Goal: Information Seeking & Learning: Learn about a topic

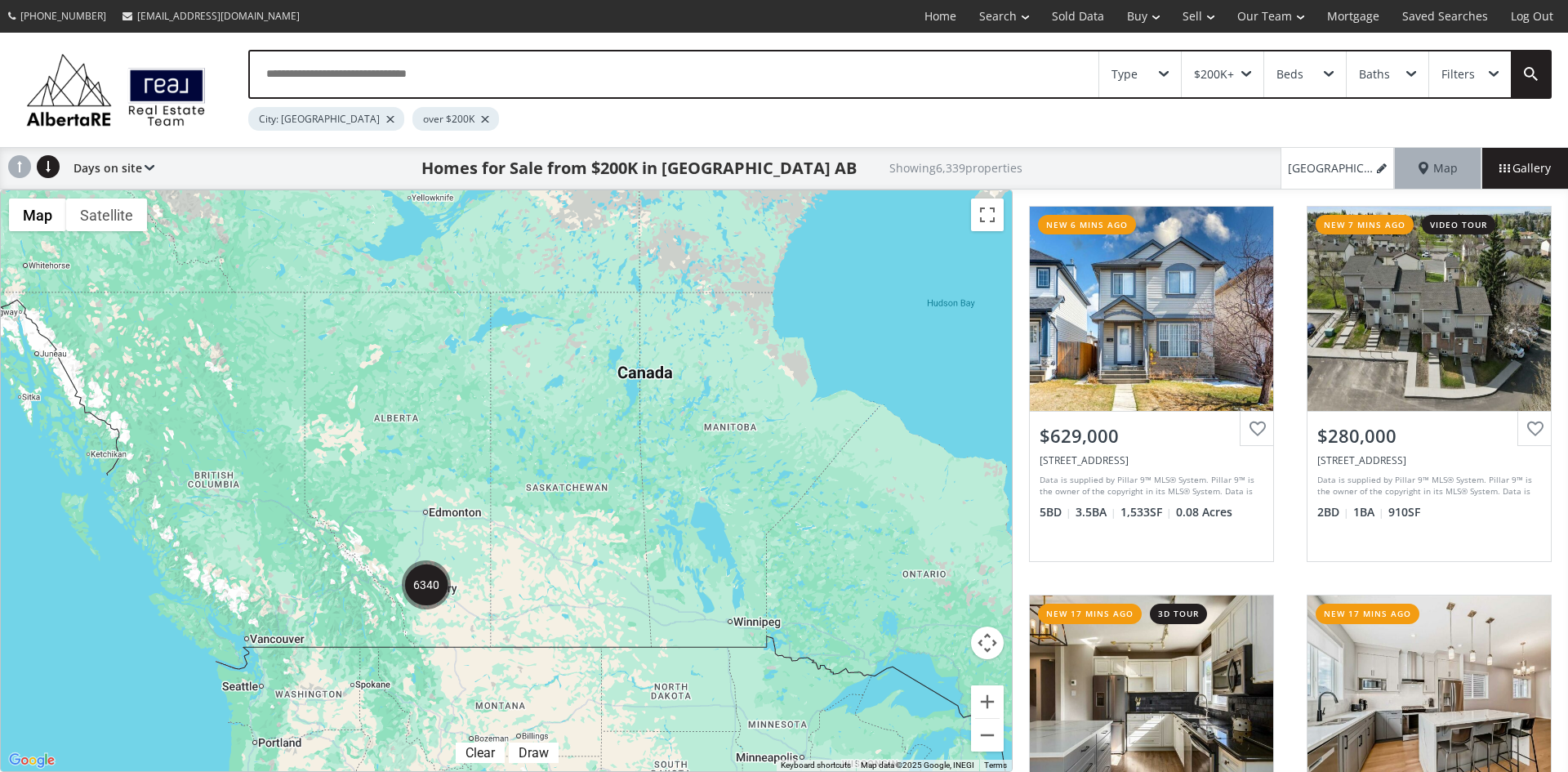
click at [1160, 69] on div "Type" at bounding box center [1140, 74] width 81 height 46
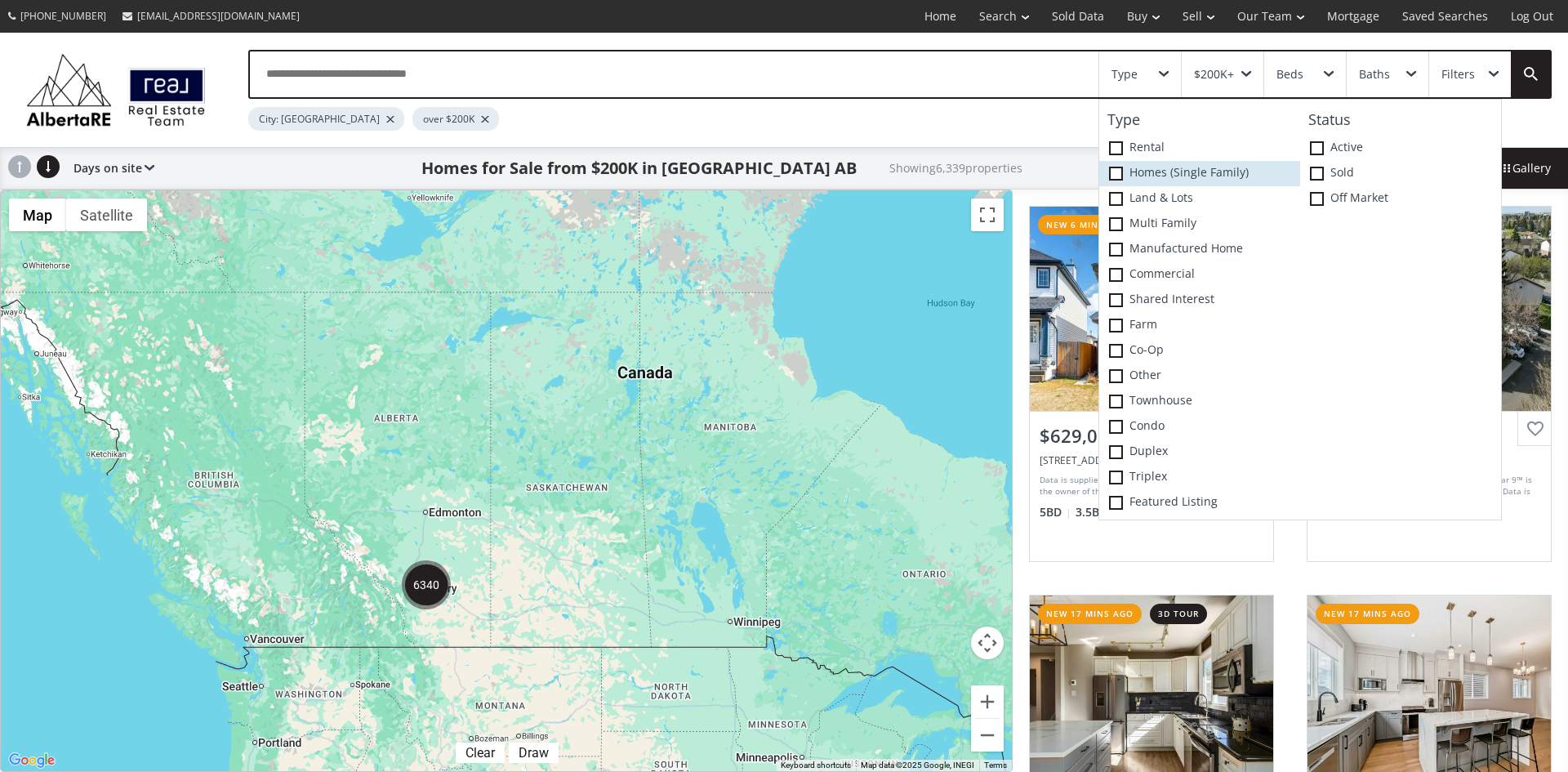
click at [1113, 172] on span at bounding box center [1115, 173] width 14 height 14
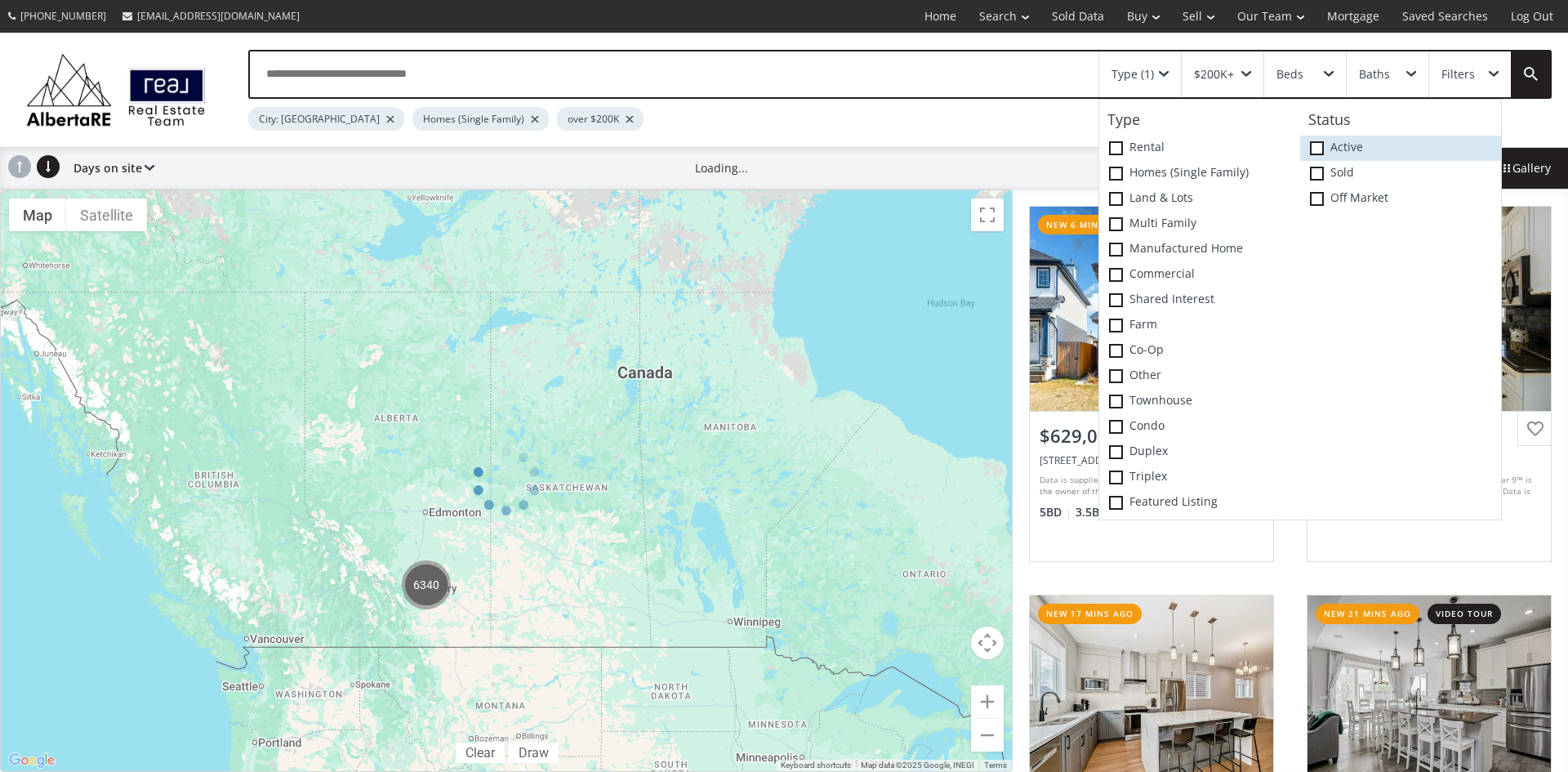
click at [1315, 145] on span at bounding box center [1316, 148] width 14 height 14
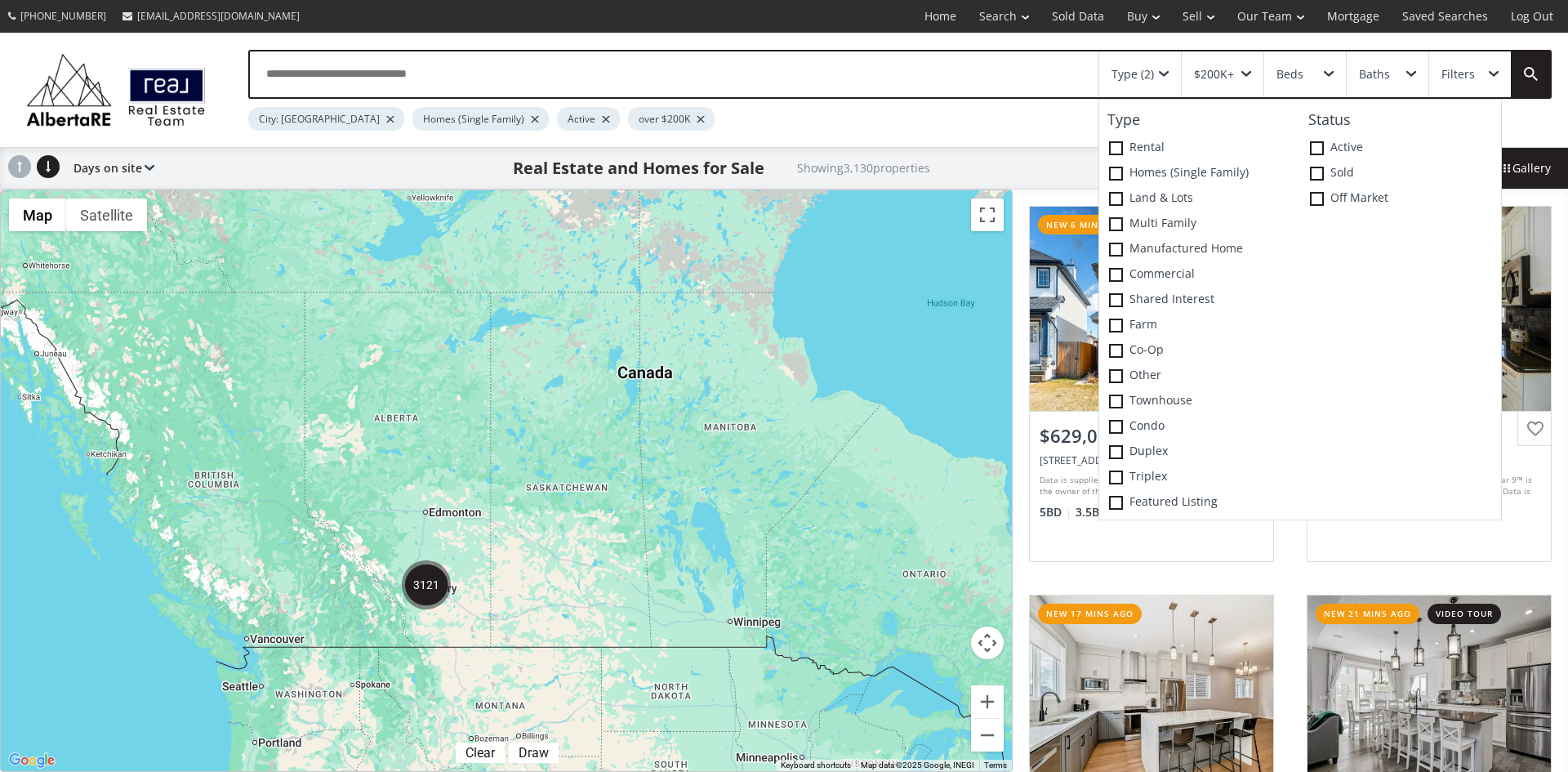
click at [700, 435] on div "To navigate, press the arrow keys." at bounding box center [506, 480] width 1011 height 581
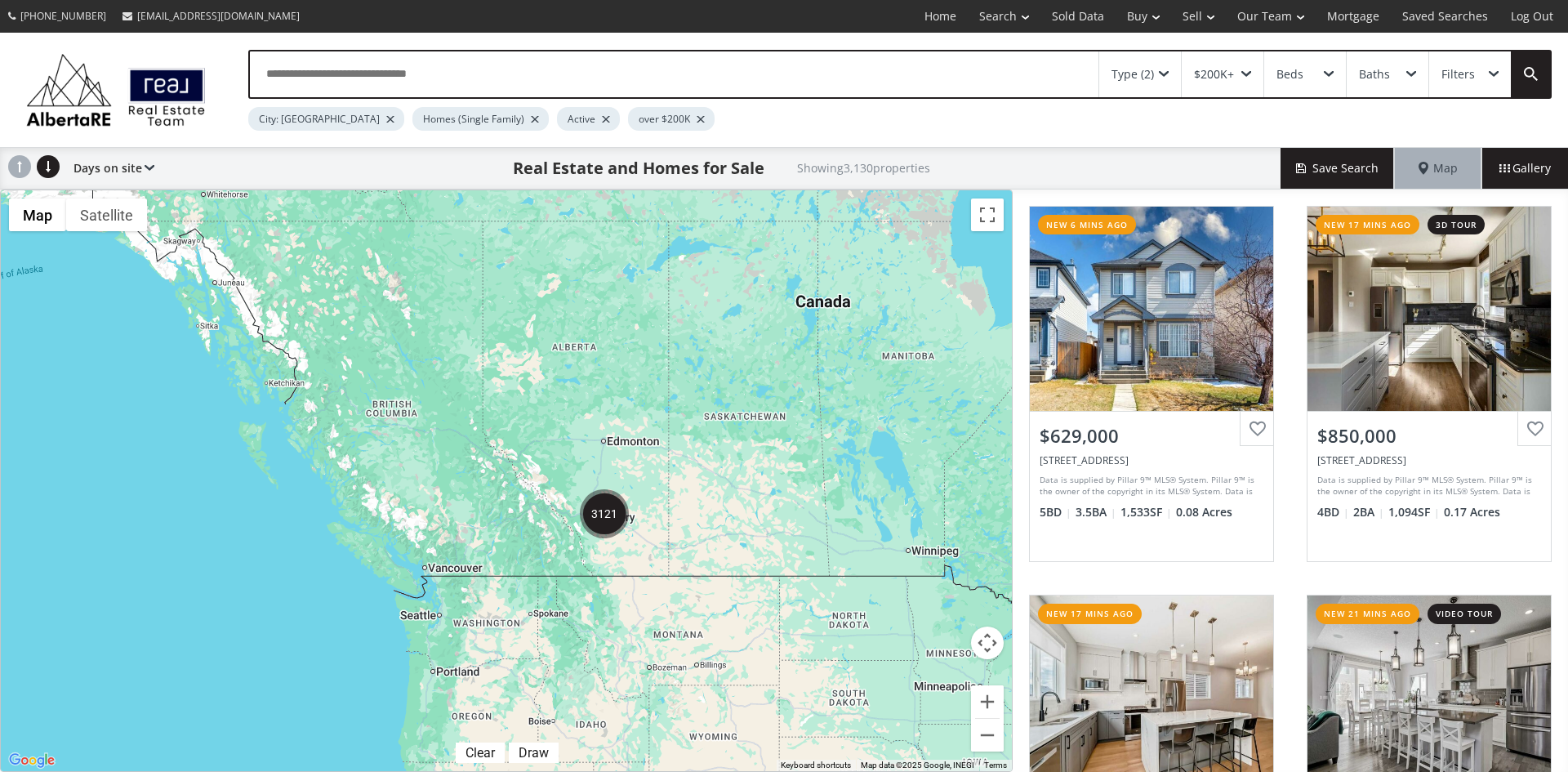
drag, startPoint x: 515, startPoint y: 608, endPoint x: 694, endPoint y: 536, distance: 192.9
click at [694, 536] on div "To navigate, press the arrow keys." at bounding box center [506, 480] width 1011 height 581
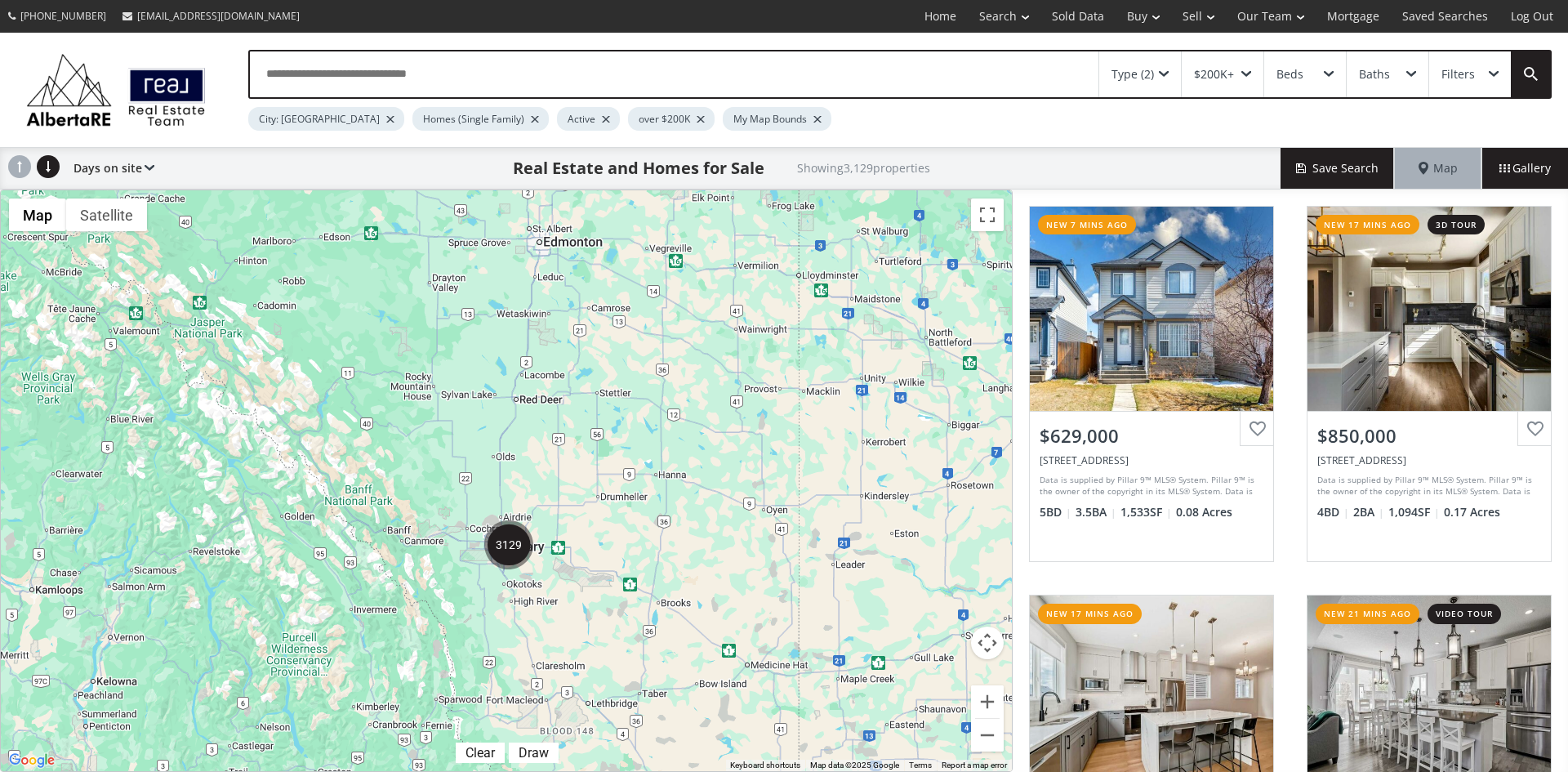
drag, startPoint x: 440, startPoint y: 477, endPoint x: 568, endPoint y: 450, distance: 130.8
click at [568, 450] on div "To navigate, press the arrow keys." at bounding box center [506, 480] width 1011 height 581
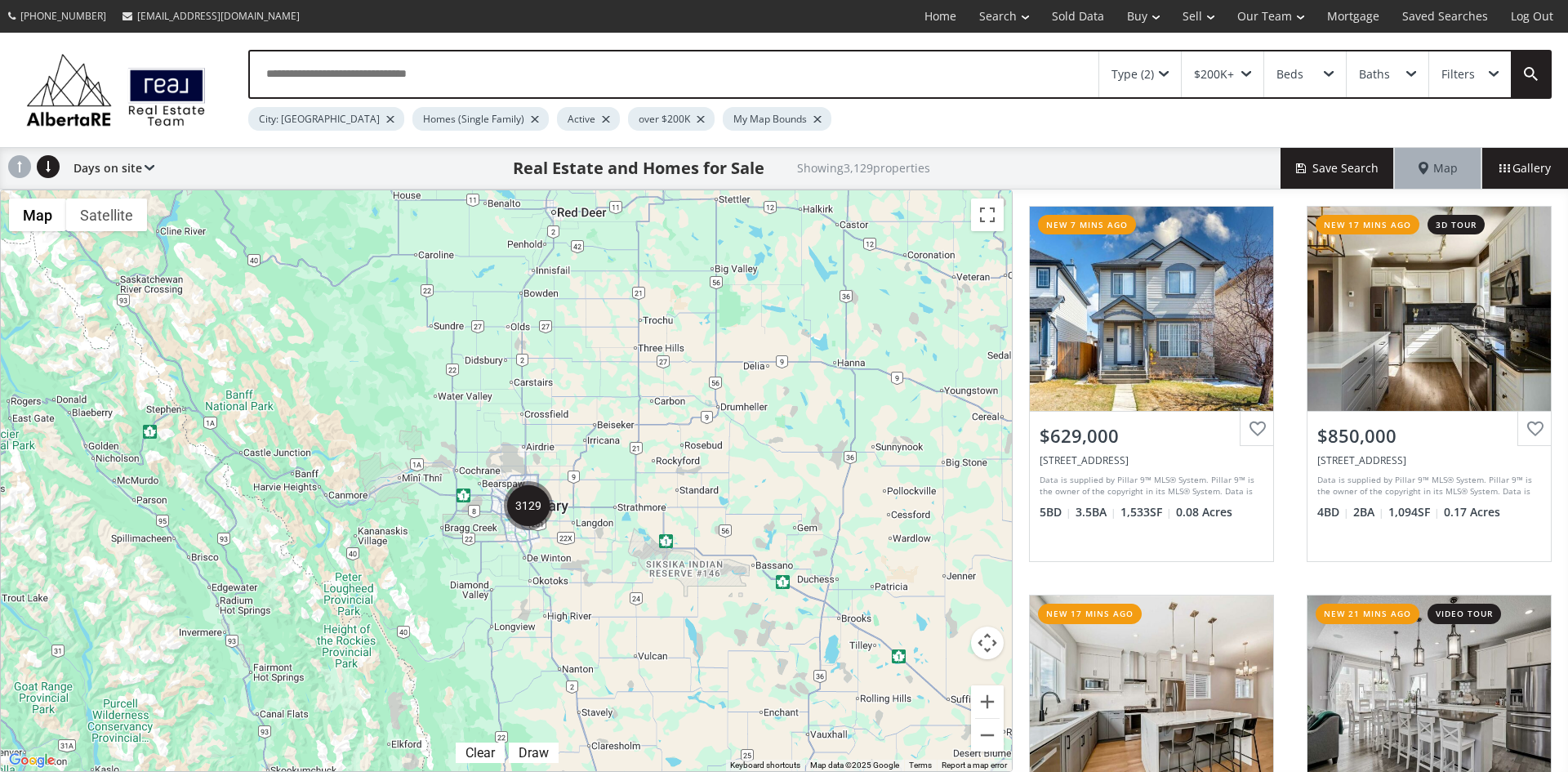
drag, startPoint x: 344, startPoint y: 395, endPoint x: 543, endPoint y: 399, distance: 199.0
click at [543, 399] on div "To navigate, press the arrow keys." at bounding box center [506, 480] width 1011 height 581
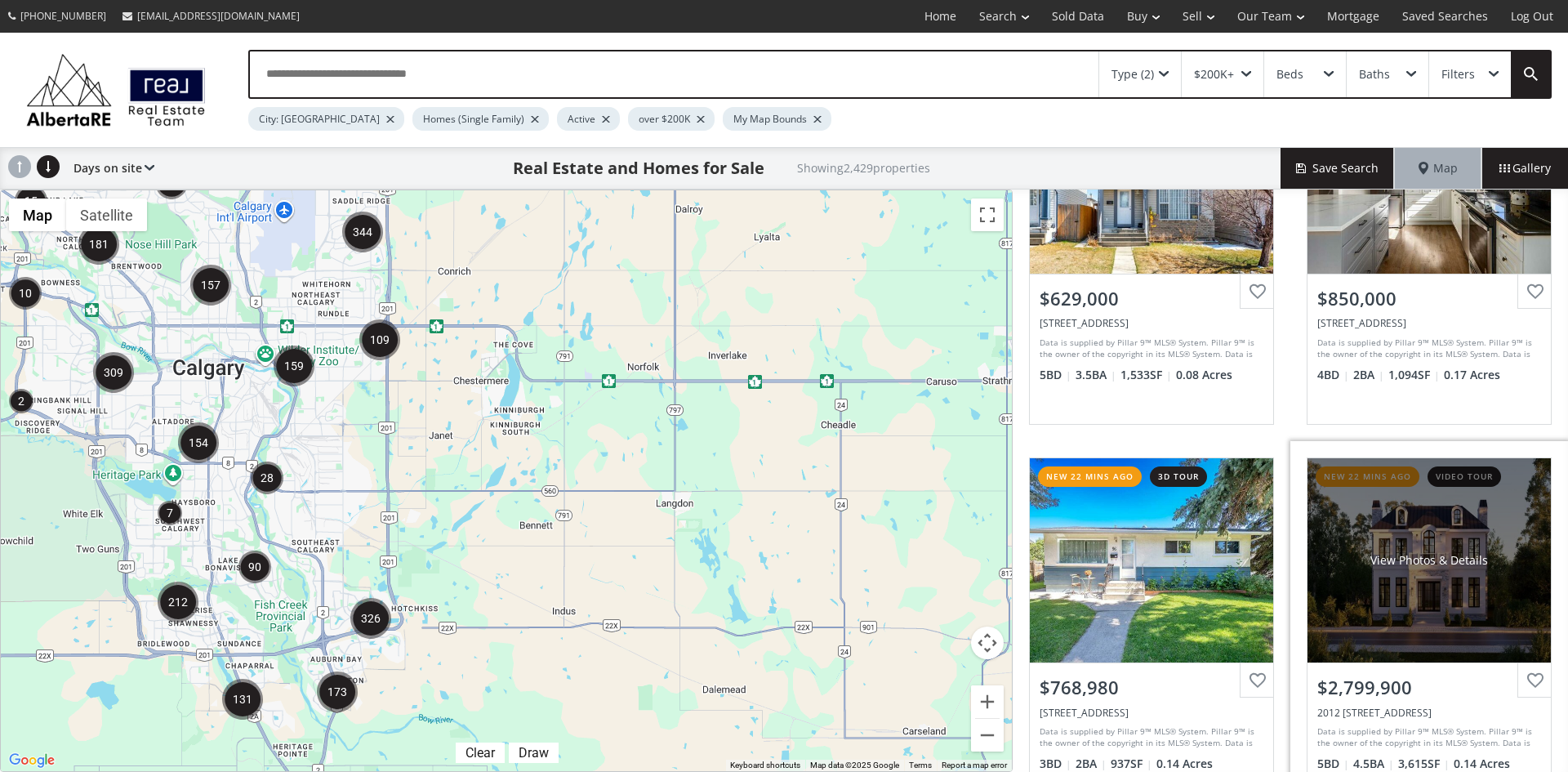
scroll to position [164, 0]
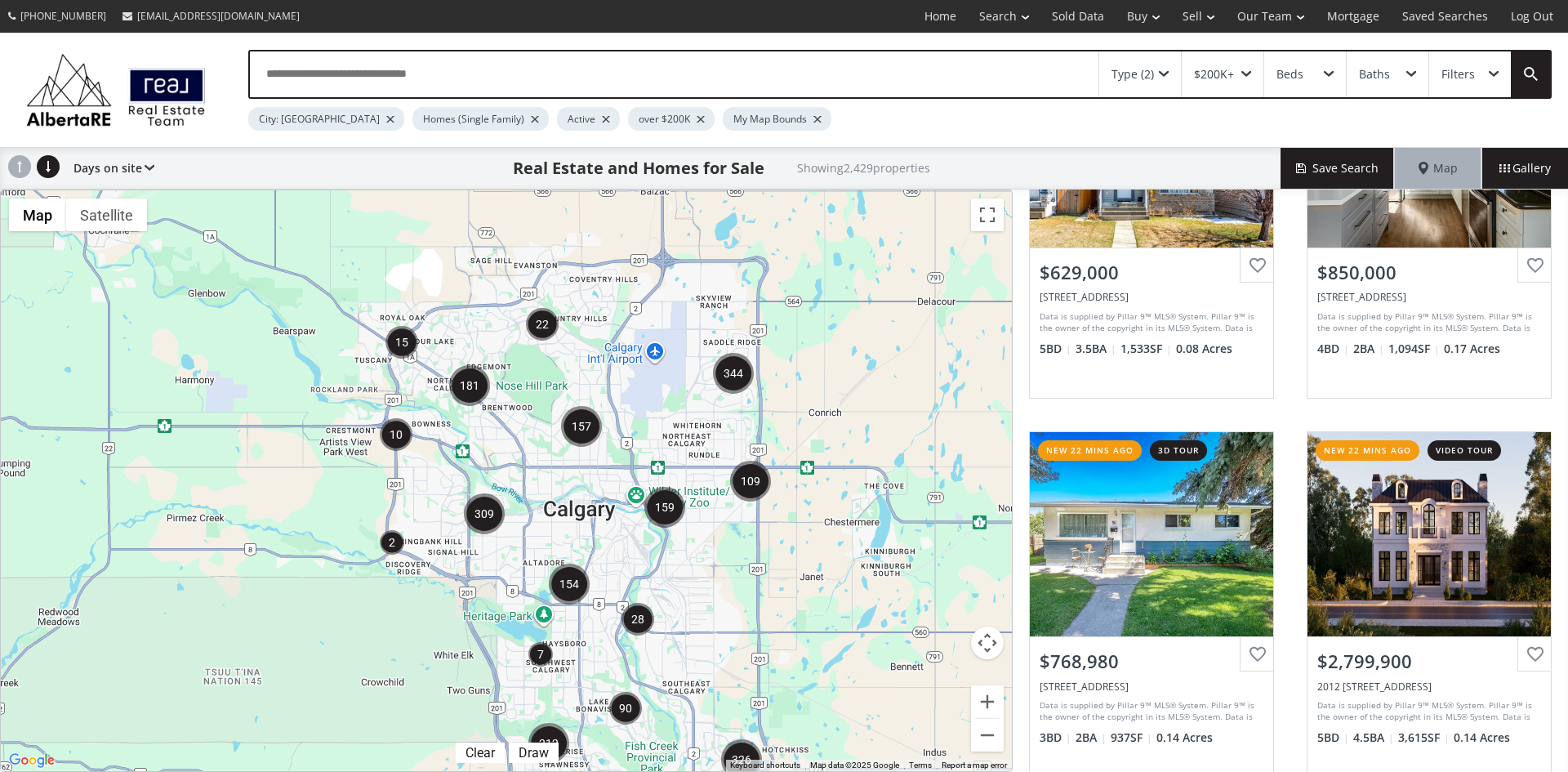
drag, startPoint x: 324, startPoint y: 444, endPoint x: 696, endPoint y: 586, distance: 398.2
click at [696, 586] on div "To navigate, press the arrow keys." at bounding box center [506, 480] width 1011 height 581
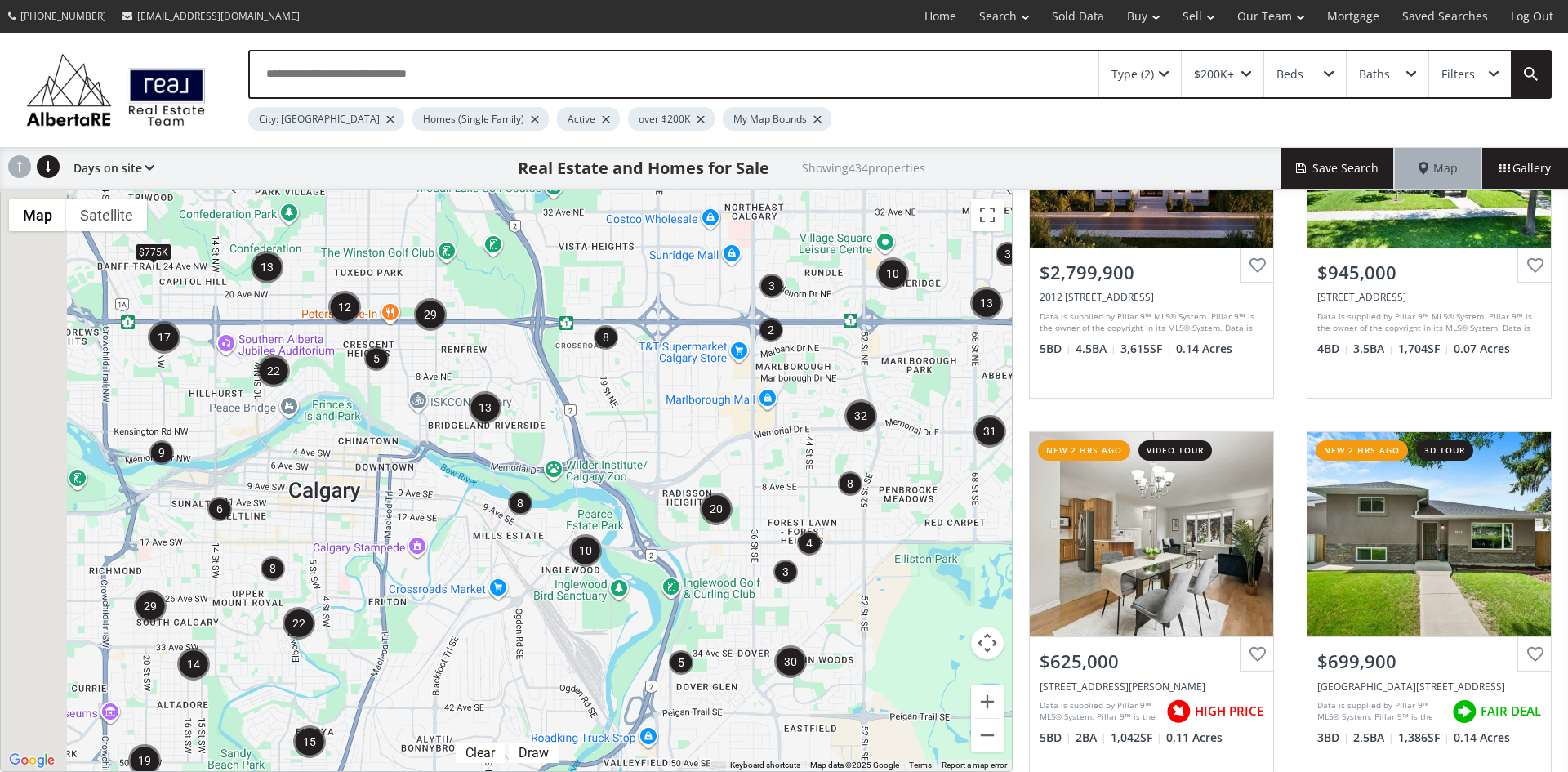
drag, startPoint x: 414, startPoint y: 356, endPoint x: 573, endPoint y: 415, distance: 169.6
click at [573, 415] on div "To navigate, press the arrow keys. $775K $741K+ $741K+" at bounding box center [506, 480] width 1011 height 581
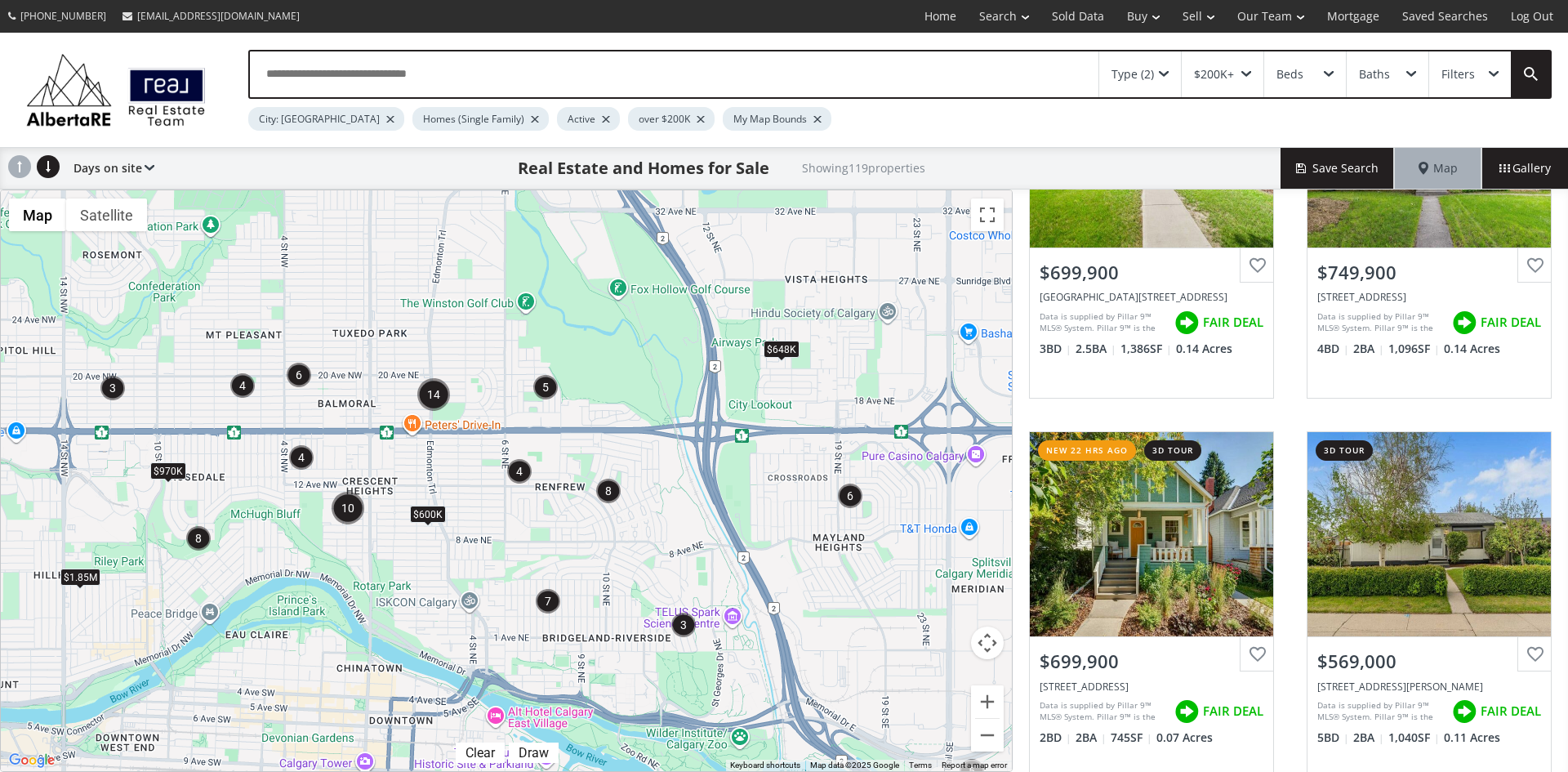
drag, startPoint x: 584, startPoint y: 507, endPoint x: 677, endPoint y: 665, distance: 183.3
click at [677, 665] on div "To navigate, press the arrow keys. $1.85M $648K $970K $600K $2.45M" at bounding box center [506, 480] width 1011 height 581
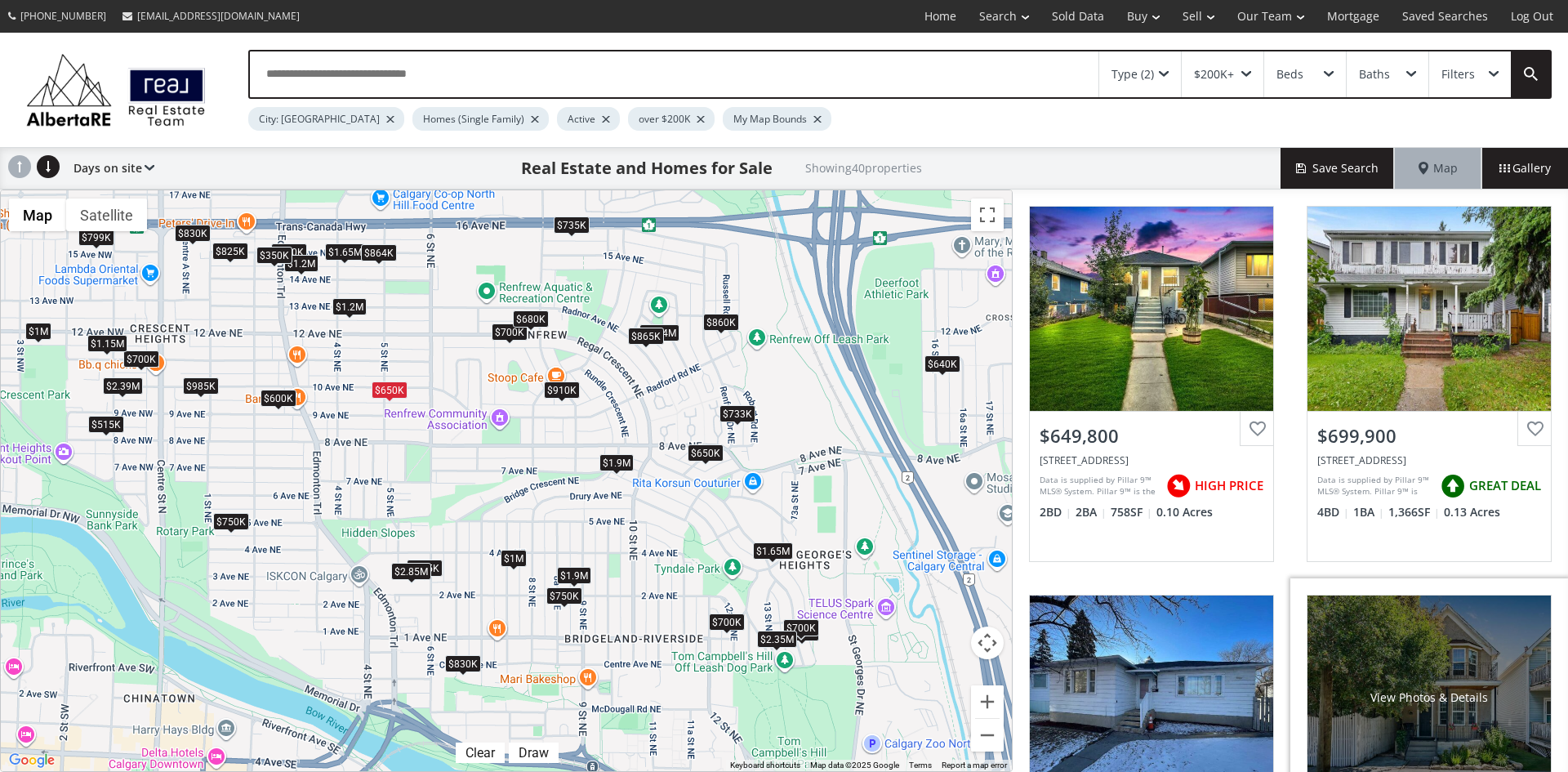
scroll to position [245, 0]
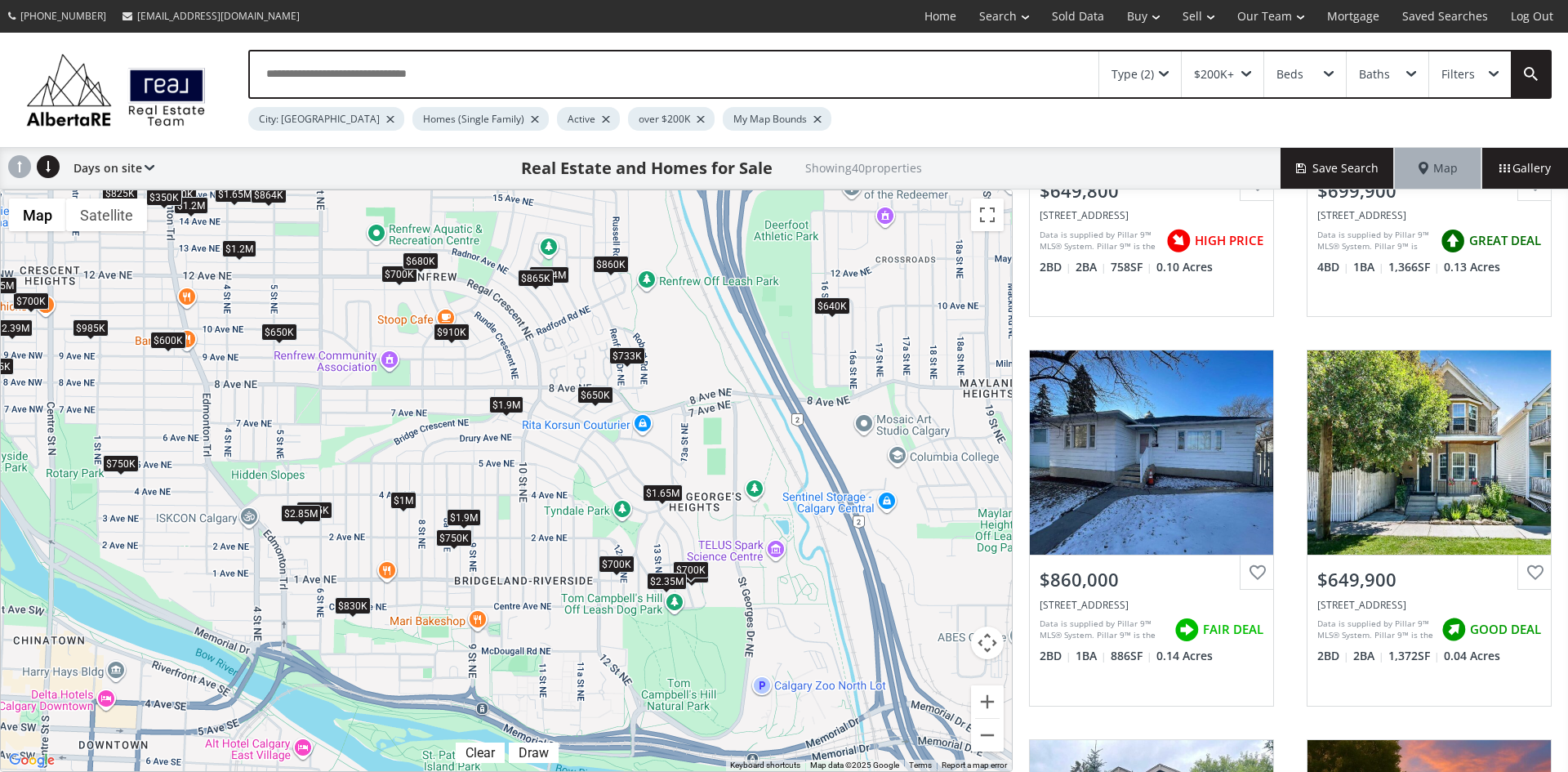
drag, startPoint x: 843, startPoint y: 604, endPoint x: 750, endPoint y: 546, distance: 109.6
click at [750, 546] on div "To navigate, press the arrow keys. $650K $700K $860K $650K $515K $733K $1.2M $1…" at bounding box center [506, 480] width 1011 height 581
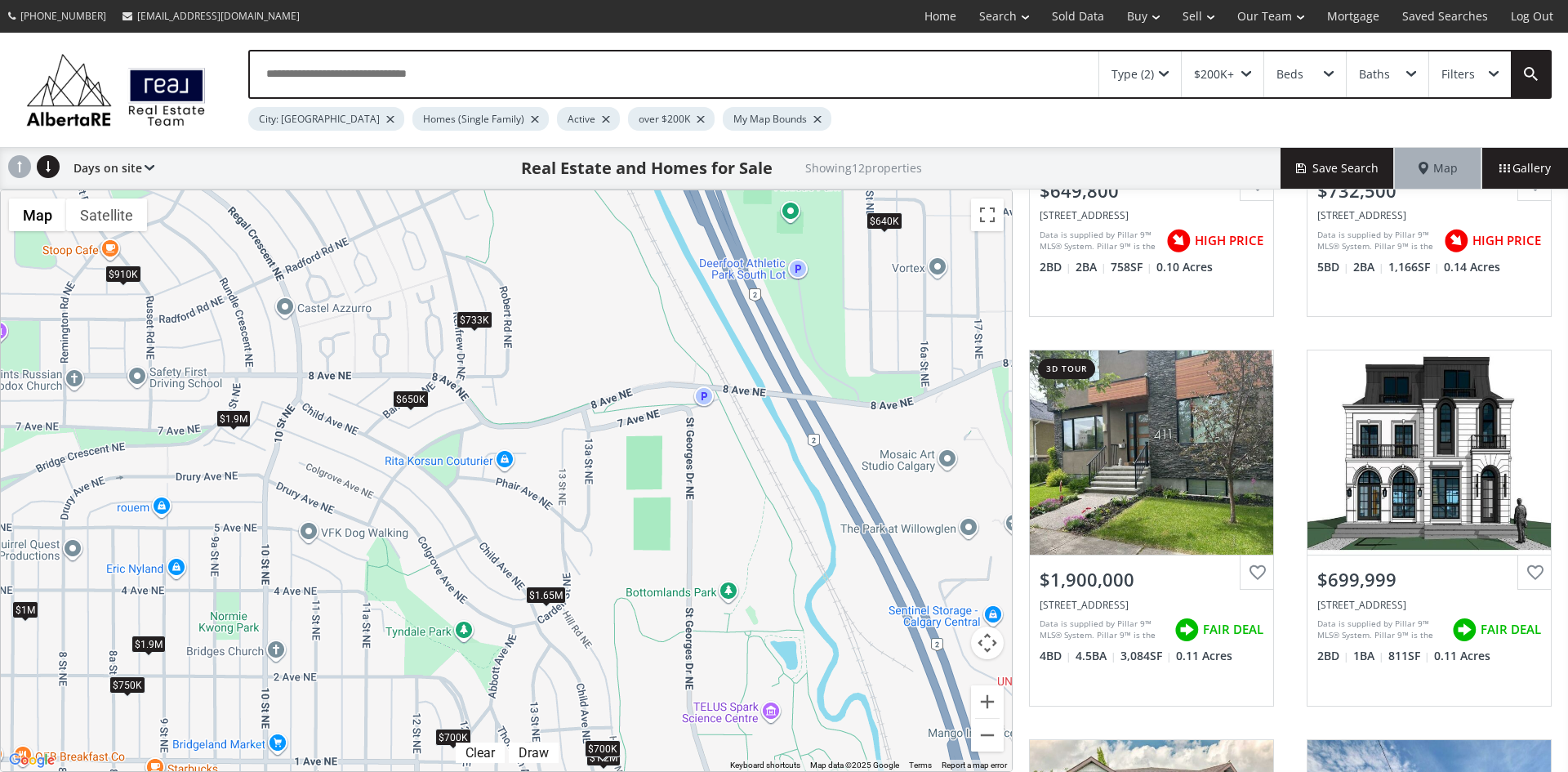
click at [1172, 73] on div "Type (2)" at bounding box center [1140, 74] width 81 height 46
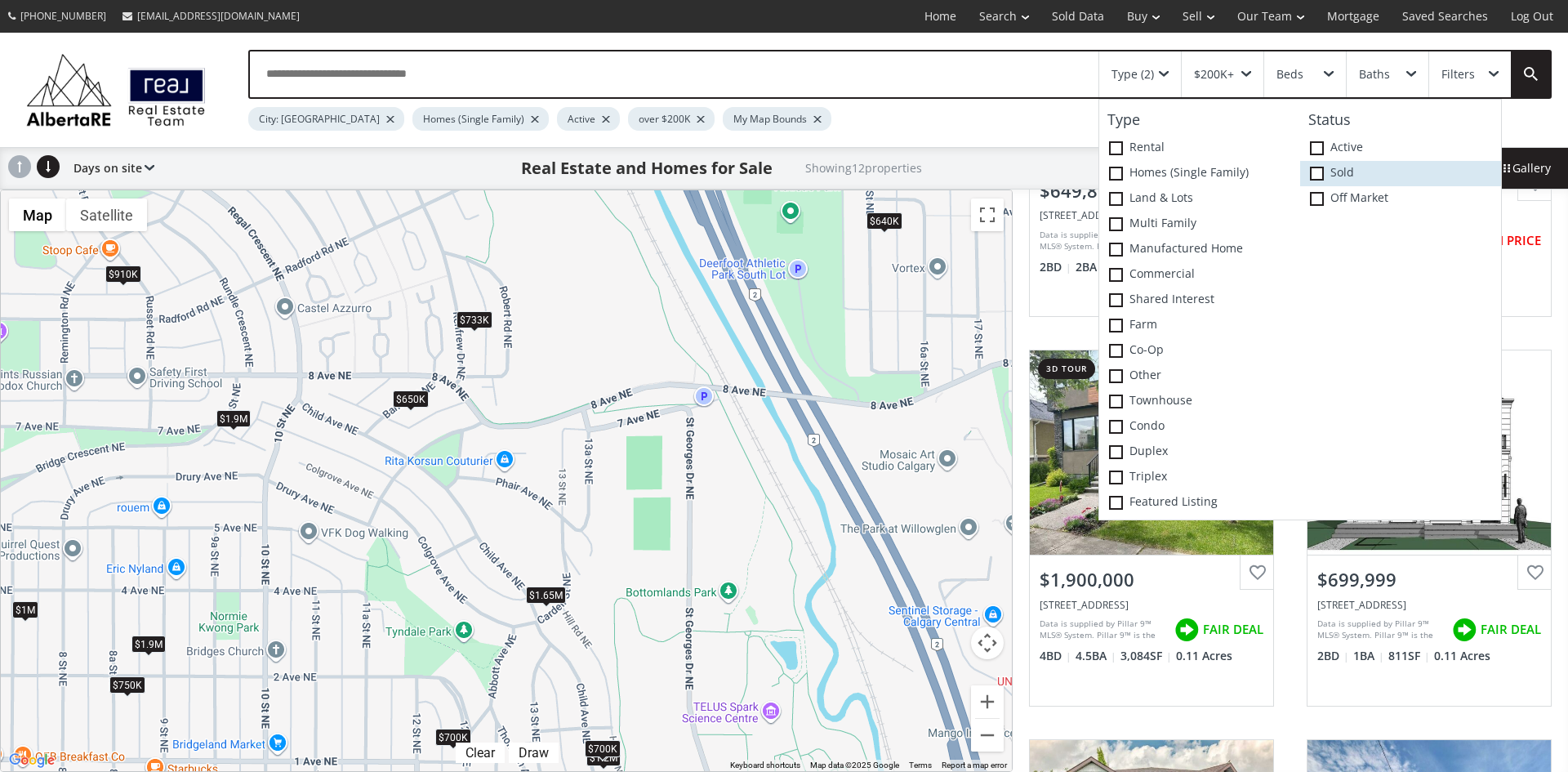
click at [1320, 172] on span at bounding box center [1316, 173] width 14 height 14
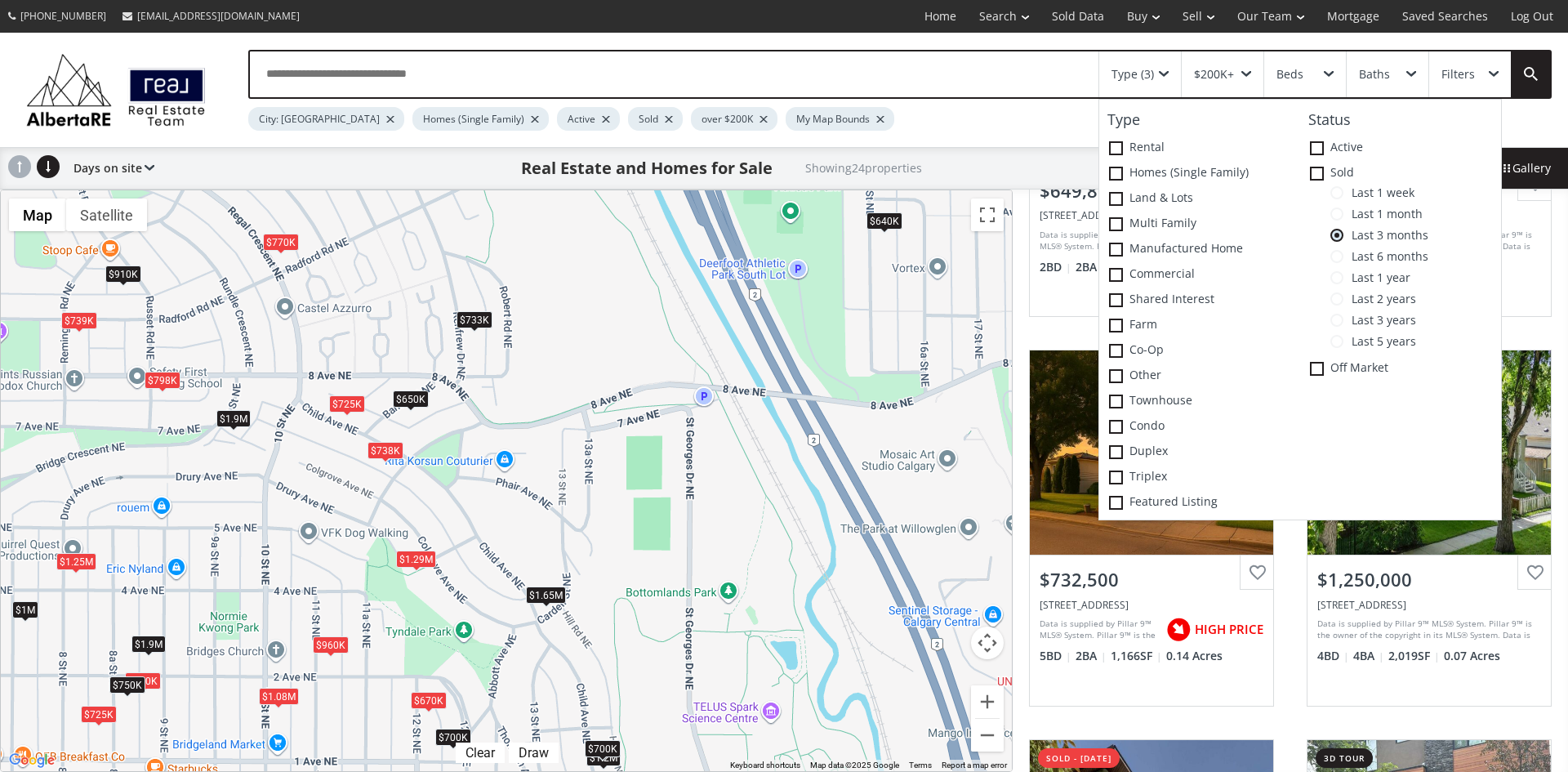
click at [342, 404] on div "$725K" at bounding box center [347, 404] width 36 height 17
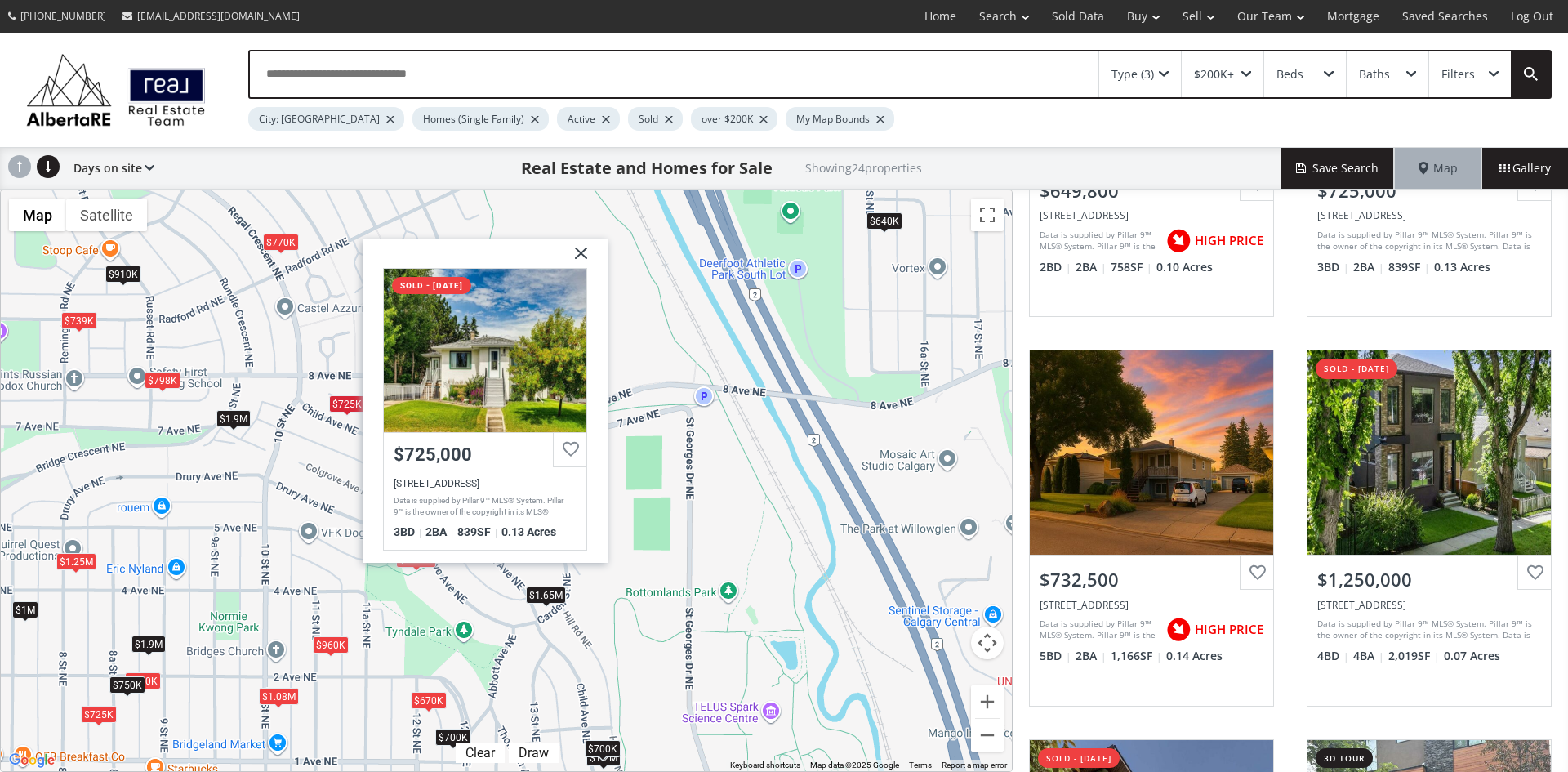
click at [587, 249] on img at bounding box center [574, 258] width 41 height 41
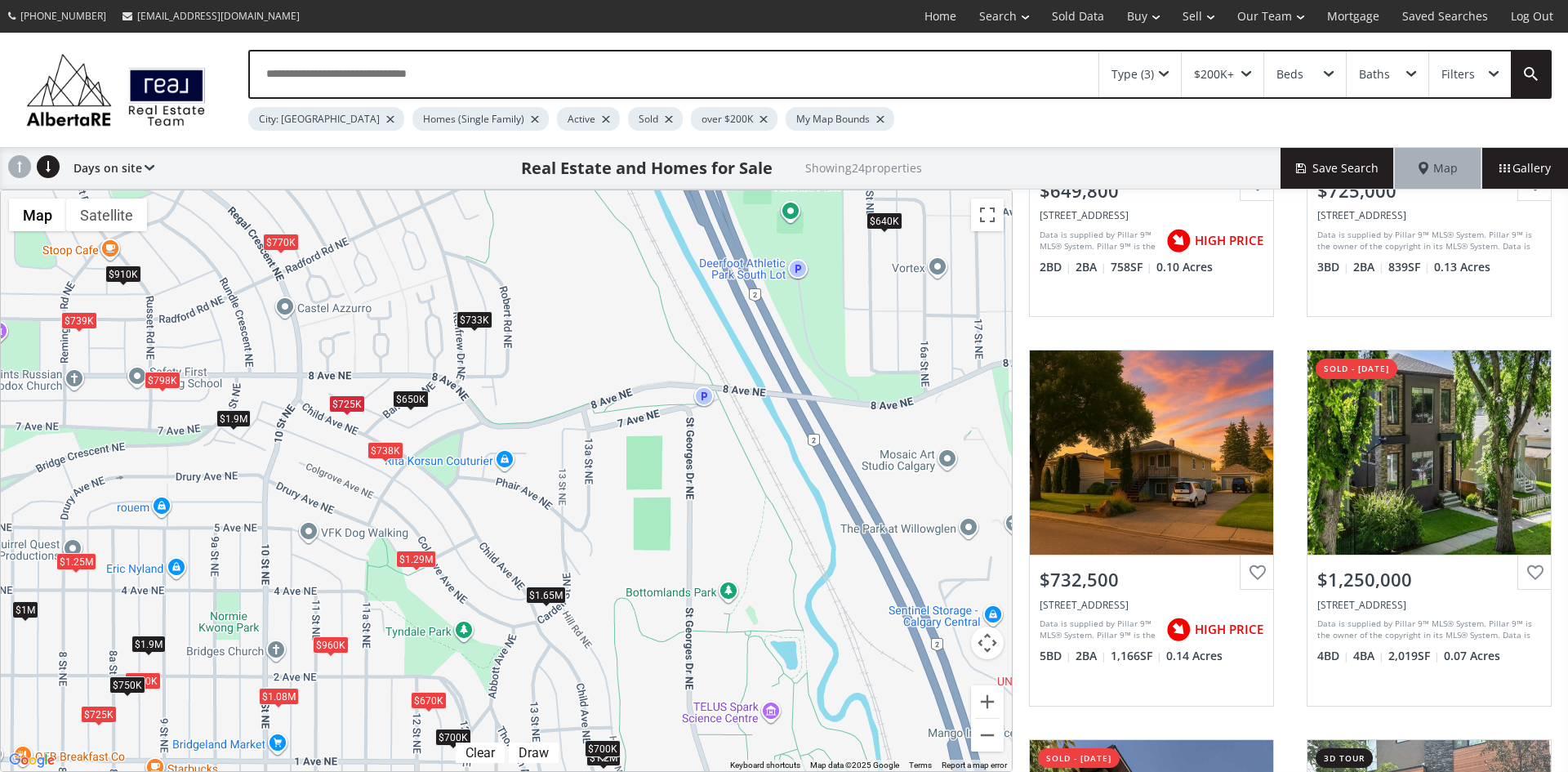
click at [392, 452] on div "$738K" at bounding box center [385, 450] width 36 height 17
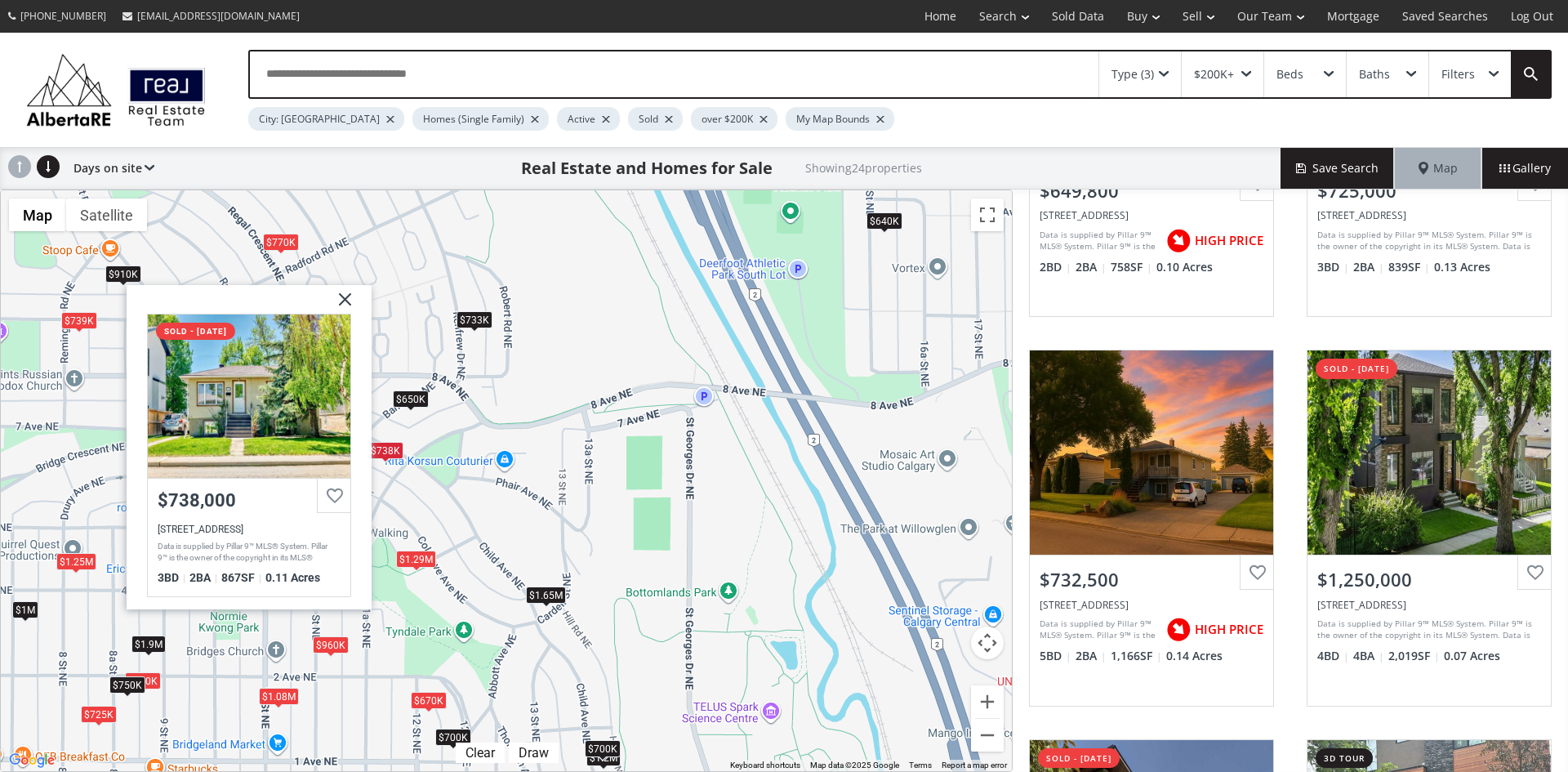
click at [342, 293] on img at bounding box center [338, 305] width 41 height 41
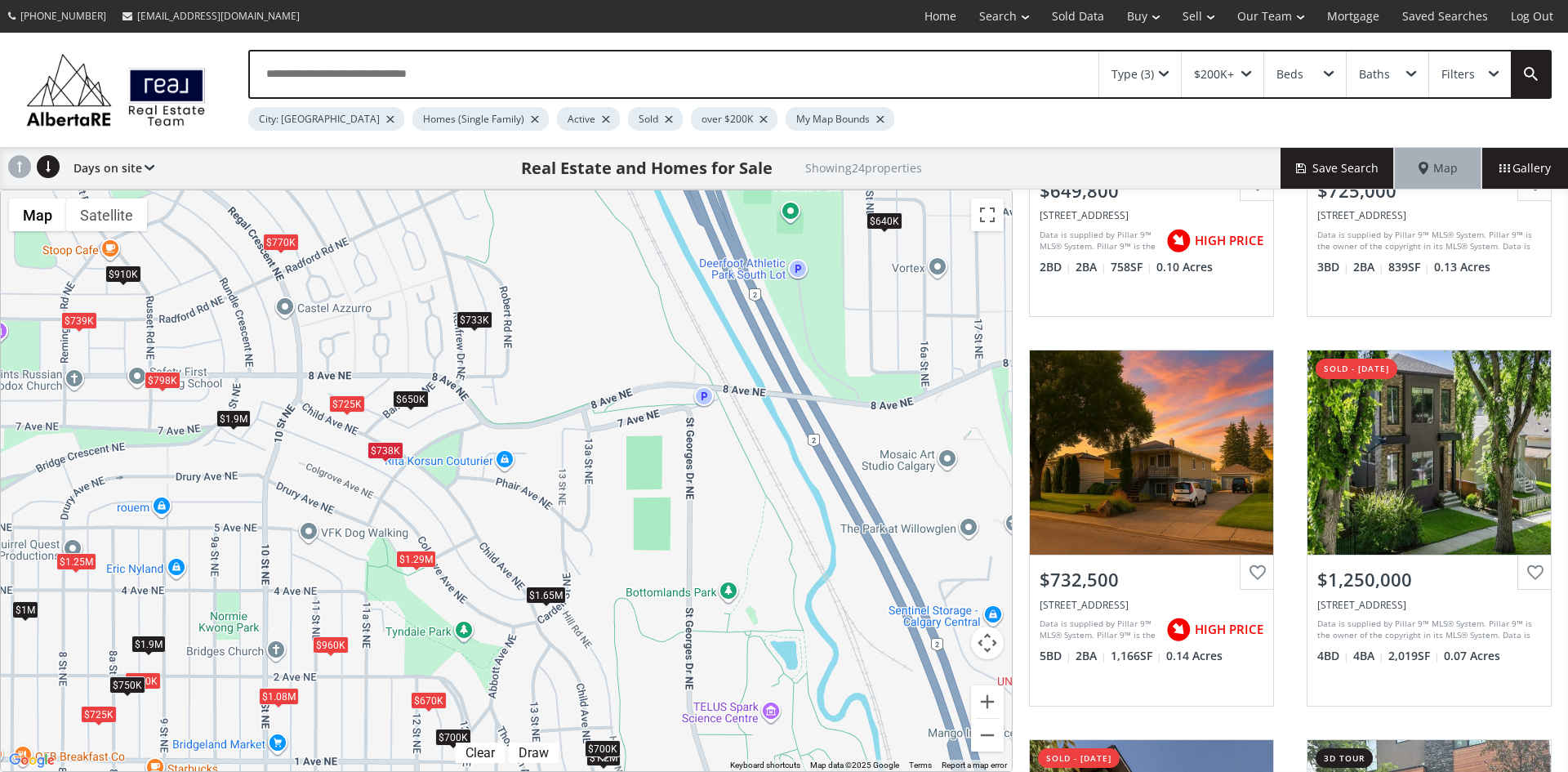
click at [1165, 76] on span at bounding box center [1163, 74] width 10 height 7
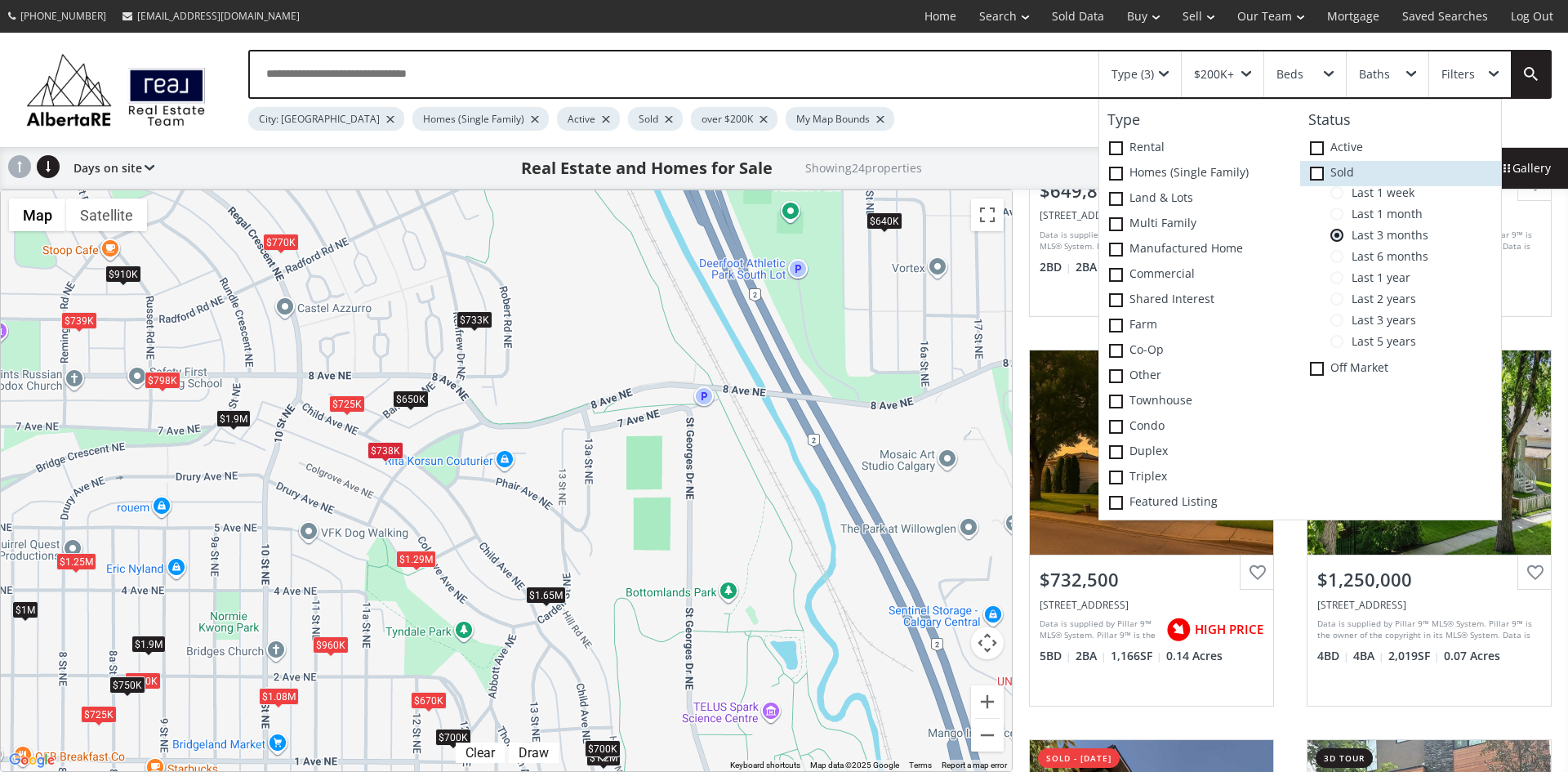
click at [0, 0] on icon at bounding box center [0, 0] width 0 height 0
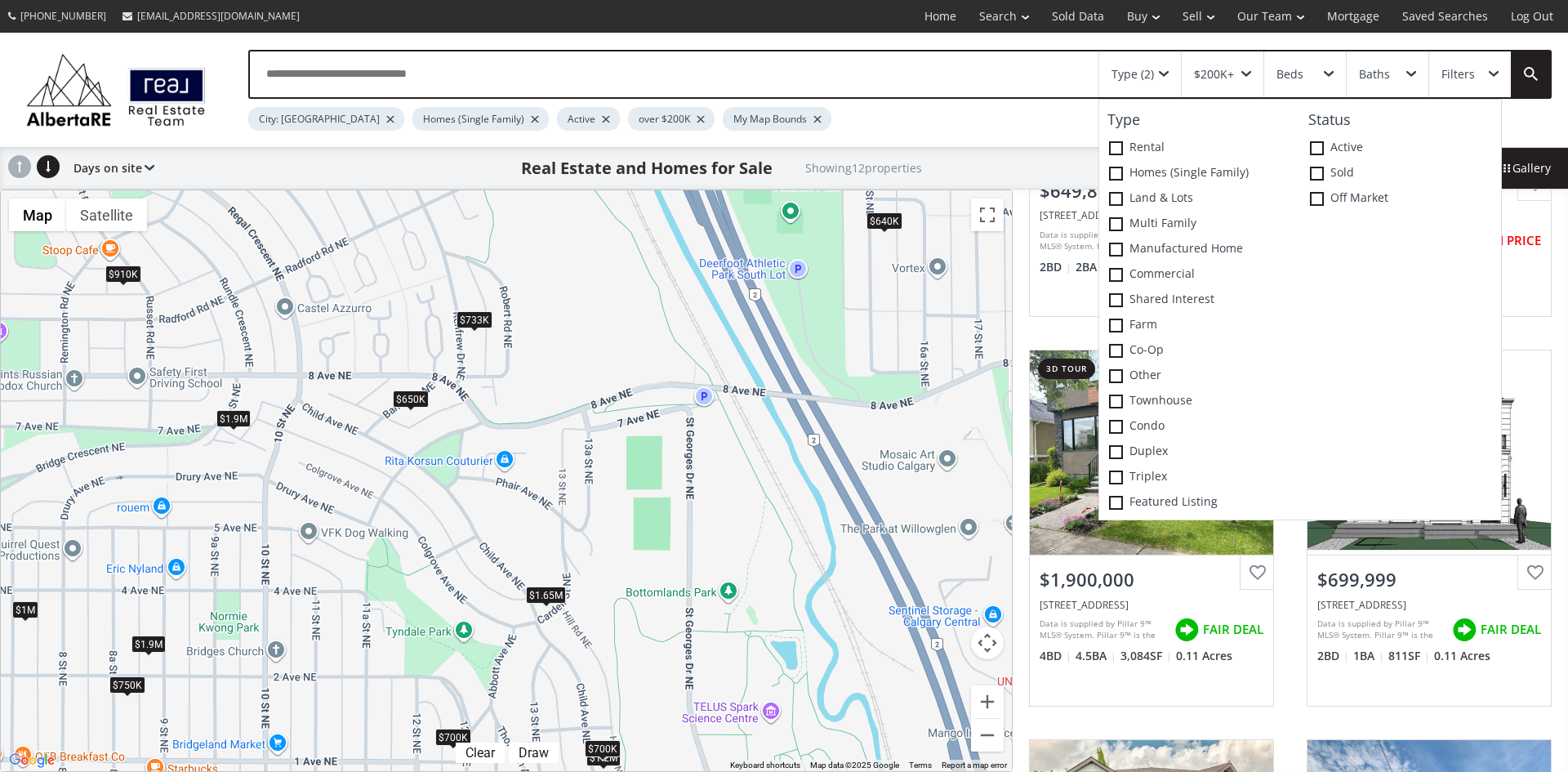
click at [126, 274] on div "$910K" at bounding box center [123, 273] width 36 height 17
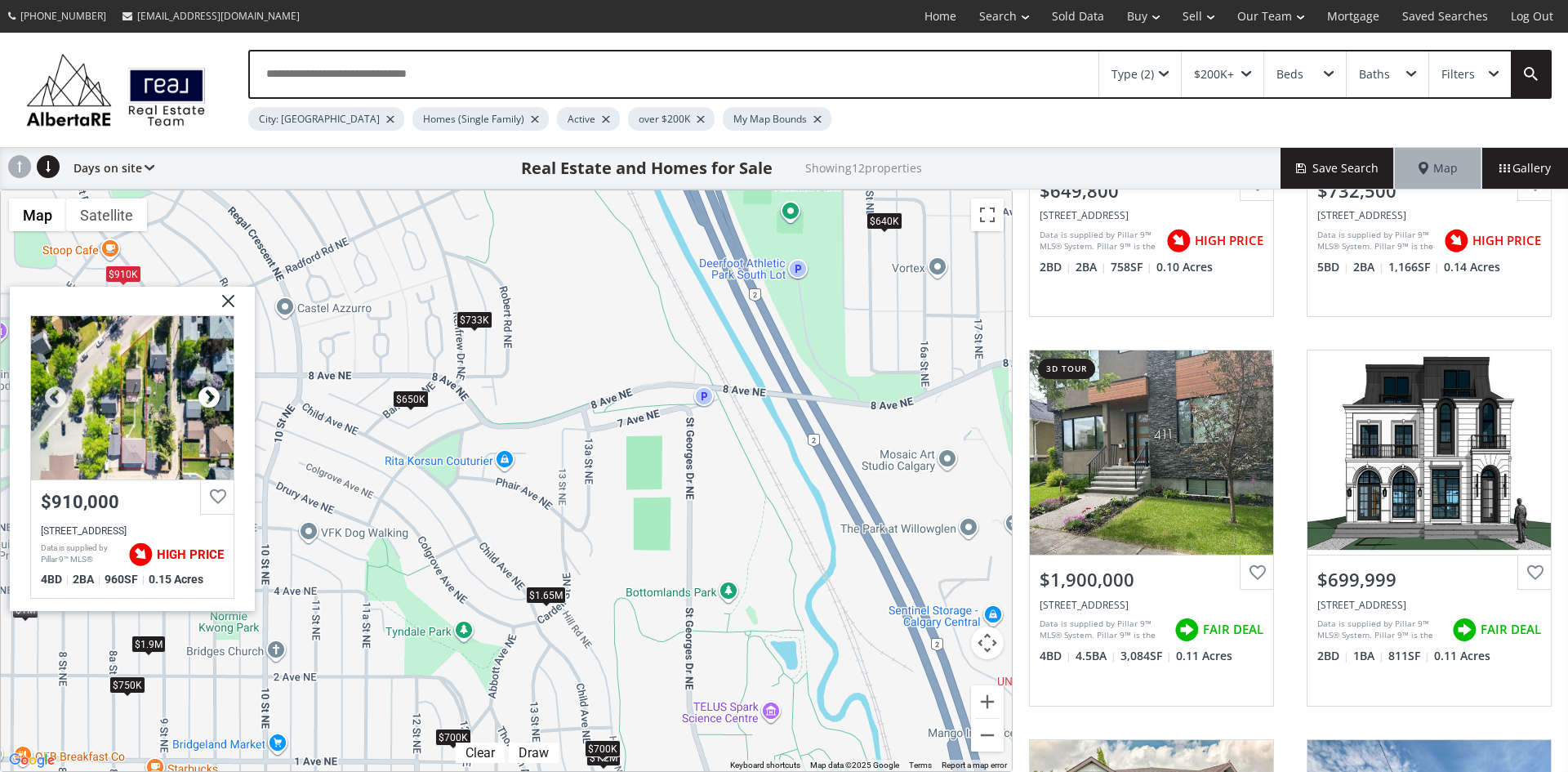
click at [212, 393] on div at bounding box center [209, 396] width 24 height 24
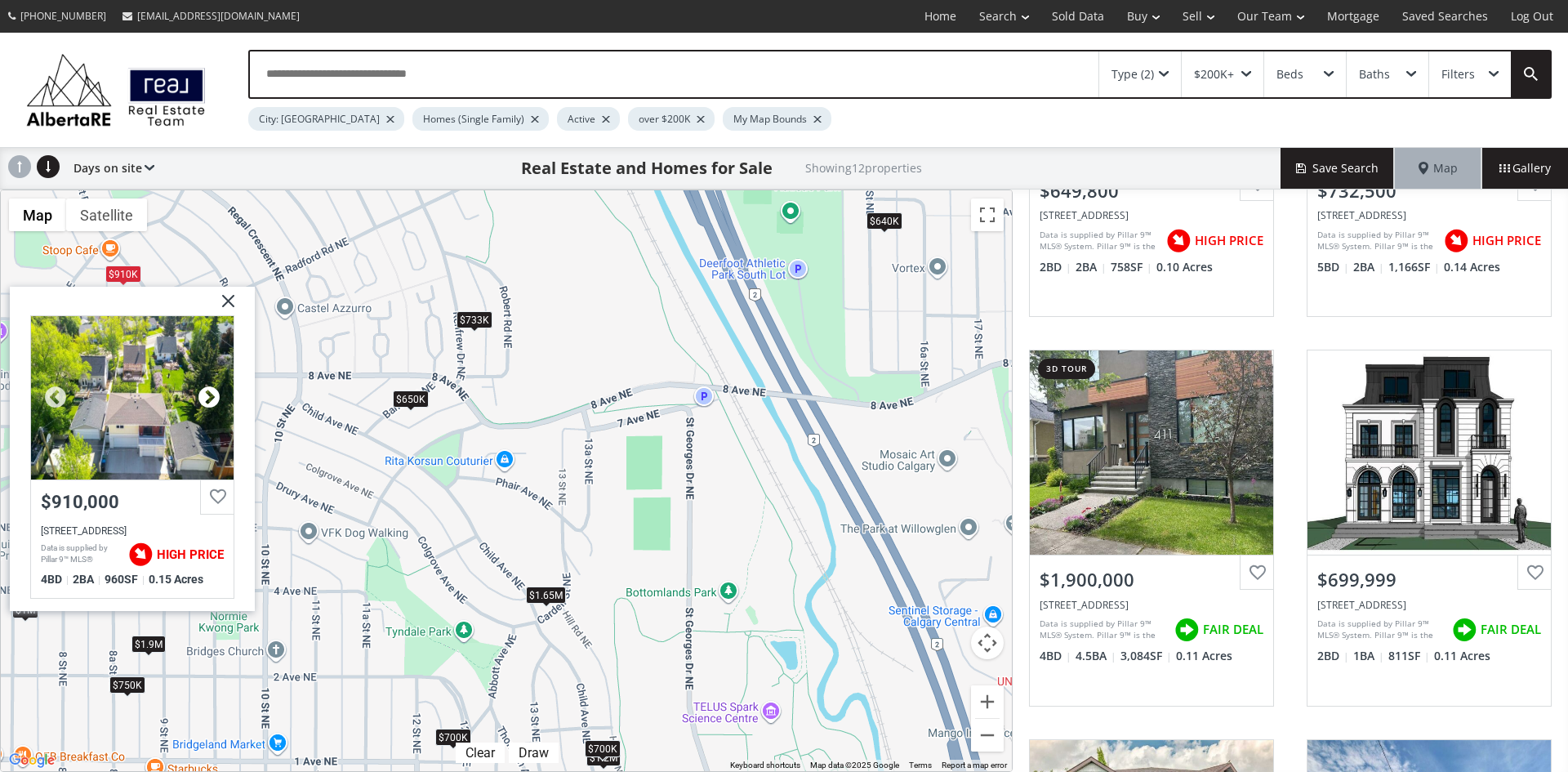
click at [212, 393] on div at bounding box center [209, 396] width 24 height 24
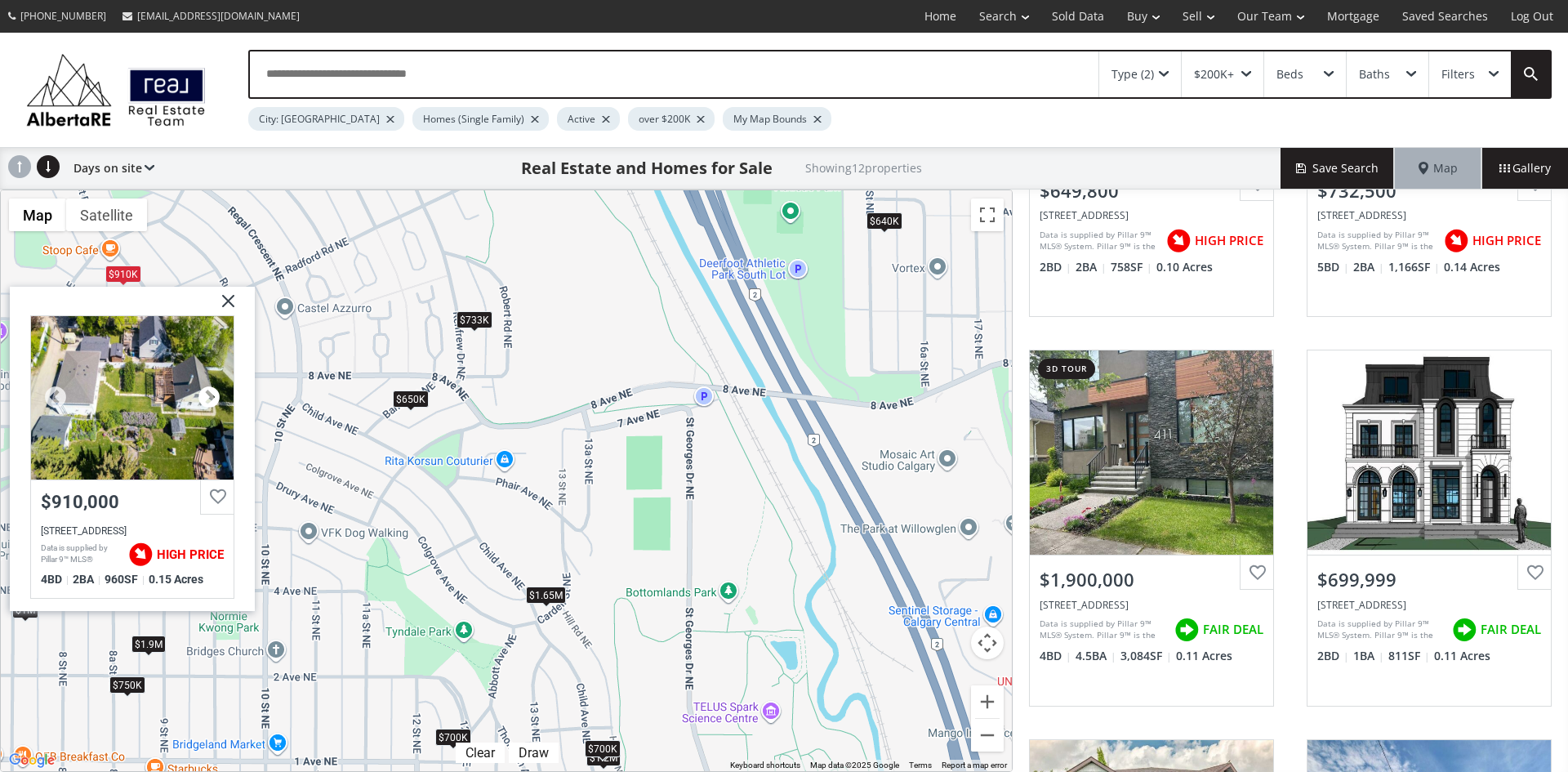
click at [212, 393] on div at bounding box center [209, 396] width 24 height 24
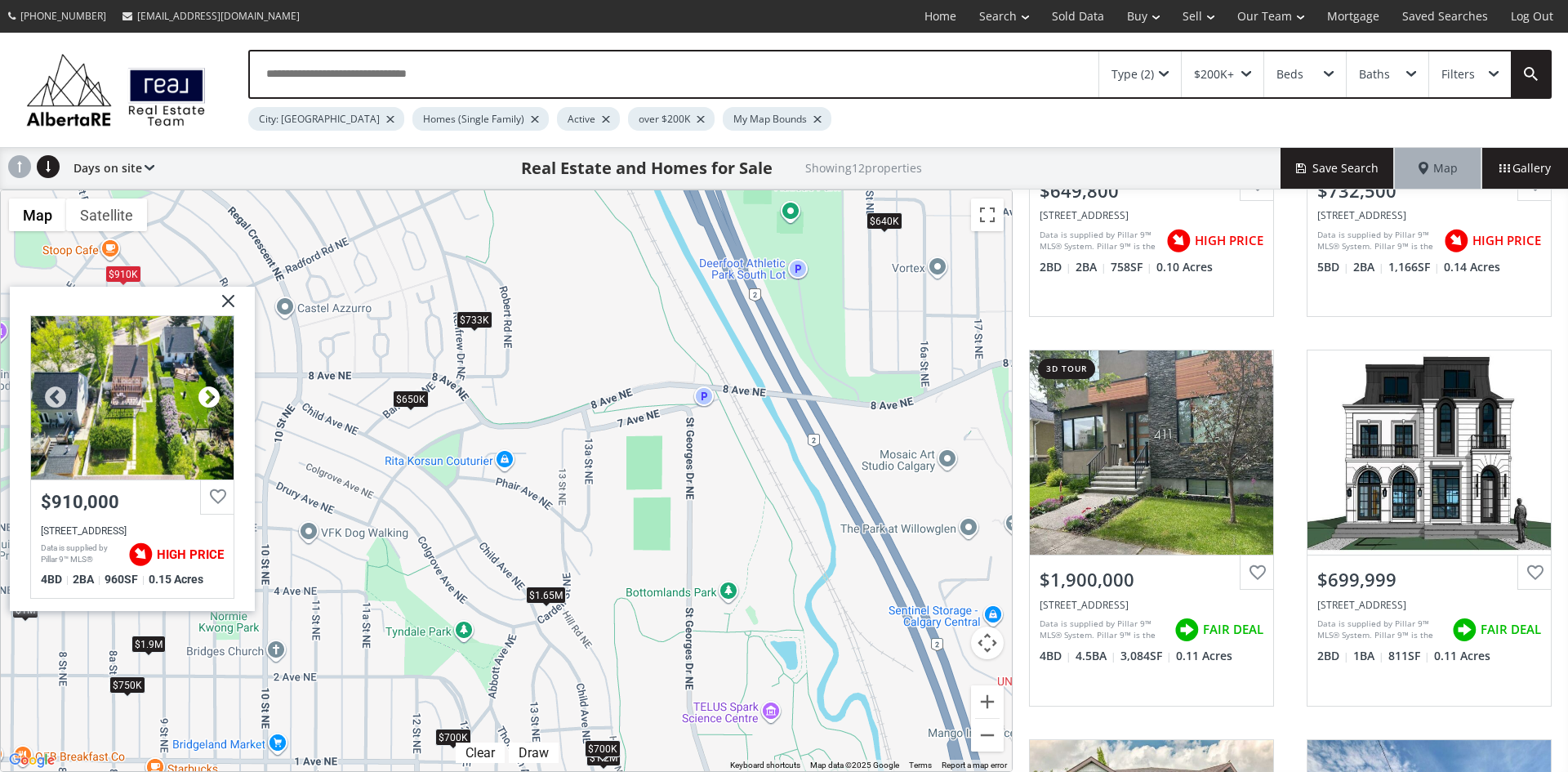
click at [202, 391] on div at bounding box center [209, 396] width 24 height 24
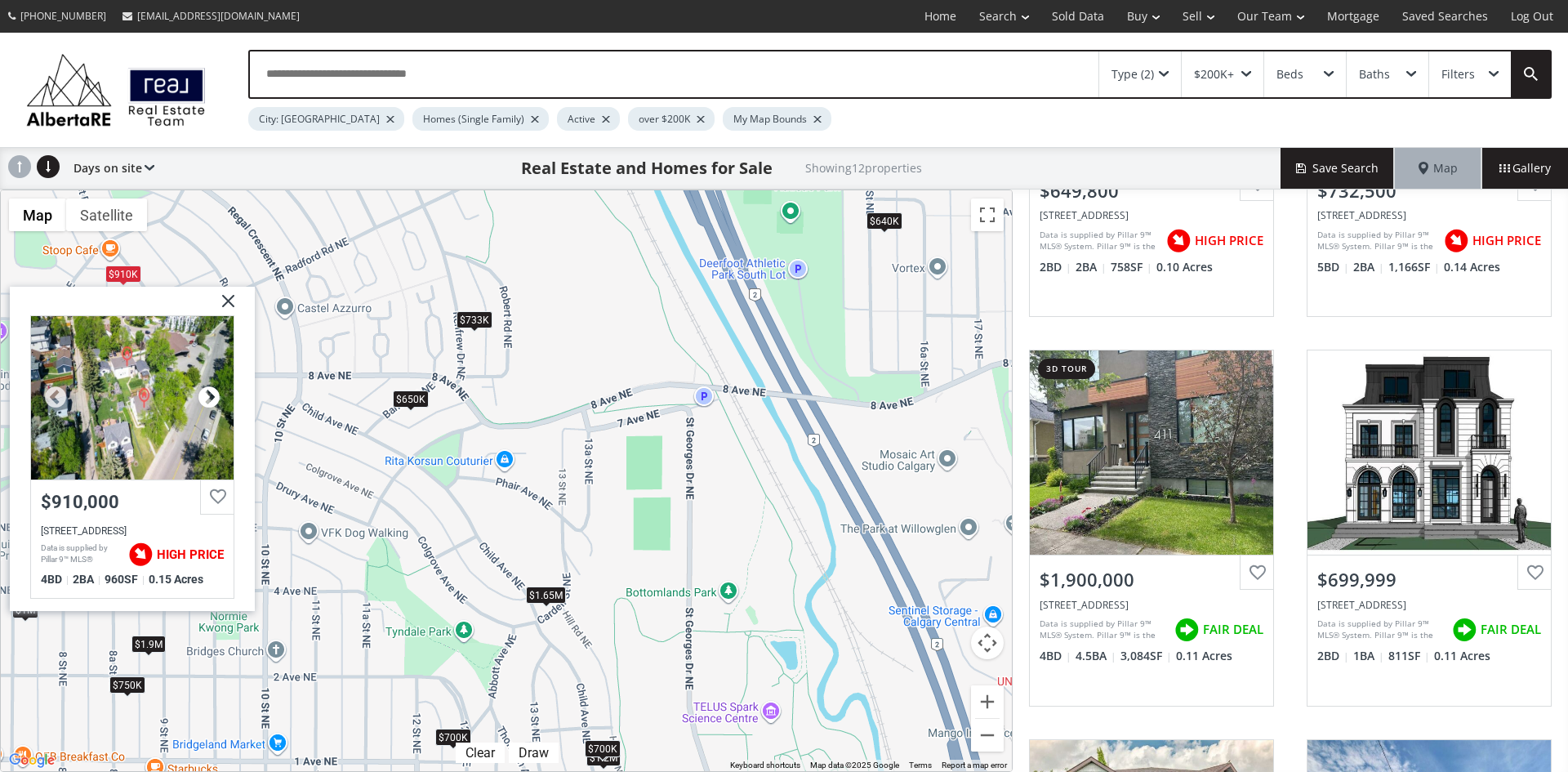
click at [203, 391] on div at bounding box center [209, 396] width 24 height 24
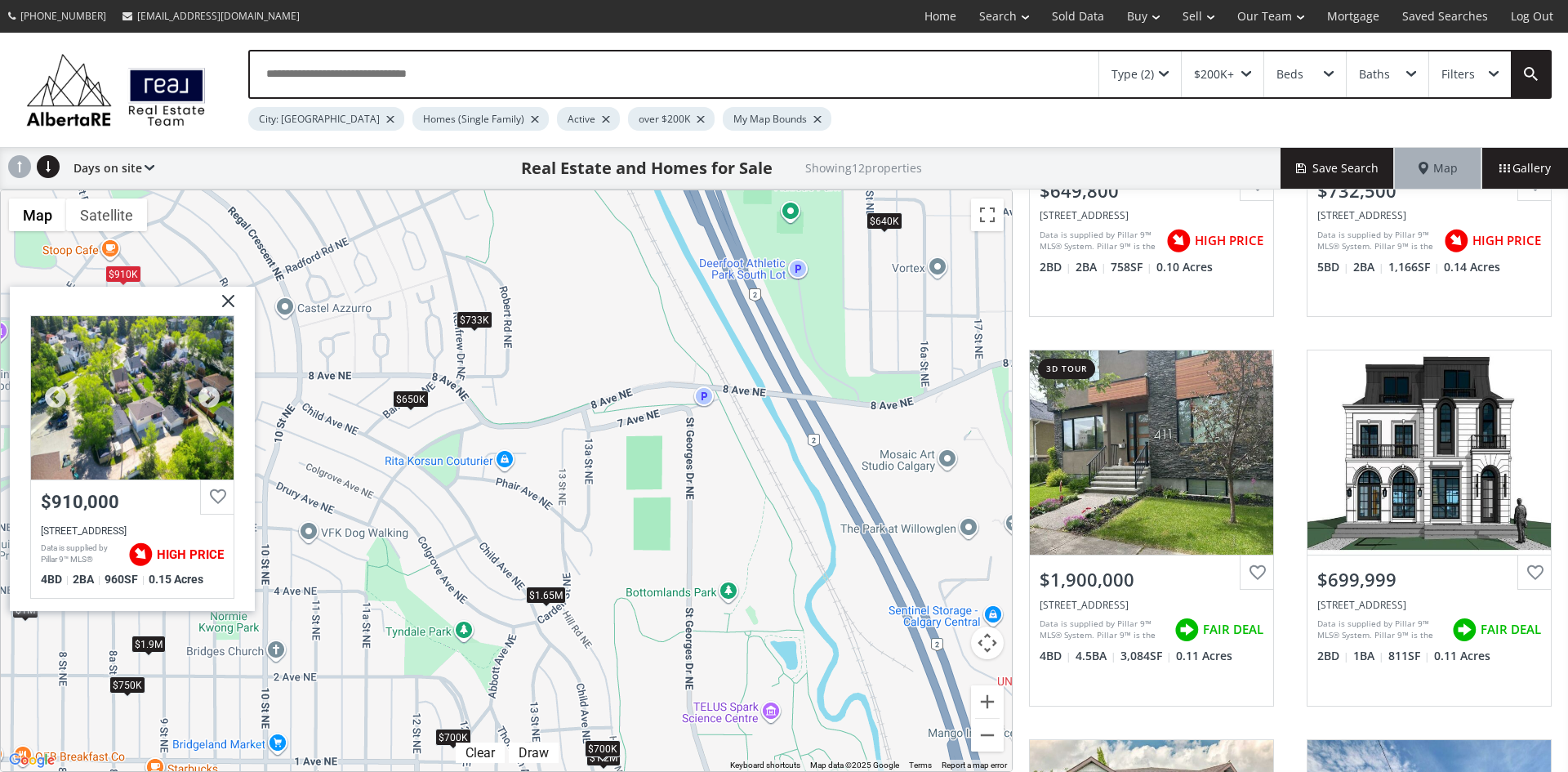
click at [110, 396] on div at bounding box center [132, 396] width 203 height 164
click at [228, 293] on img at bounding box center [222, 306] width 41 height 41
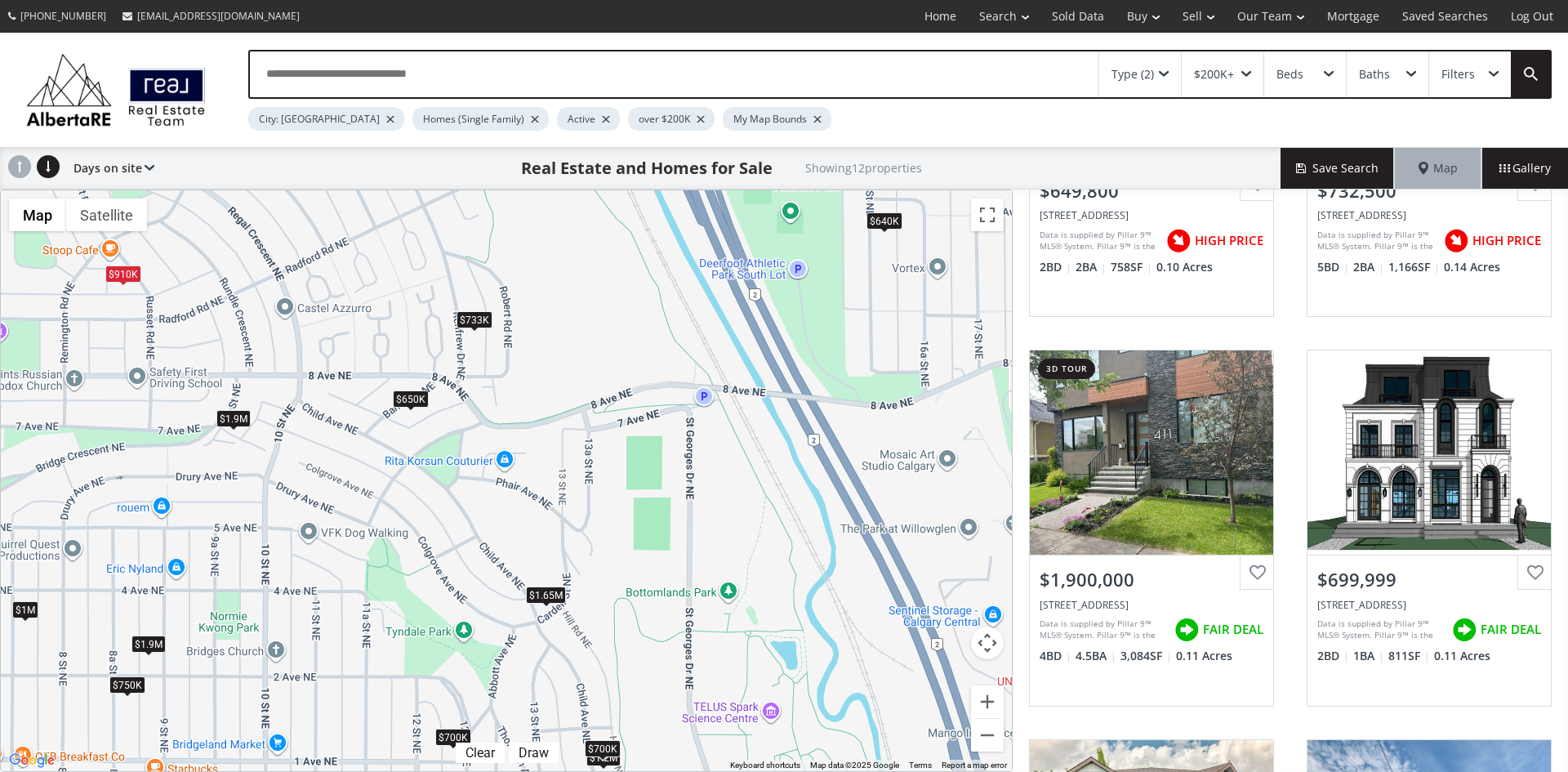
click at [120, 685] on div "$750K" at bounding box center [127, 685] width 36 height 17
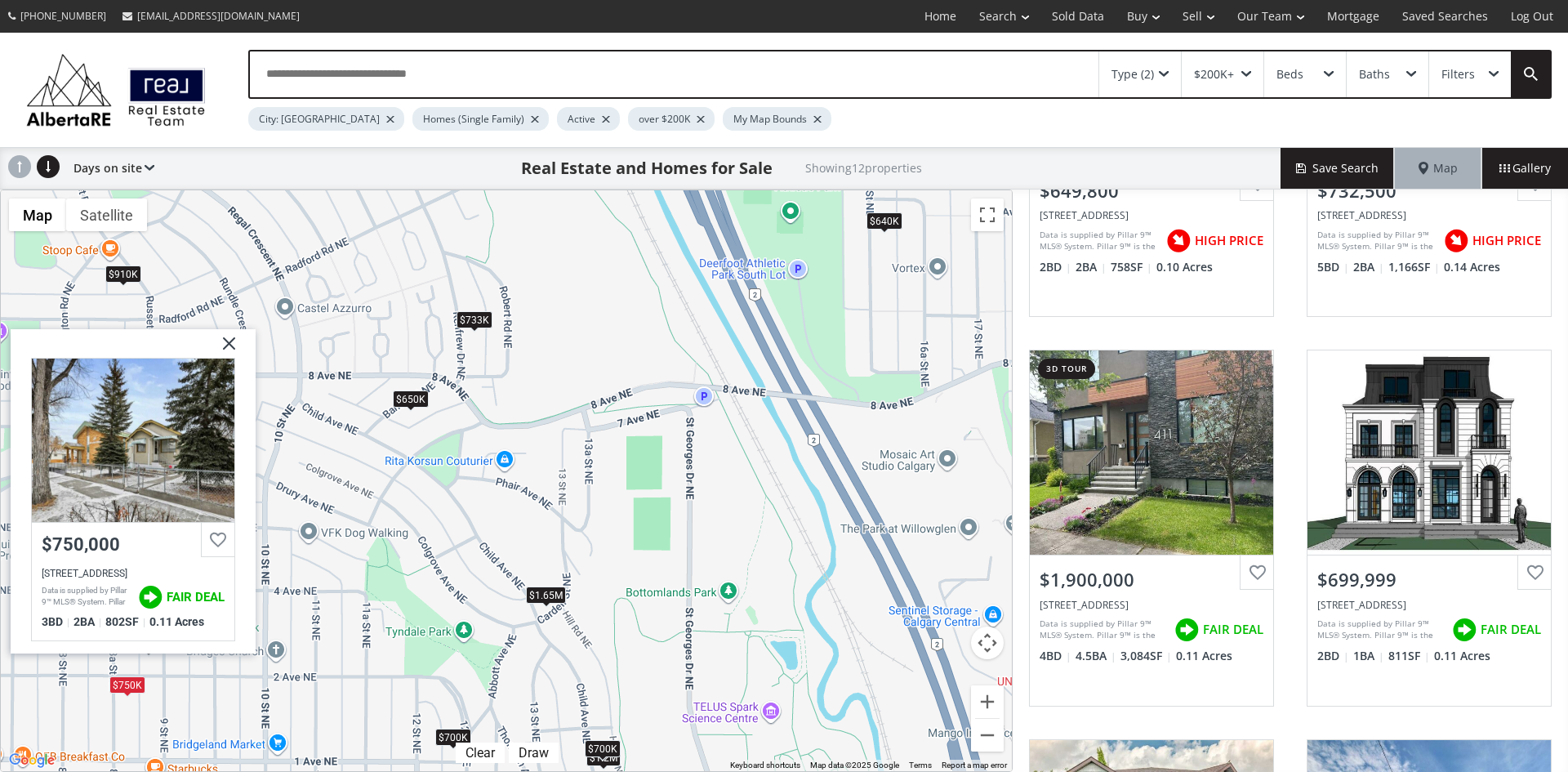
click at [230, 338] on img at bounding box center [223, 349] width 41 height 41
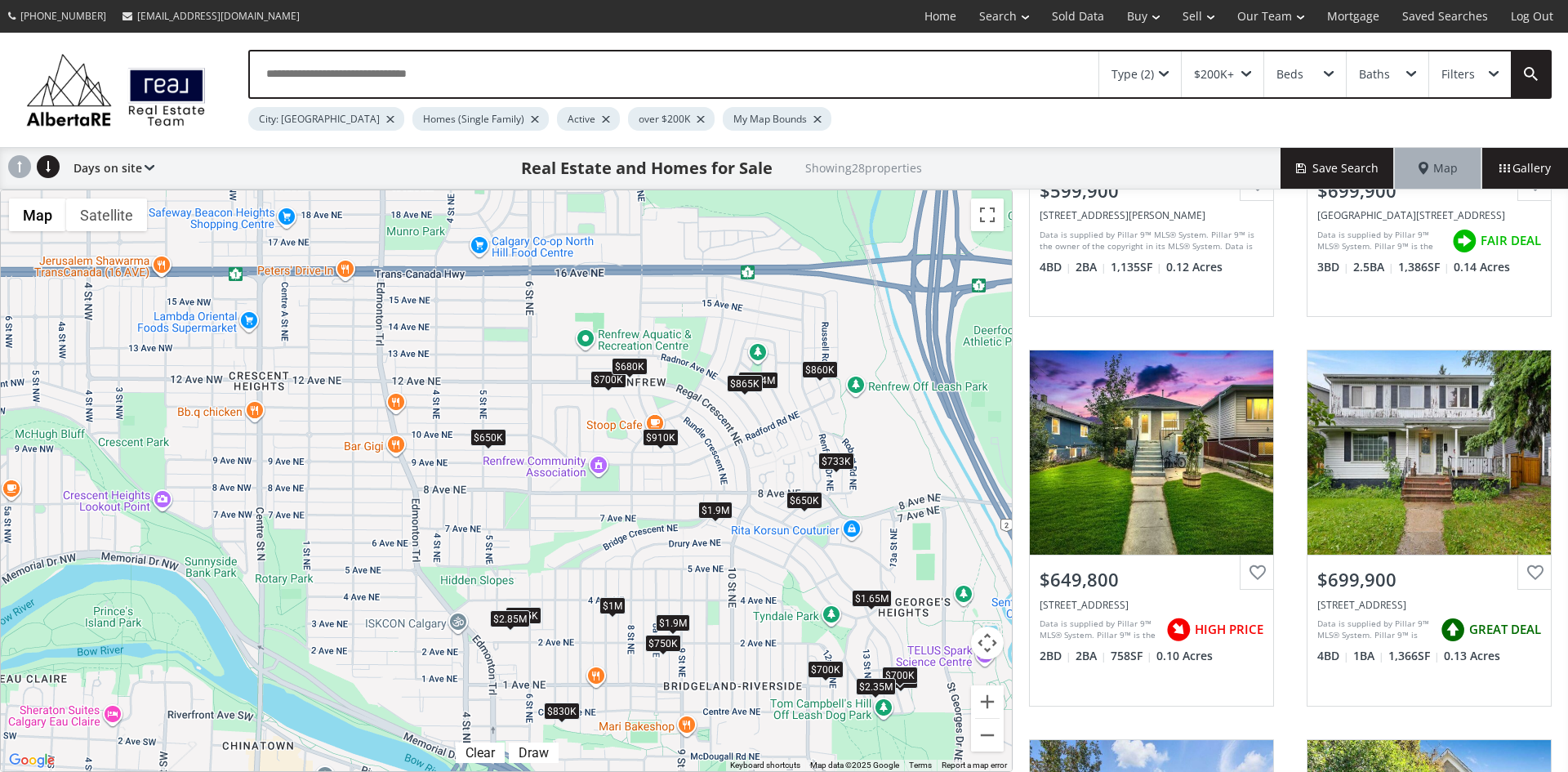
drag, startPoint x: 315, startPoint y: 310, endPoint x: 789, endPoint y: 449, distance: 494.0
click at [789, 449] on div "To navigate, press the arrow keys. $600K $700K $650K $700K $615K $650K $733K $1…" at bounding box center [506, 480] width 1011 height 581
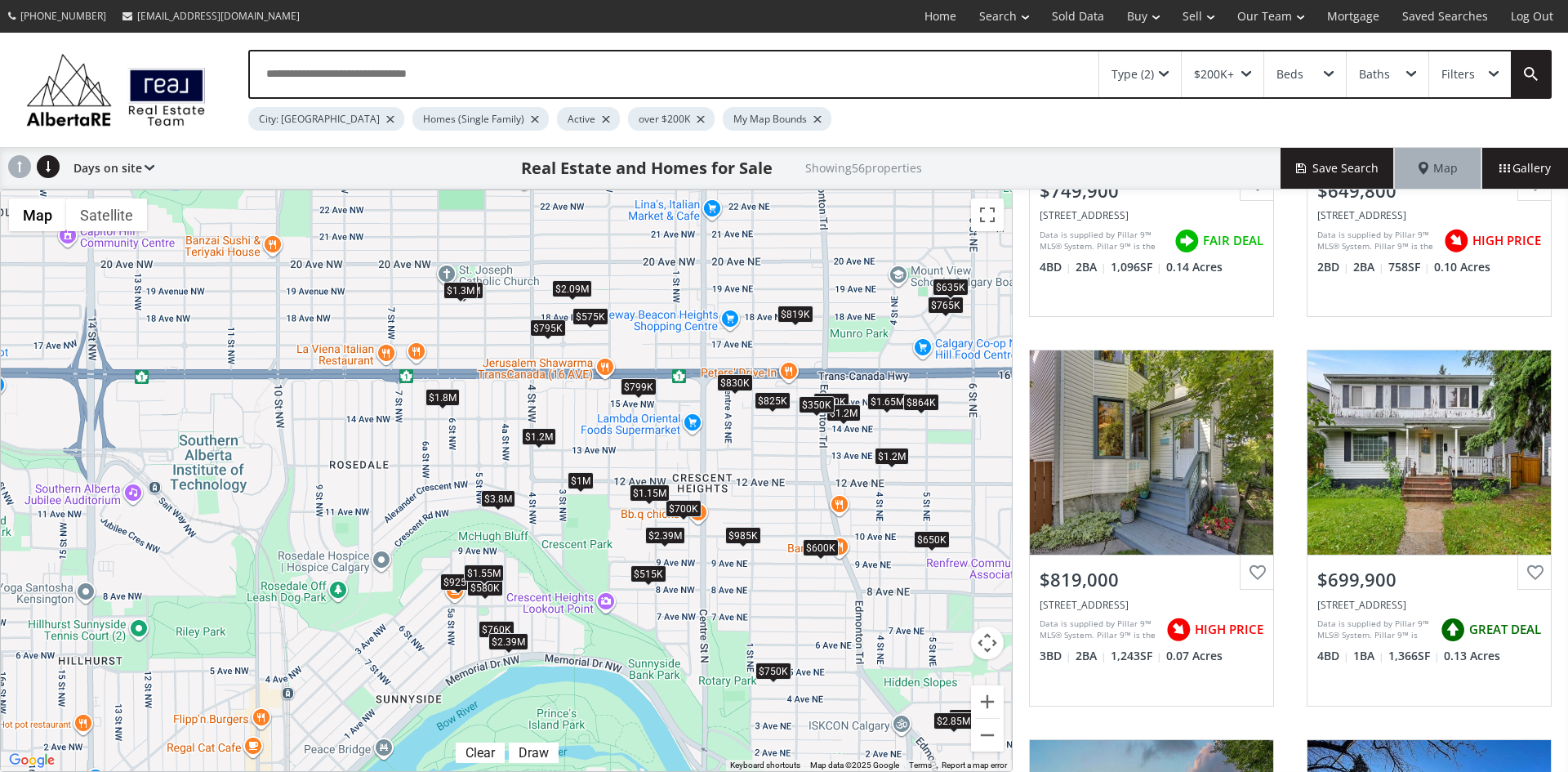
drag, startPoint x: 172, startPoint y: 348, endPoint x: 617, endPoint y: 450, distance: 456.5
click at [617, 450] on div "To navigate, press the arrow keys. $750K $650K $819K $700K $765K $860K $650K $6…" at bounding box center [506, 480] width 1011 height 581
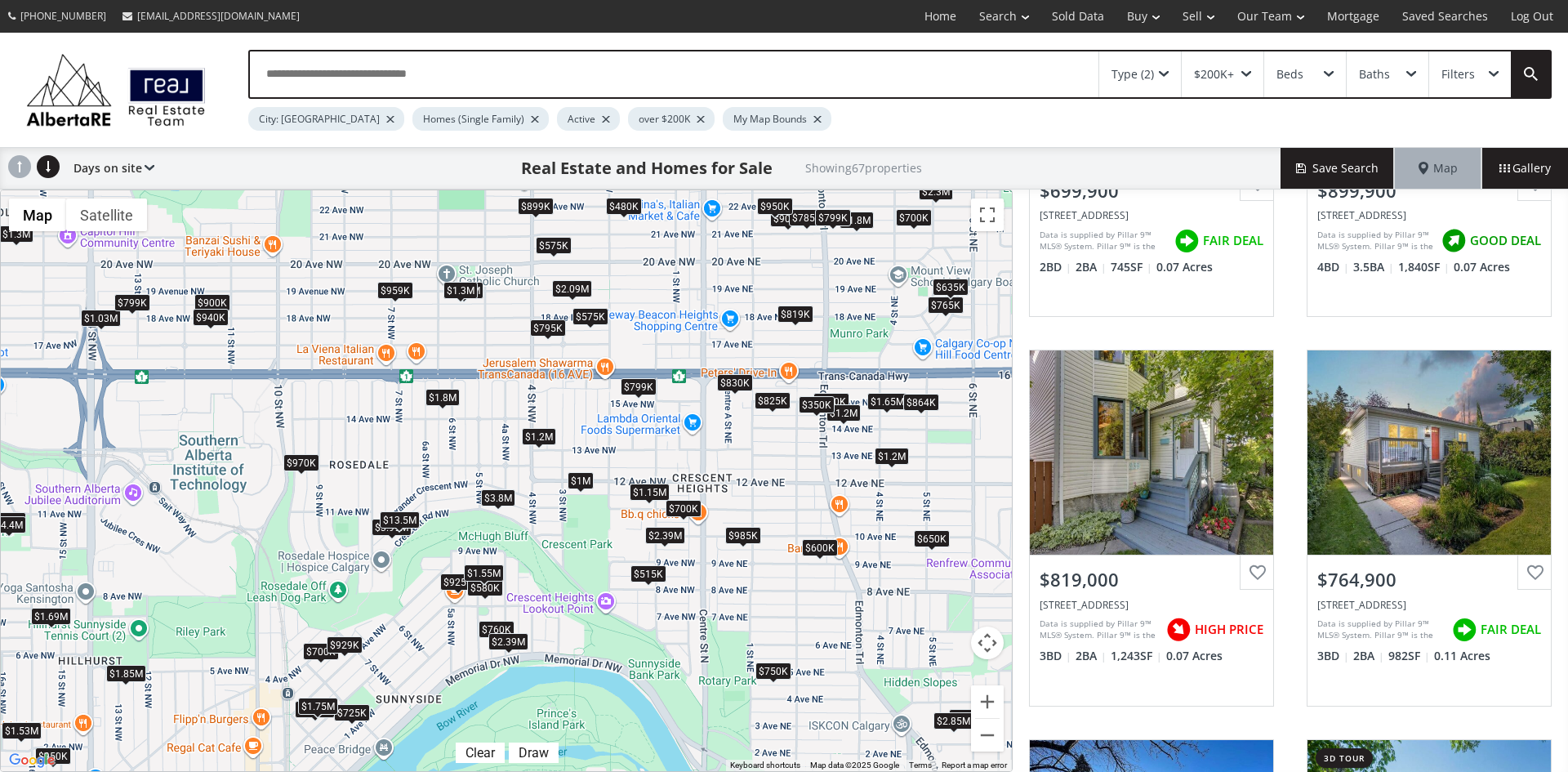
click at [442, 399] on div "$1.8M" at bounding box center [442, 397] width 34 height 17
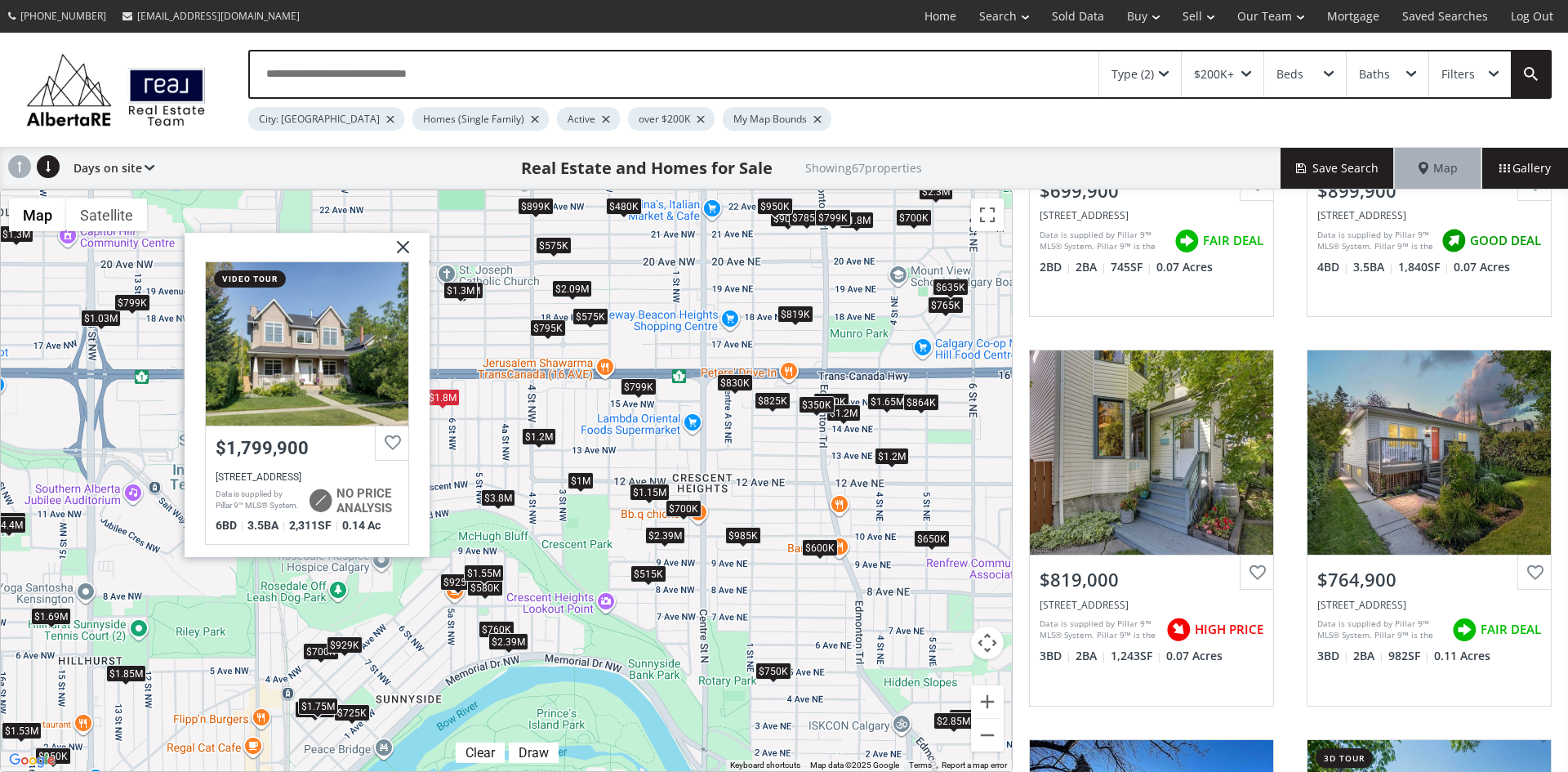
click at [407, 243] on img at bounding box center [396, 252] width 41 height 41
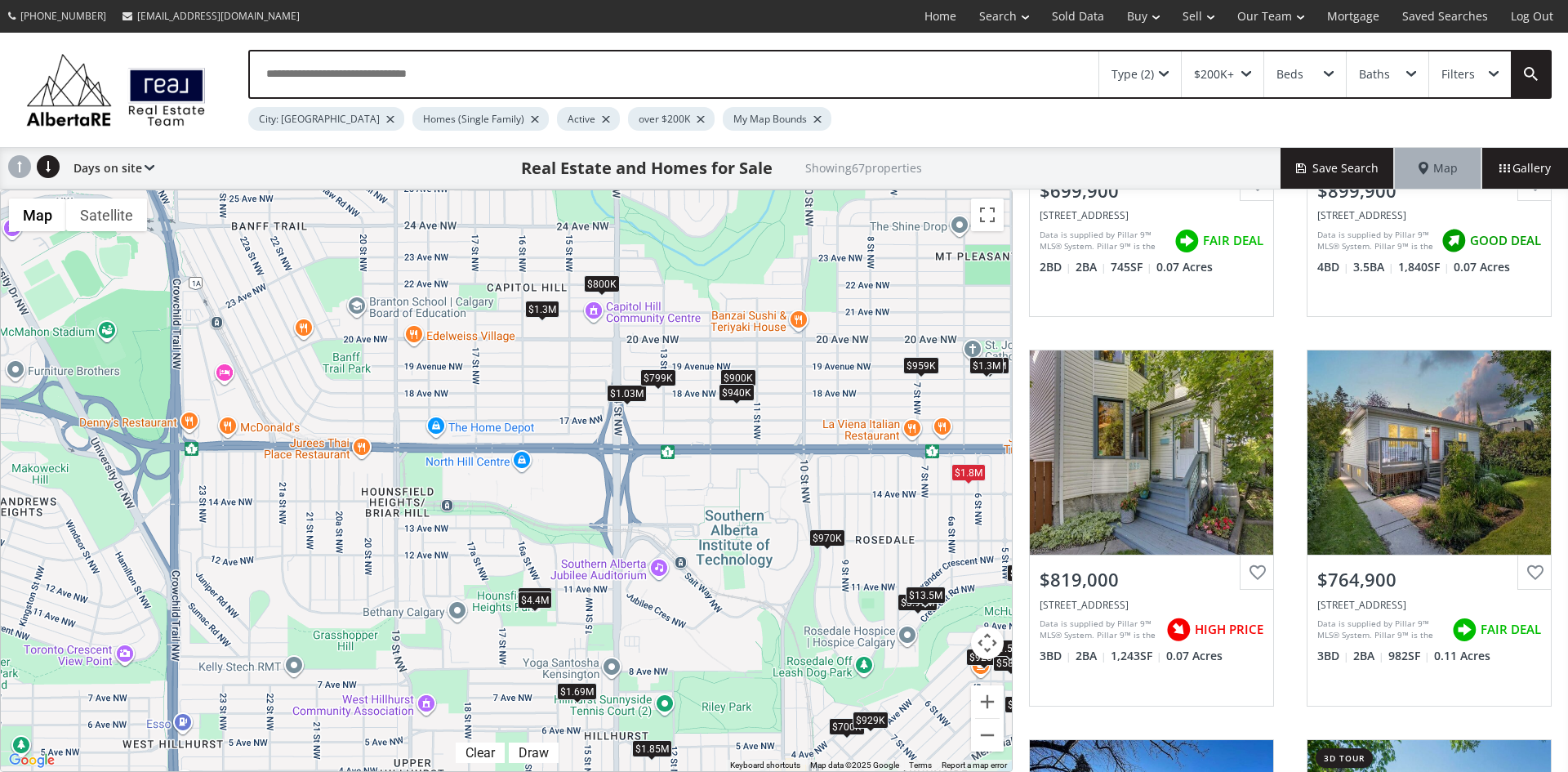
drag, startPoint x: 166, startPoint y: 471, endPoint x: 692, endPoint y: 548, distance: 531.6
click at [692, 548] on div "To navigate, press the arrow keys. $700K $900K $819K $765K $860K $480K $650K $7…" at bounding box center [506, 480] width 1011 height 581
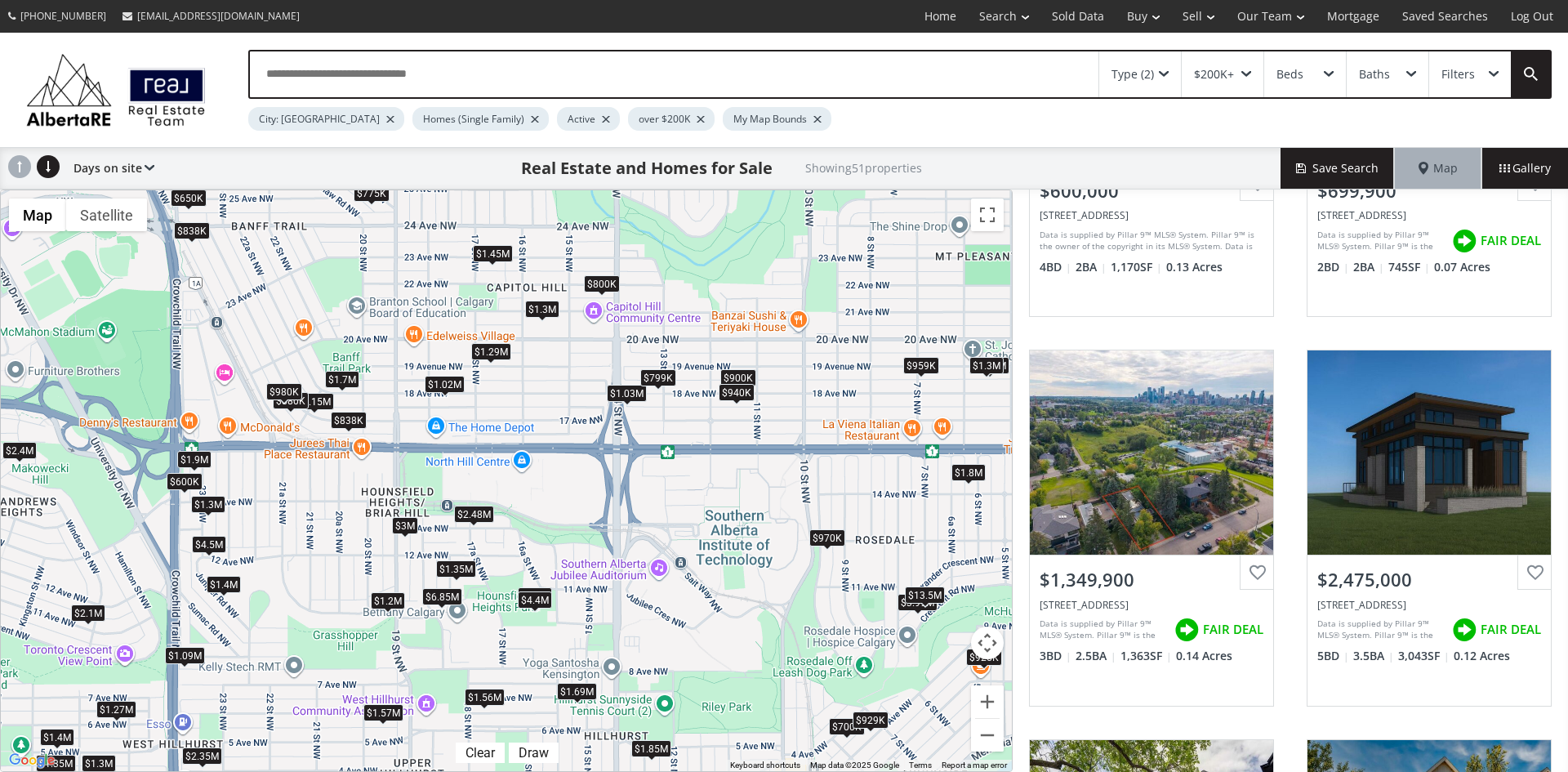
click at [453, 563] on div "$1.35M" at bounding box center [456, 568] width 40 height 17
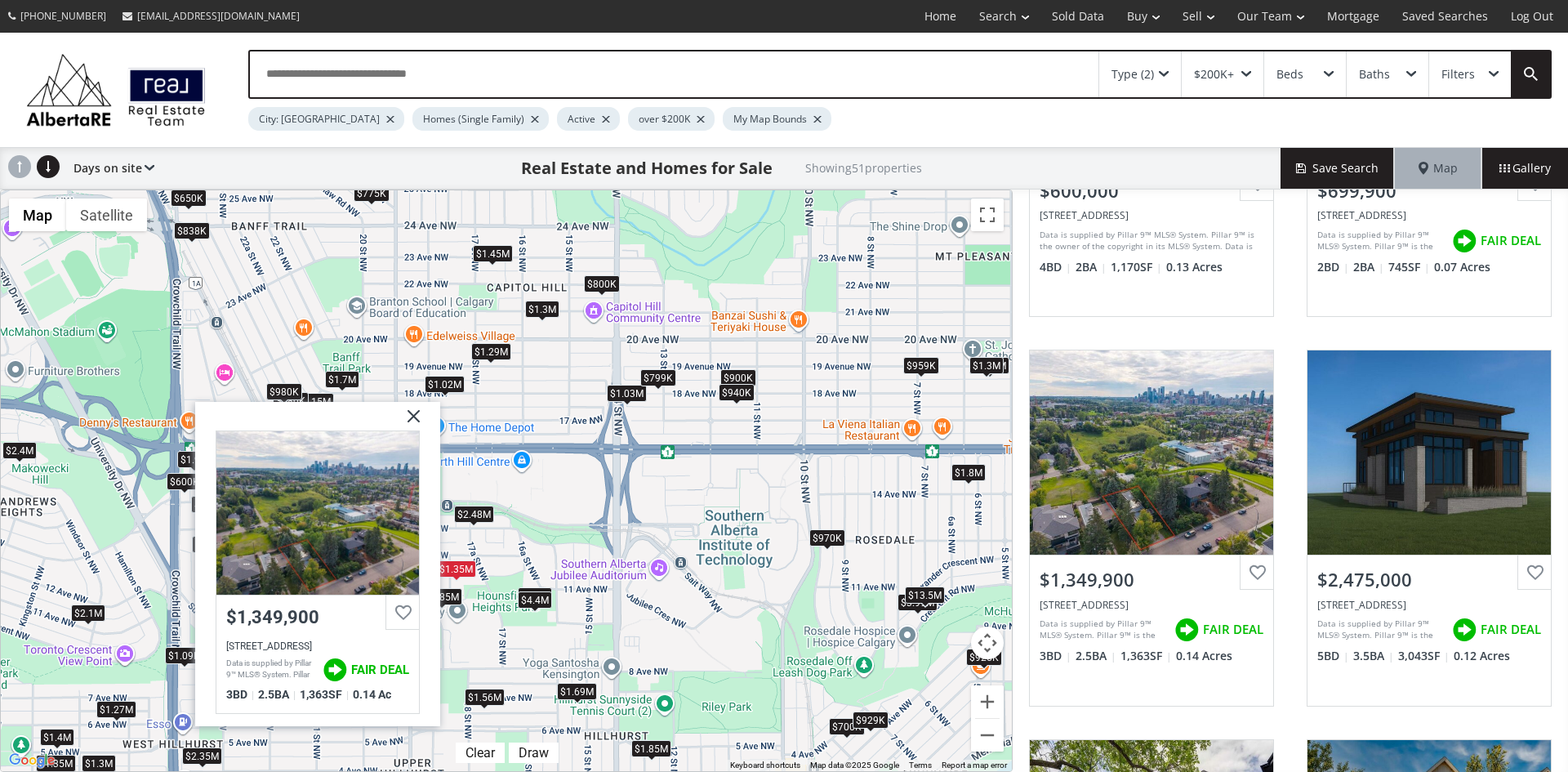
drag, startPoint x: 412, startPoint y: 408, endPoint x: 427, endPoint y: 437, distance: 32.6
click at [412, 409] on img at bounding box center [407, 421] width 41 height 41
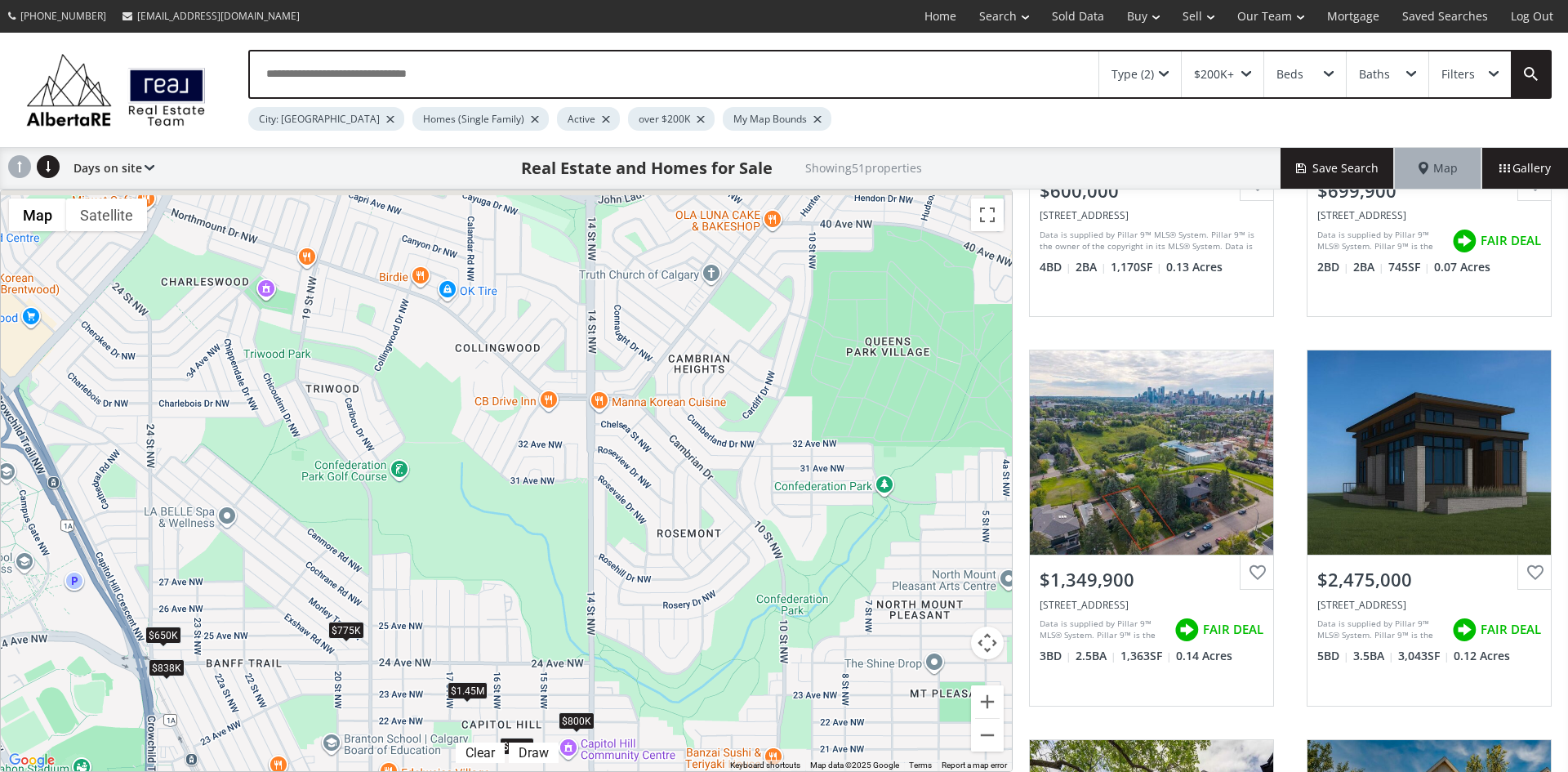
drag, startPoint x: 420, startPoint y: 238, endPoint x: 392, endPoint y: 699, distance: 461.8
click at [392, 699] on div "To navigate, press the arrow keys. $600K $700K $1.35M $2.48M $900K $1.35M $1.15…" at bounding box center [506, 480] width 1011 height 581
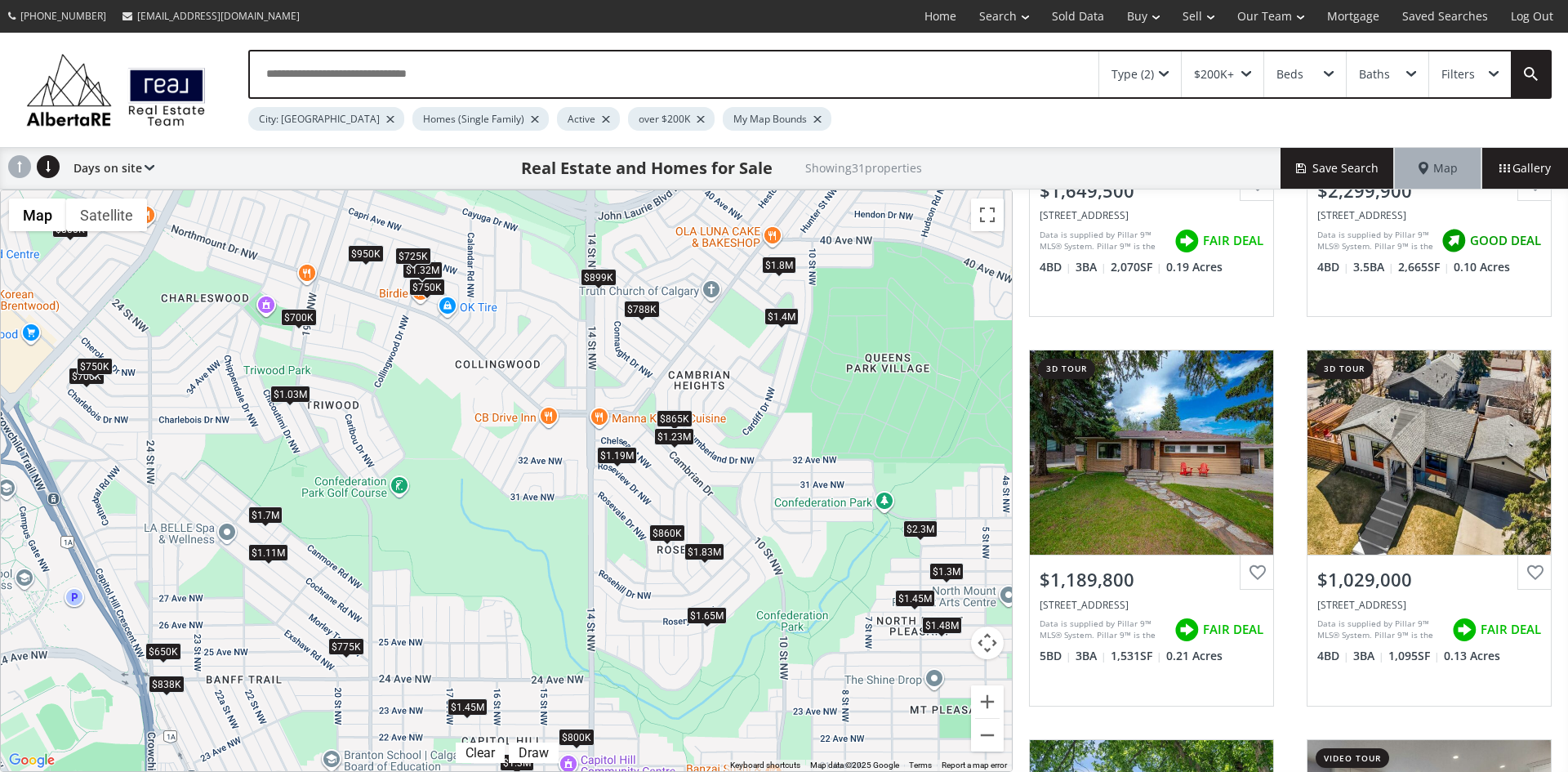
click at [622, 457] on div "$1.19M" at bounding box center [617, 455] width 40 height 17
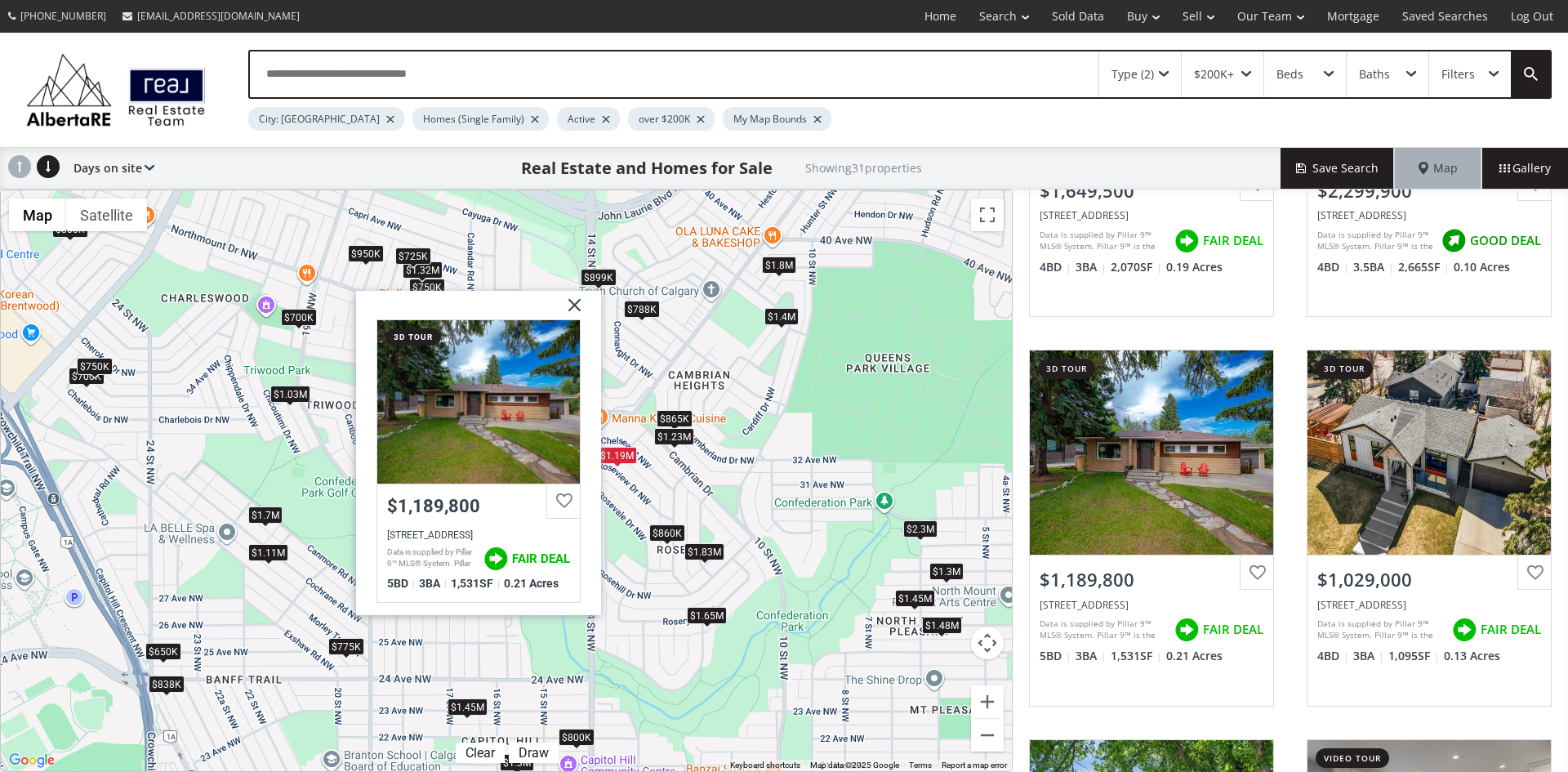
click at [573, 299] on img at bounding box center [568, 310] width 41 height 41
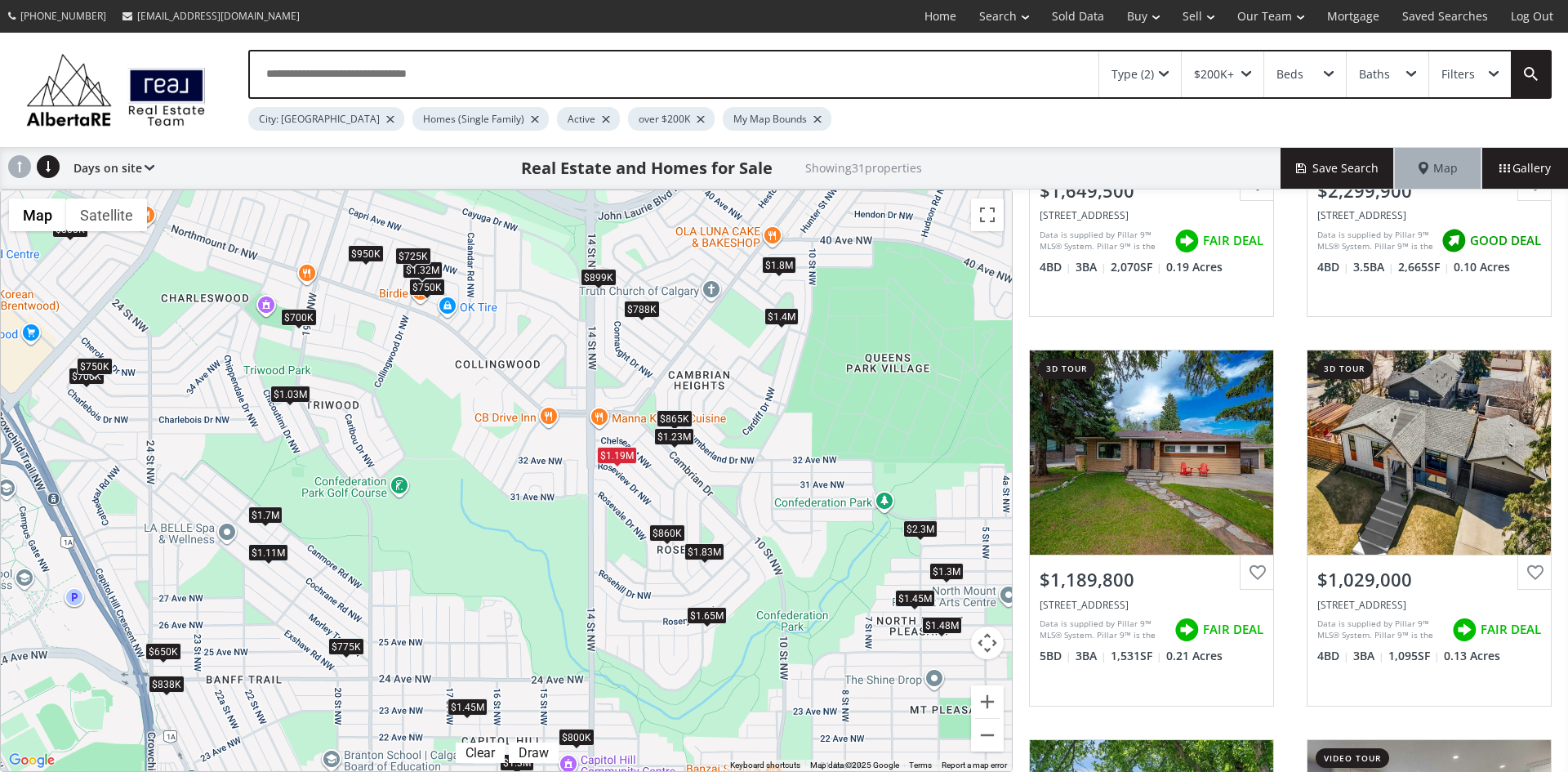
click at [666, 529] on div "$860K" at bounding box center [666, 532] width 36 height 17
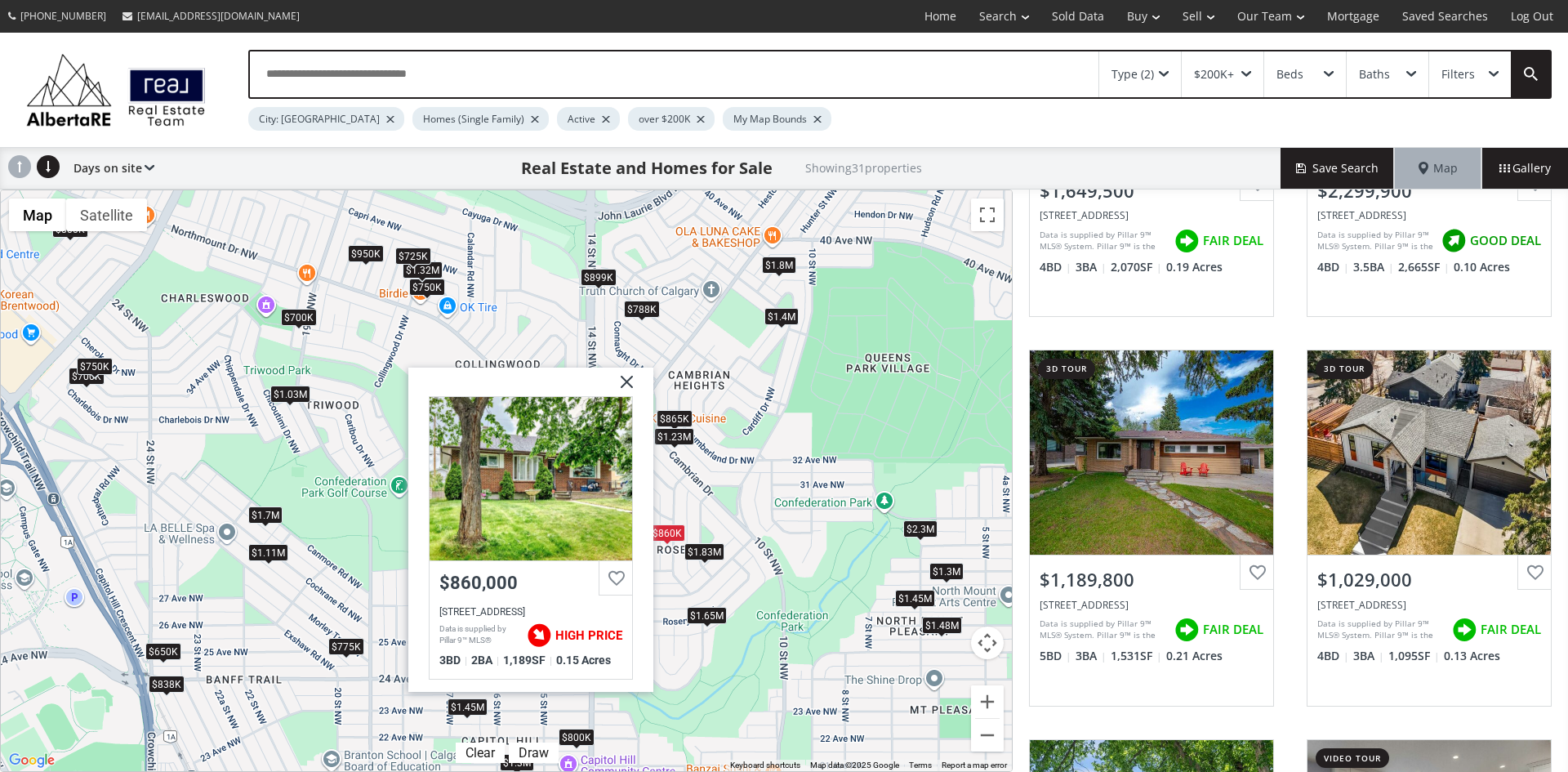
click at [624, 383] on img at bounding box center [620, 387] width 41 height 41
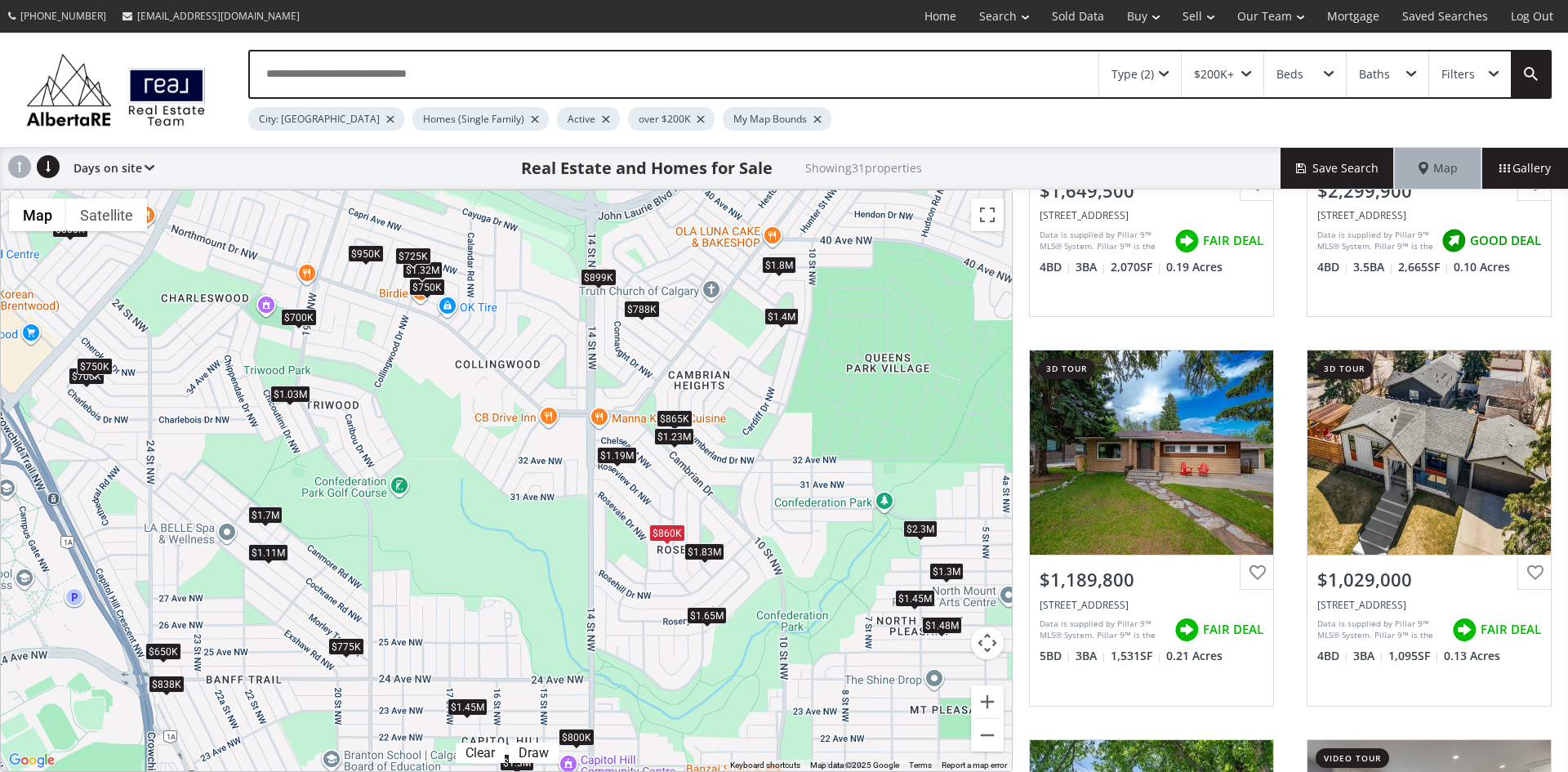
click at [704, 554] on div "$1.83M" at bounding box center [704, 551] width 40 height 17
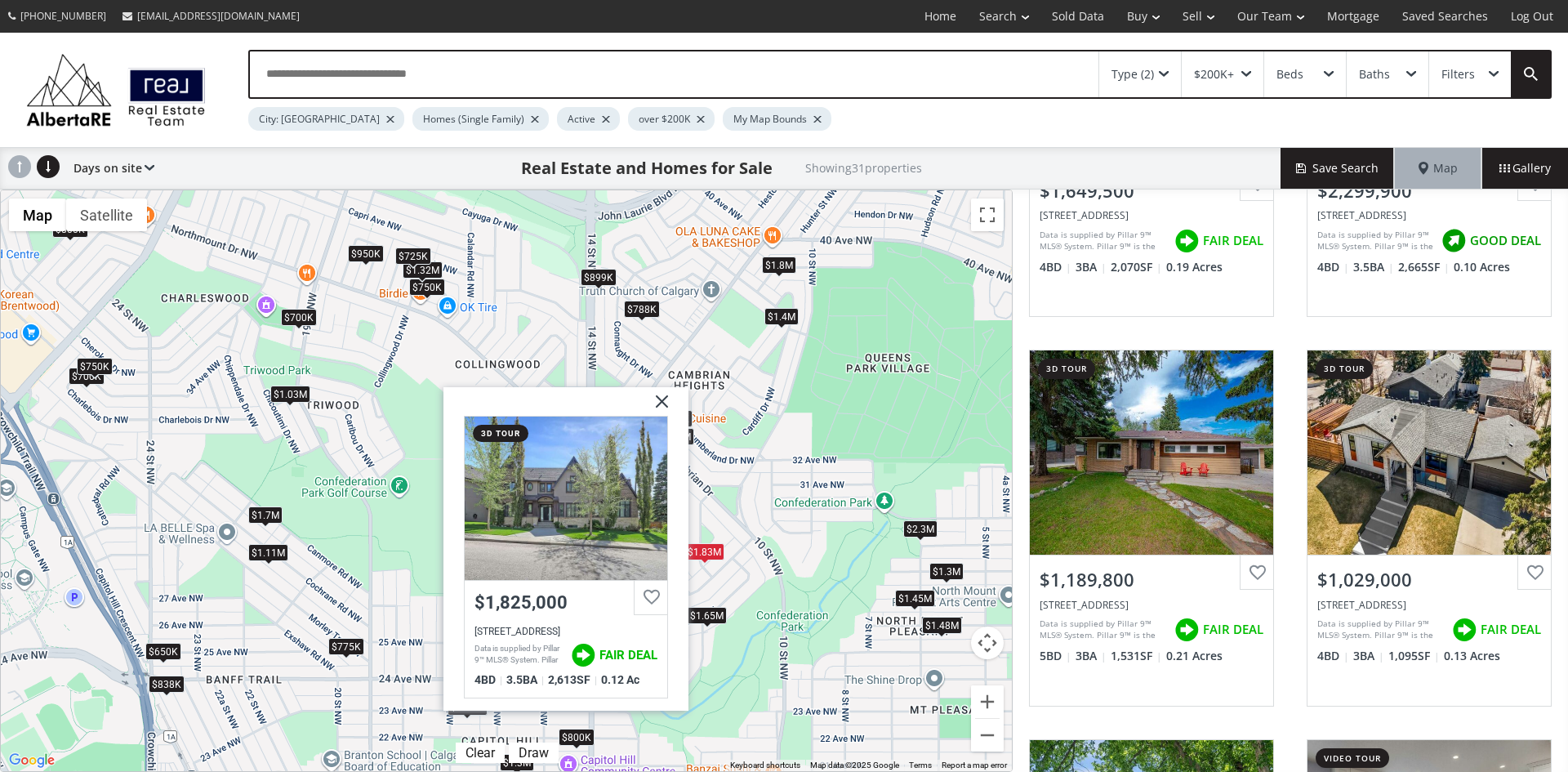
click at [660, 401] on img at bounding box center [655, 406] width 41 height 41
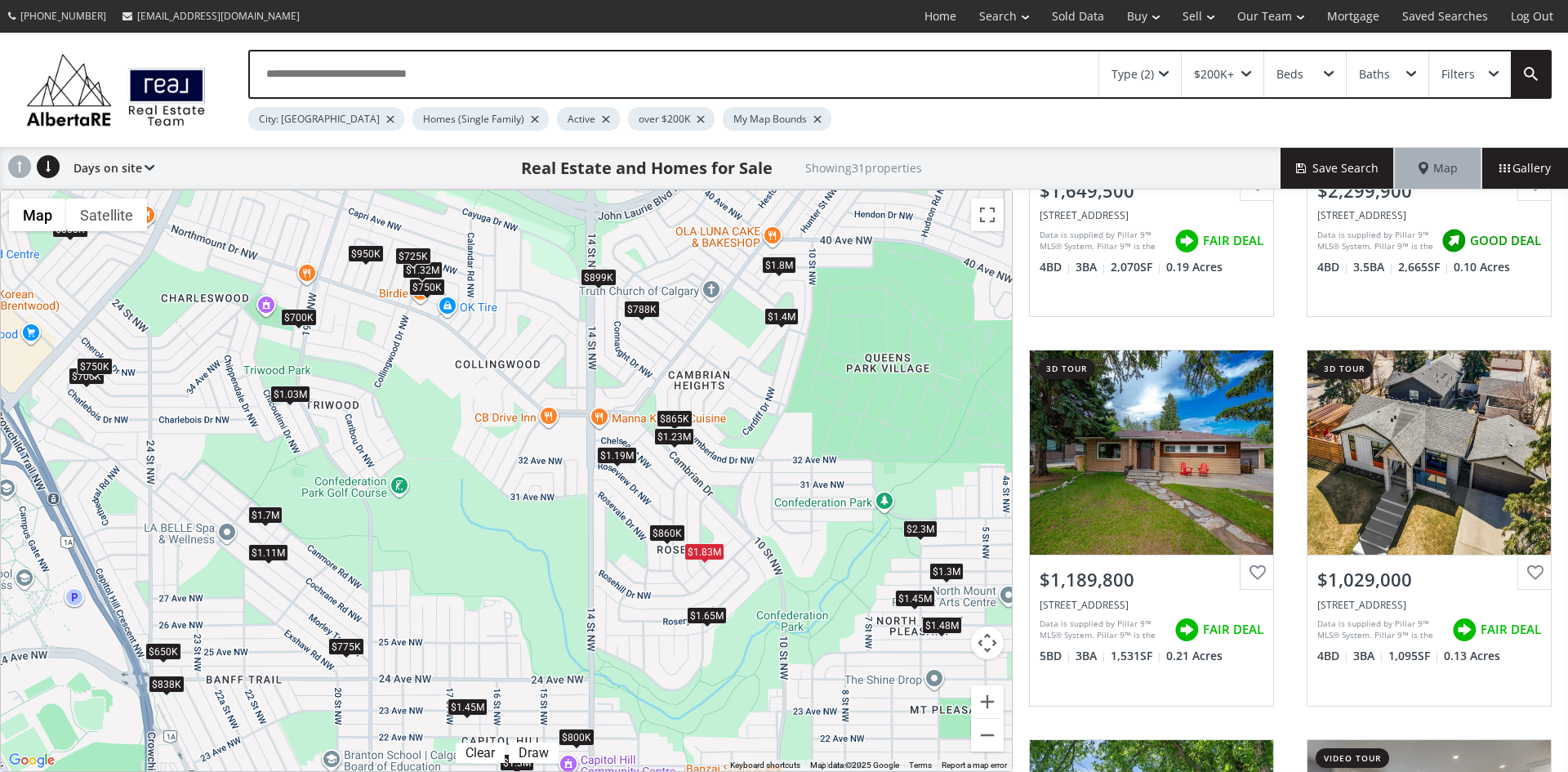
click at [720, 619] on div "$1.65M" at bounding box center [706, 614] width 40 height 17
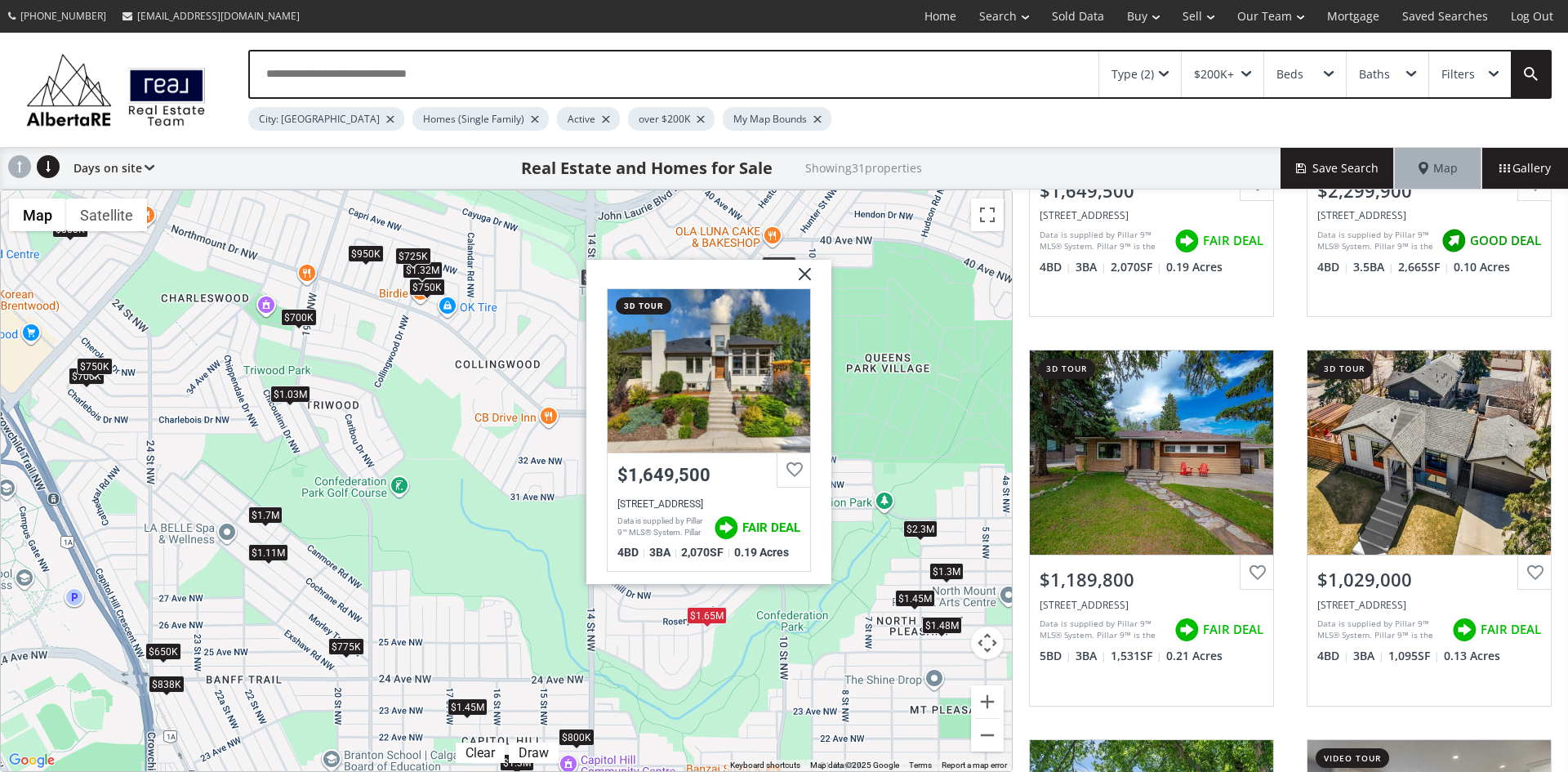
click at [807, 266] on img at bounding box center [798, 278] width 41 height 41
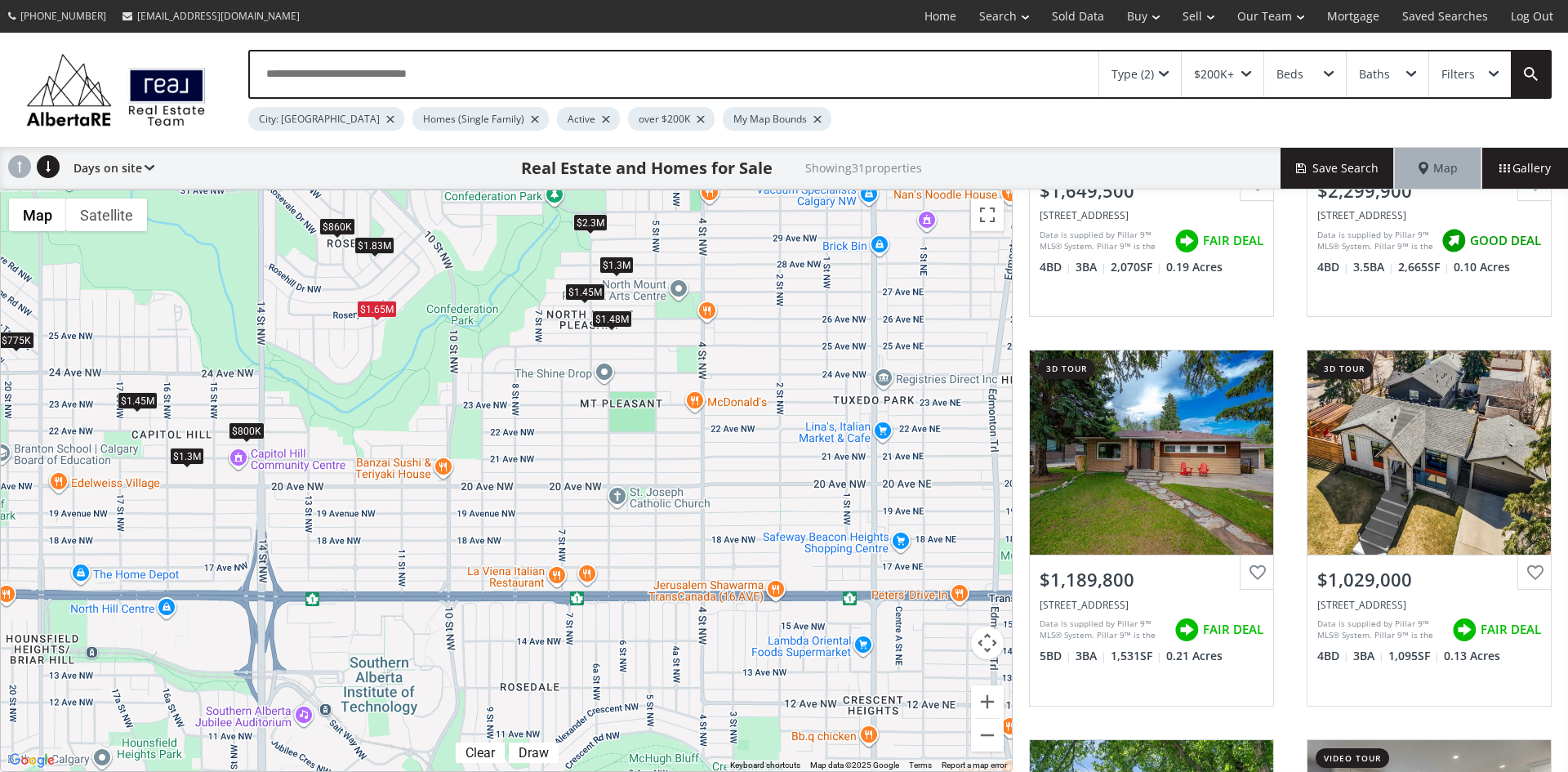
drag, startPoint x: 885, startPoint y: 701, endPoint x: 553, endPoint y: 389, distance: 455.6
click at [553, 389] on div "To navigate, press the arrow keys. $1.65M $2.3M $1.19M $1.03M $1.7M $700K $700K…" at bounding box center [506, 480] width 1011 height 581
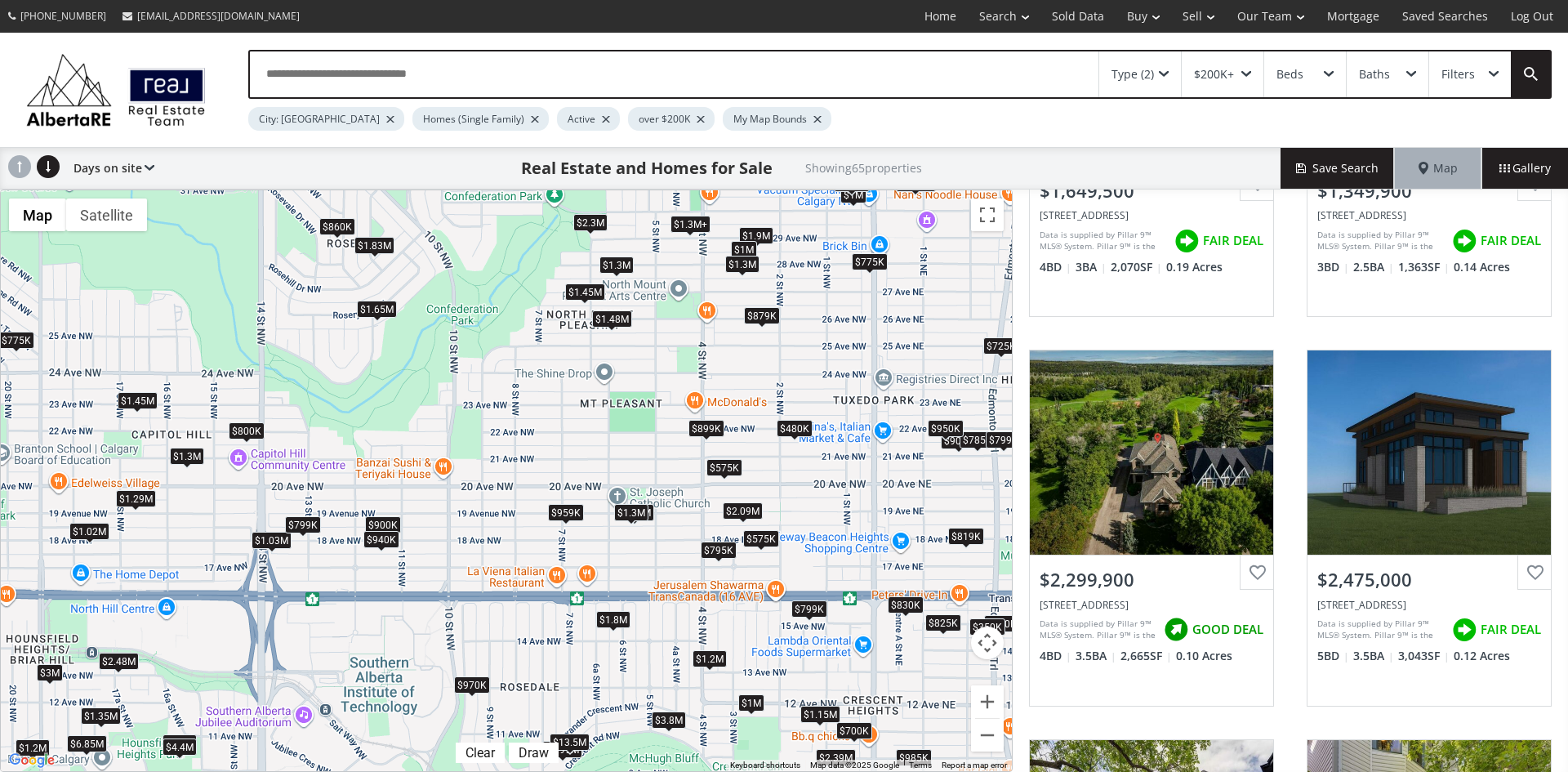
click at [563, 509] on div "$959K" at bounding box center [565, 512] width 36 height 17
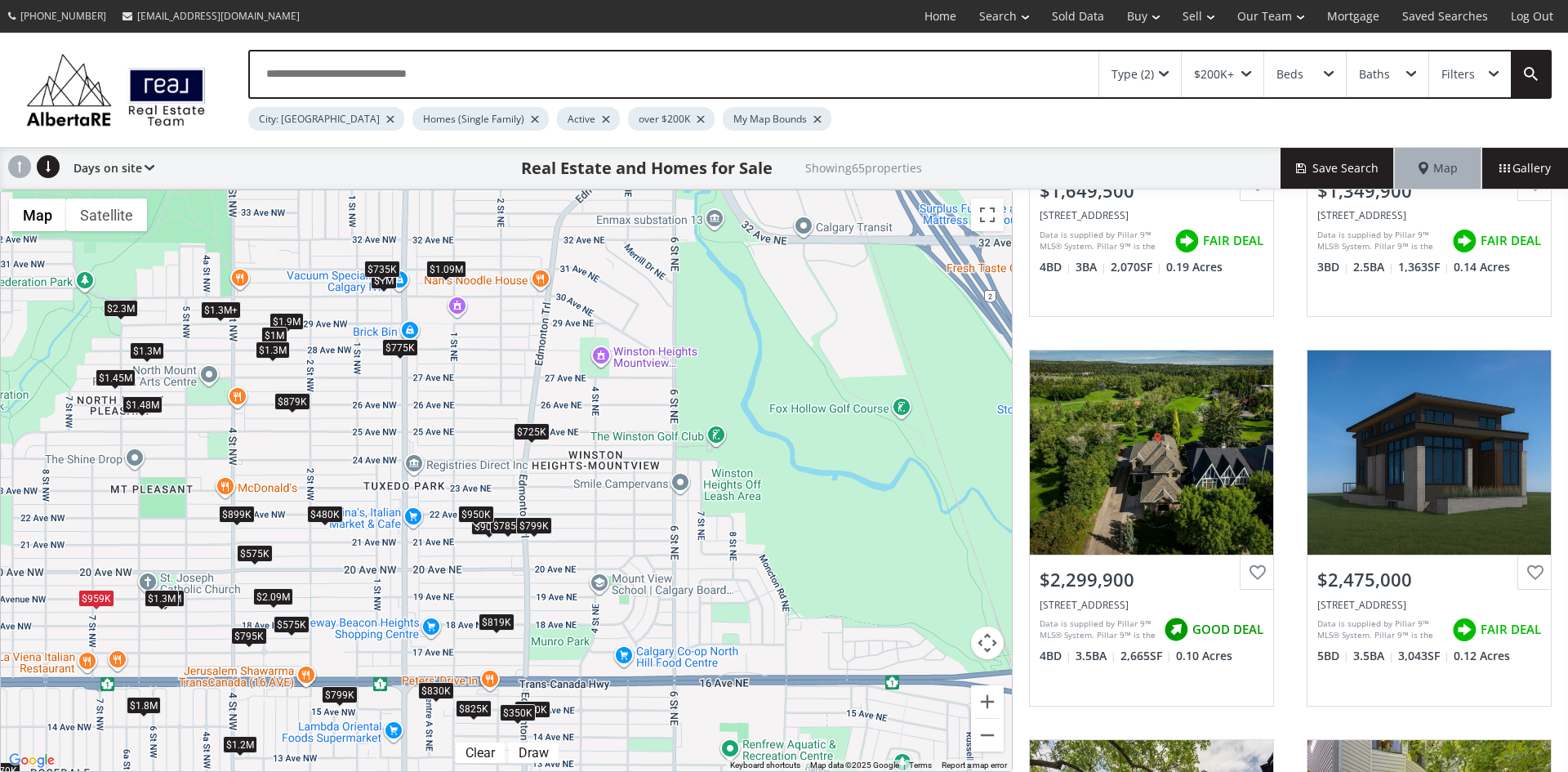
drag, startPoint x: 887, startPoint y: 337, endPoint x: 414, endPoint y: 427, distance: 481.5
click at [414, 427] on div "To navigate, press the arrow keys. $1.65M $1.35M $2.3M $2.48M $900K $819K $860K…" at bounding box center [506, 480] width 1011 height 581
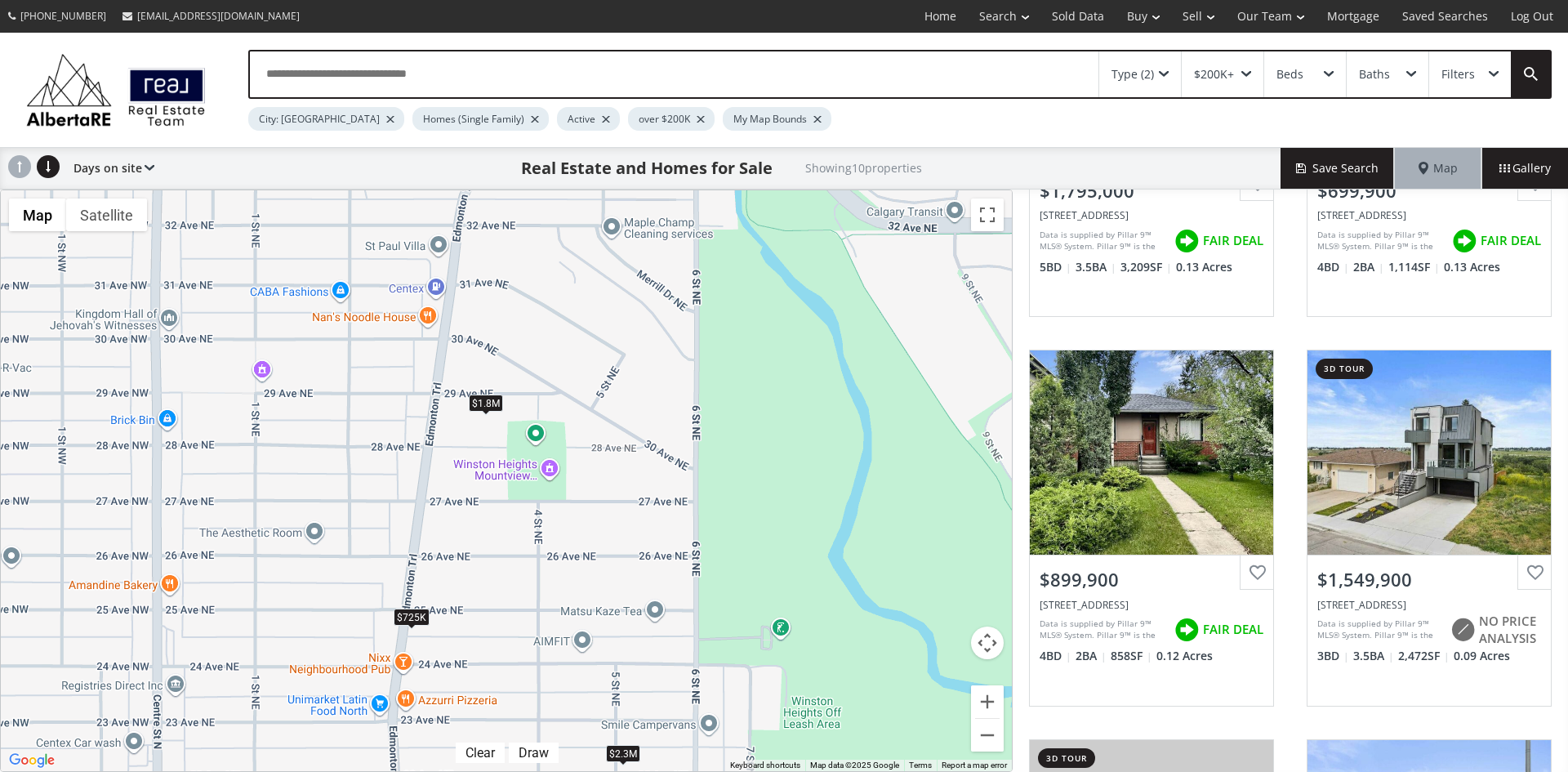
drag, startPoint x: 545, startPoint y: 343, endPoint x: 724, endPoint y: 516, distance: 248.9
click at [724, 516] on div "To navigate, press the arrow keys. $1.8M $700K $900K $1.55M $2.3M $725K $785K $…" at bounding box center [506, 480] width 1011 height 581
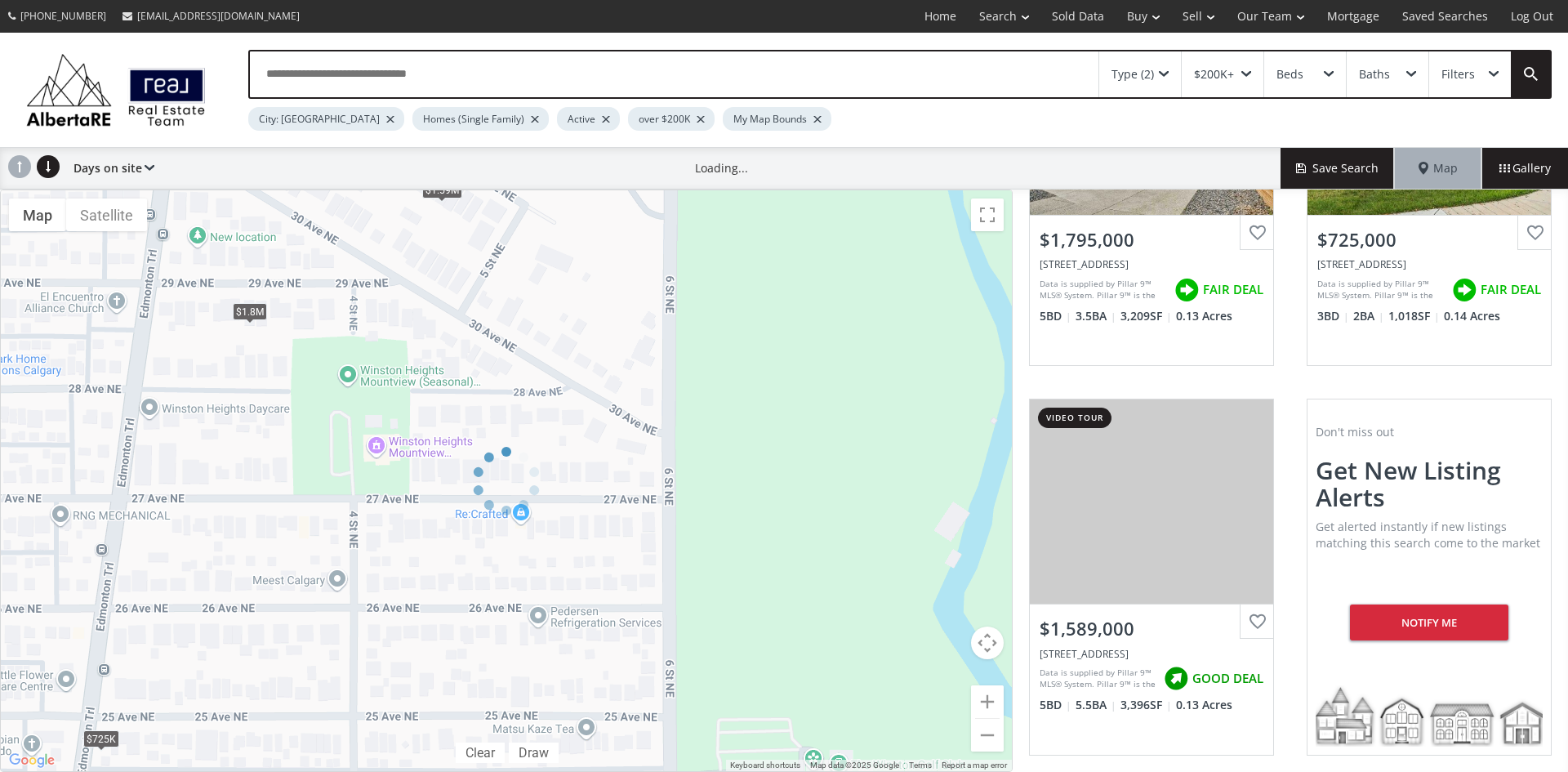
scroll to position [196, 0]
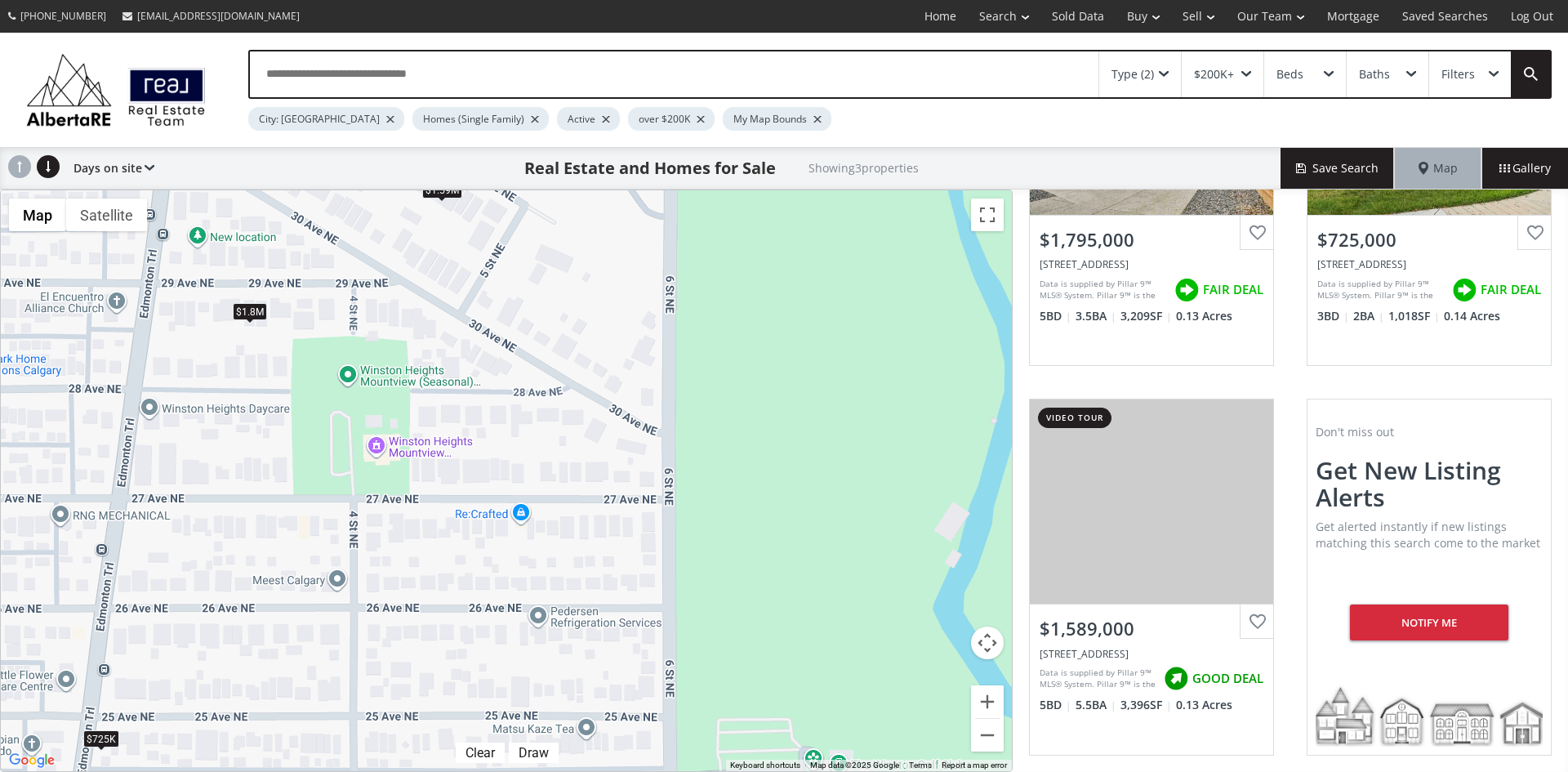
click at [1171, 71] on div "Type (2)" at bounding box center [1140, 74] width 81 height 46
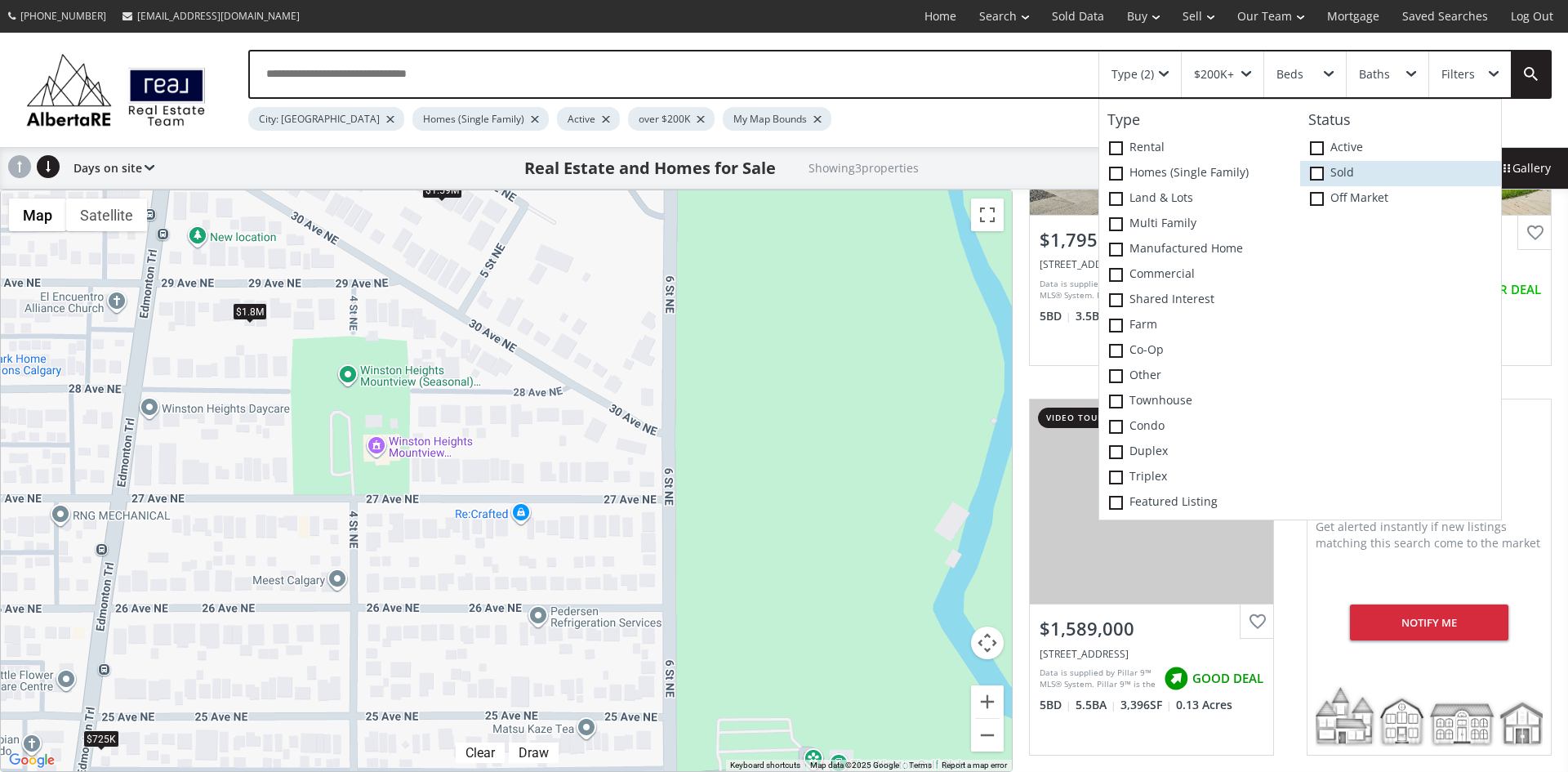
click at [1314, 168] on span at bounding box center [1316, 173] width 14 height 14
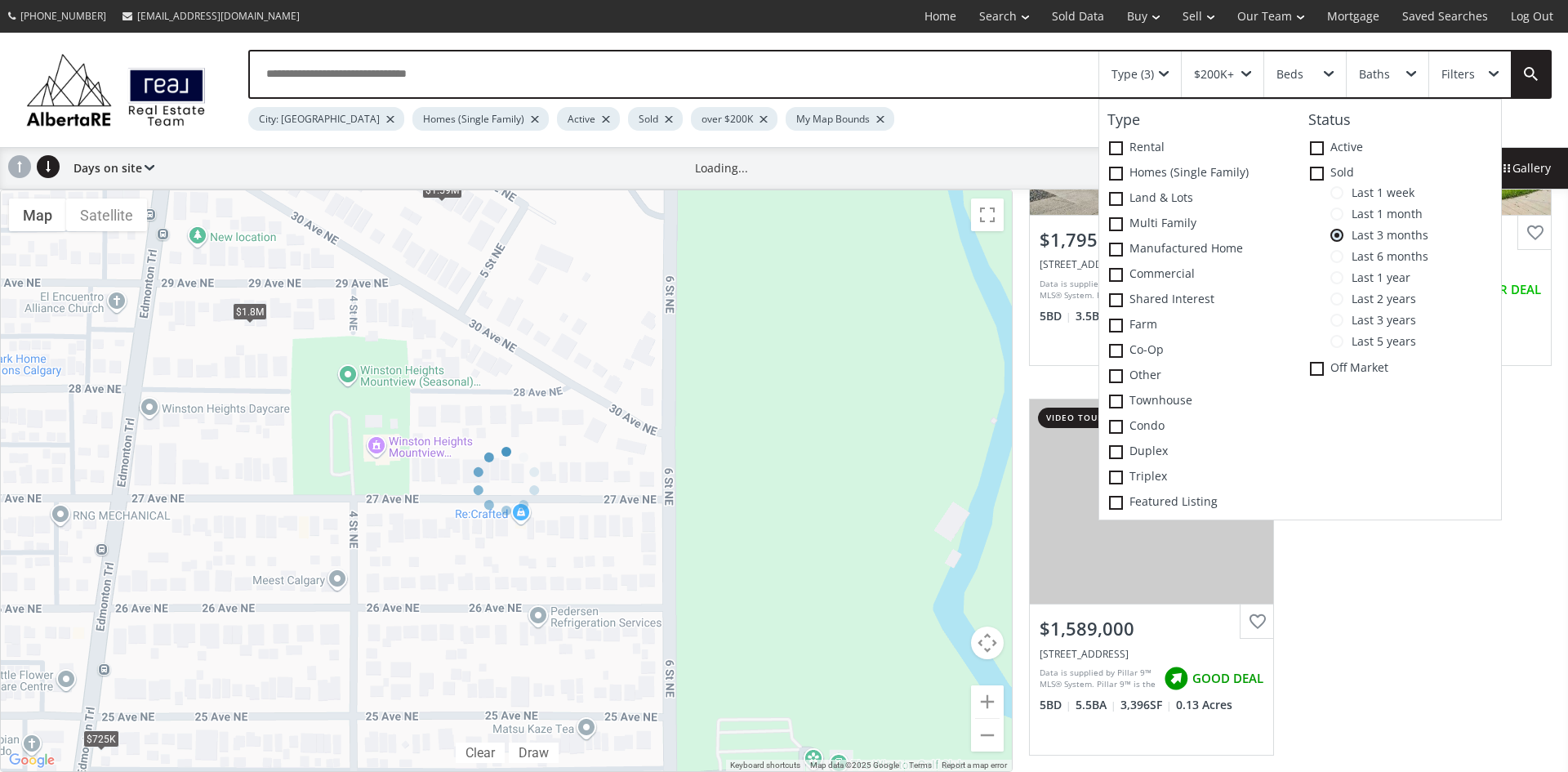
scroll to position [245, 0]
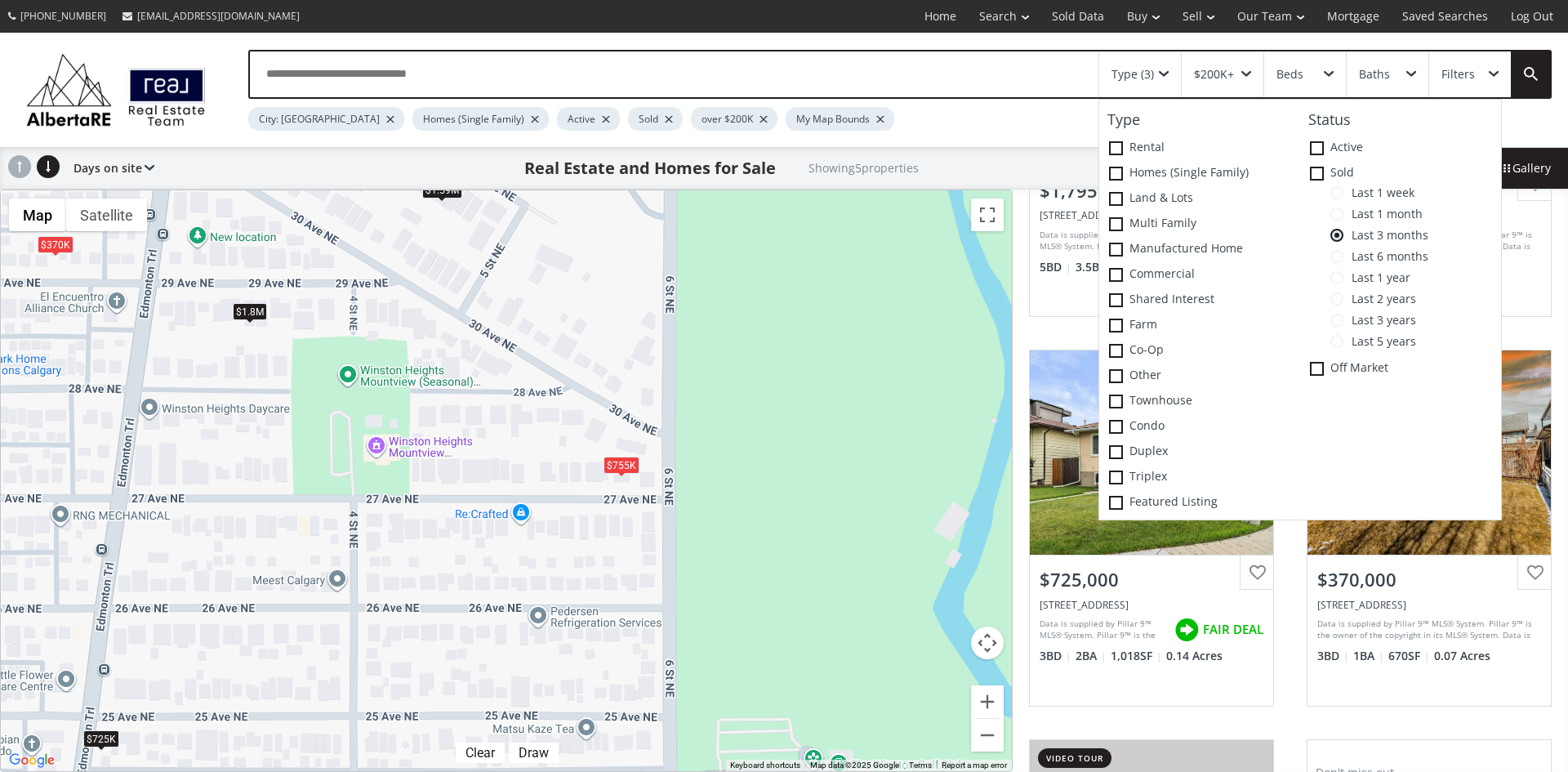
click at [762, 463] on div "To navigate, press the arrow keys. $1.8M $755K $725K $370K $1.59M" at bounding box center [506, 480] width 1011 height 581
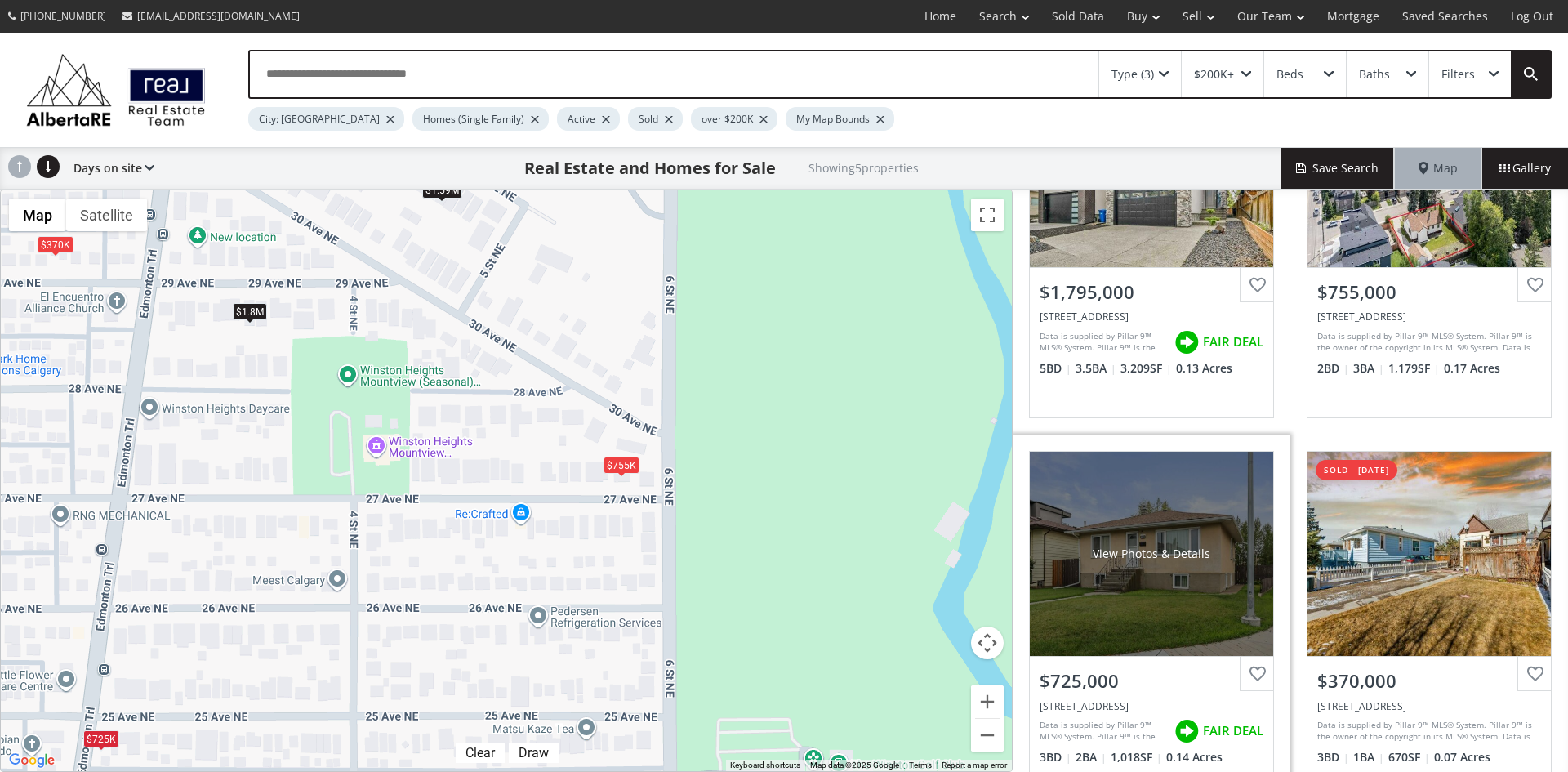
scroll to position [0, 0]
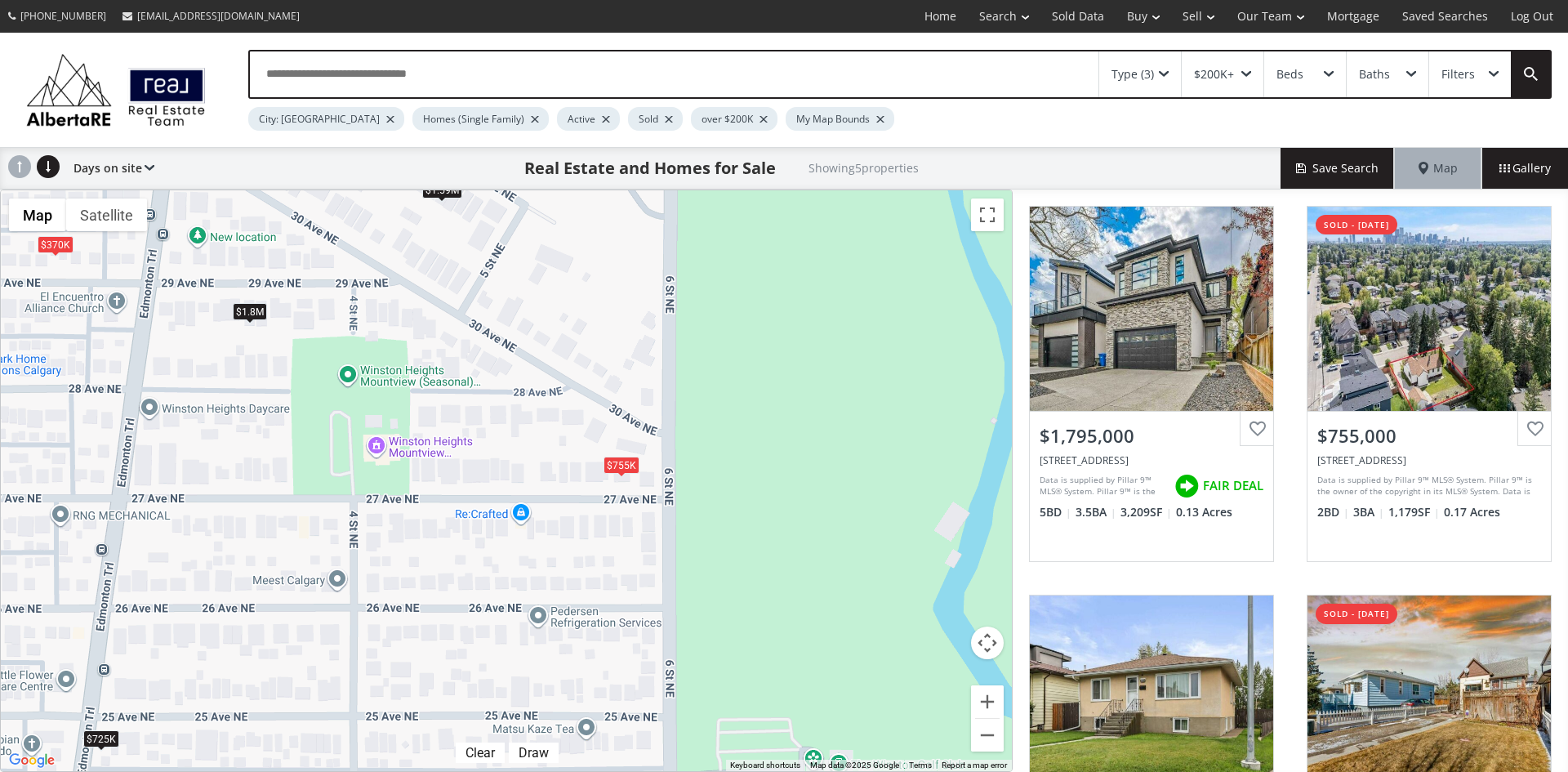
click at [1168, 73] on div "Type (3)" at bounding box center [1140, 74] width 81 height 46
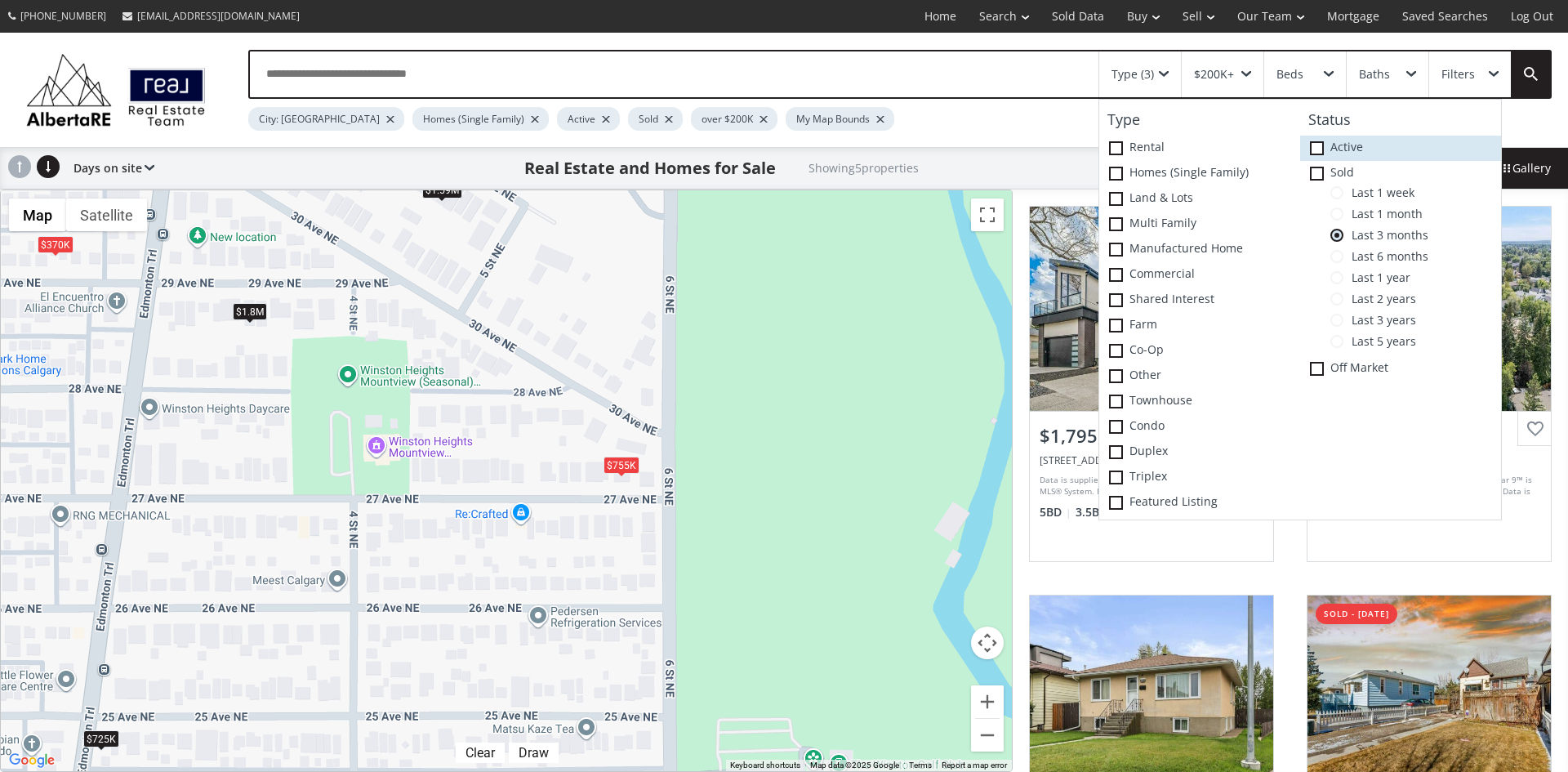
click at [0, 0] on icon at bounding box center [0, 0] width 0 height 0
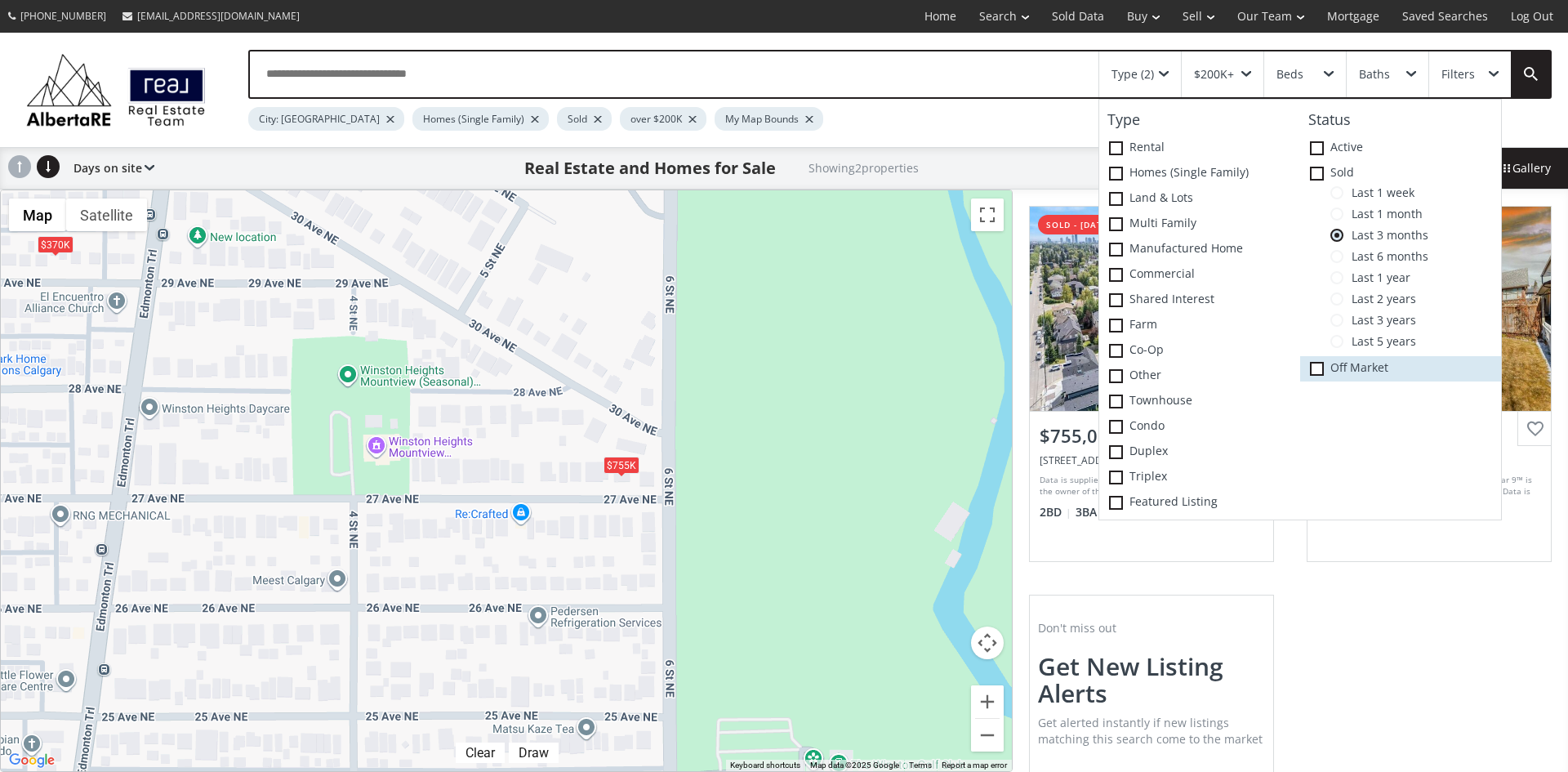
click at [1318, 369] on span at bounding box center [1316, 368] width 14 height 14
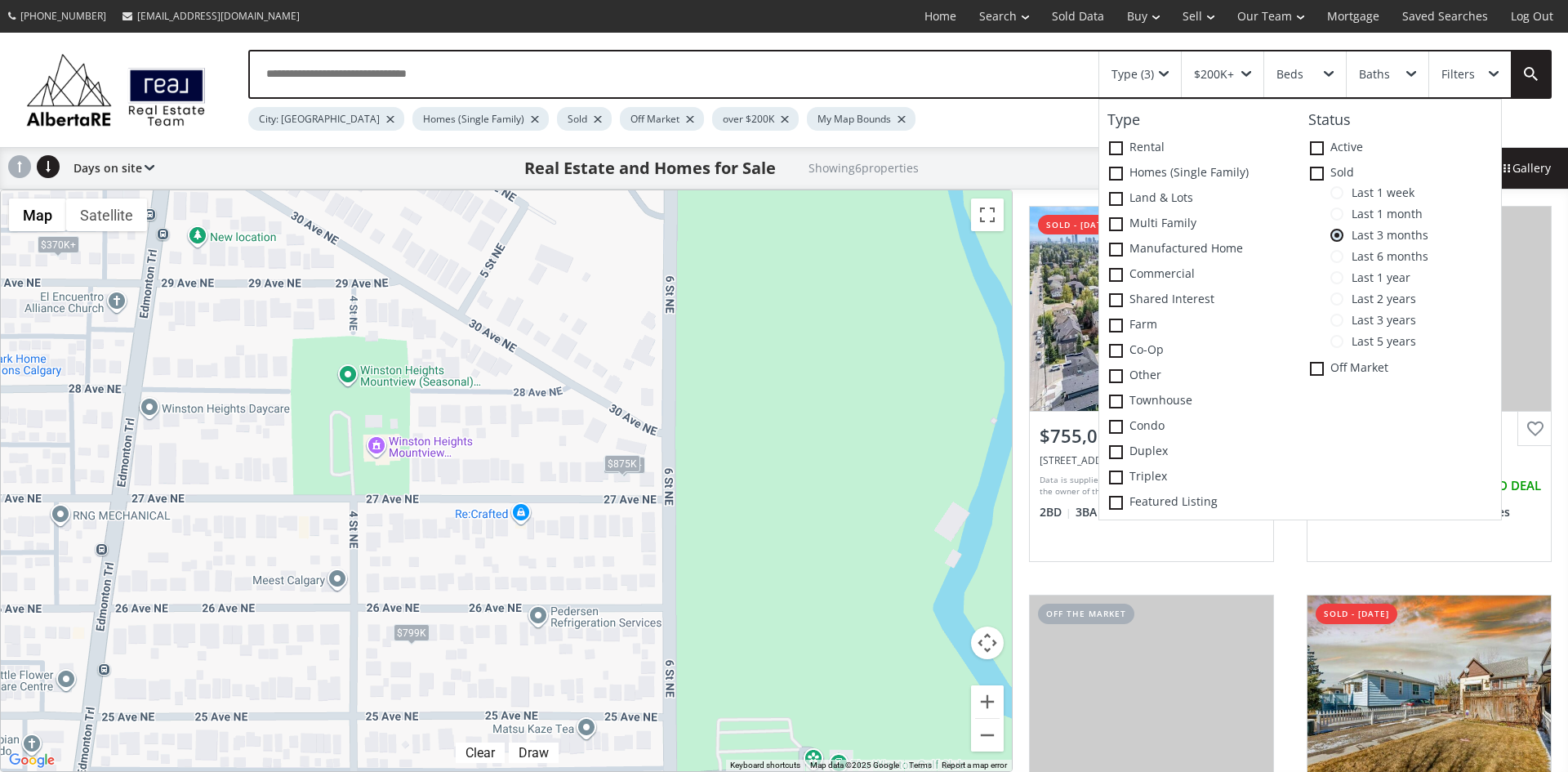
click at [789, 485] on div "To navigate, press the arrow keys. $755K+ $755K+ $875K $370K+ $799K $370K+" at bounding box center [506, 480] width 1011 height 581
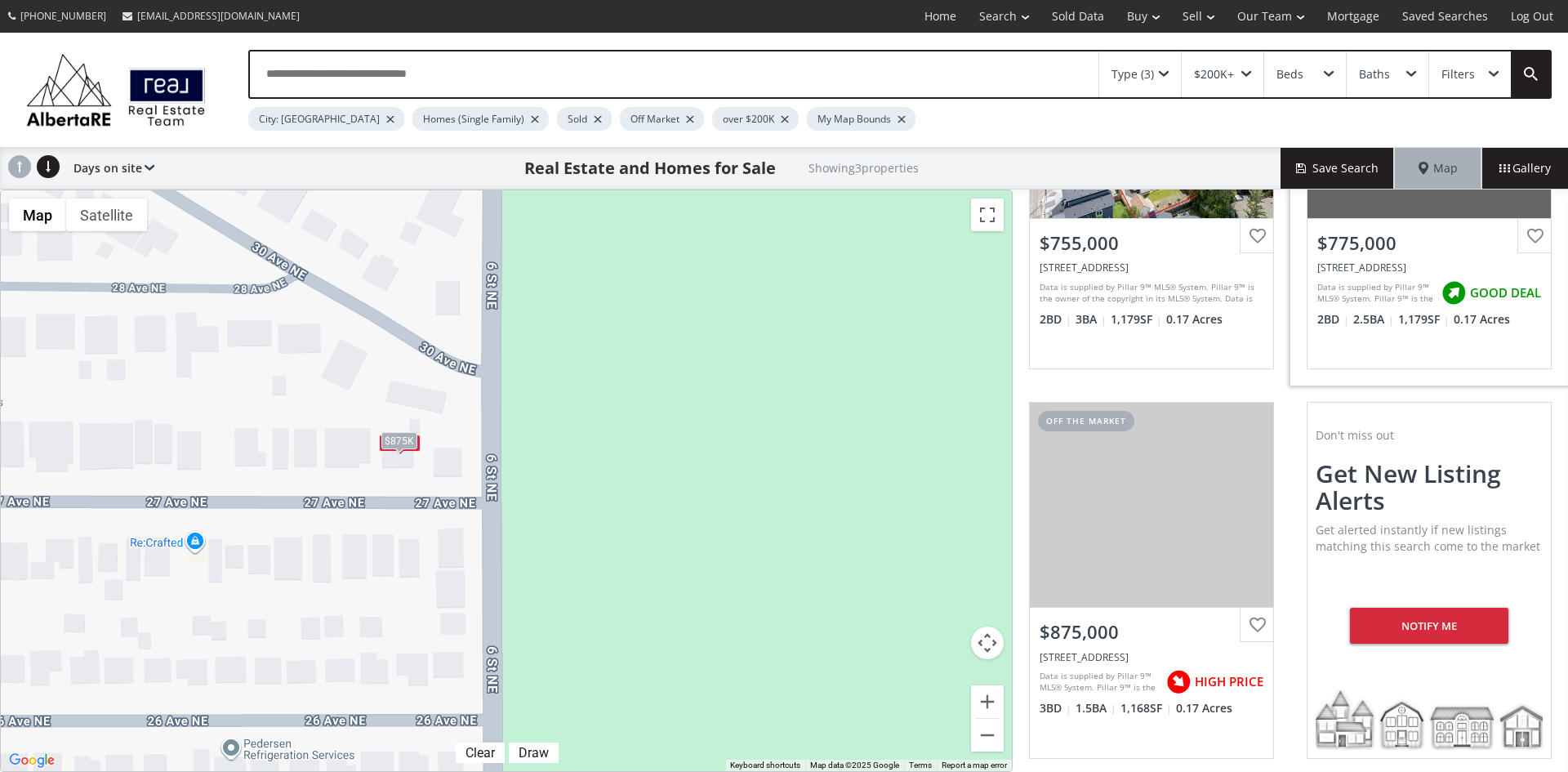
scroll to position [196, 0]
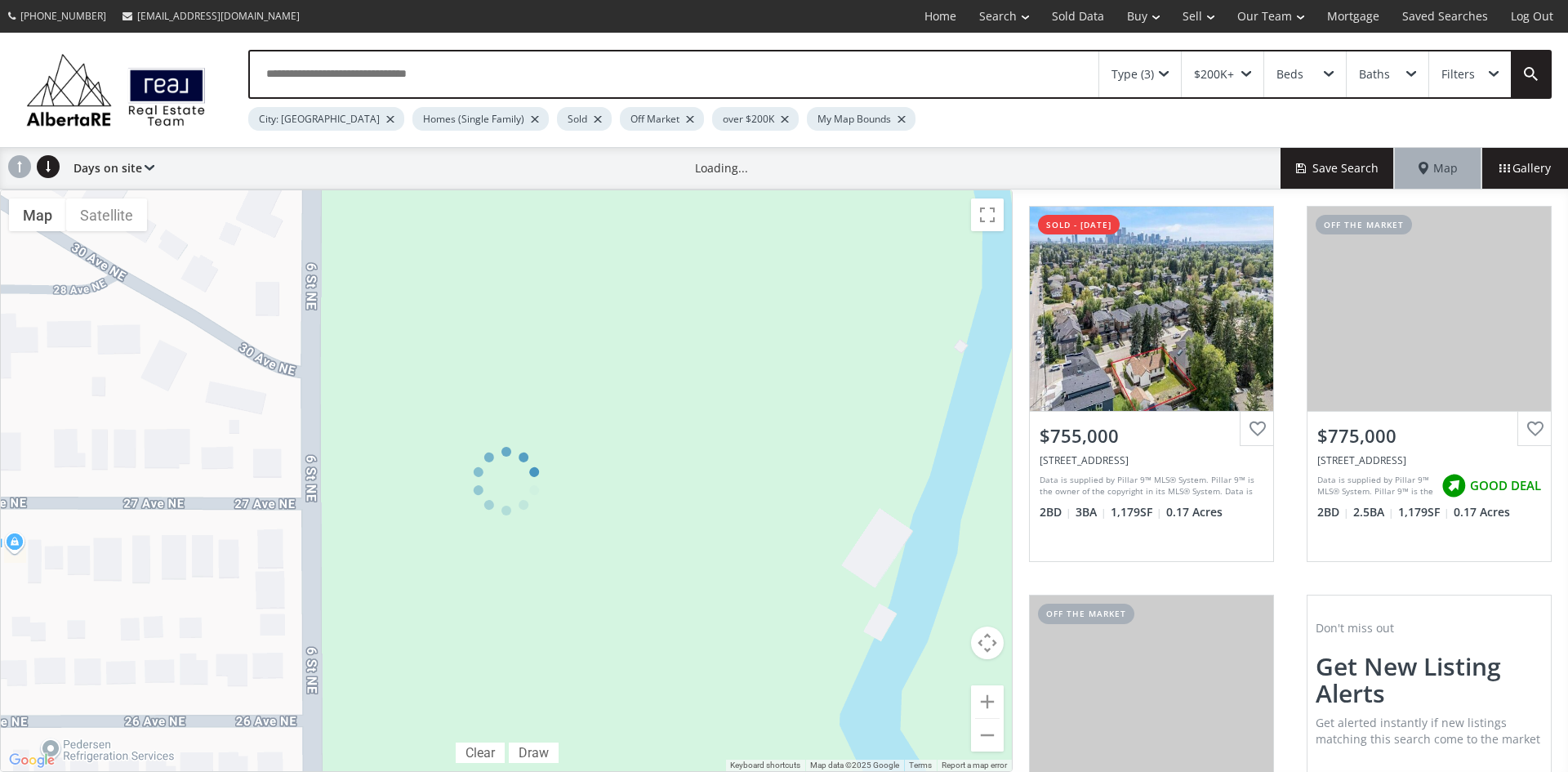
drag, startPoint x: 163, startPoint y: 328, endPoint x: 484, endPoint y: 431, distance: 337.1
click at [484, 431] on div at bounding box center [506, 480] width 1012 height 583
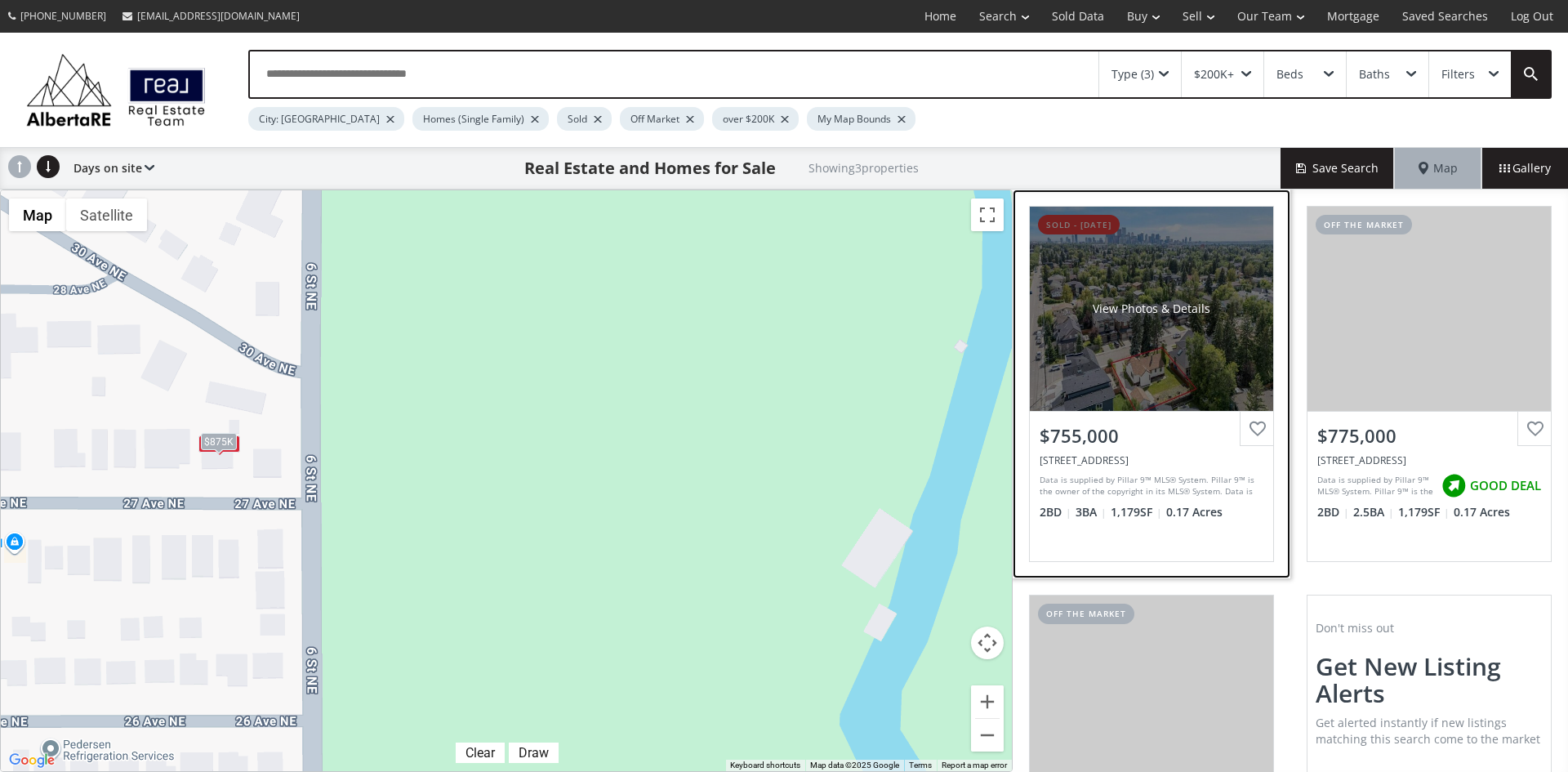
click at [1183, 349] on div "View Photos & Details" at bounding box center [1151, 309] width 243 height 204
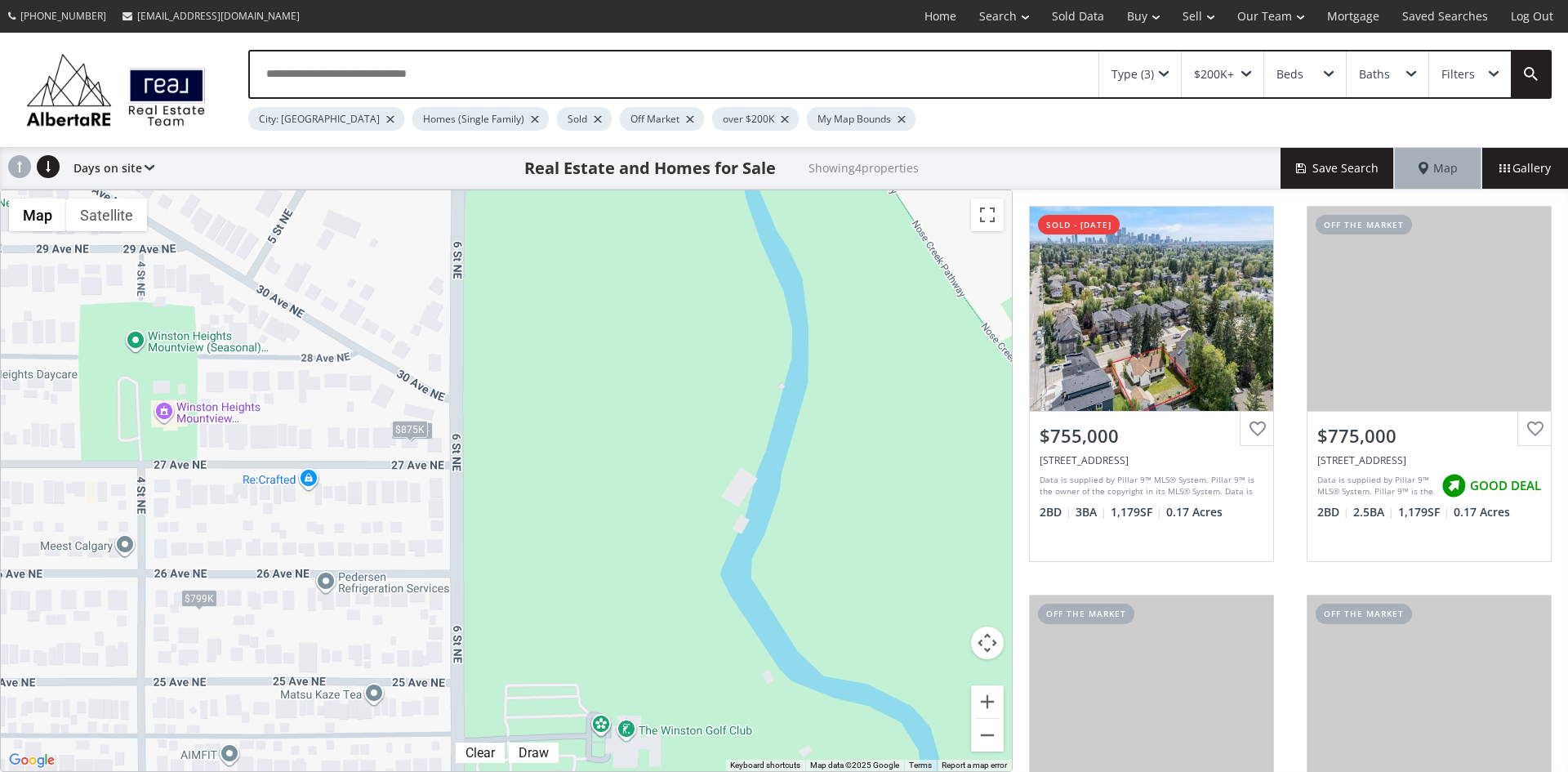
click at [1161, 71] on span at bounding box center [1163, 74] width 10 height 7
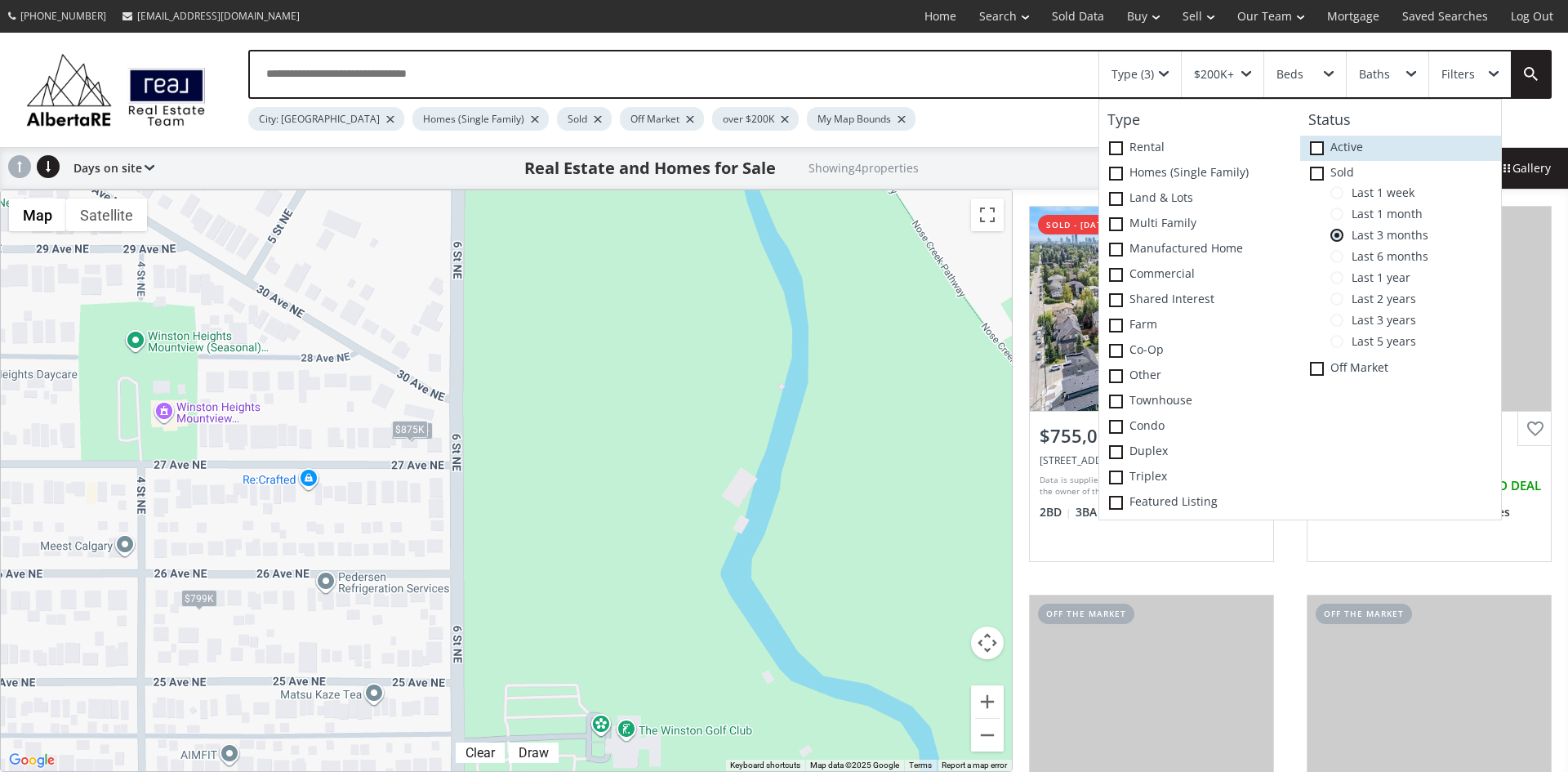
click at [1315, 146] on span at bounding box center [1316, 148] width 14 height 14
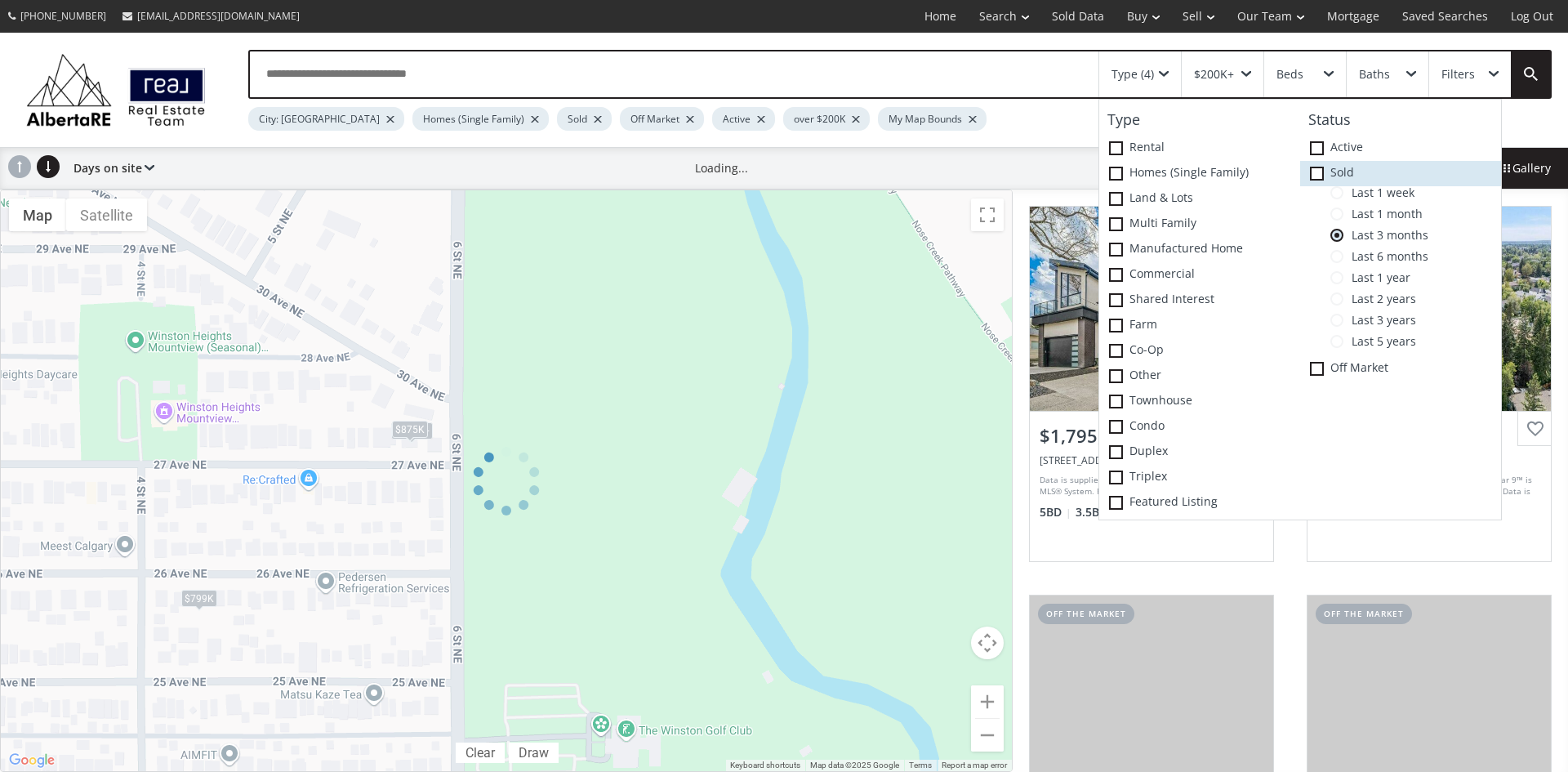
click at [0, 0] on icon at bounding box center [0, 0] width 0 height 0
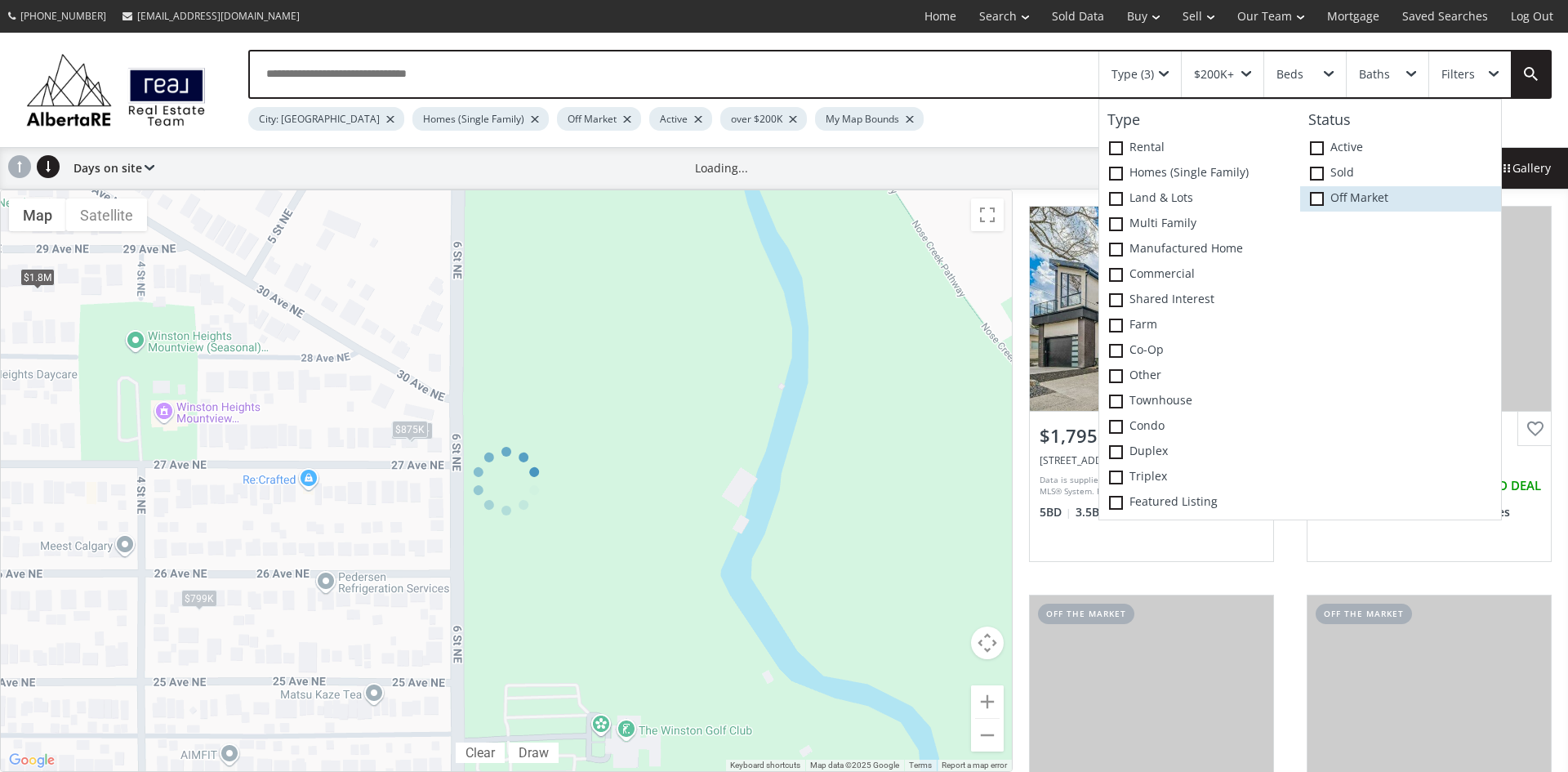
click at [0, 0] on icon at bounding box center [0, 0] width 0 height 0
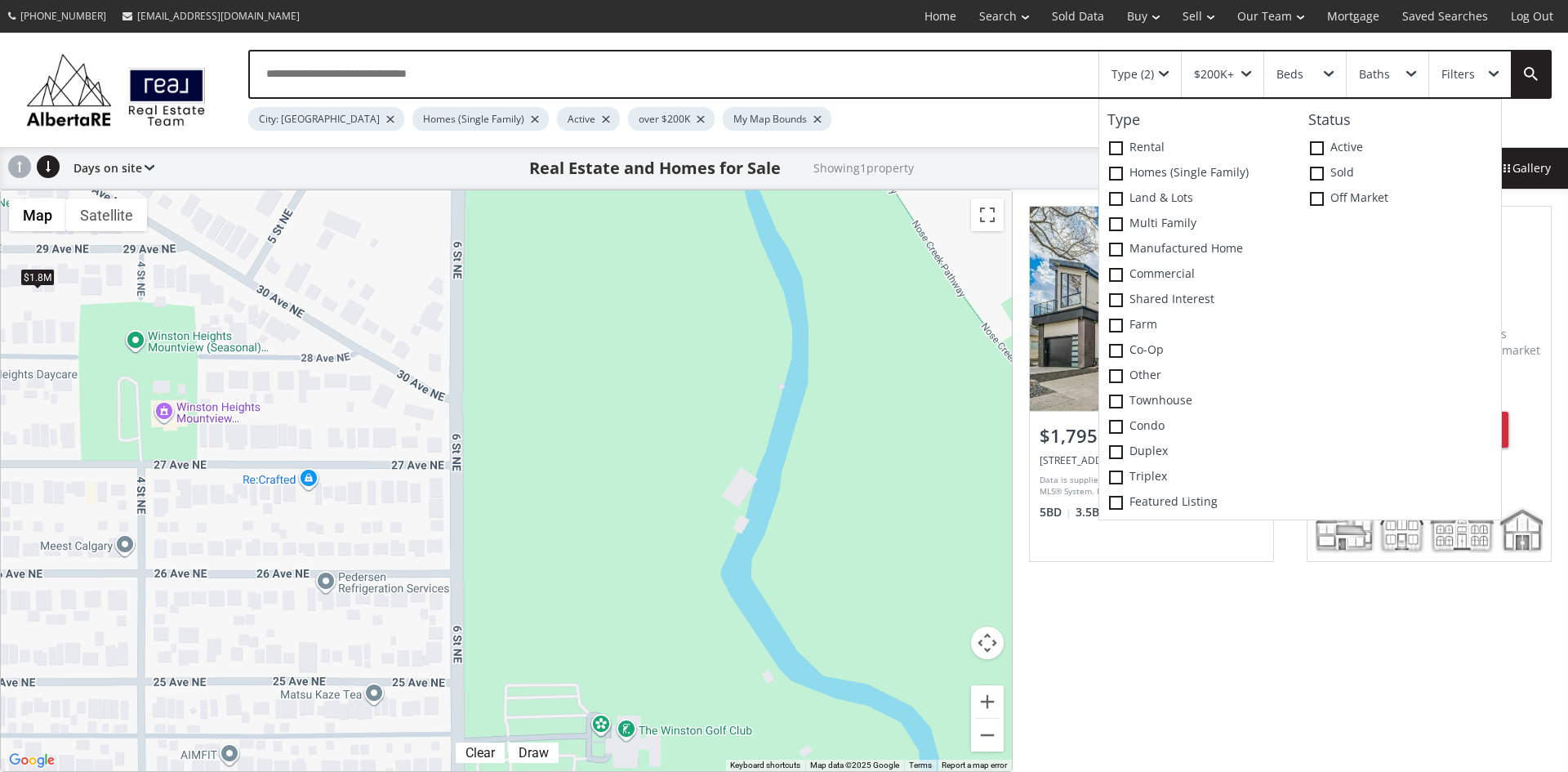
click at [696, 431] on div "To navigate, press the arrow keys. $1.8M" at bounding box center [506, 480] width 1011 height 581
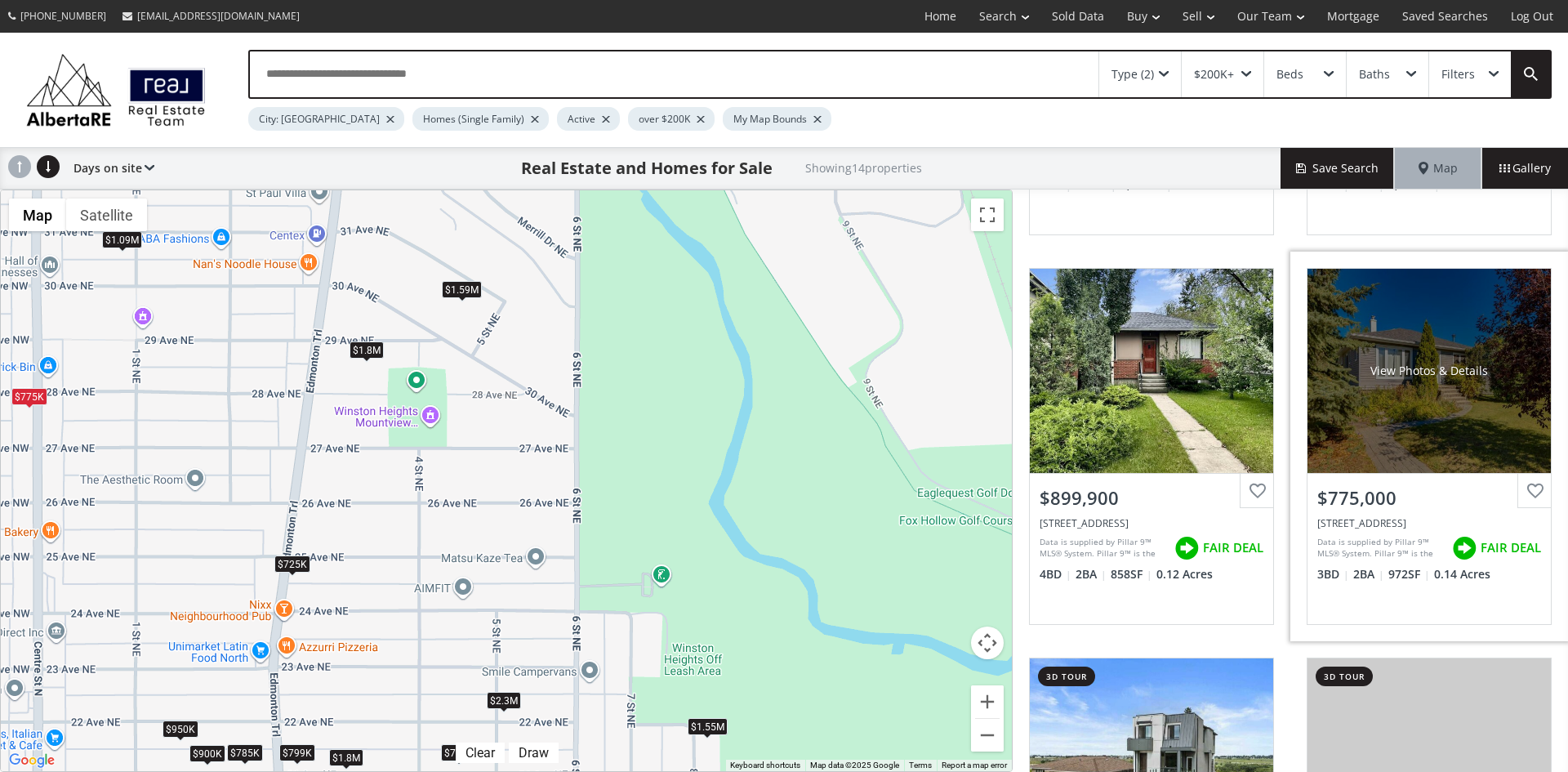
scroll to position [653, 0]
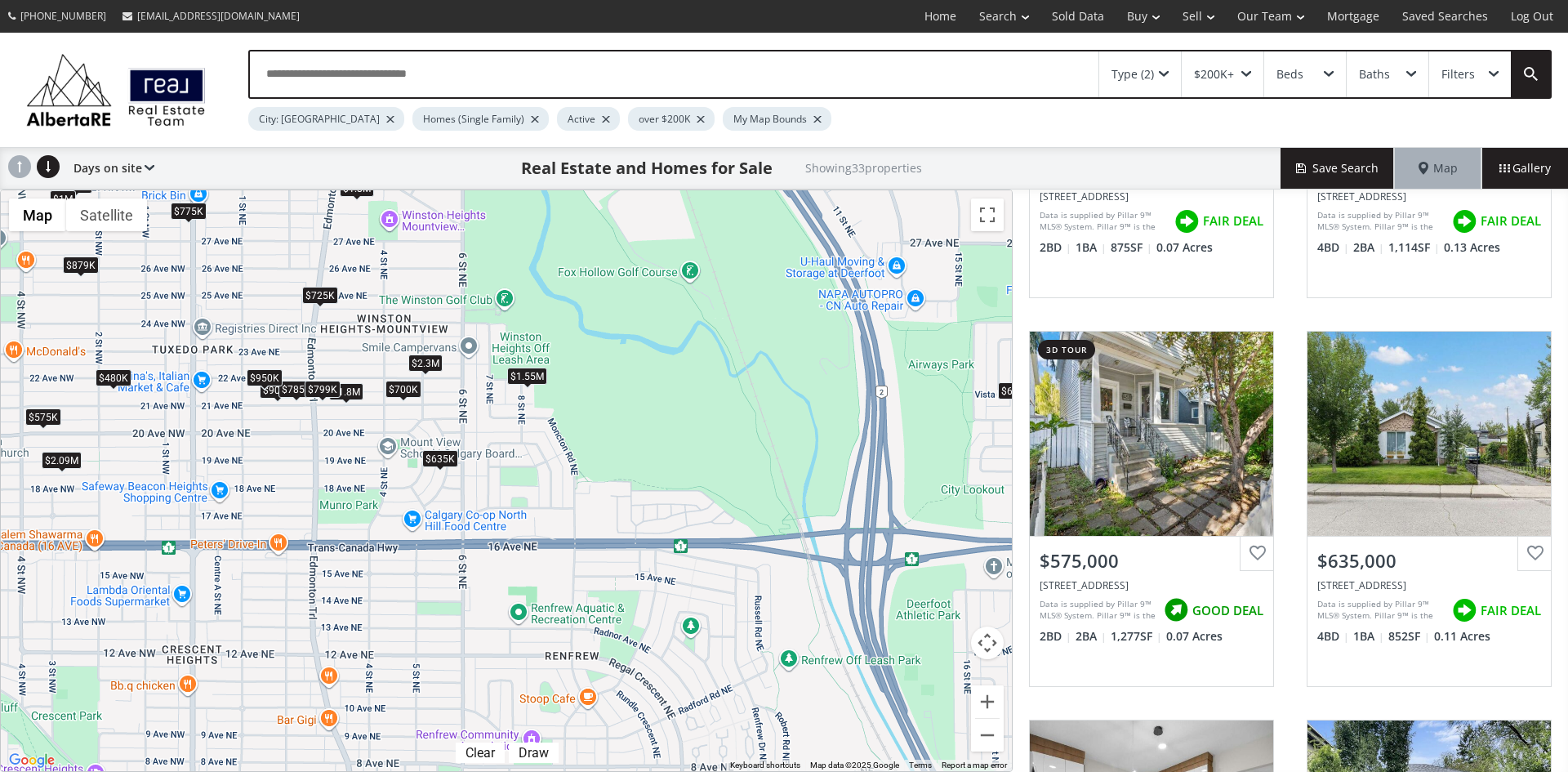
drag, startPoint x: 502, startPoint y: 653, endPoint x: 529, endPoint y: 356, distance: 298.2
click at [529, 356] on div "To navigate, press the arrow keys. $679K $1.8M $480K $700K $575K $635K $775K $9…" at bounding box center [506, 480] width 1011 height 581
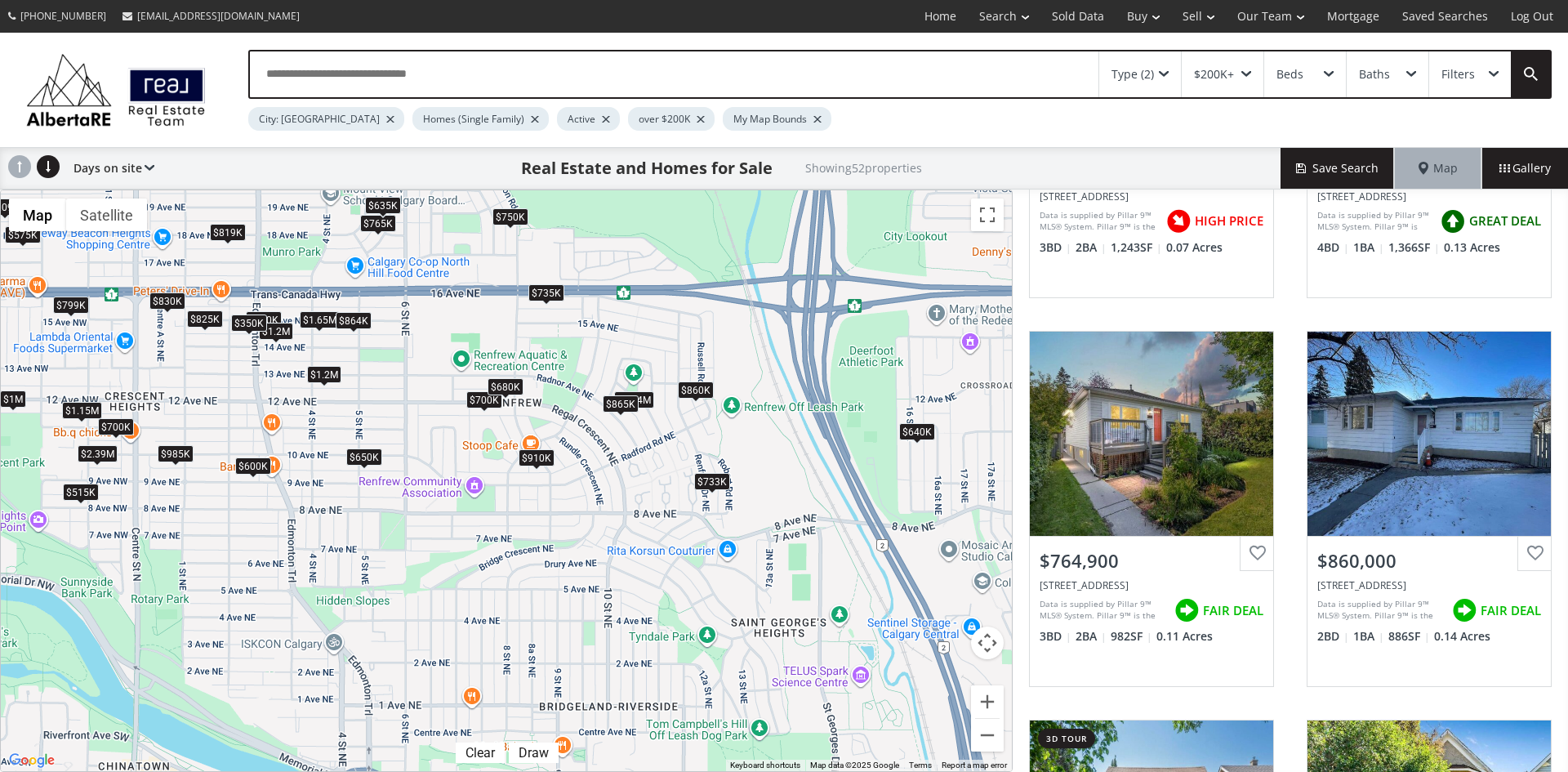
drag, startPoint x: 541, startPoint y: 624, endPoint x: 483, endPoint y: 369, distance: 261.5
click at [483, 369] on div "To navigate, press the arrow keys. $750K $1.8M $819K $700K $765K $860K $480K $6…" at bounding box center [506, 480] width 1011 height 581
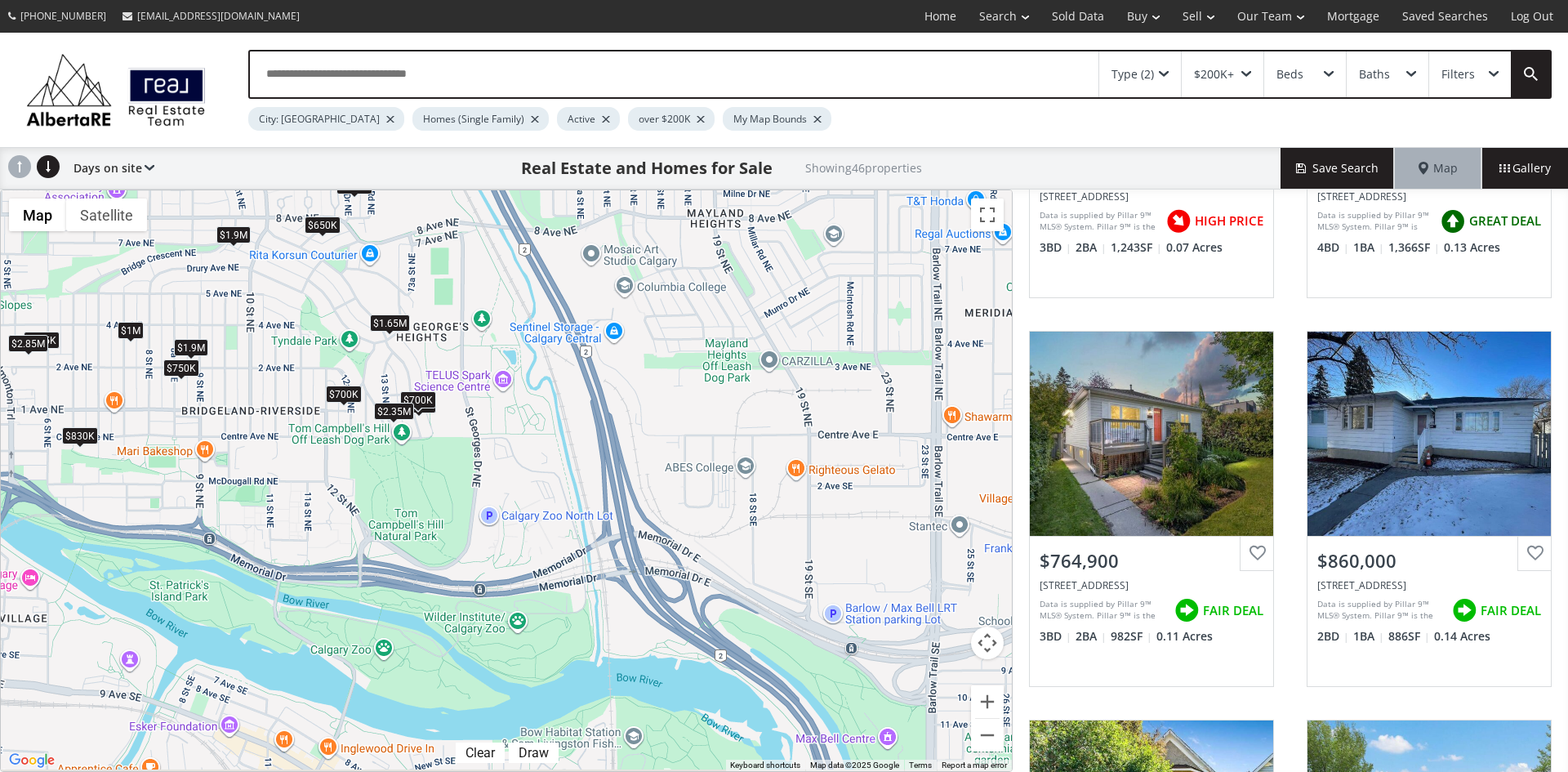
drag, startPoint x: 844, startPoint y: 647, endPoint x: 487, endPoint y: 347, distance: 466.3
click at [487, 347] on div "To navigate, press the arrow keys. $750K $650K $819K $700K $765K $860K $650K $6…" at bounding box center [506, 480] width 1011 height 581
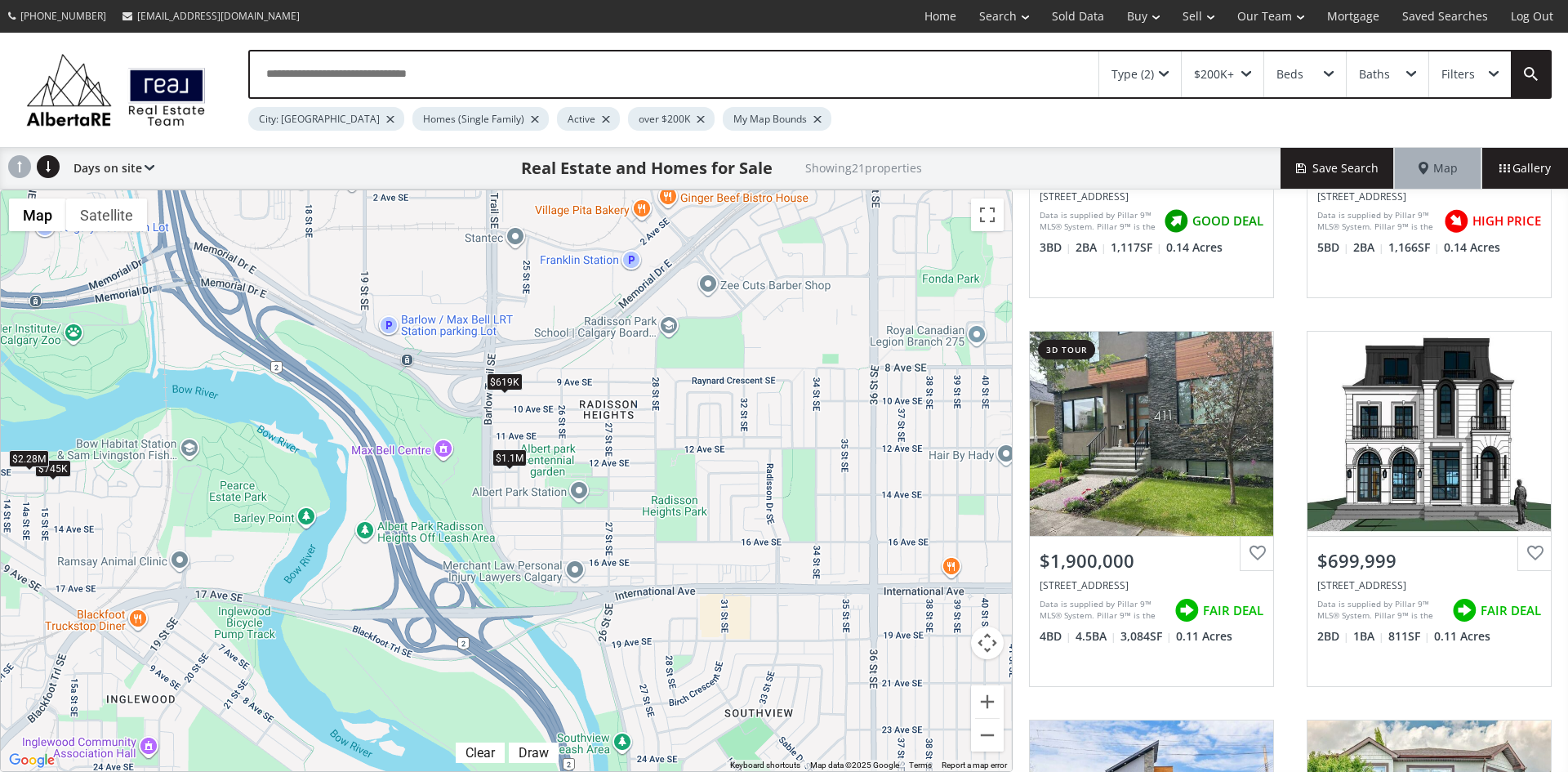
drag, startPoint x: 853, startPoint y: 572, endPoint x: 406, endPoint y: 278, distance: 535.0
click at [406, 278] on div "To navigate, press the arrow keys. $745K $650K $615K $733K $1.9M $700K $875K $1…" at bounding box center [506, 480] width 1011 height 581
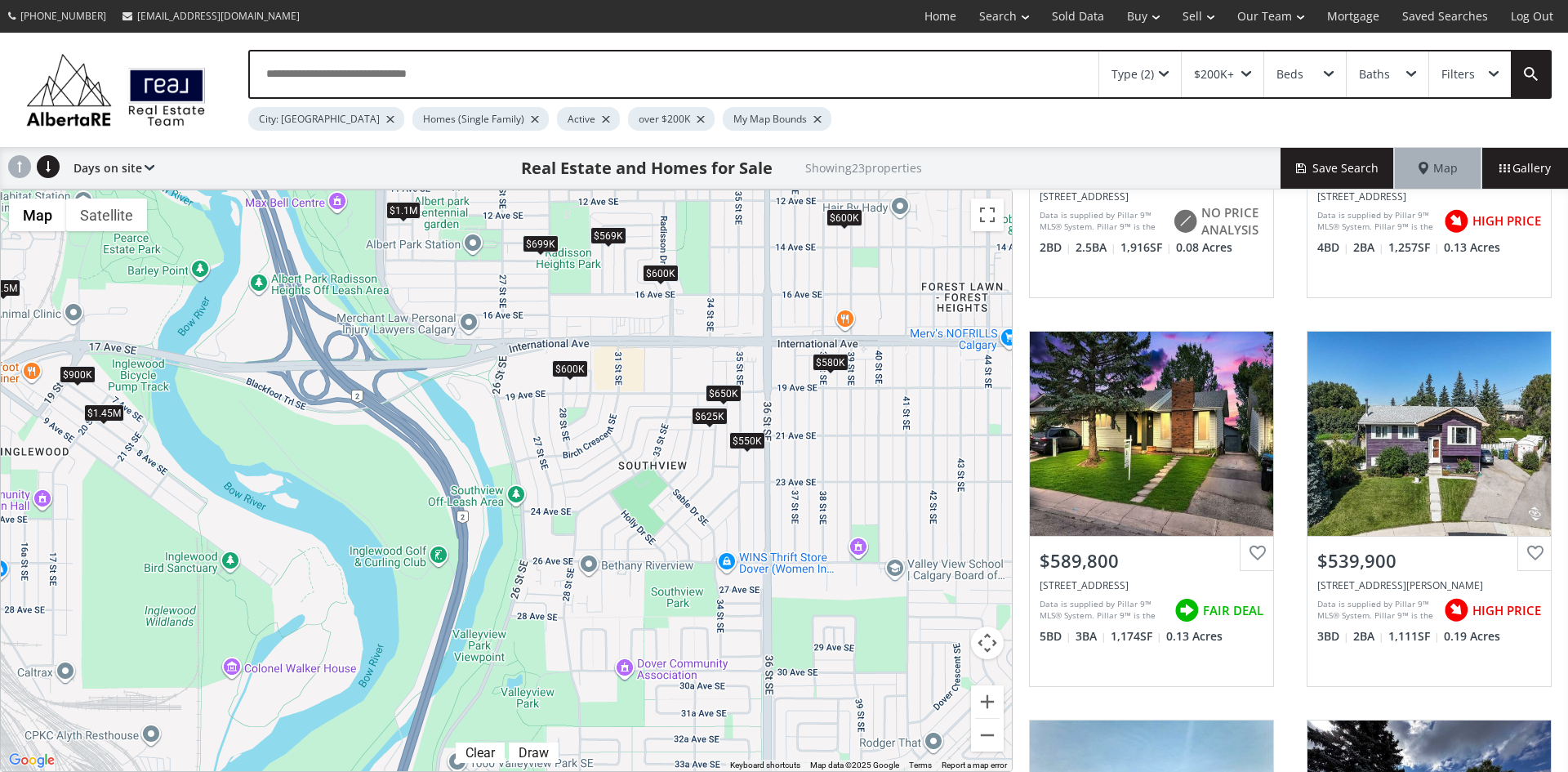
drag, startPoint x: 732, startPoint y: 658, endPoint x: 675, endPoint y: 336, distance: 327.0
click at [675, 336] on div "To navigate, press the arrow keys. $569K $550K $745K $625K $590K $540K $585K $6…" at bounding box center [506, 480] width 1011 height 581
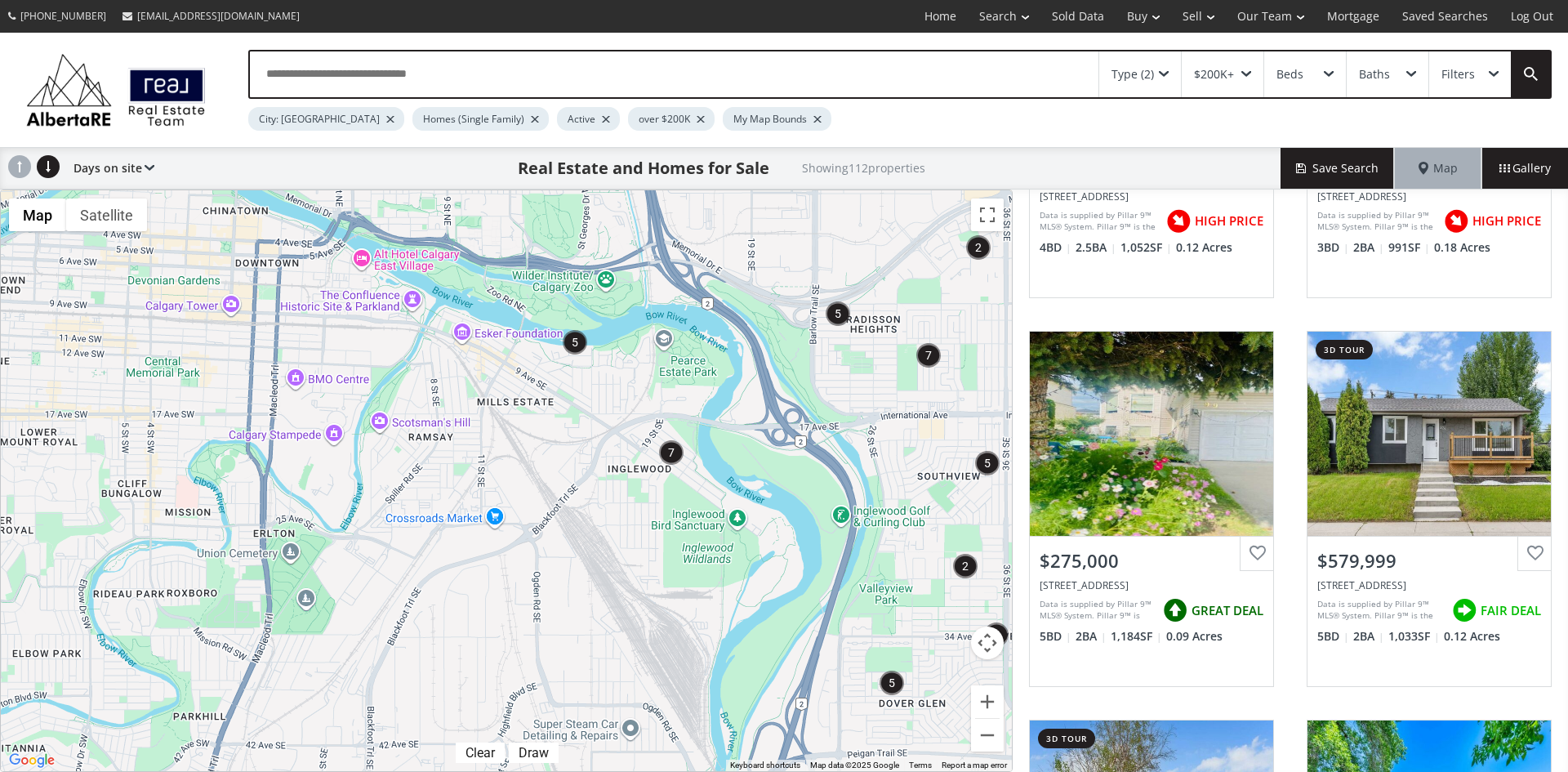
drag, startPoint x: 402, startPoint y: 628, endPoint x: 938, endPoint y: 598, distance: 536.8
click at [938, 598] on div "To navigate, press the arrow keys." at bounding box center [506, 480] width 1011 height 581
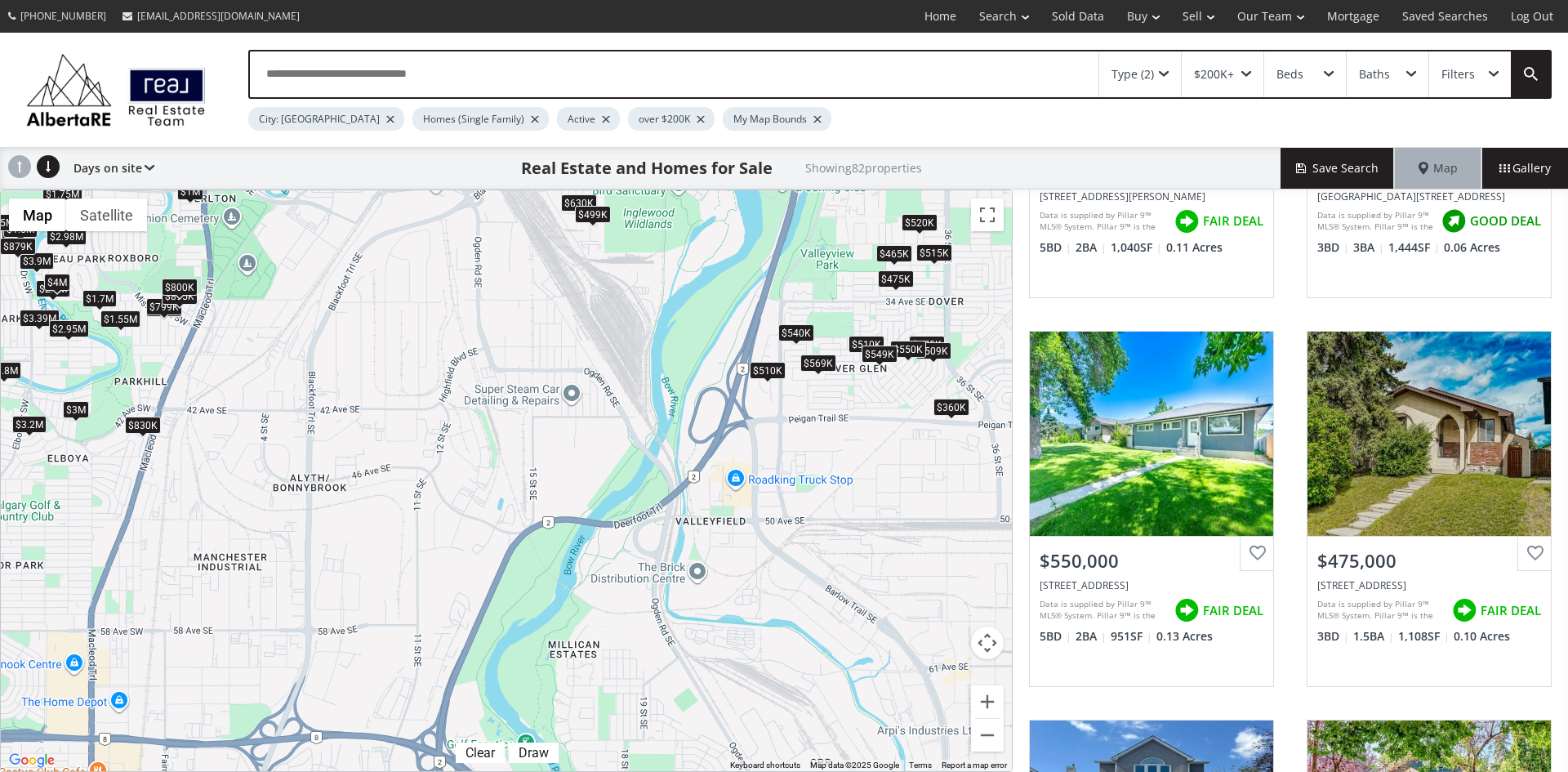
drag, startPoint x: 778, startPoint y: 635, endPoint x: 720, endPoint y: 298, distance: 342.0
click at [720, 298] on div "To navigate, press the arrow keys. $945K $569K $569K $750K $550K $475K $745K $7…" at bounding box center [506, 480] width 1011 height 581
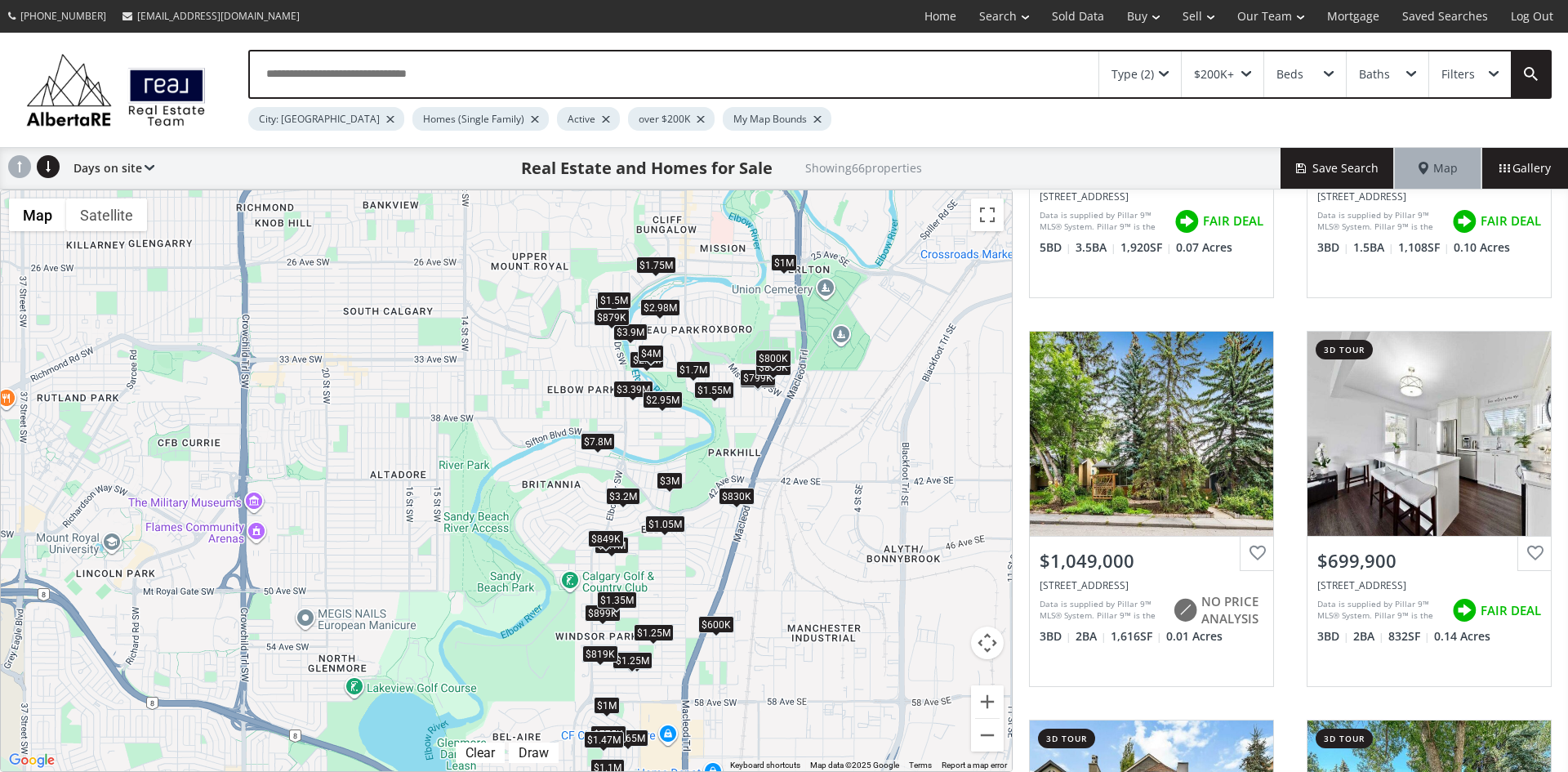
drag, startPoint x: 248, startPoint y: 471, endPoint x: 844, endPoint y: 543, distance: 600.3
click at [844, 543] on div "To navigate, press the arrow keys. $640K $569K $1.25M $475K $1.05M $700K $1.7M …" at bounding box center [506, 480] width 1011 height 581
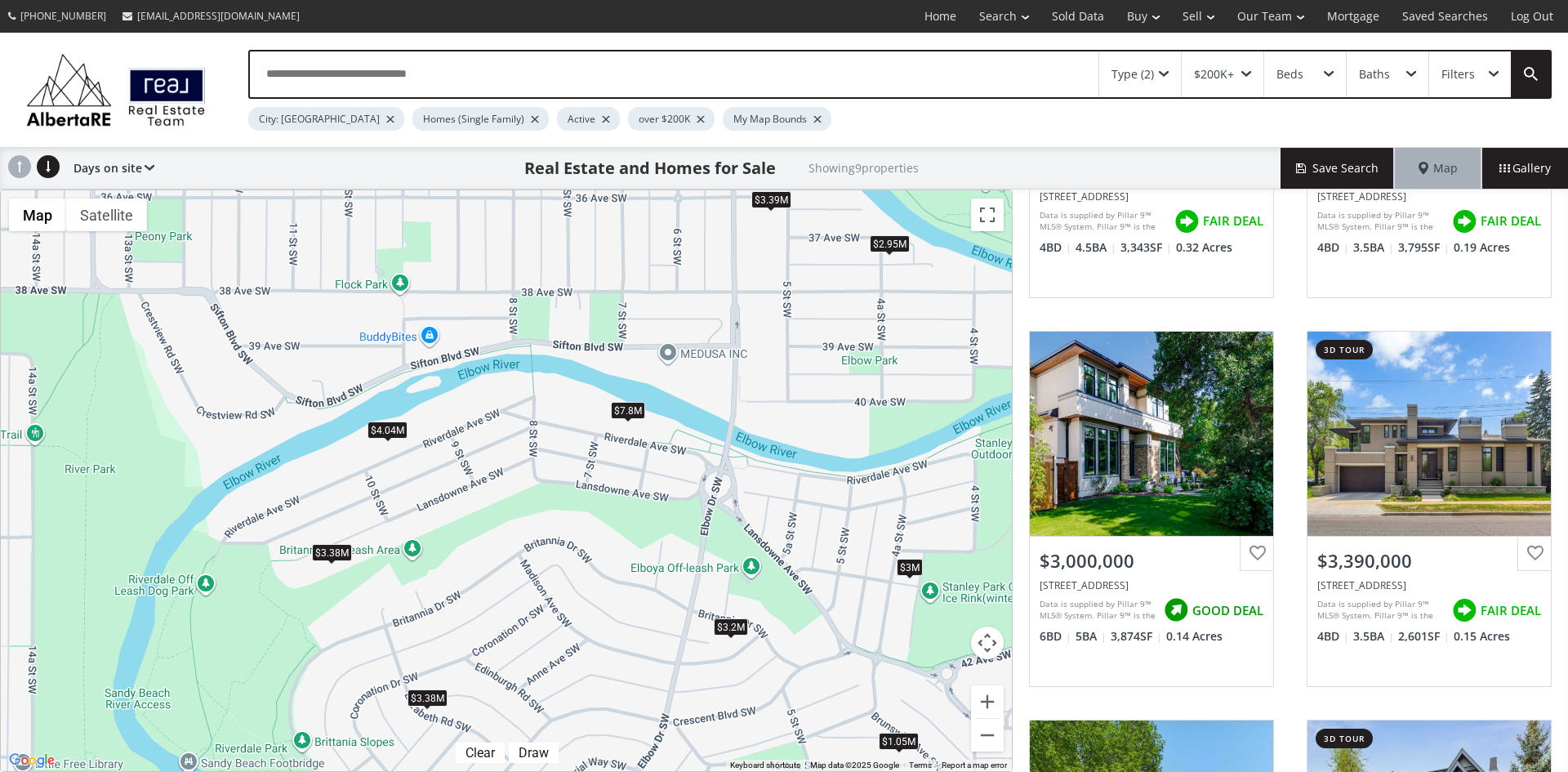
click at [340, 551] on div "$3.38M" at bounding box center [332, 551] width 40 height 17
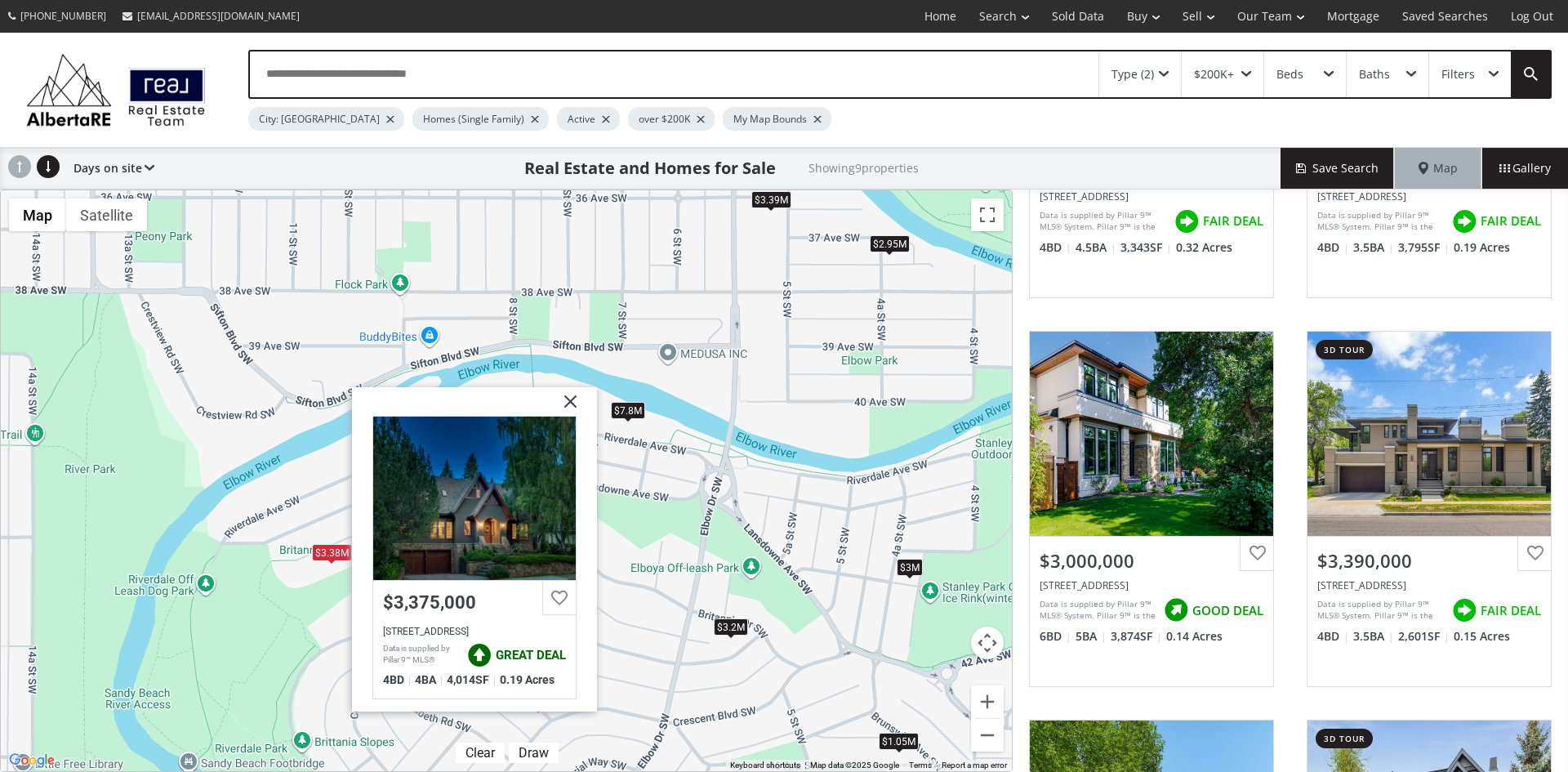
click at [571, 404] on img at bounding box center [563, 407] width 41 height 41
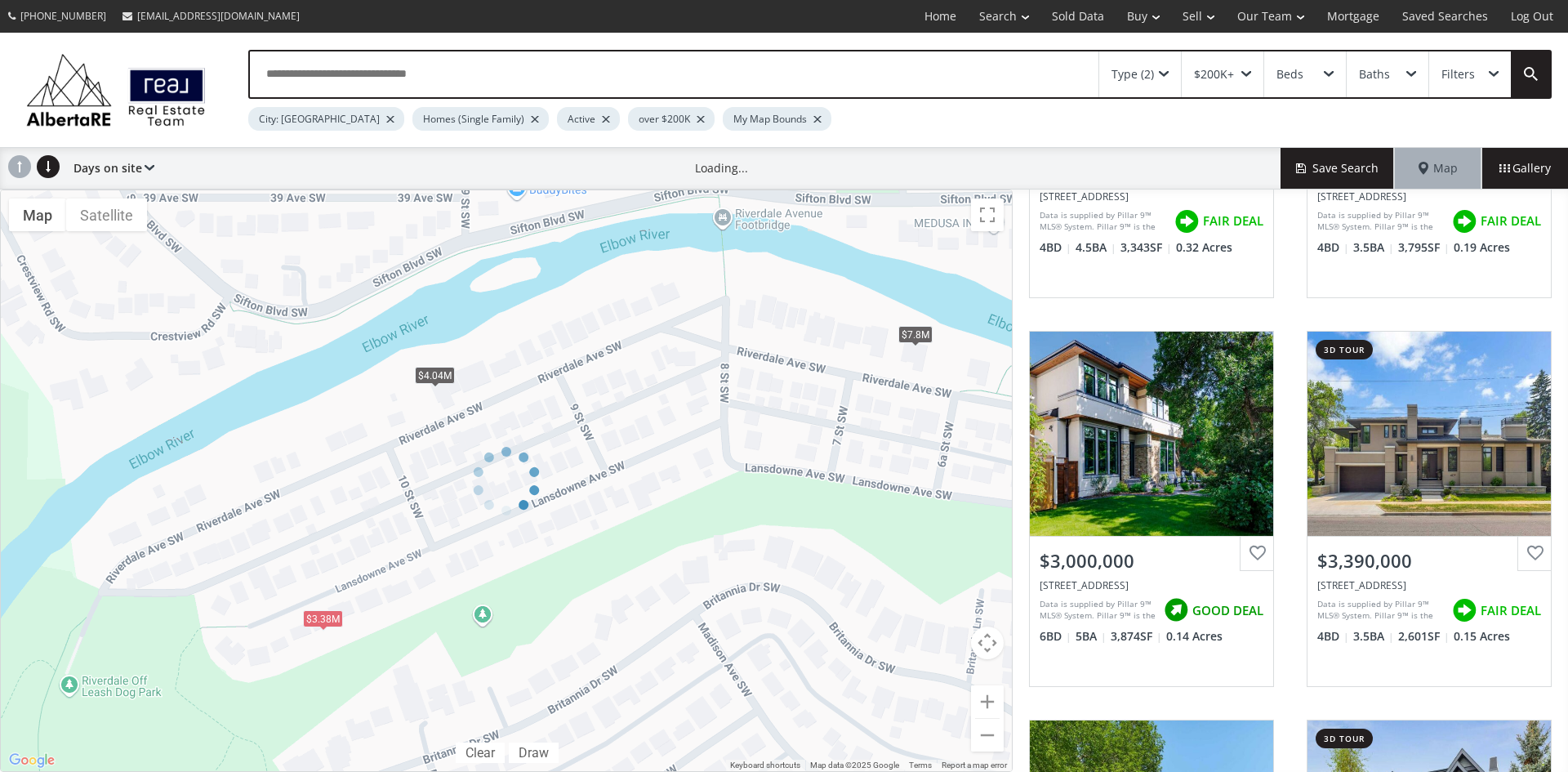
scroll to position [196, 0]
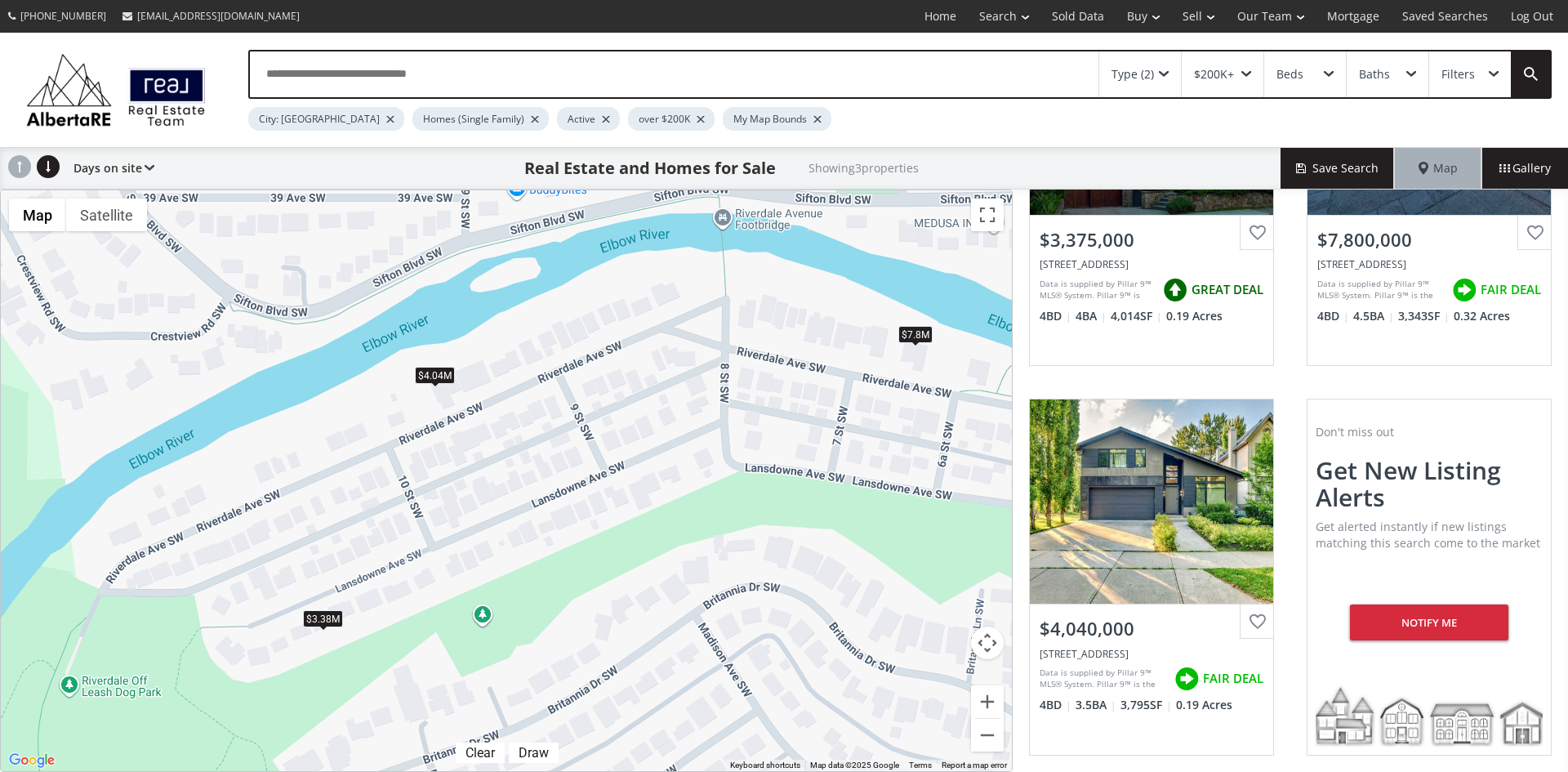
click at [907, 340] on div "$7.8M" at bounding box center [915, 334] width 34 height 17
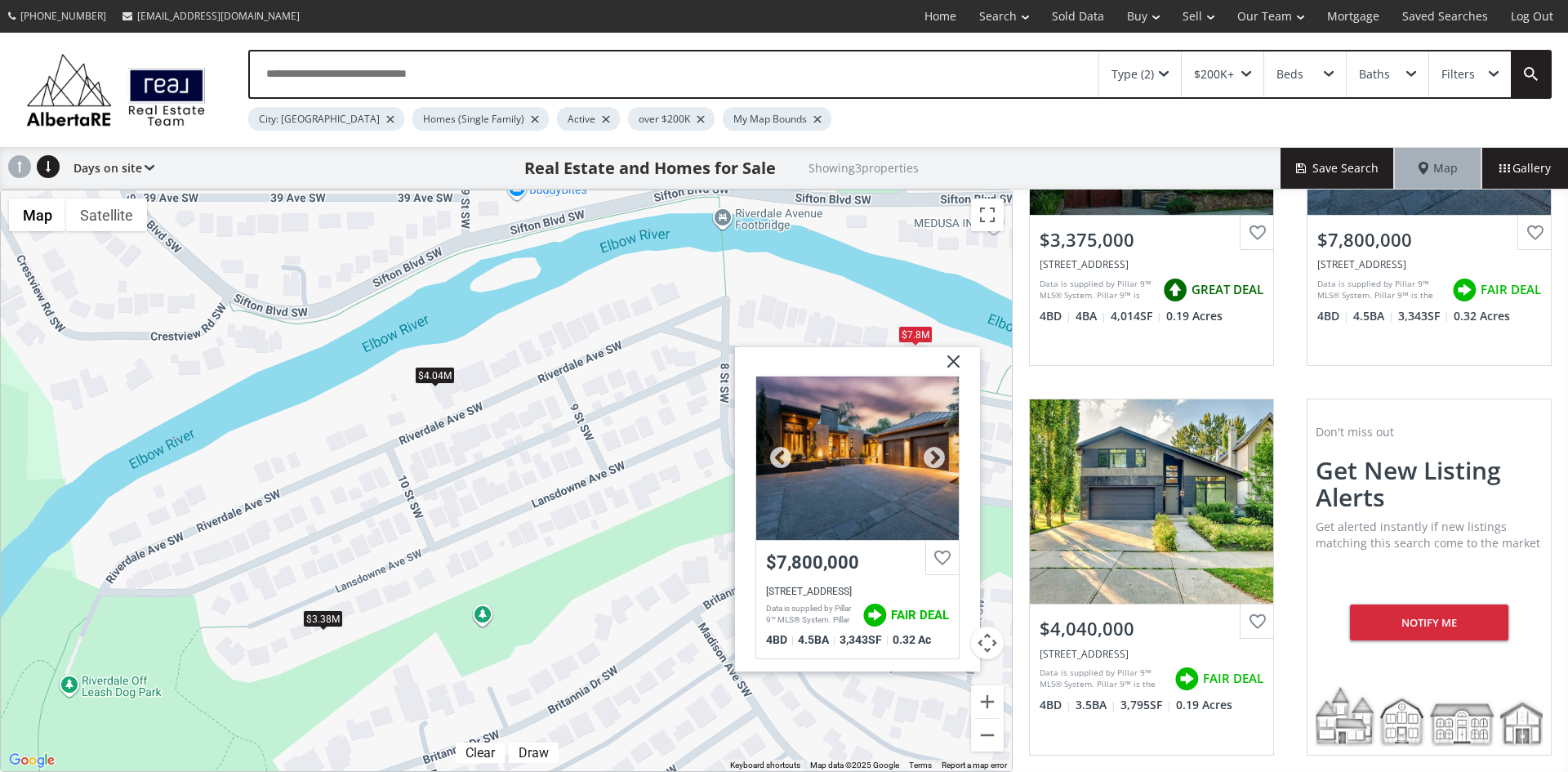
click at [936, 445] on div at bounding box center [858, 458] width 203 height 164
click at [947, 355] on img at bounding box center [946, 367] width 41 height 41
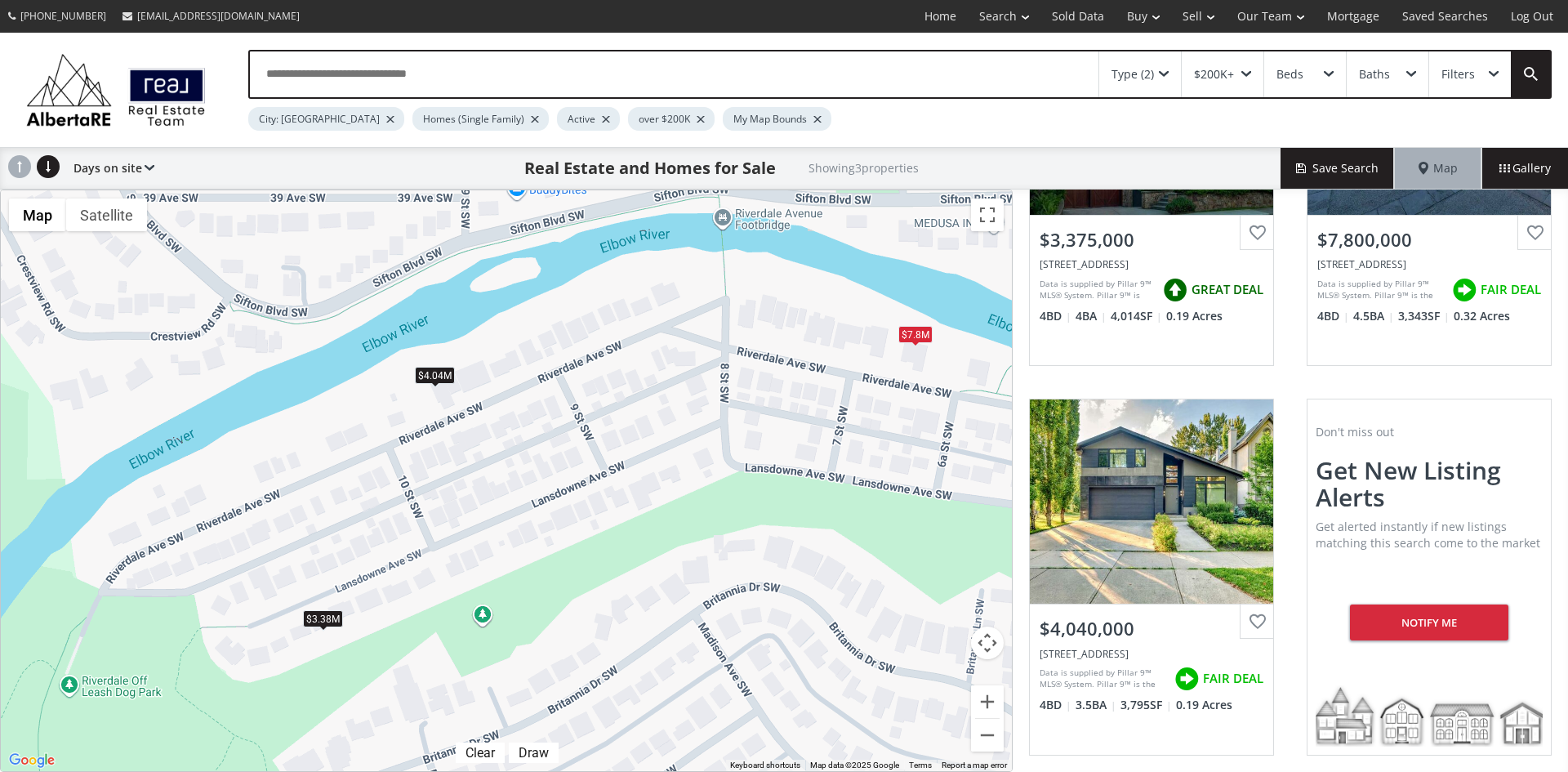
click at [438, 374] on div "$4.04M" at bounding box center [435, 374] width 40 height 17
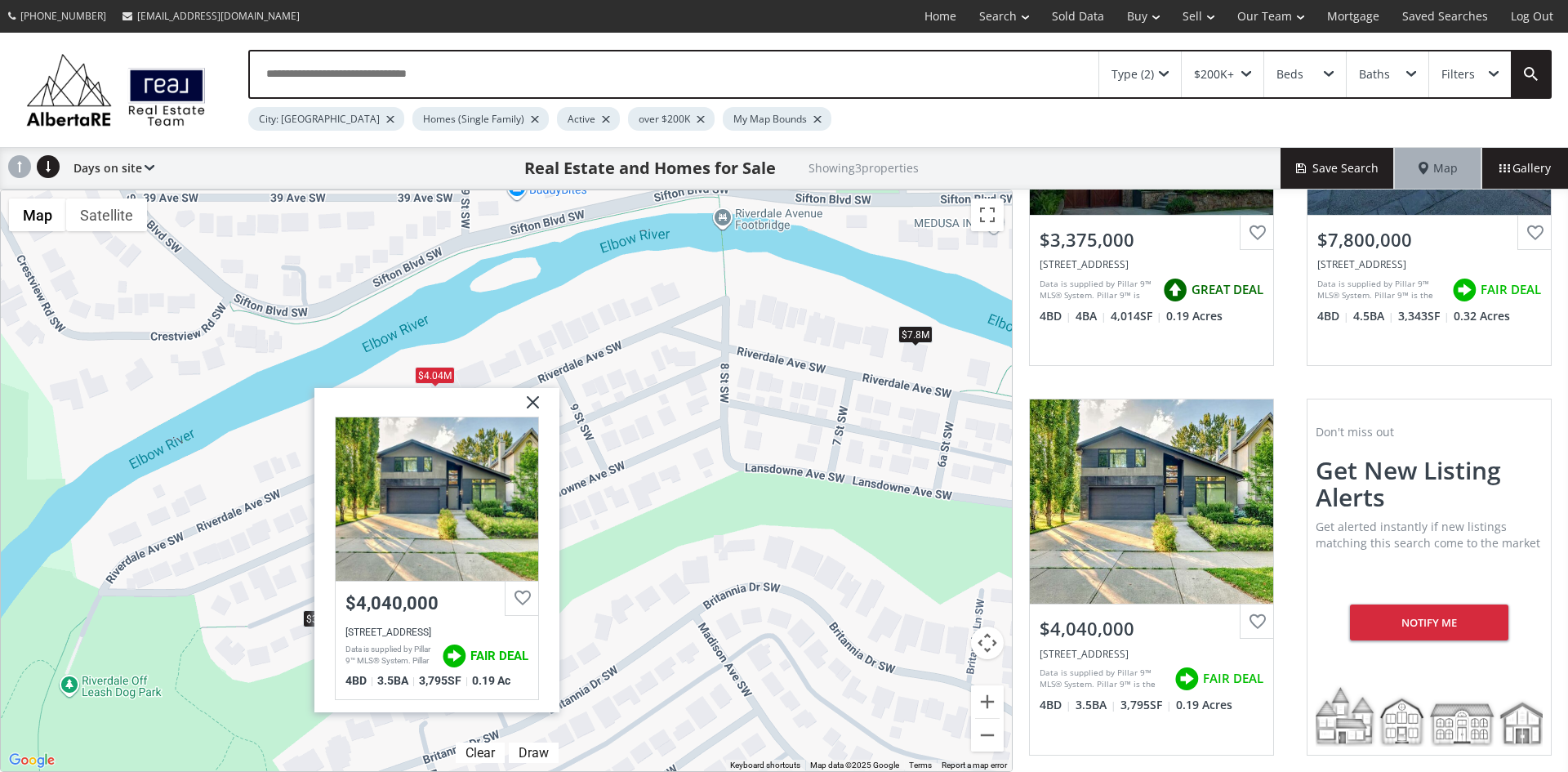
click at [529, 400] on img at bounding box center [526, 407] width 41 height 41
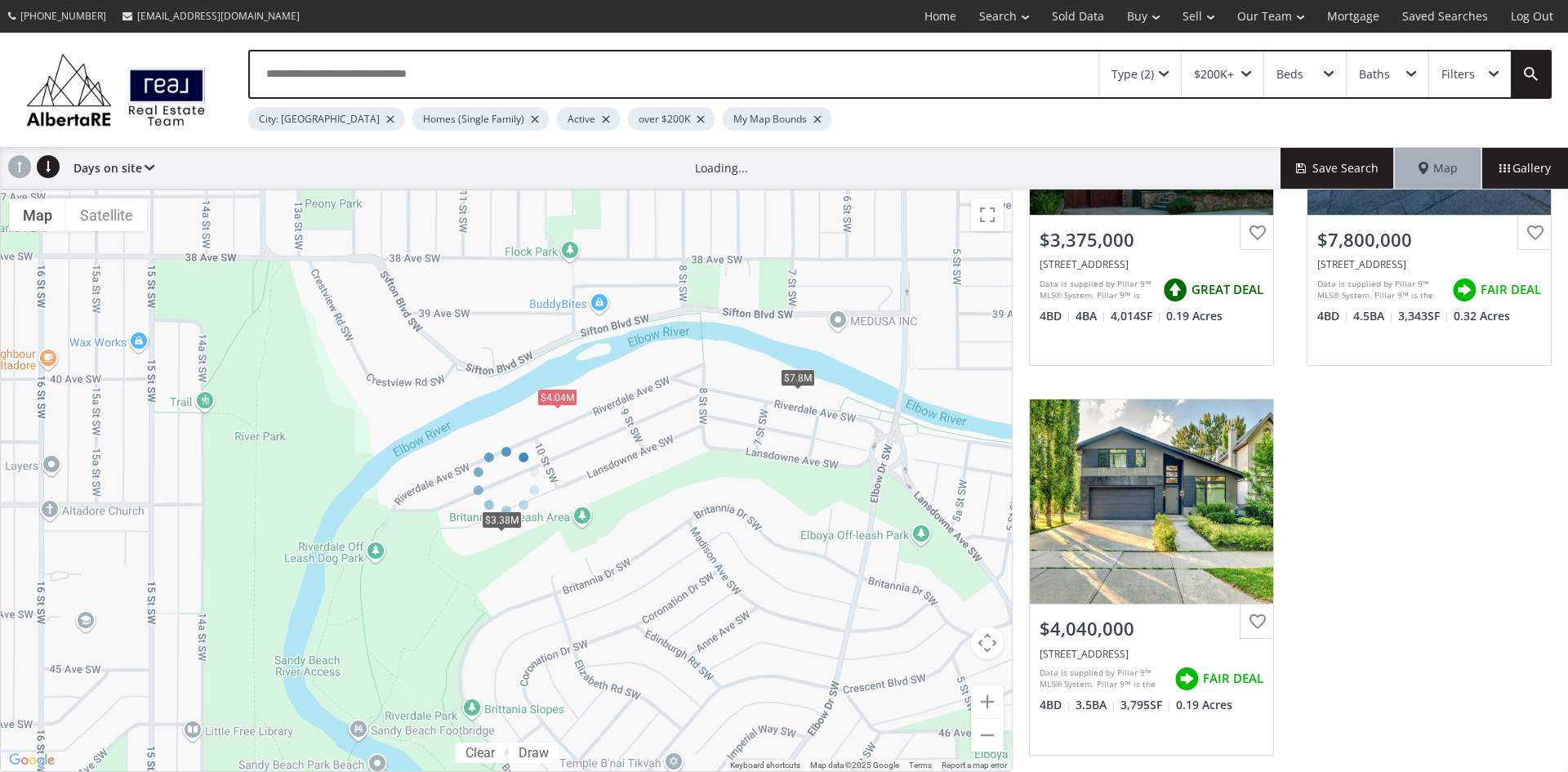
scroll to position [653, 0]
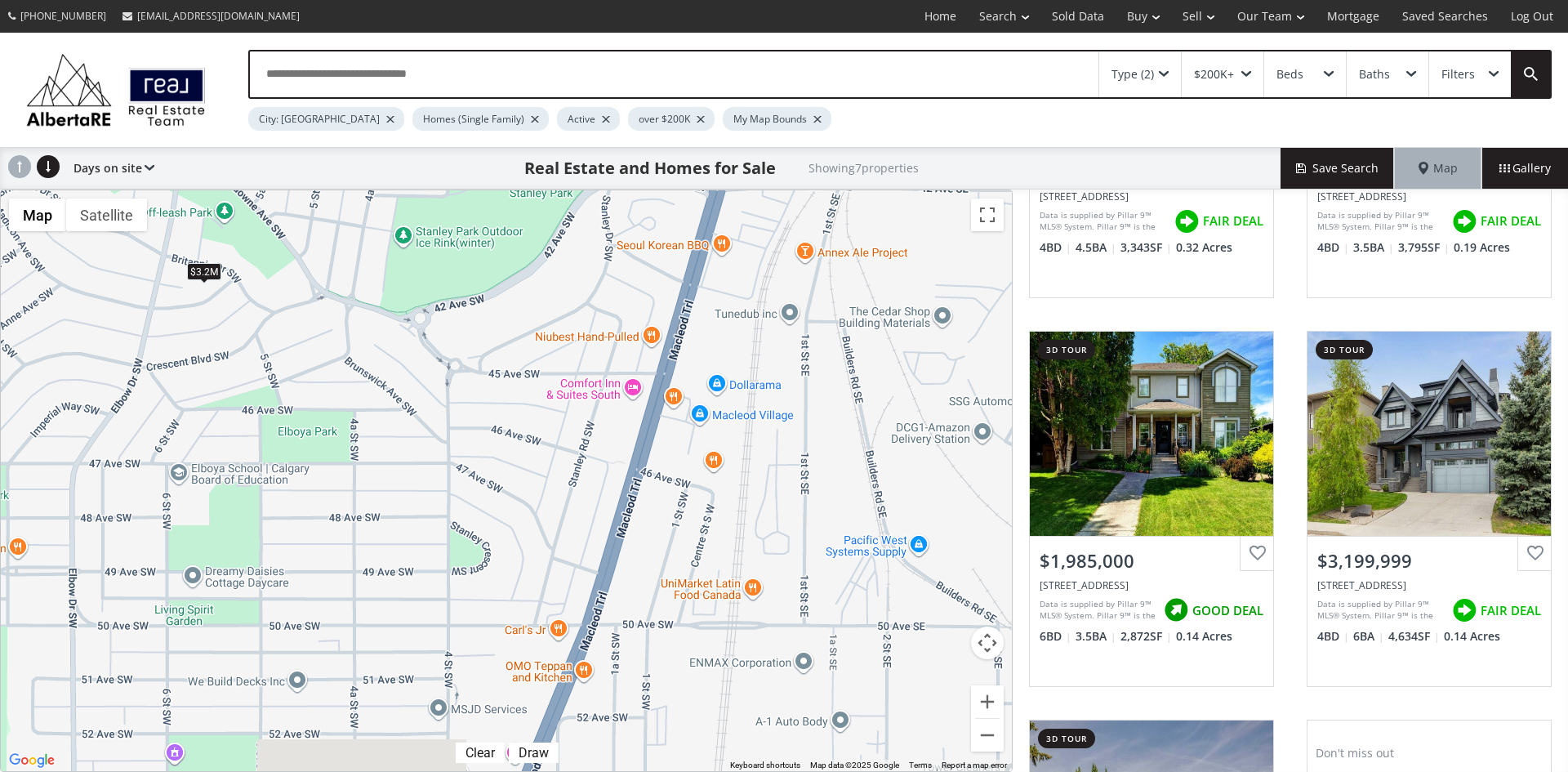
drag, startPoint x: 720, startPoint y: 649, endPoint x: 23, endPoint y: 325, distance: 768.6
click at [23, 325] on div "To navigate, press the arrow keys. $1.35M $3.38M $7.8M $4.04M $1.99M $3.2M $3.3…" at bounding box center [506, 480] width 1011 height 581
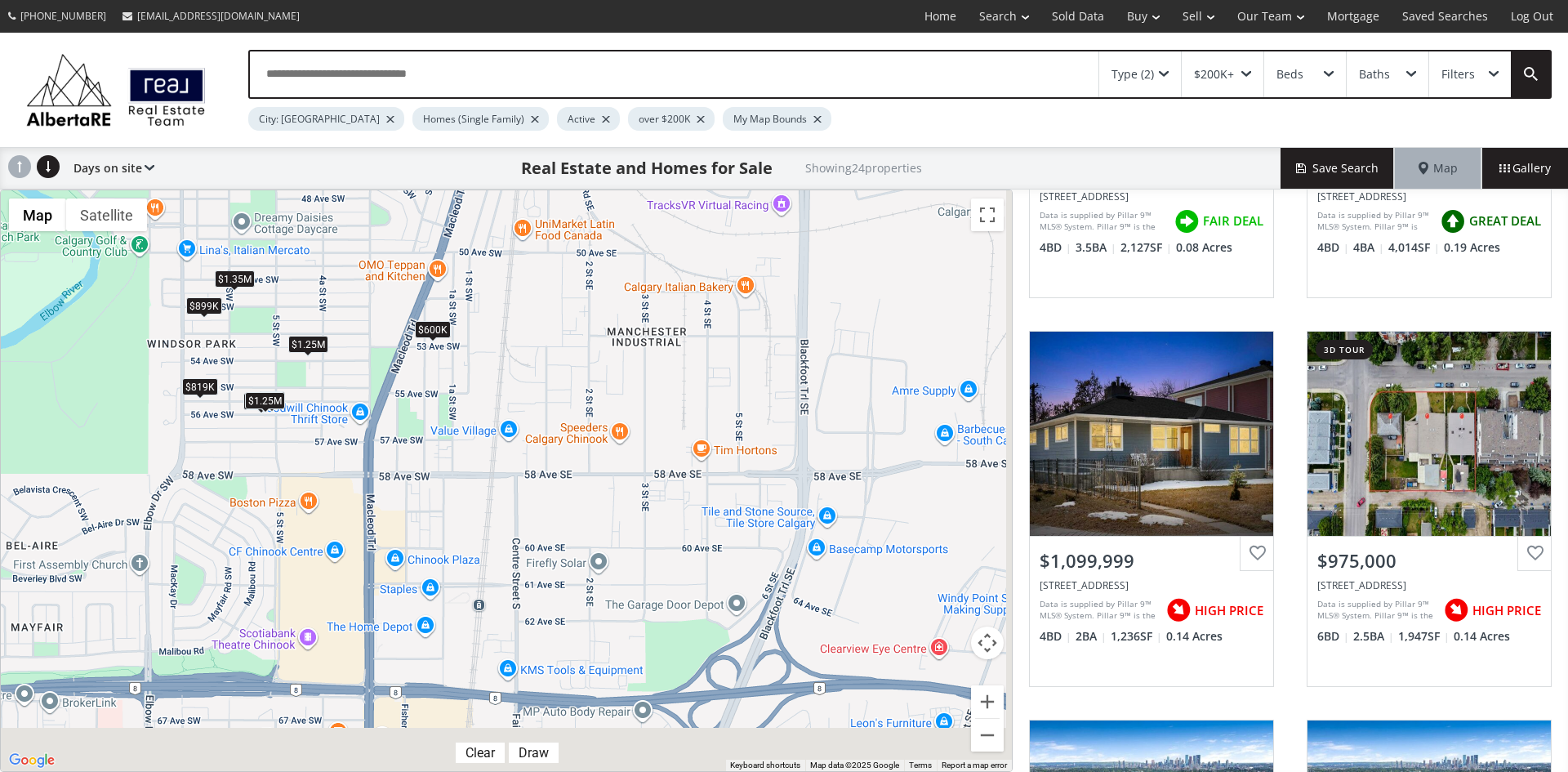
drag, startPoint x: 877, startPoint y: 666, endPoint x: 676, endPoint y: 328, distance: 393.2
click at [676, 328] on div "To navigate, press the arrow keys. $1.25M $1.05M $1.35M $3.38M $1.1M $975K $1M …" at bounding box center [506, 480] width 1011 height 581
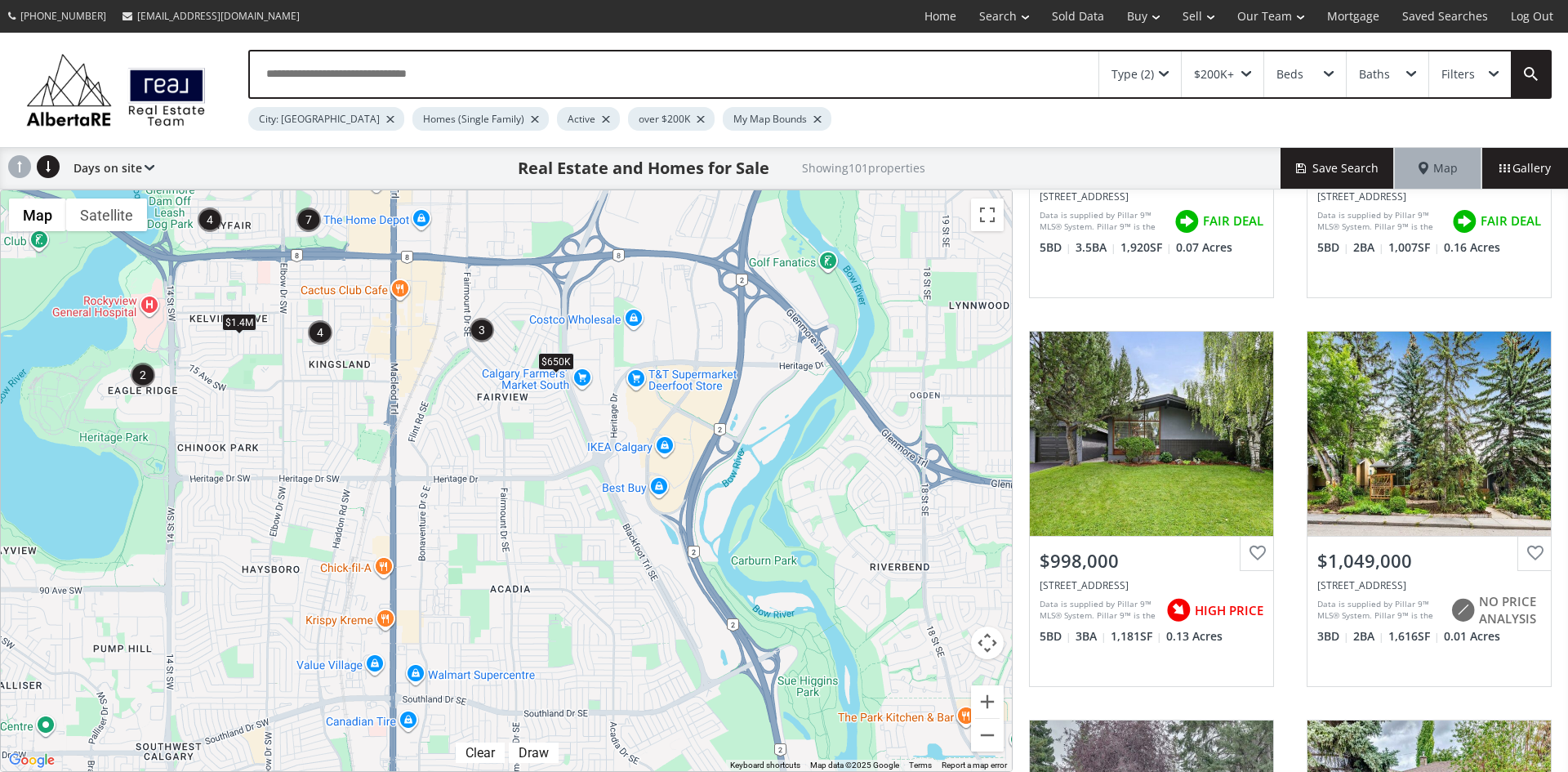
drag, startPoint x: 877, startPoint y: 703, endPoint x: 640, endPoint y: 320, distance: 450.4
click at [640, 320] on div "To navigate, press the arrow keys. $650K $7.8M $1.4M $2.69M $2.44M" at bounding box center [506, 480] width 1011 height 581
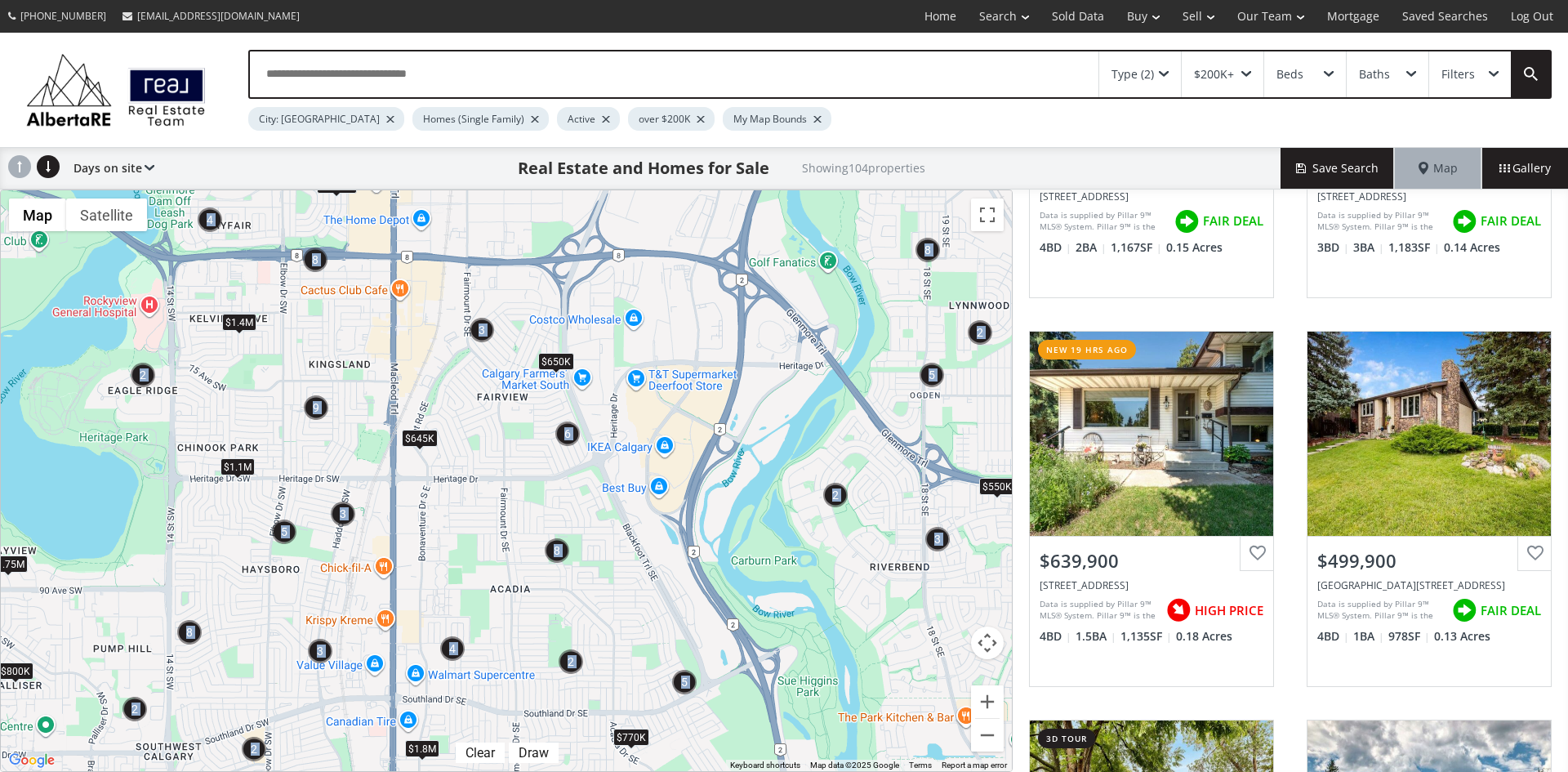
drag, startPoint x: 830, startPoint y: 654, endPoint x: 774, endPoint y: 447, distance: 214.4
click at [774, 447] on div "← Move left → Move right ↑ Move up ↓ Move down + Zoom in - Zoom out Home Jump l…" at bounding box center [506, 480] width 1012 height 583
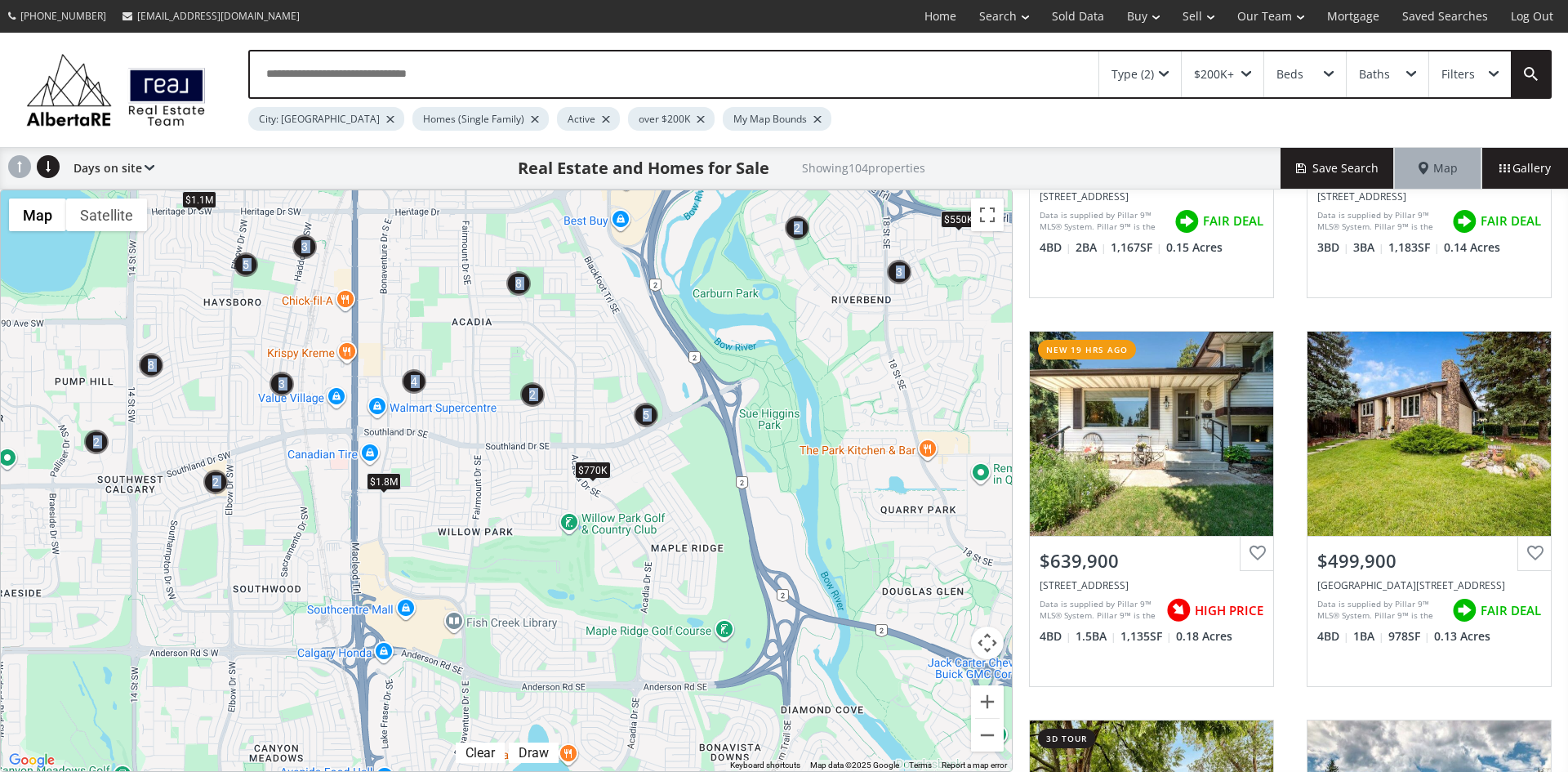
drag, startPoint x: 809, startPoint y: 652, endPoint x: 769, endPoint y: 382, distance: 272.9
click at [769, 382] on div "To navigate, press the arrow keys. $800K $770K $1.65M $650K $1.4M $1.1M $550K $…" at bounding box center [506, 480] width 1011 height 581
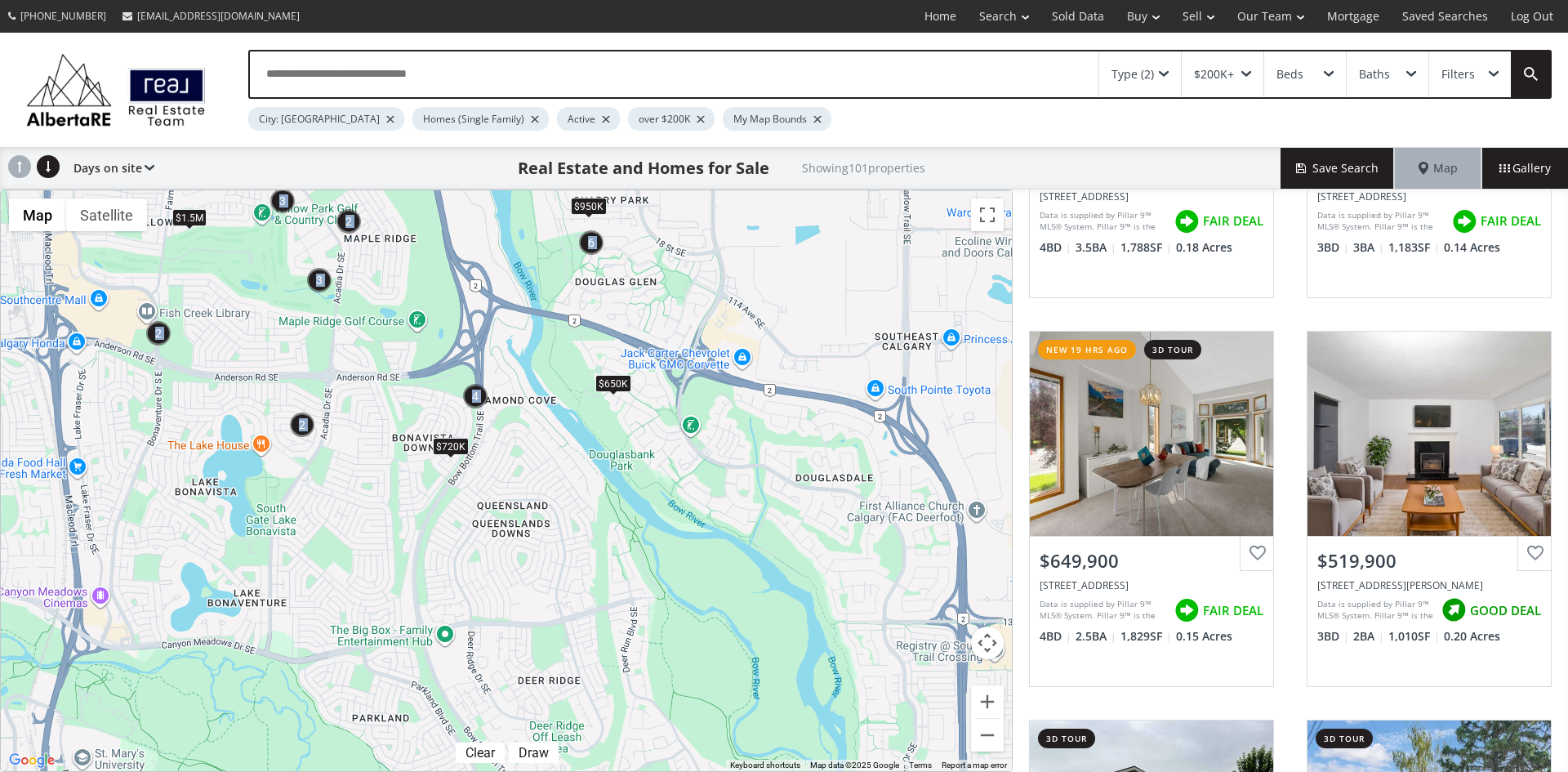
drag, startPoint x: 779, startPoint y: 643, endPoint x: 474, endPoint y: 333, distance: 434.9
click at [474, 333] on div "To navigate, press the arrow keys. $650K $685K $690K $680K $1.1M $1.5M $550K $9…" at bounding box center [506, 480] width 1011 height 581
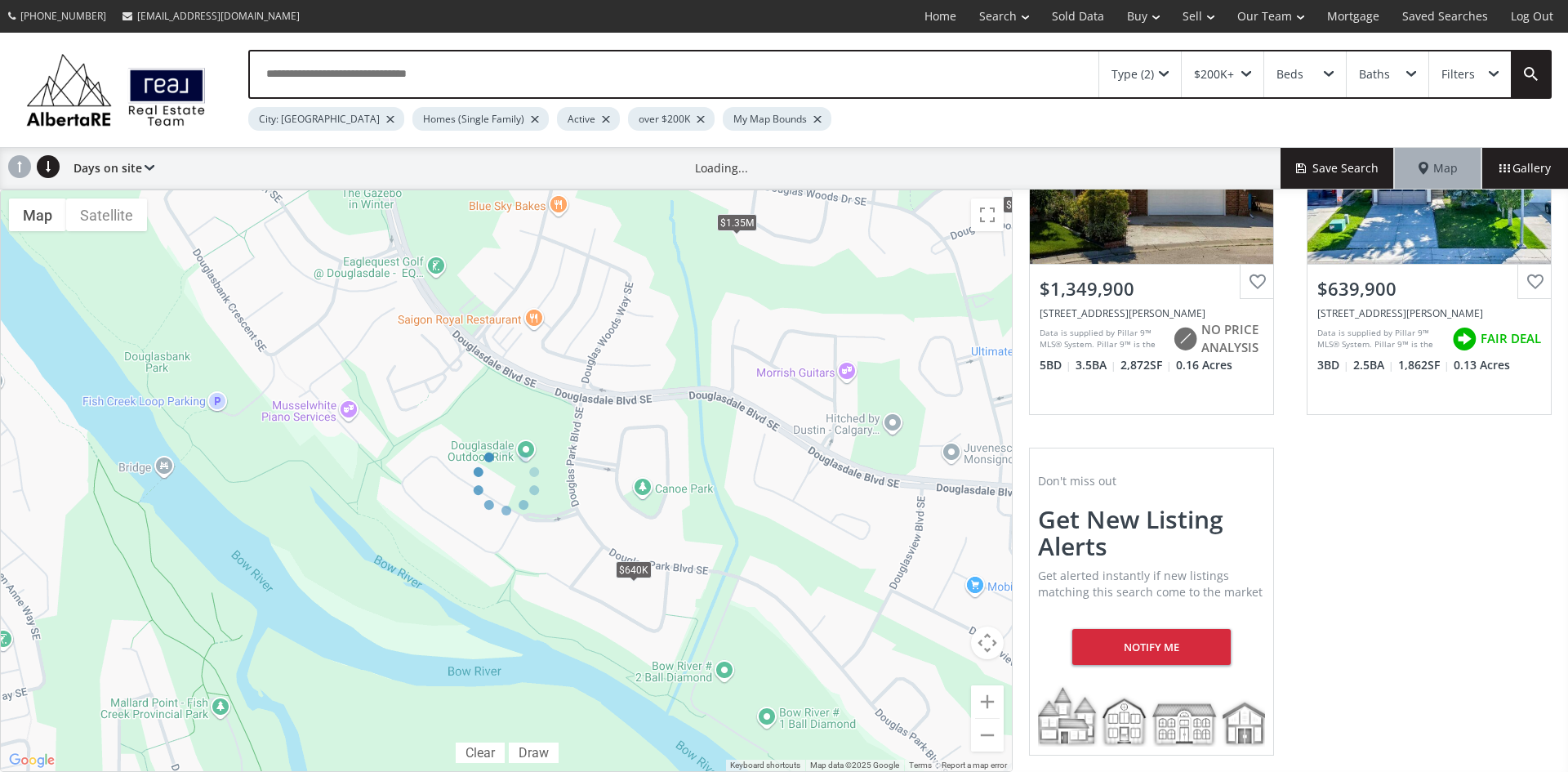
scroll to position [145, 0]
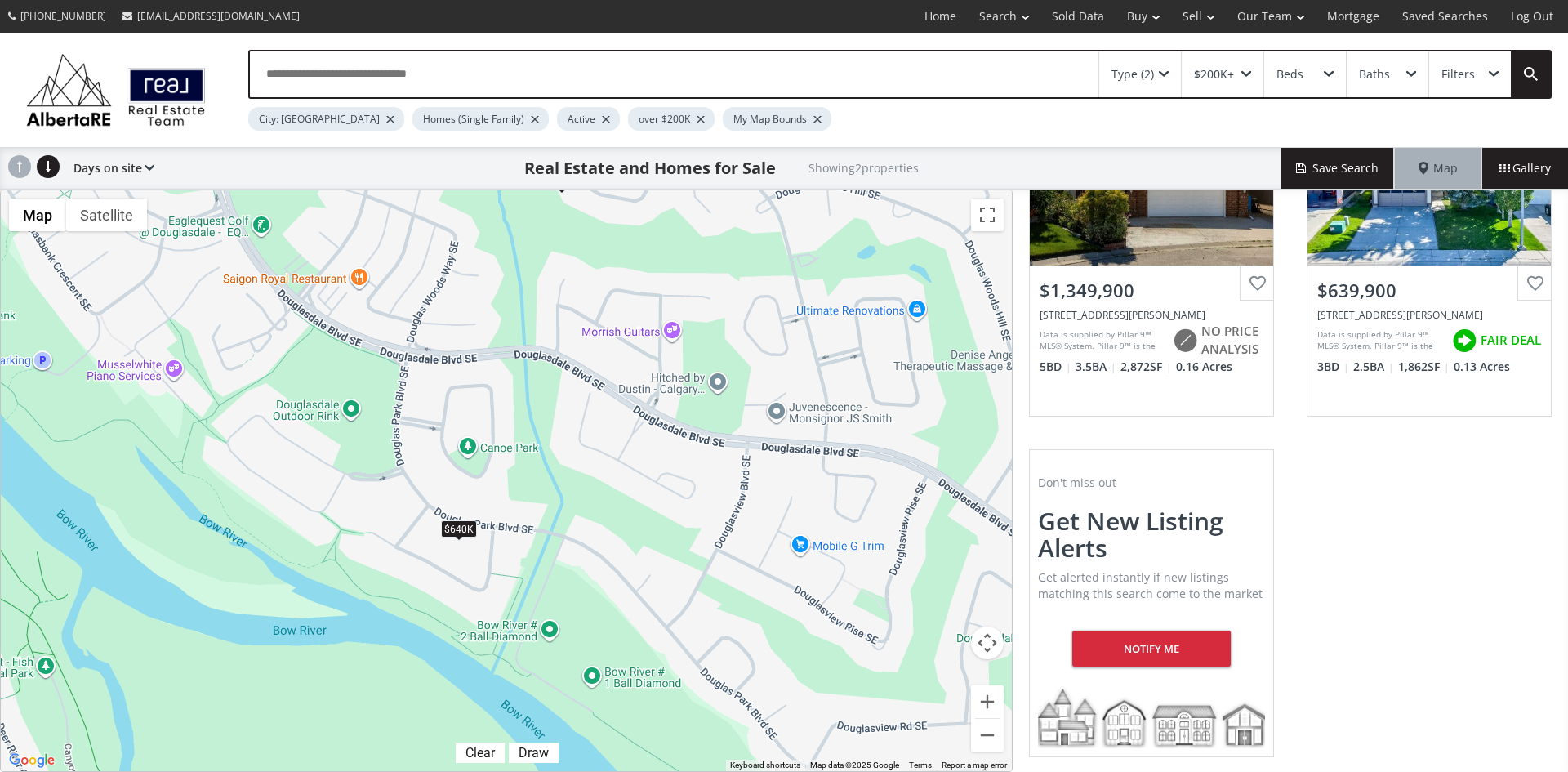
drag, startPoint x: 793, startPoint y: 563, endPoint x: 619, endPoint y: 519, distance: 179.5
click at [619, 519] on div "To navigate, press the arrow keys. $1.35M $640K" at bounding box center [506, 480] width 1011 height 581
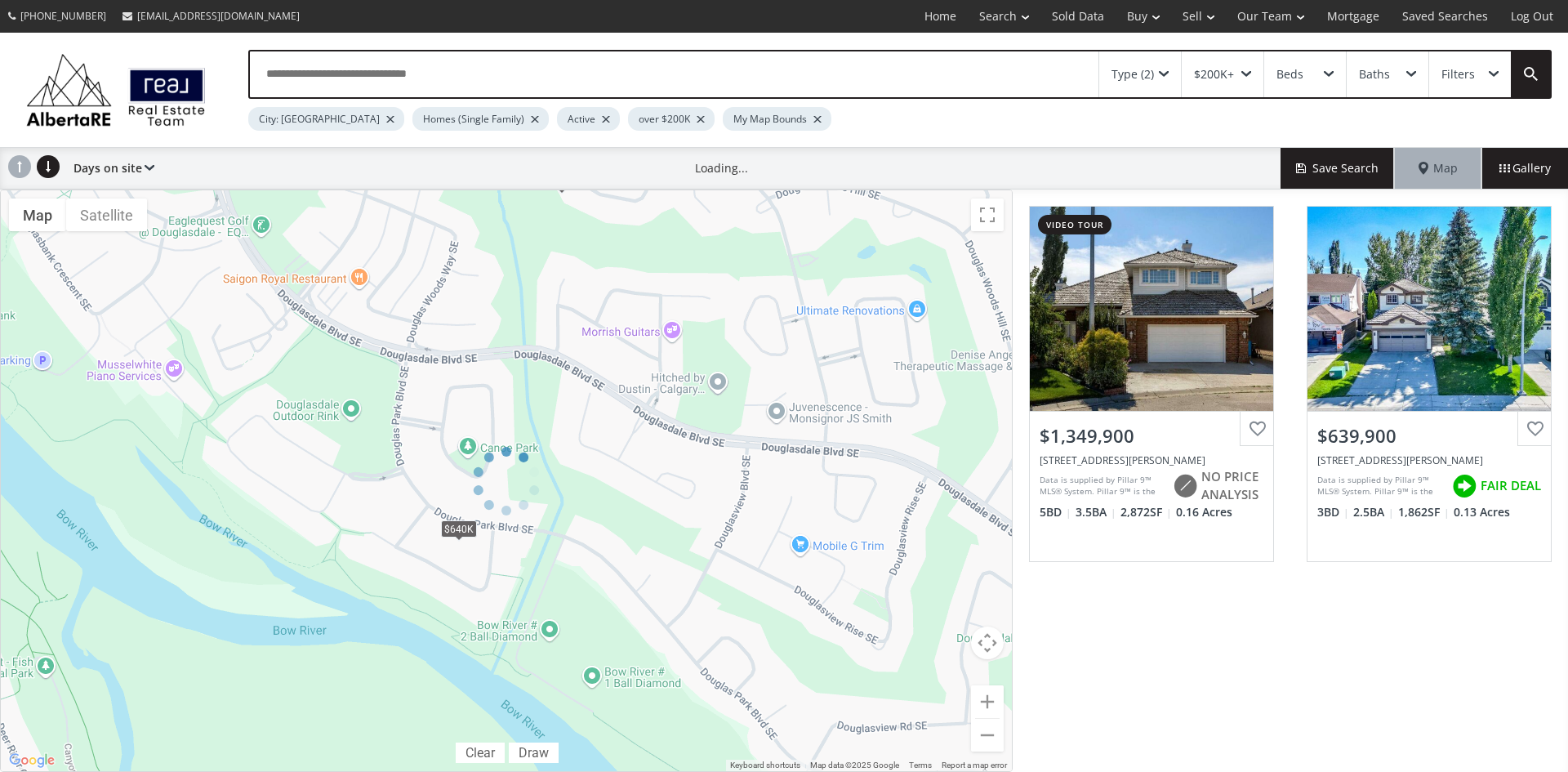
scroll to position [0, 0]
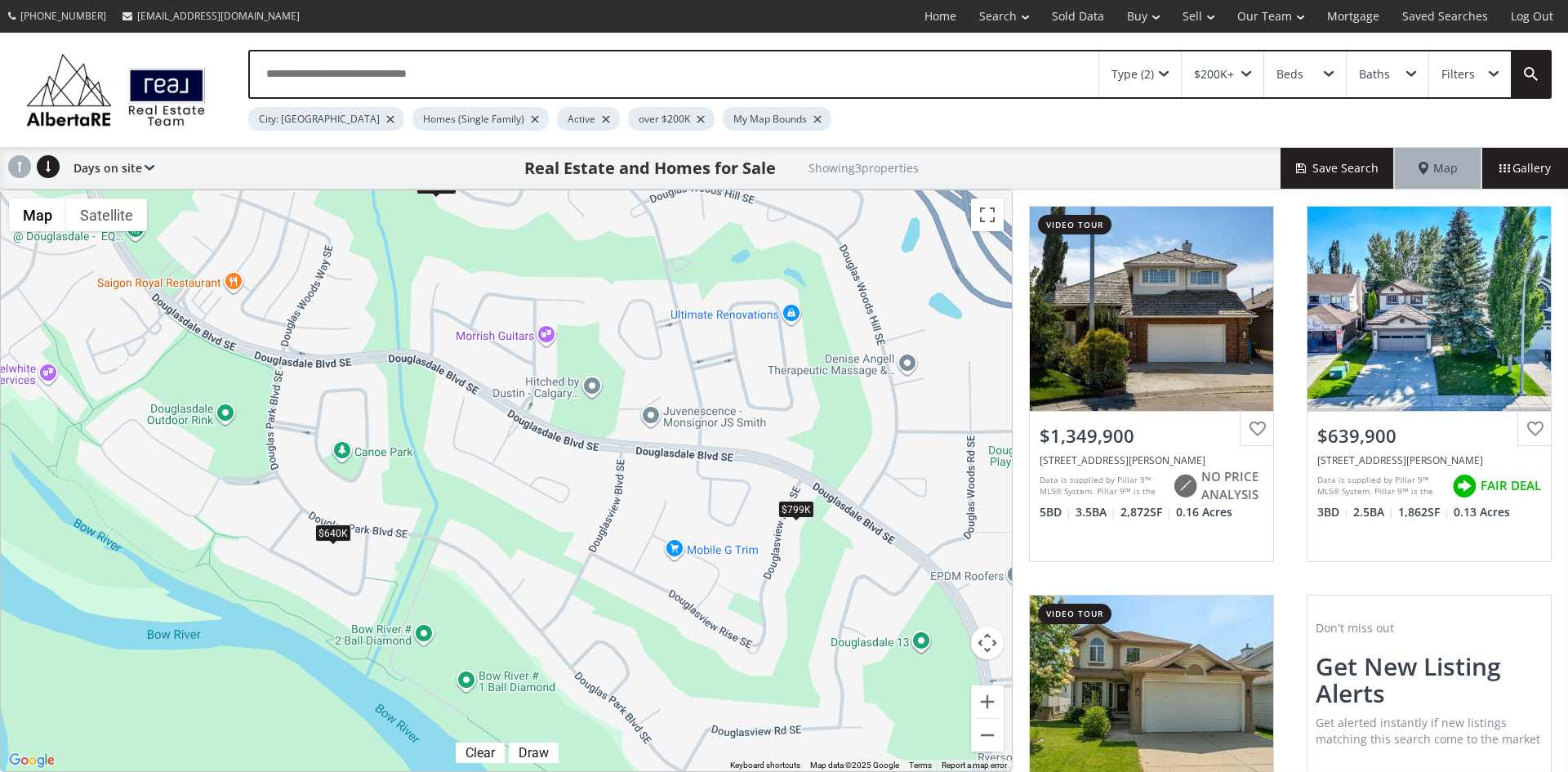
click at [788, 510] on div "$799K" at bounding box center [795, 508] width 36 height 17
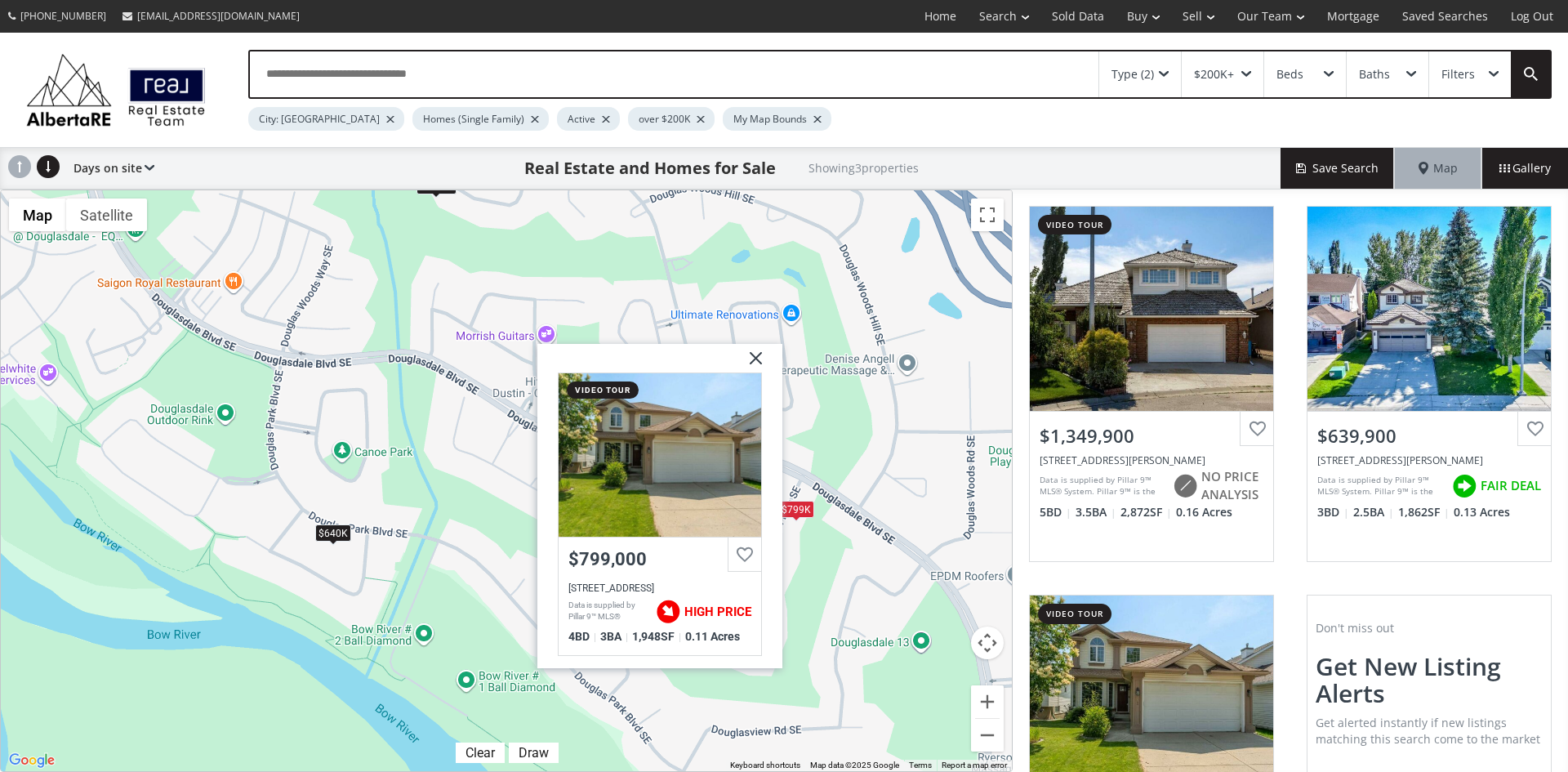
click at [760, 355] on img at bounding box center [749, 364] width 41 height 41
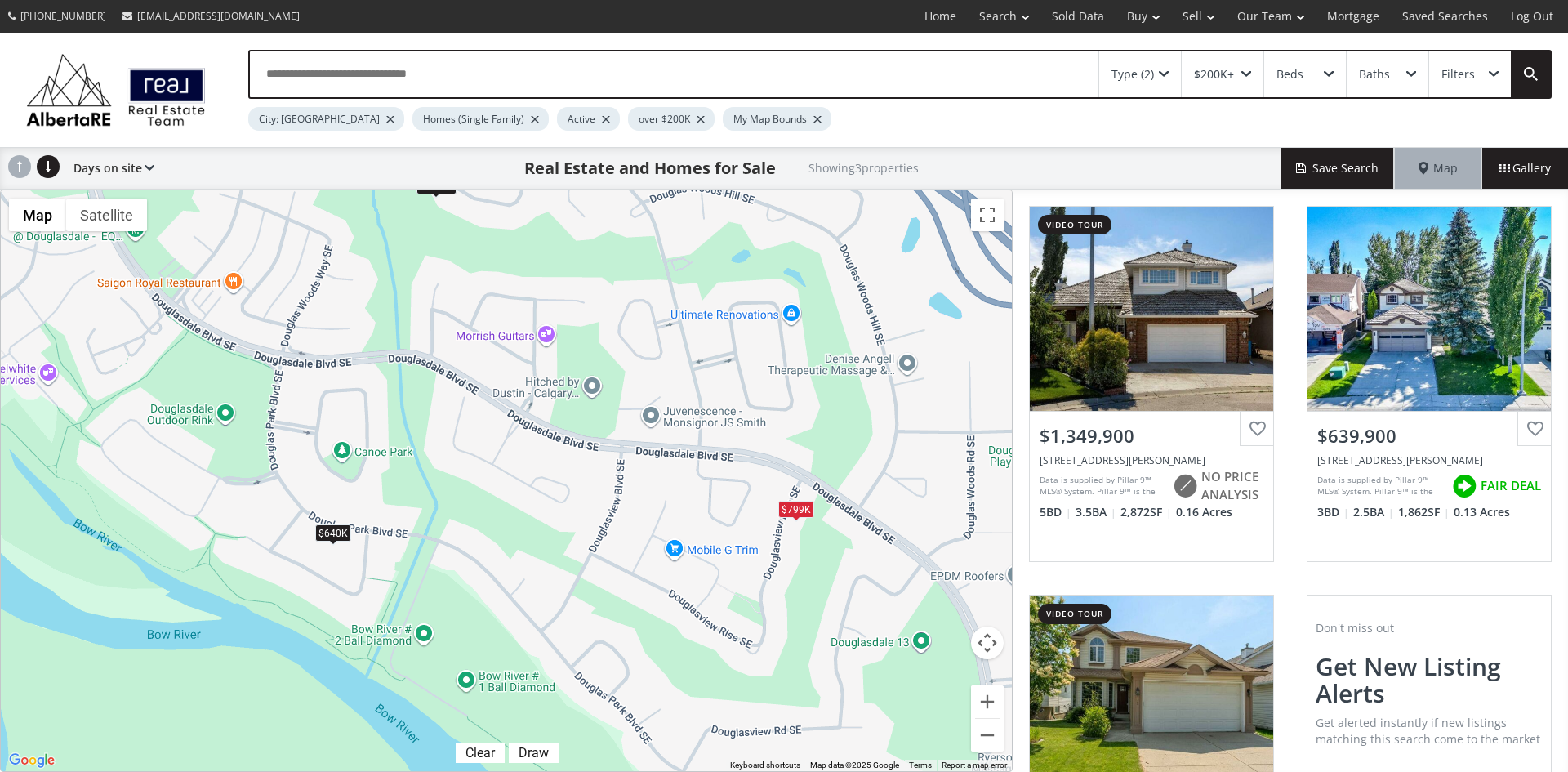
click at [1166, 68] on div "Type (2)" at bounding box center [1140, 74] width 81 height 46
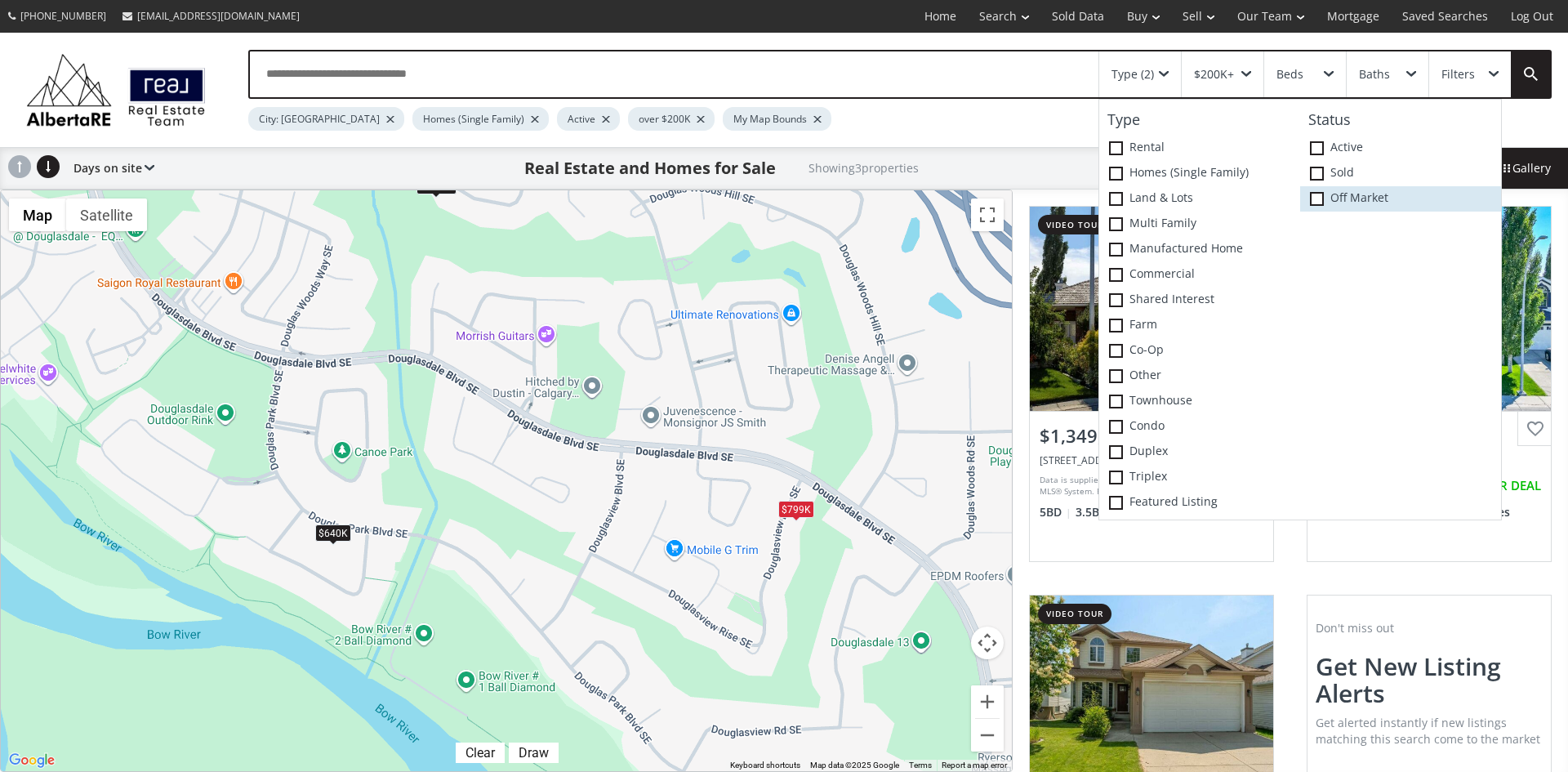
click at [1308, 197] on label "Off Market" at bounding box center [1400, 199] width 201 height 25
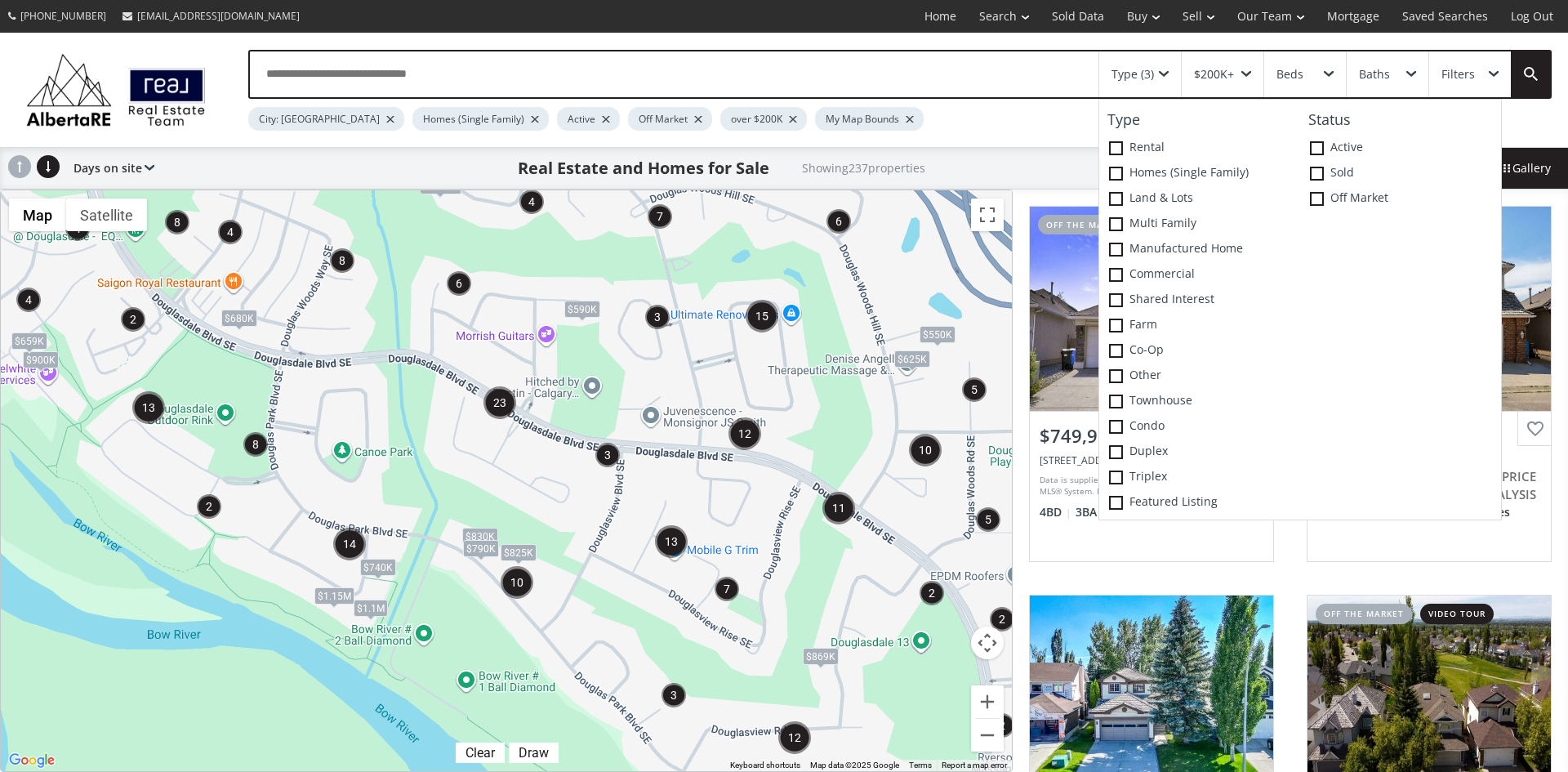
click at [936, 107] on div "City: Calgary Homes (Single Family) Active Off Market over $200K My Map Bounds" at bounding box center [838, 115] width 1181 height 32
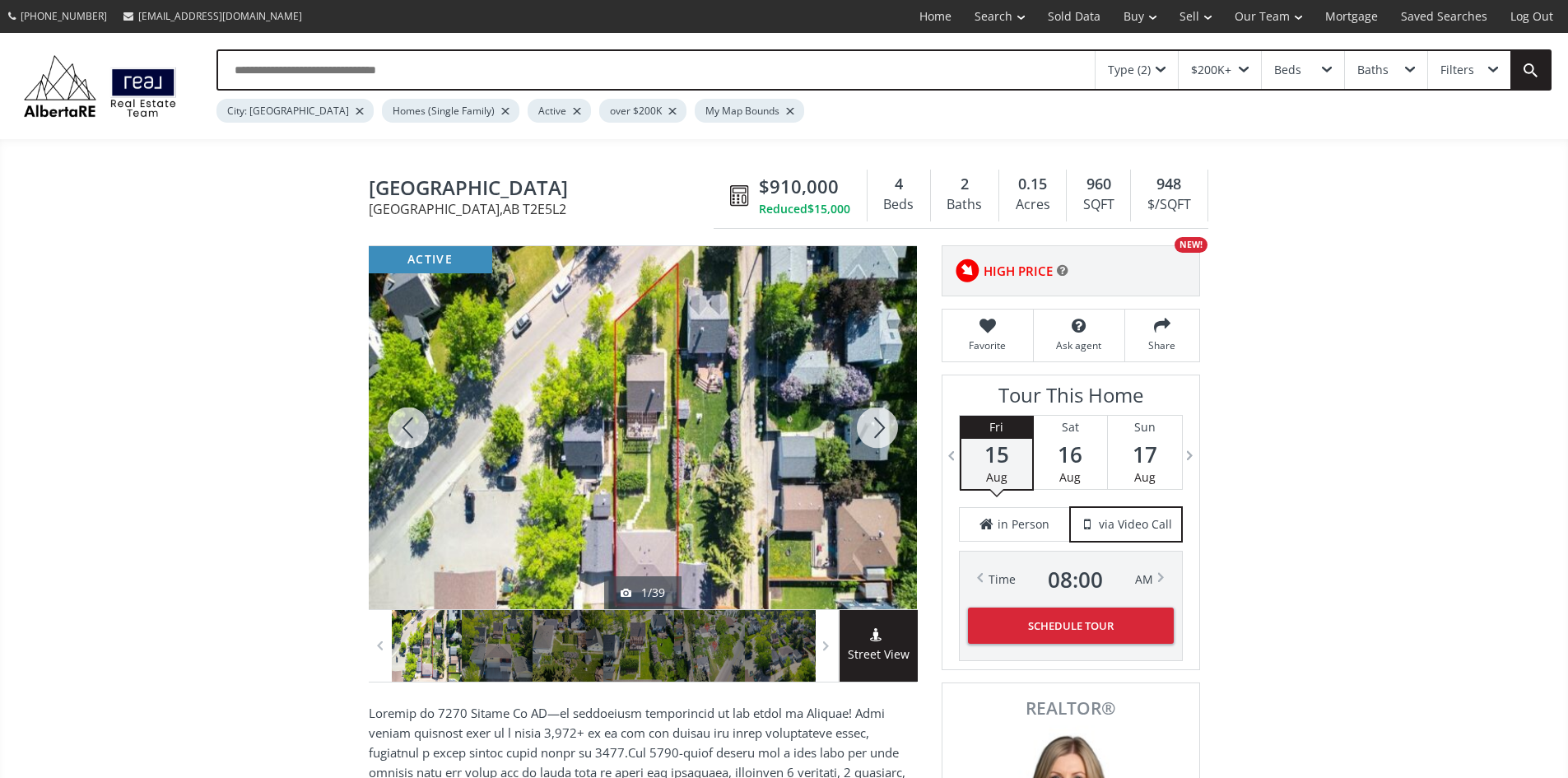
click at [876, 428] on div at bounding box center [877, 427] width 79 height 363
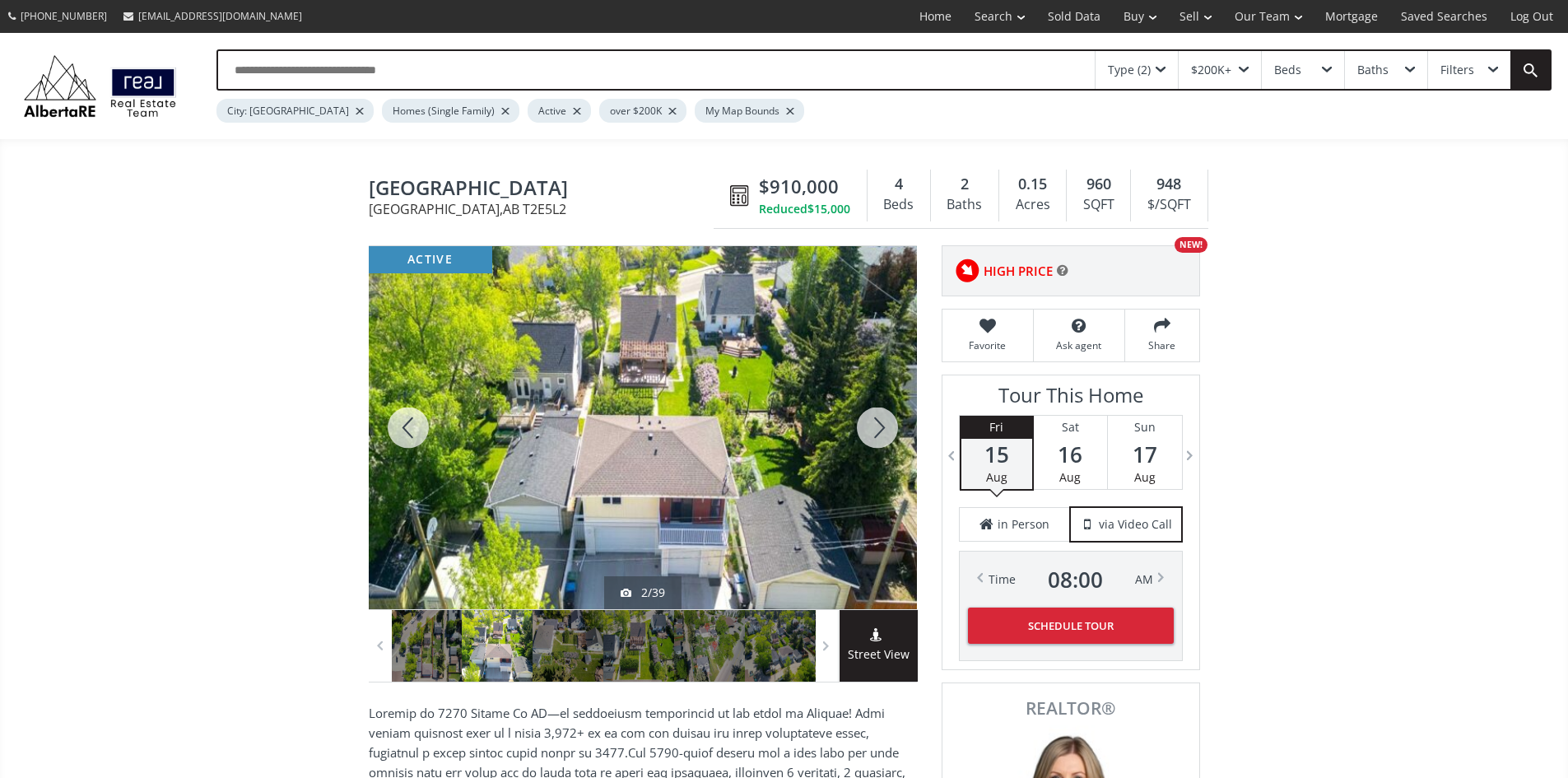
click at [878, 426] on div at bounding box center [877, 427] width 79 height 363
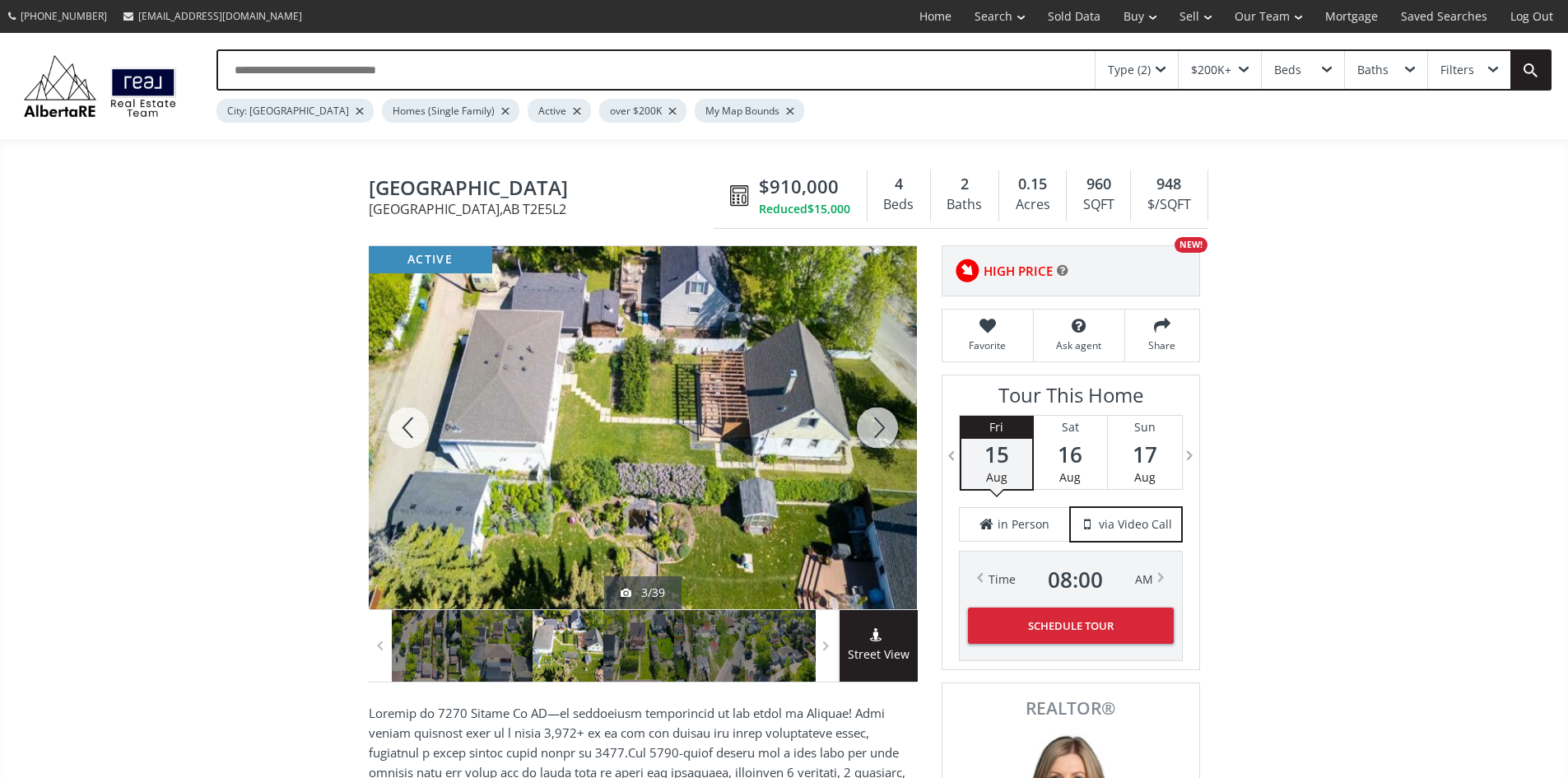
click at [878, 426] on div at bounding box center [877, 427] width 79 height 363
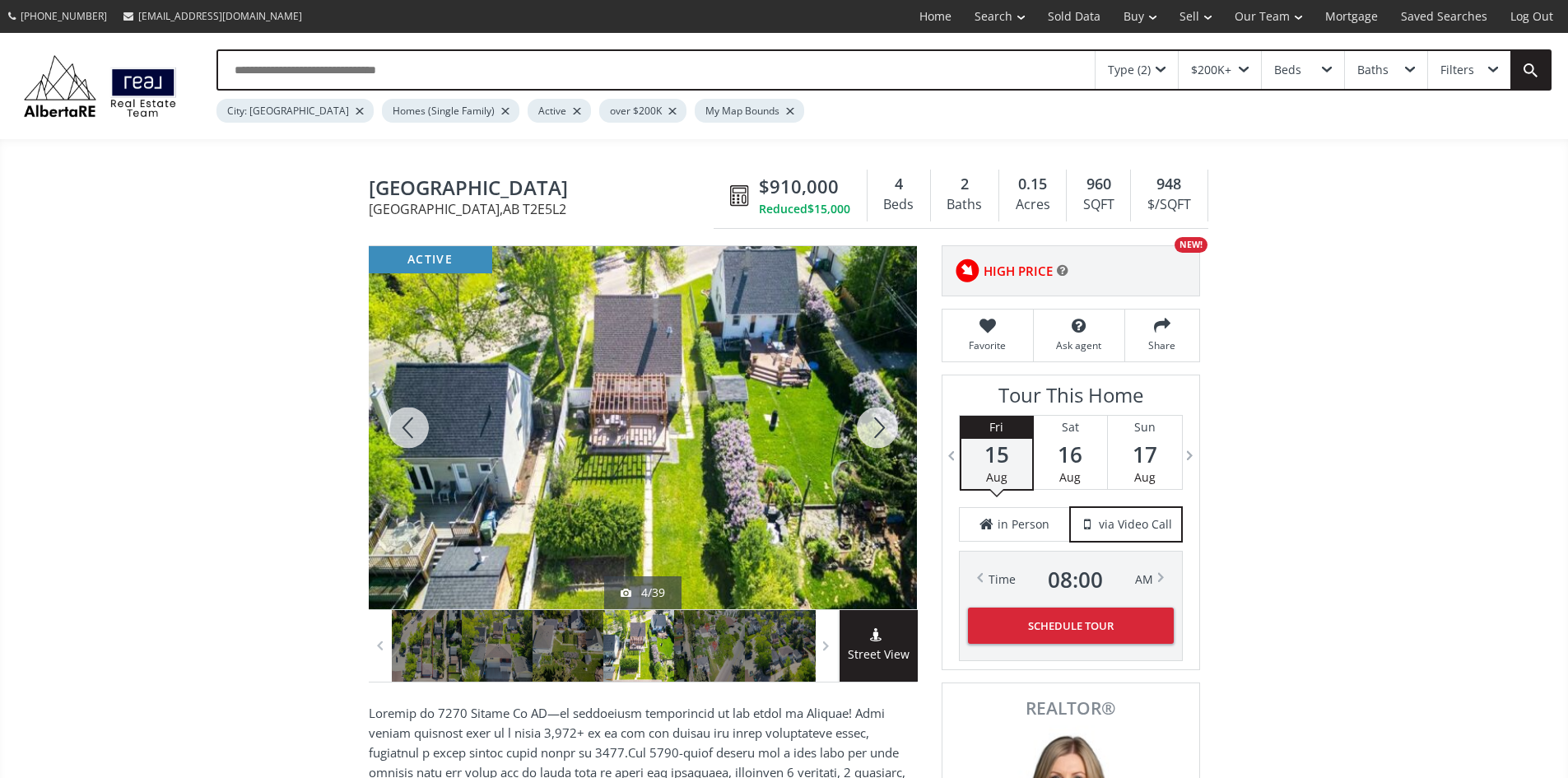
click at [878, 426] on div at bounding box center [877, 427] width 79 height 363
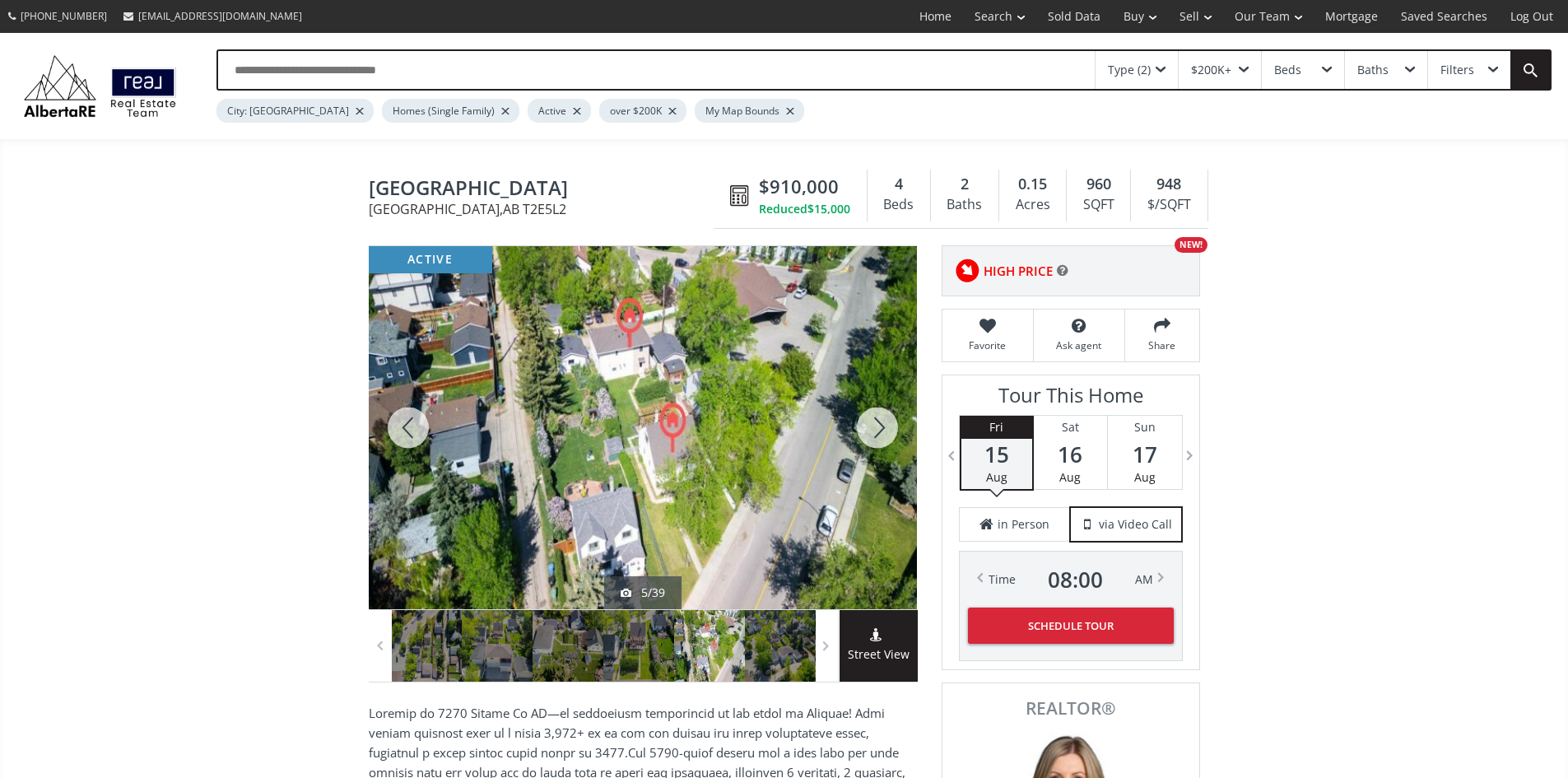
click at [878, 426] on div at bounding box center [877, 427] width 79 height 363
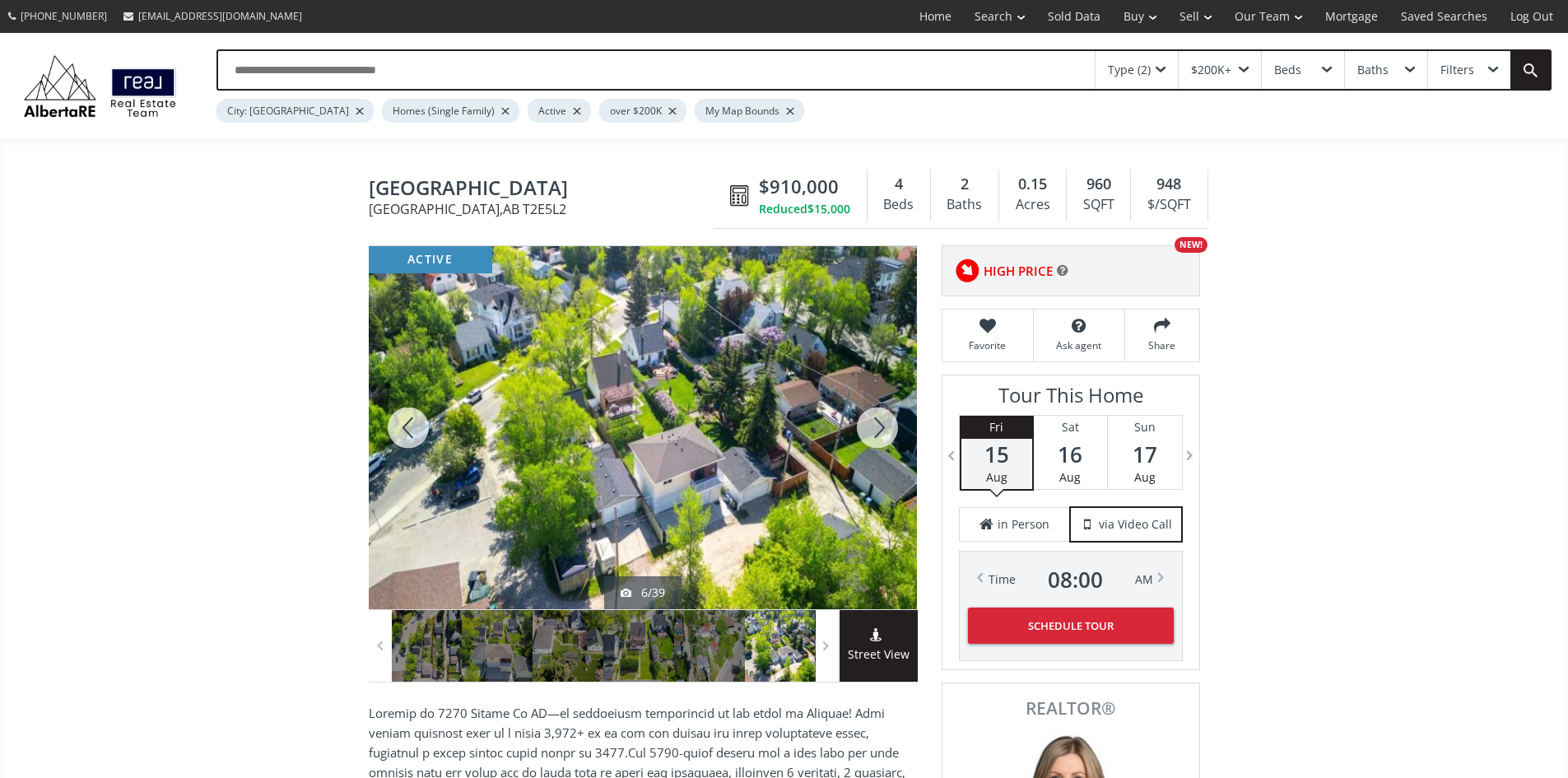
click at [878, 426] on div at bounding box center [877, 427] width 79 height 363
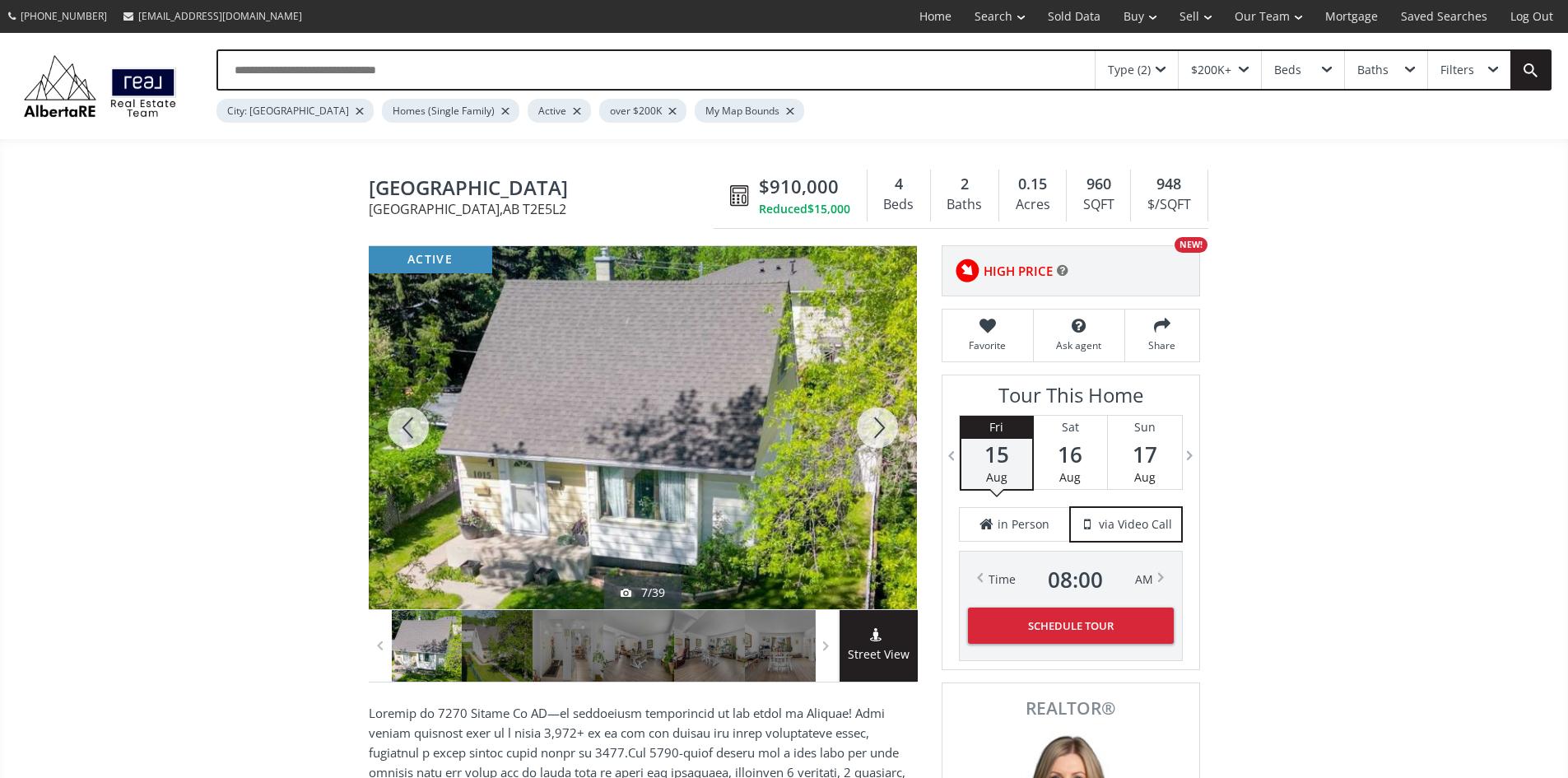
click at [878, 426] on div at bounding box center [877, 427] width 79 height 363
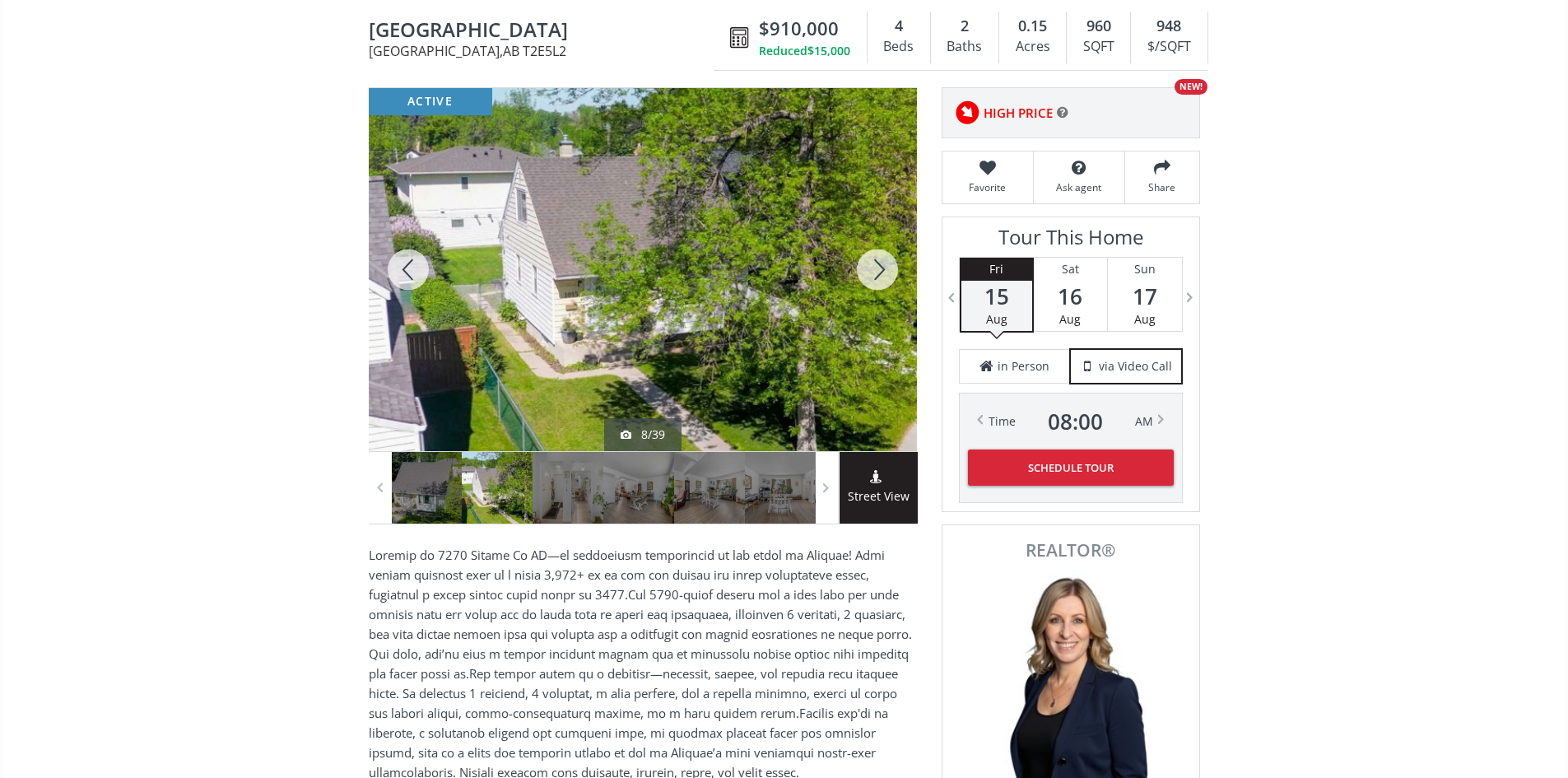
scroll to position [165, 0]
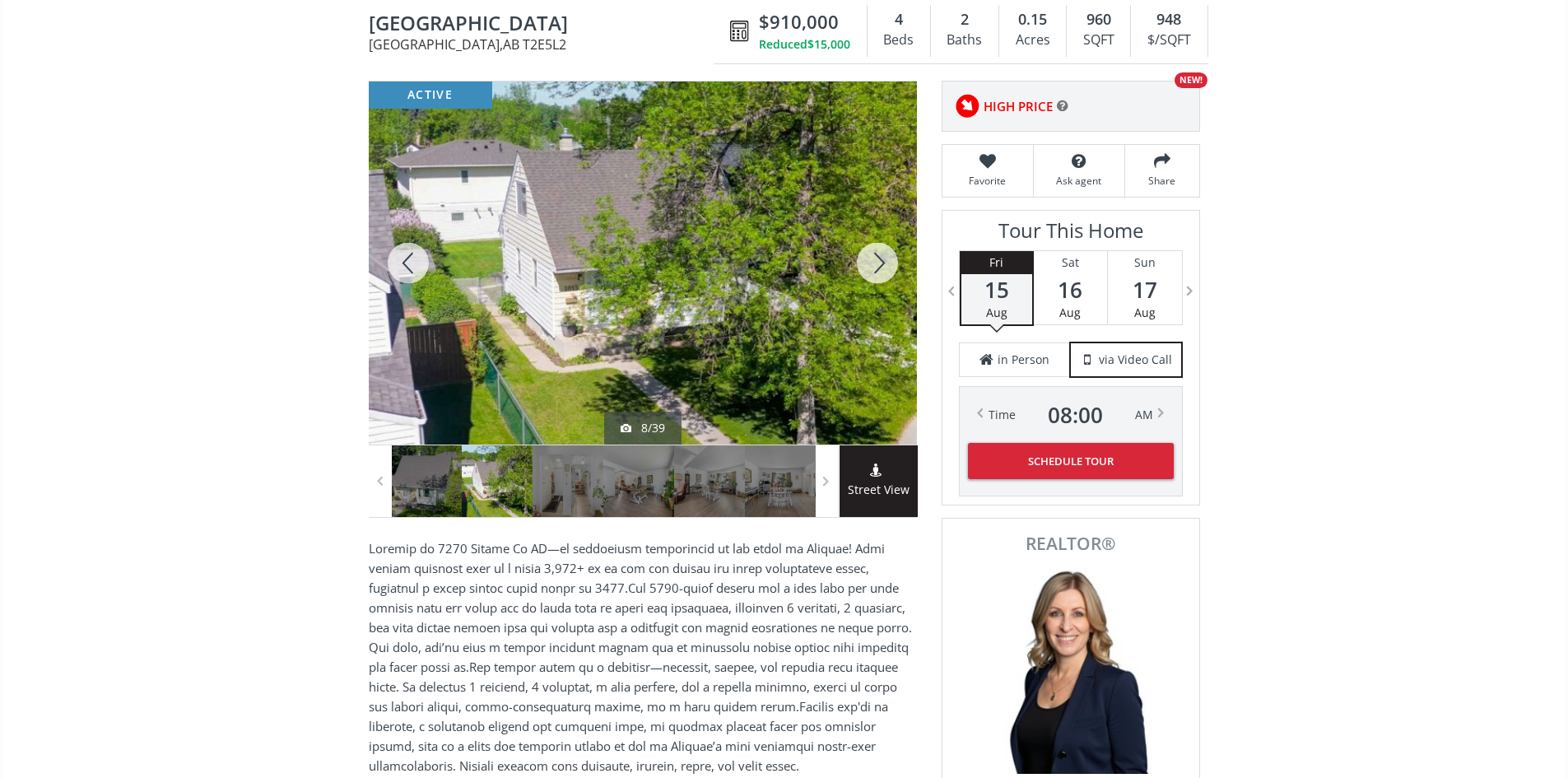
click at [876, 260] on div at bounding box center [877, 262] width 79 height 363
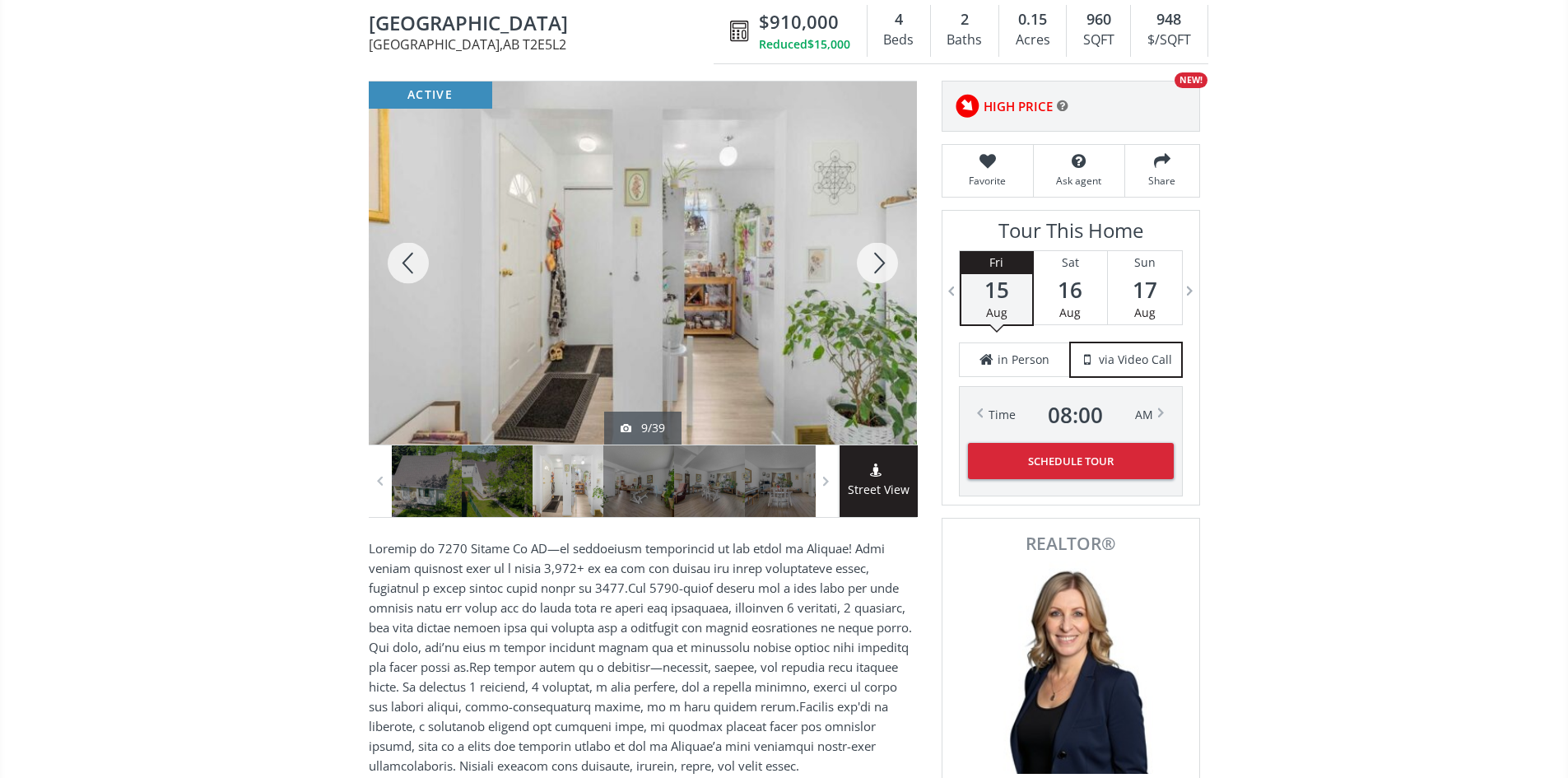
click at [877, 260] on div at bounding box center [877, 262] width 79 height 363
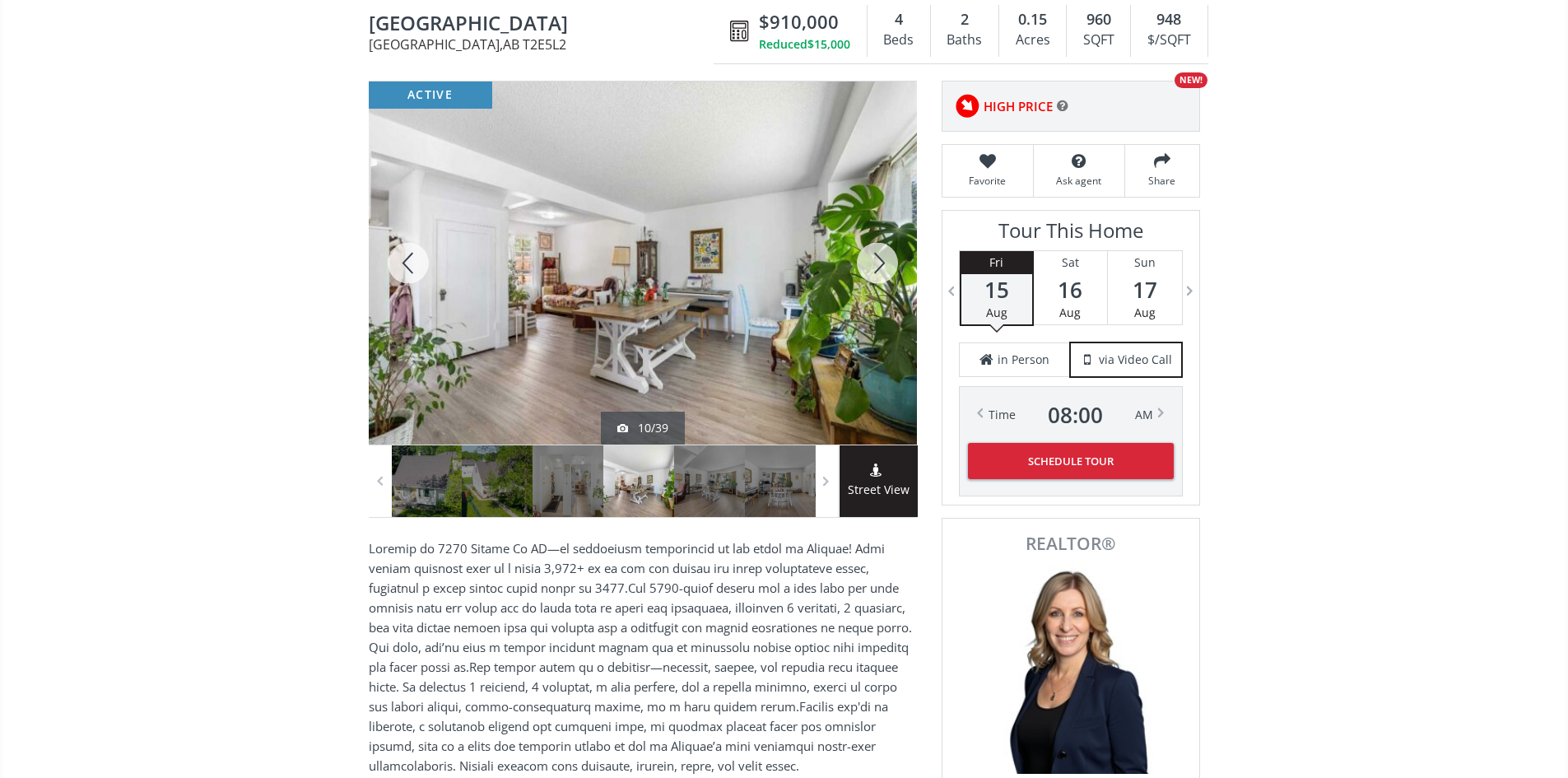
click at [878, 260] on div at bounding box center [877, 262] width 79 height 363
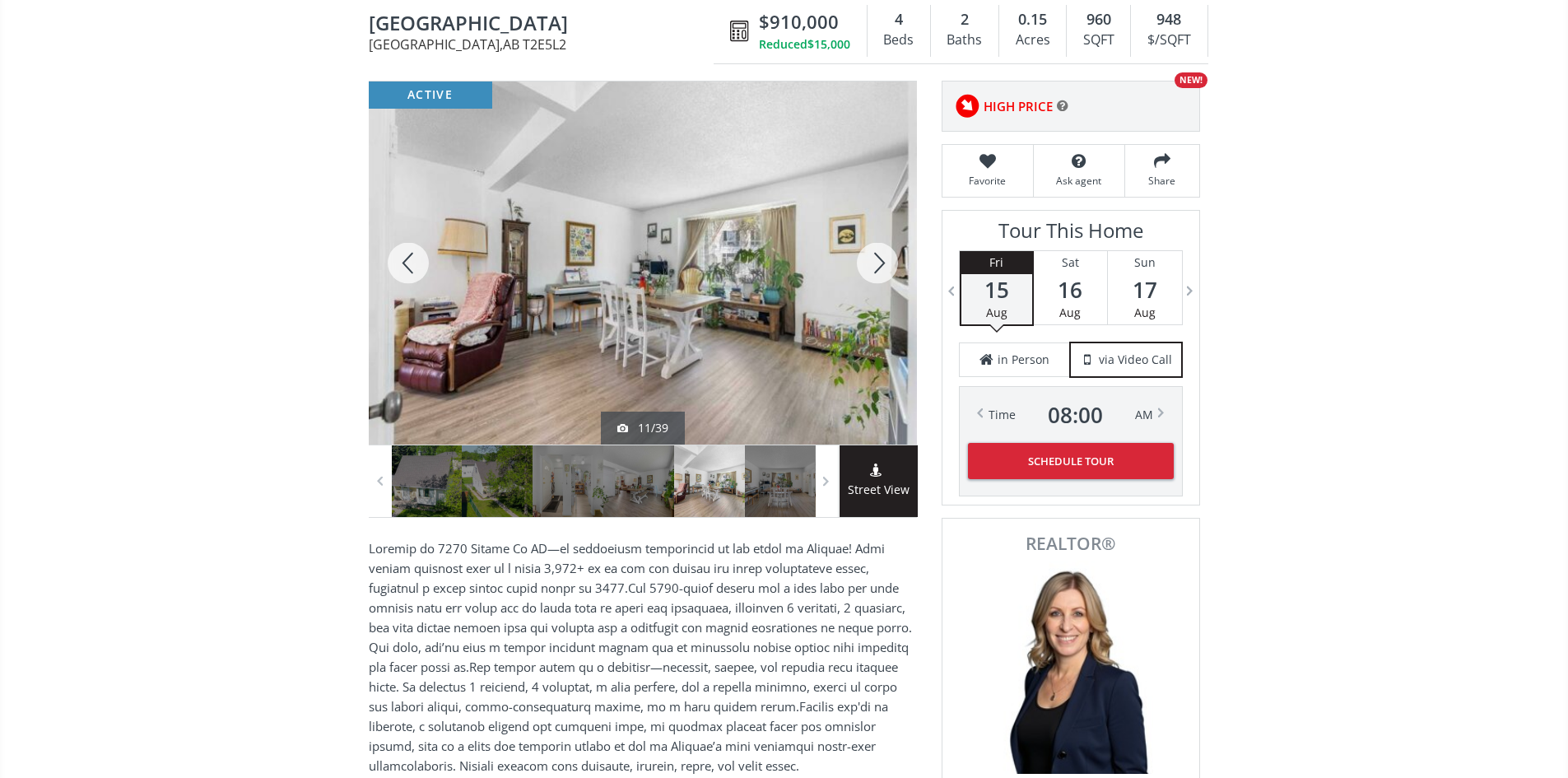
click at [878, 260] on div at bounding box center [877, 262] width 79 height 363
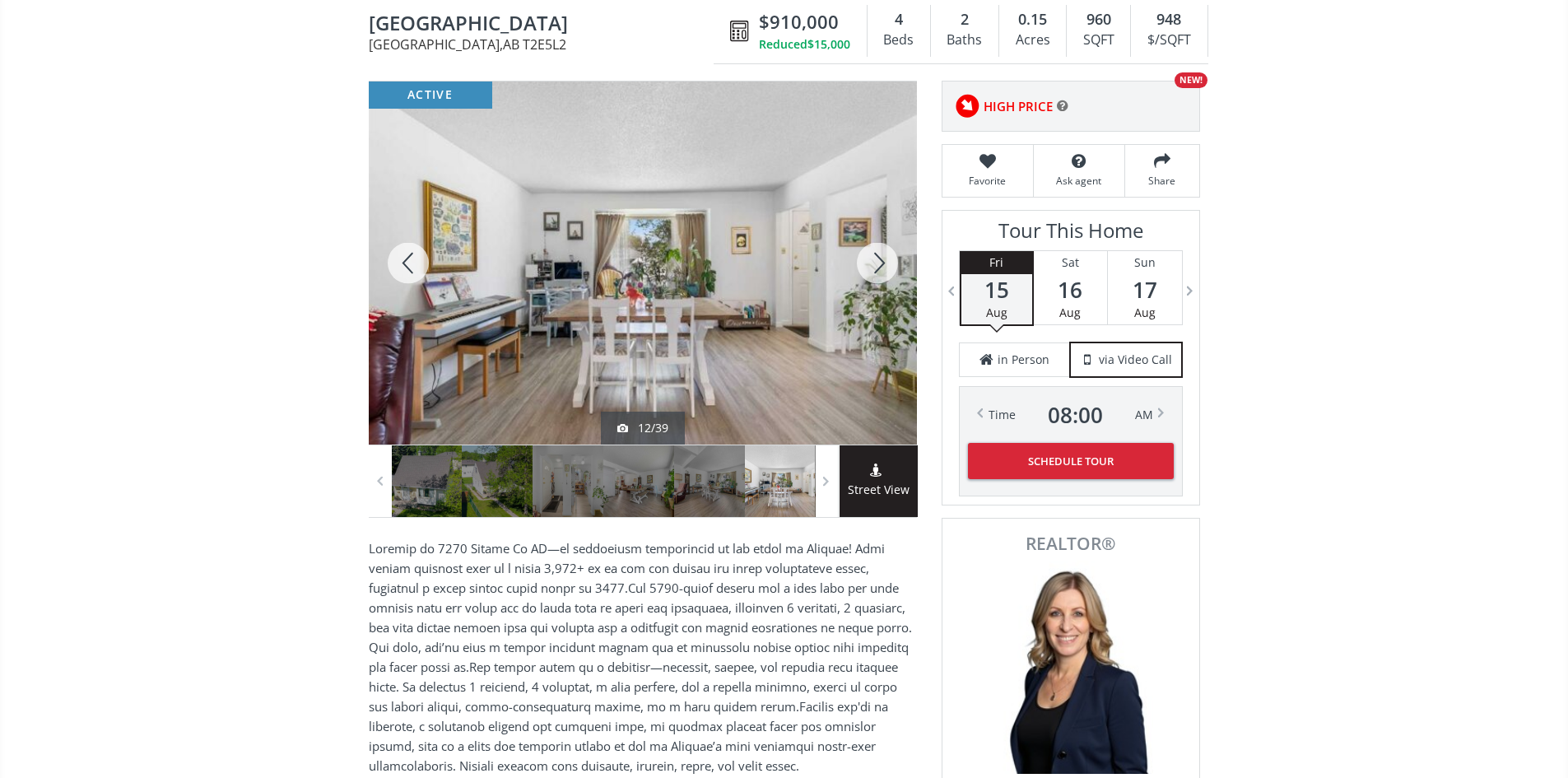
click at [878, 260] on div at bounding box center [877, 262] width 79 height 363
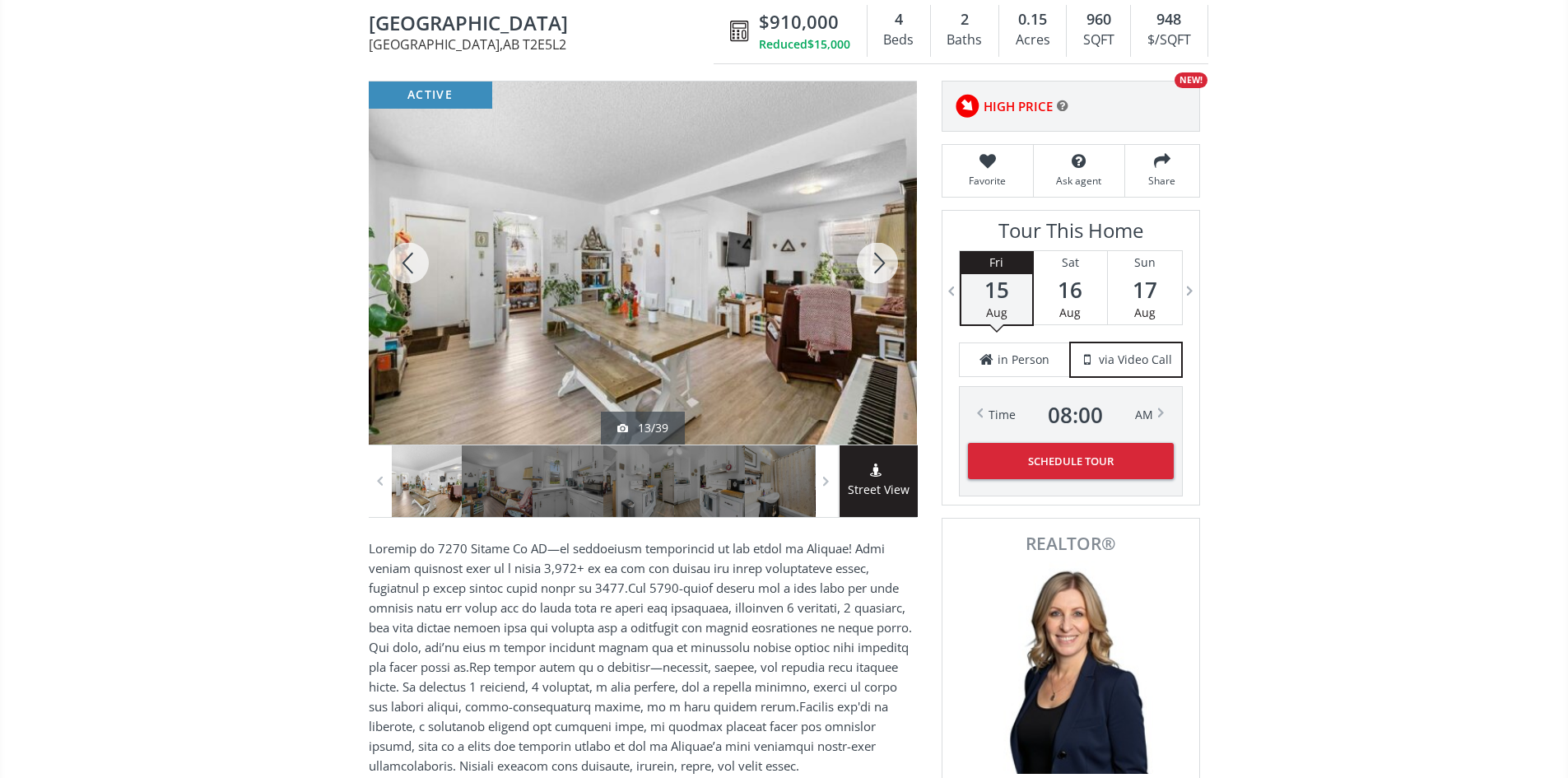
click at [878, 260] on div at bounding box center [877, 262] width 79 height 363
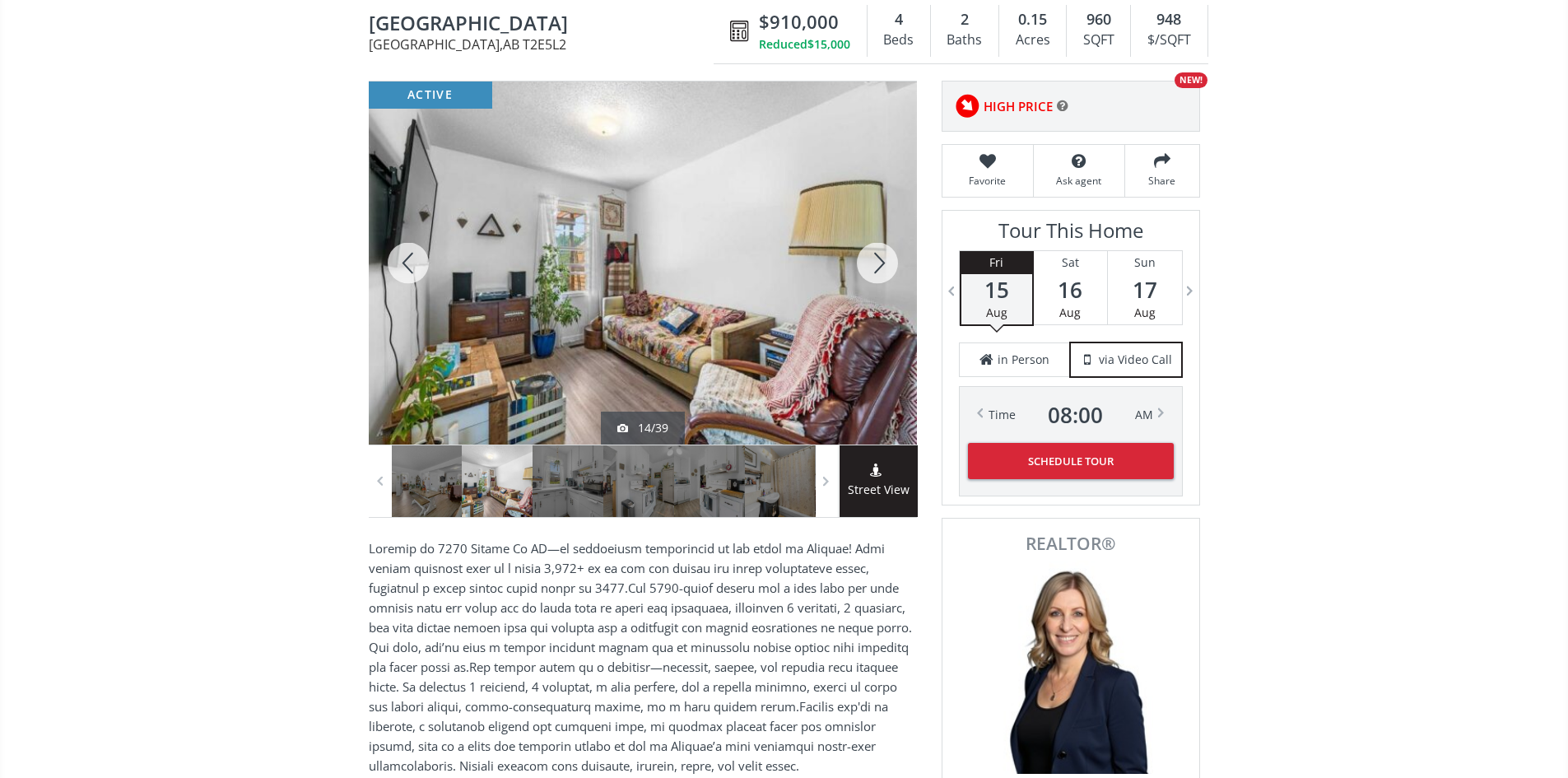
click at [879, 260] on div at bounding box center [877, 262] width 79 height 363
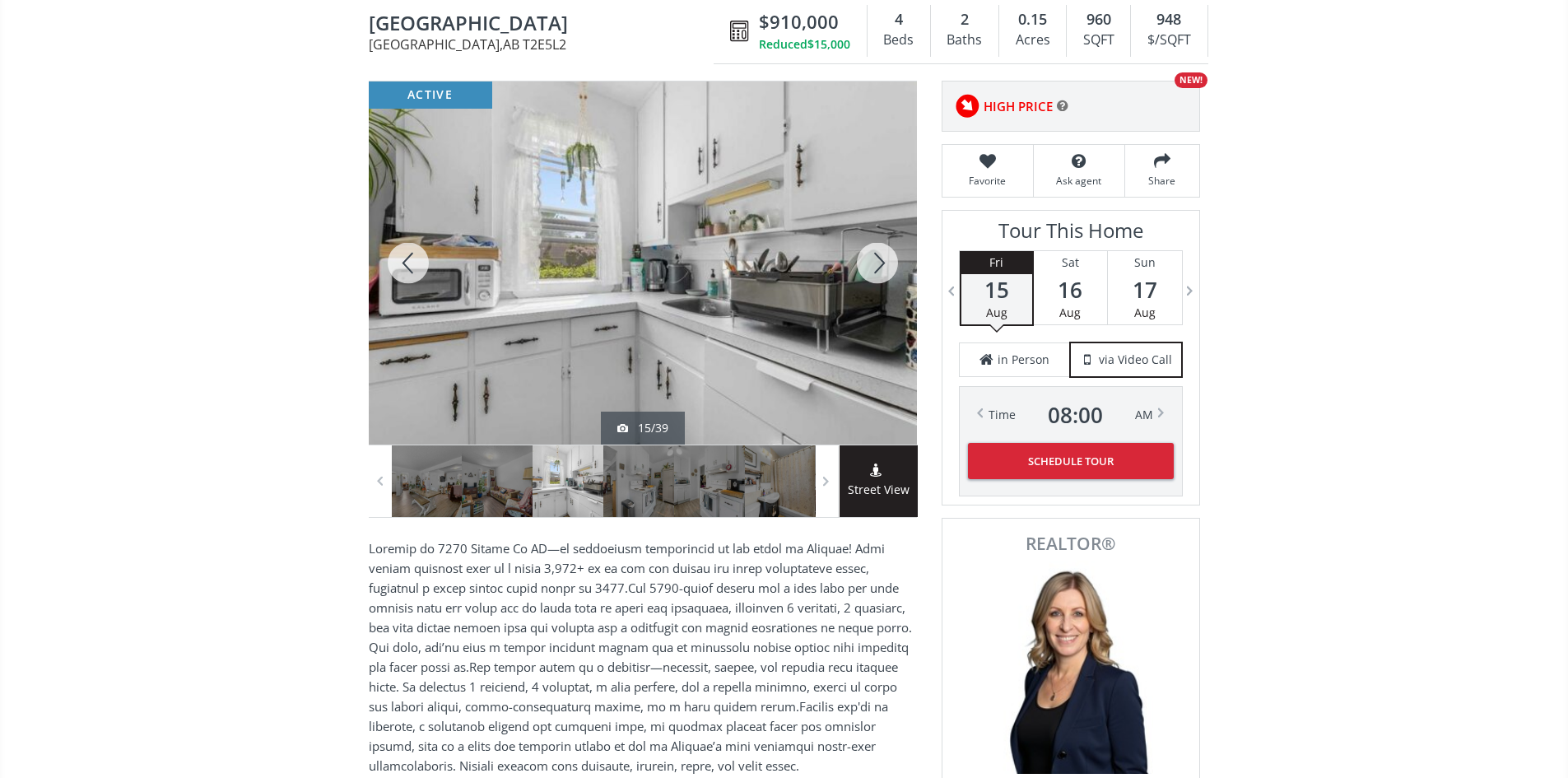
click at [880, 260] on div at bounding box center [877, 262] width 79 height 363
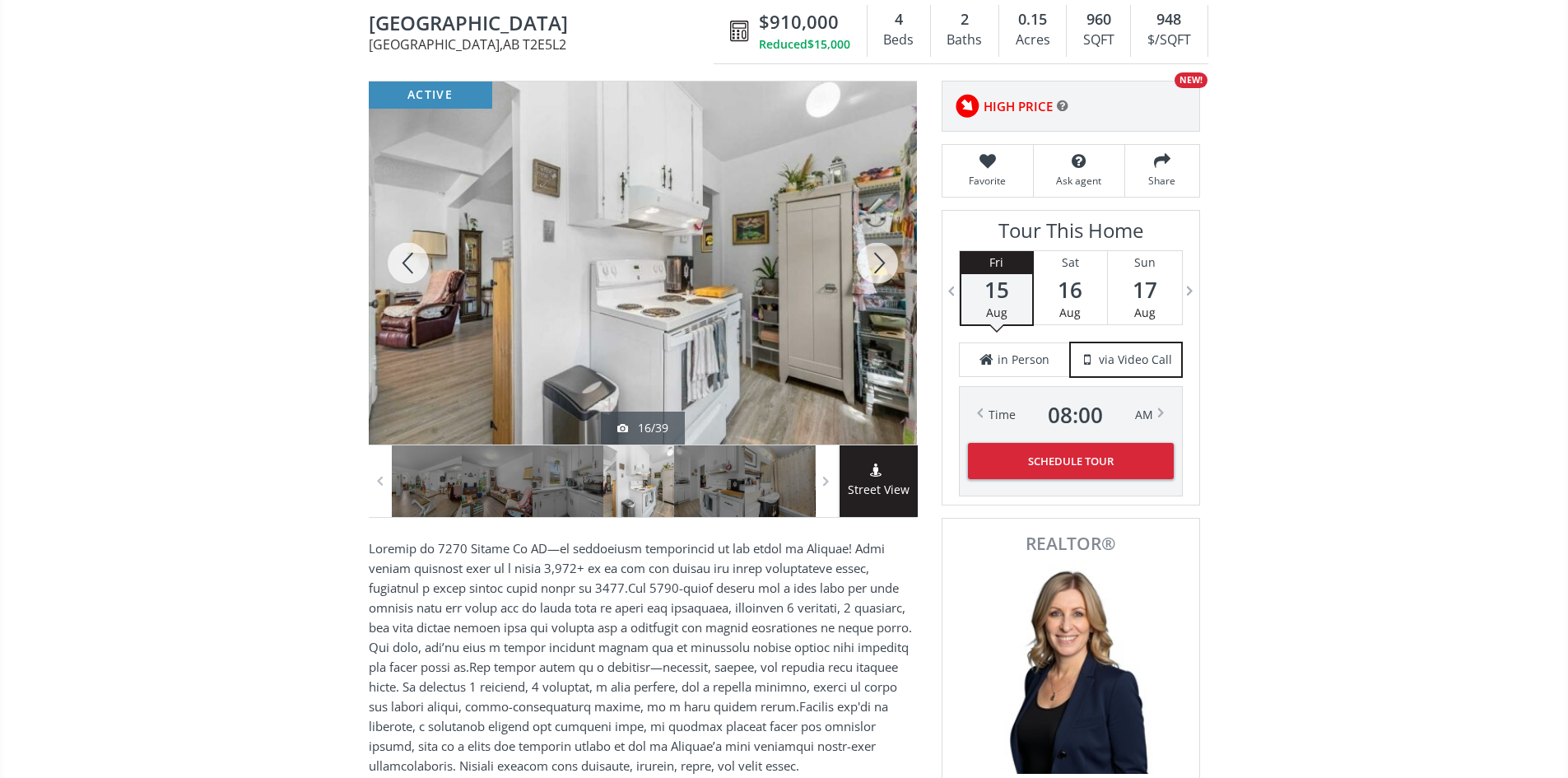
click at [881, 260] on div at bounding box center [877, 262] width 79 height 363
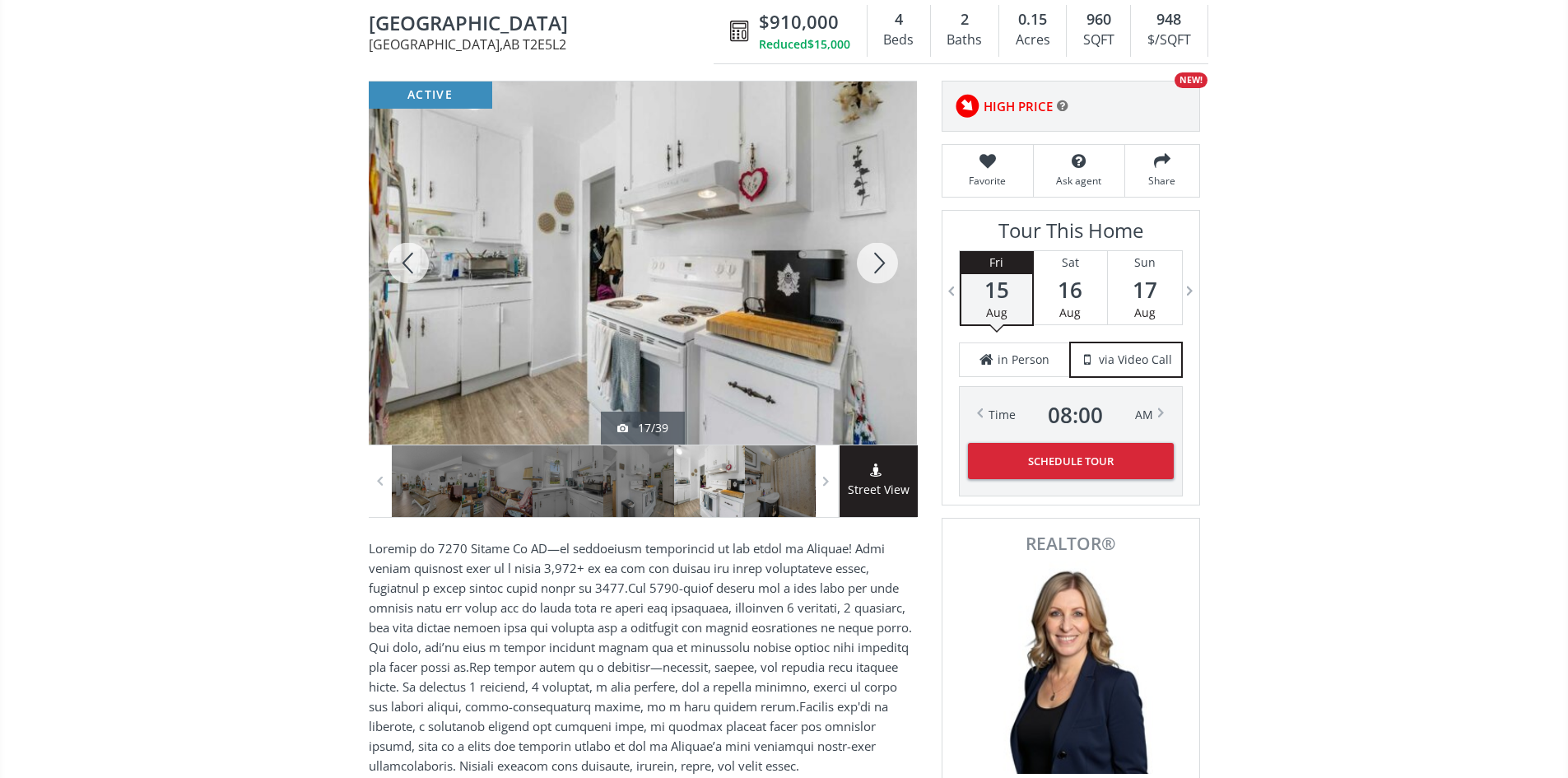
click at [881, 260] on div at bounding box center [877, 262] width 79 height 363
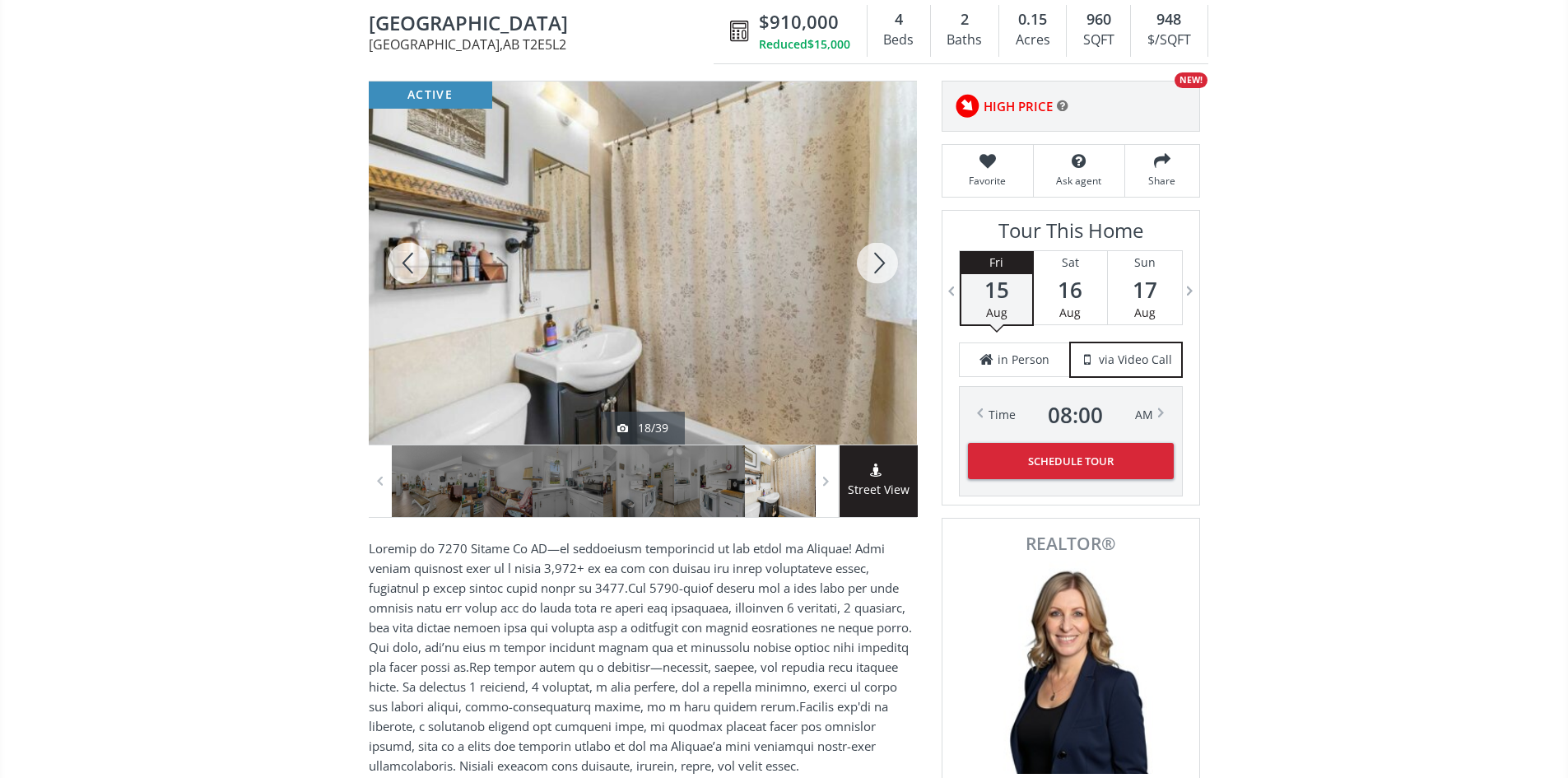
click at [881, 260] on div at bounding box center [877, 262] width 79 height 363
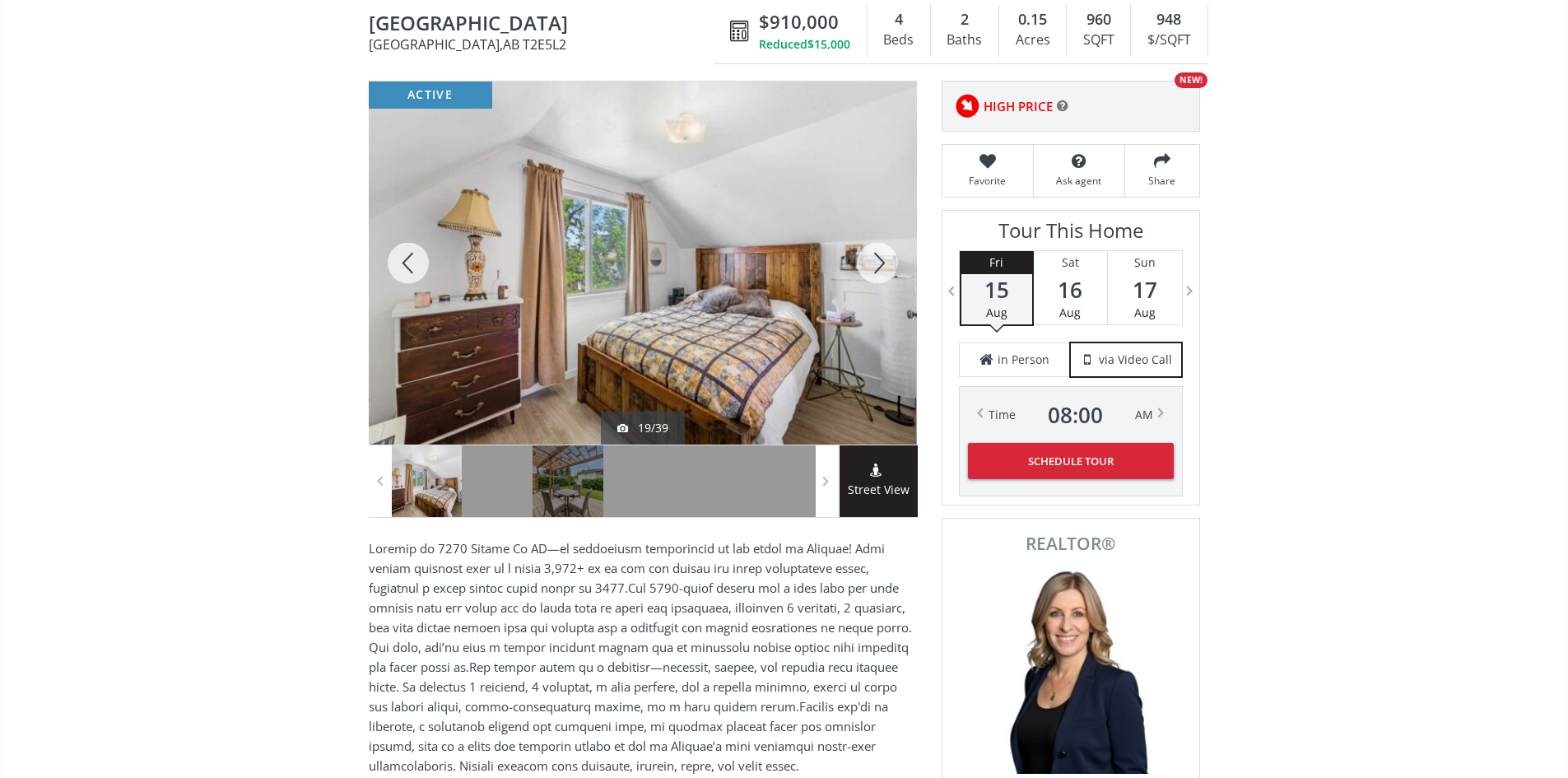
click at [882, 260] on div at bounding box center [877, 262] width 79 height 363
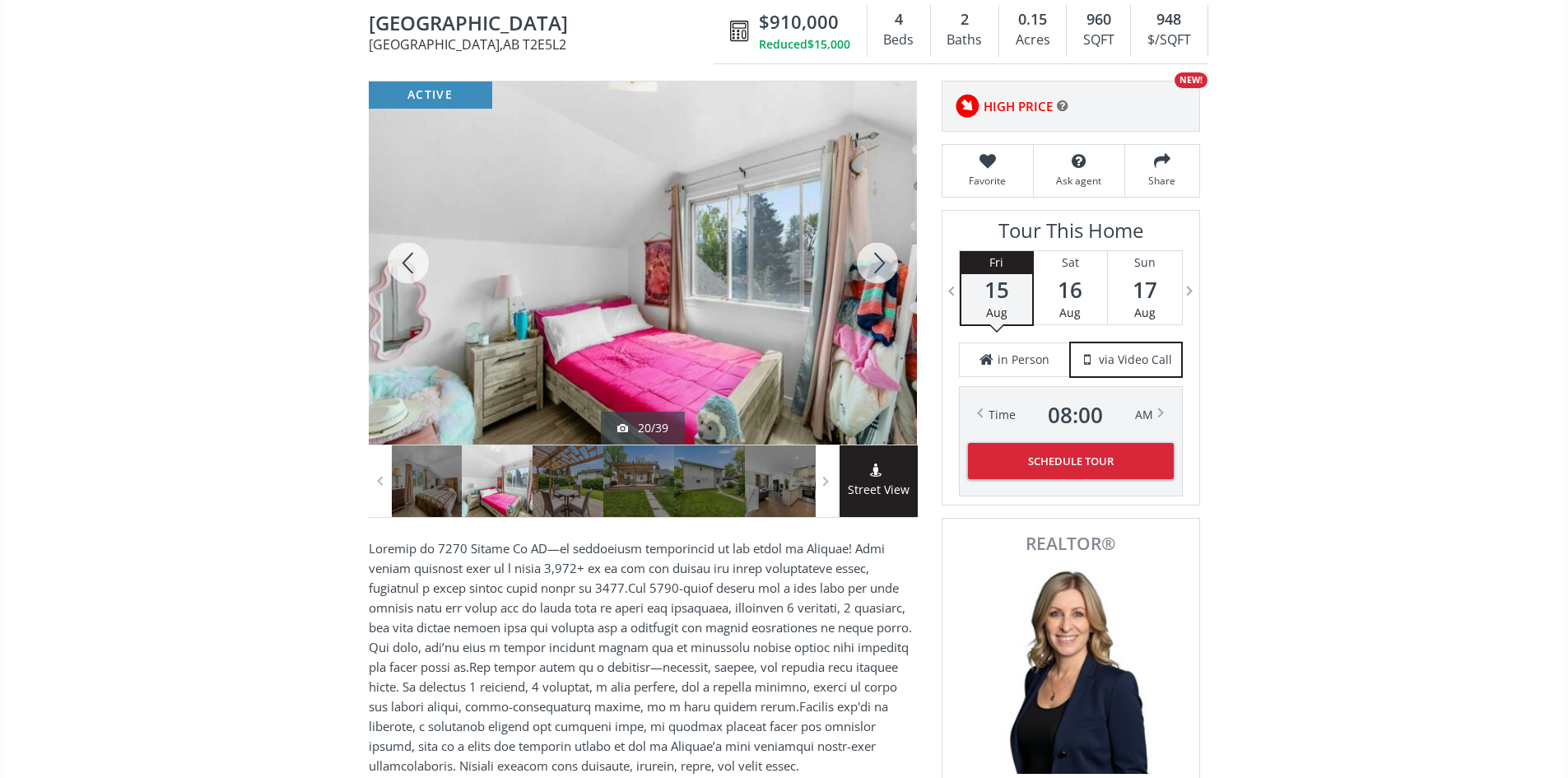
click at [882, 260] on div at bounding box center [877, 262] width 79 height 363
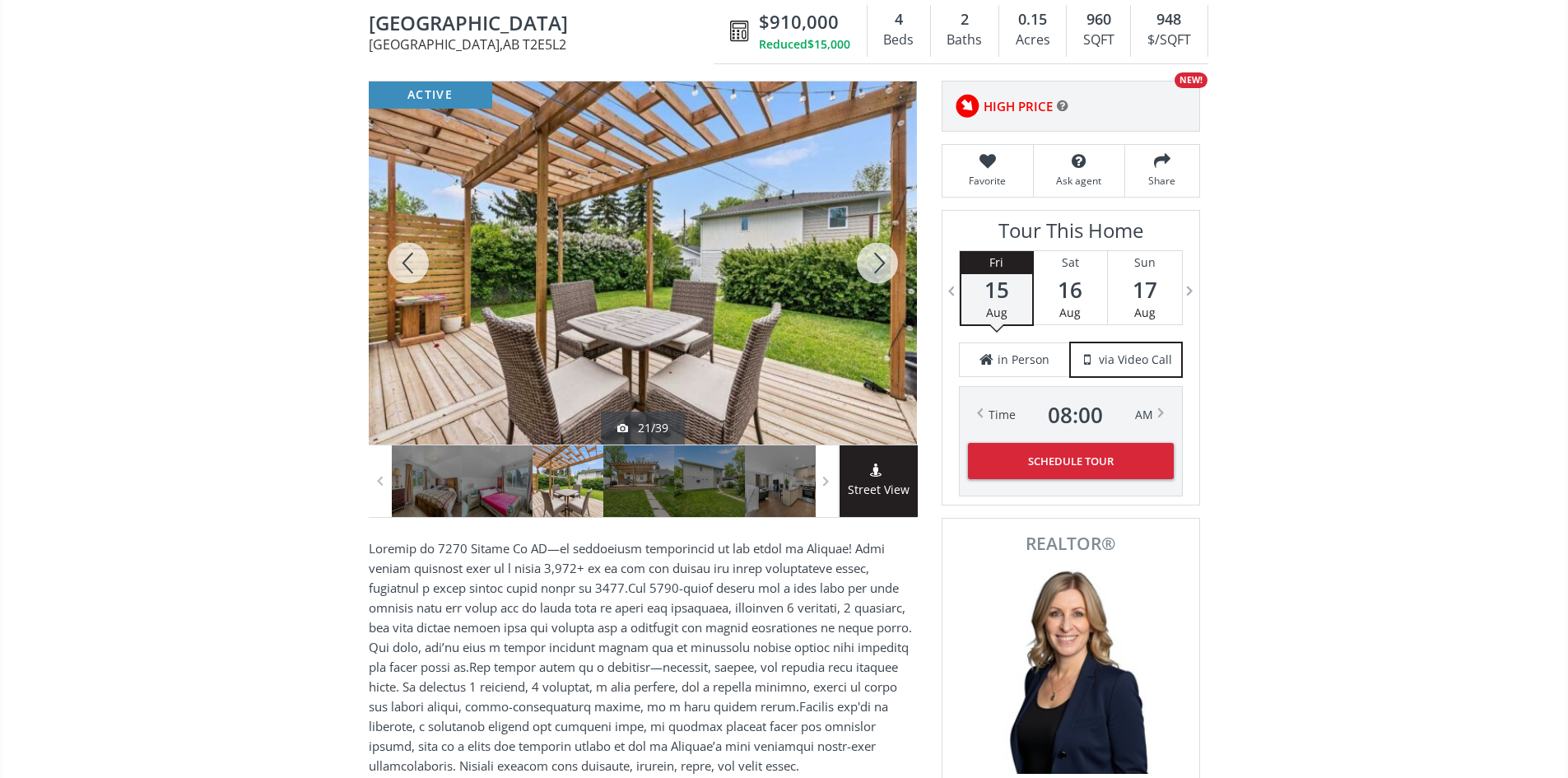
click at [882, 260] on div at bounding box center [877, 262] width 79 height 363
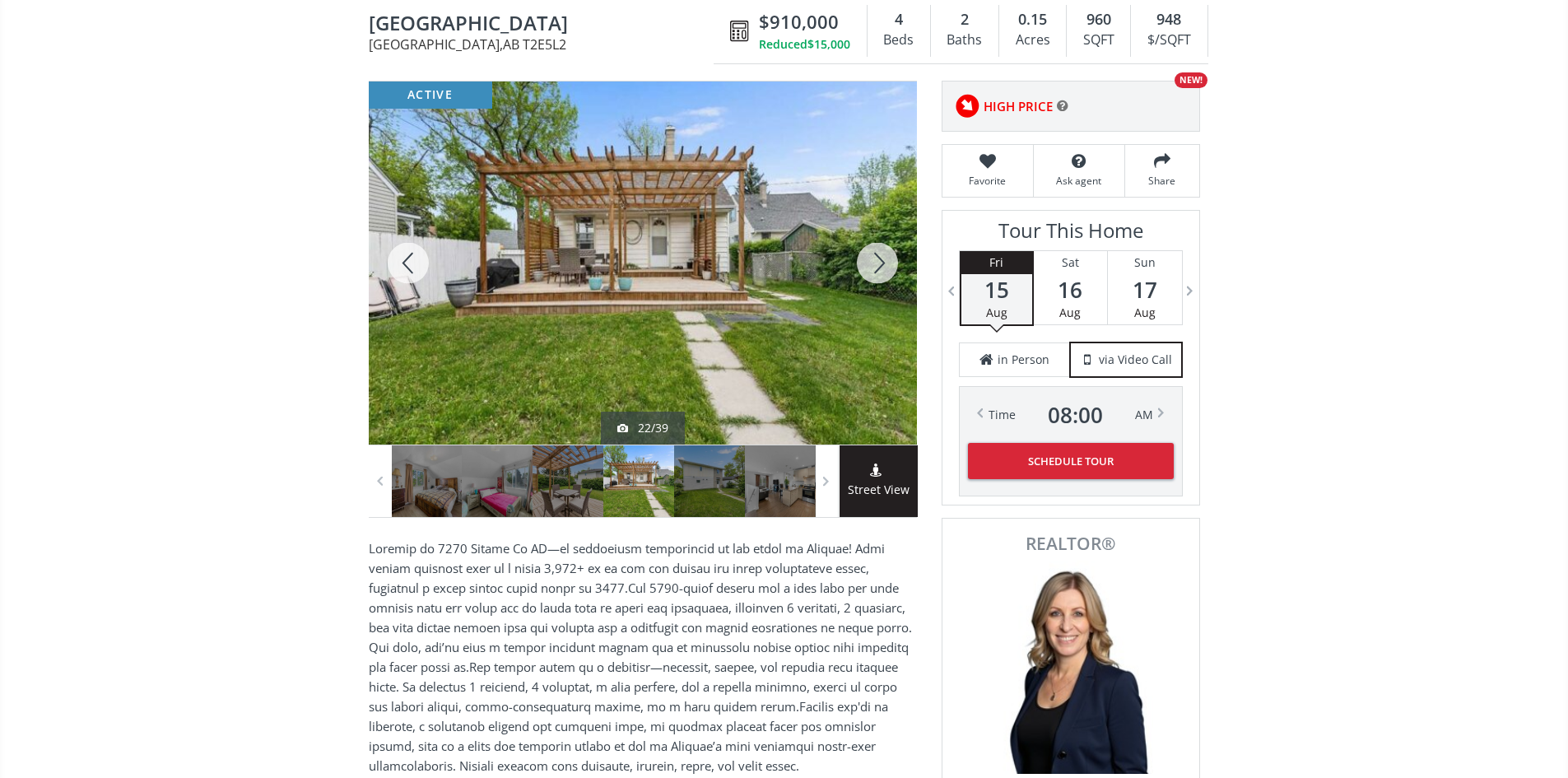
click at [882, 260] on div at bounding box center [877, 262] width 79 height 363
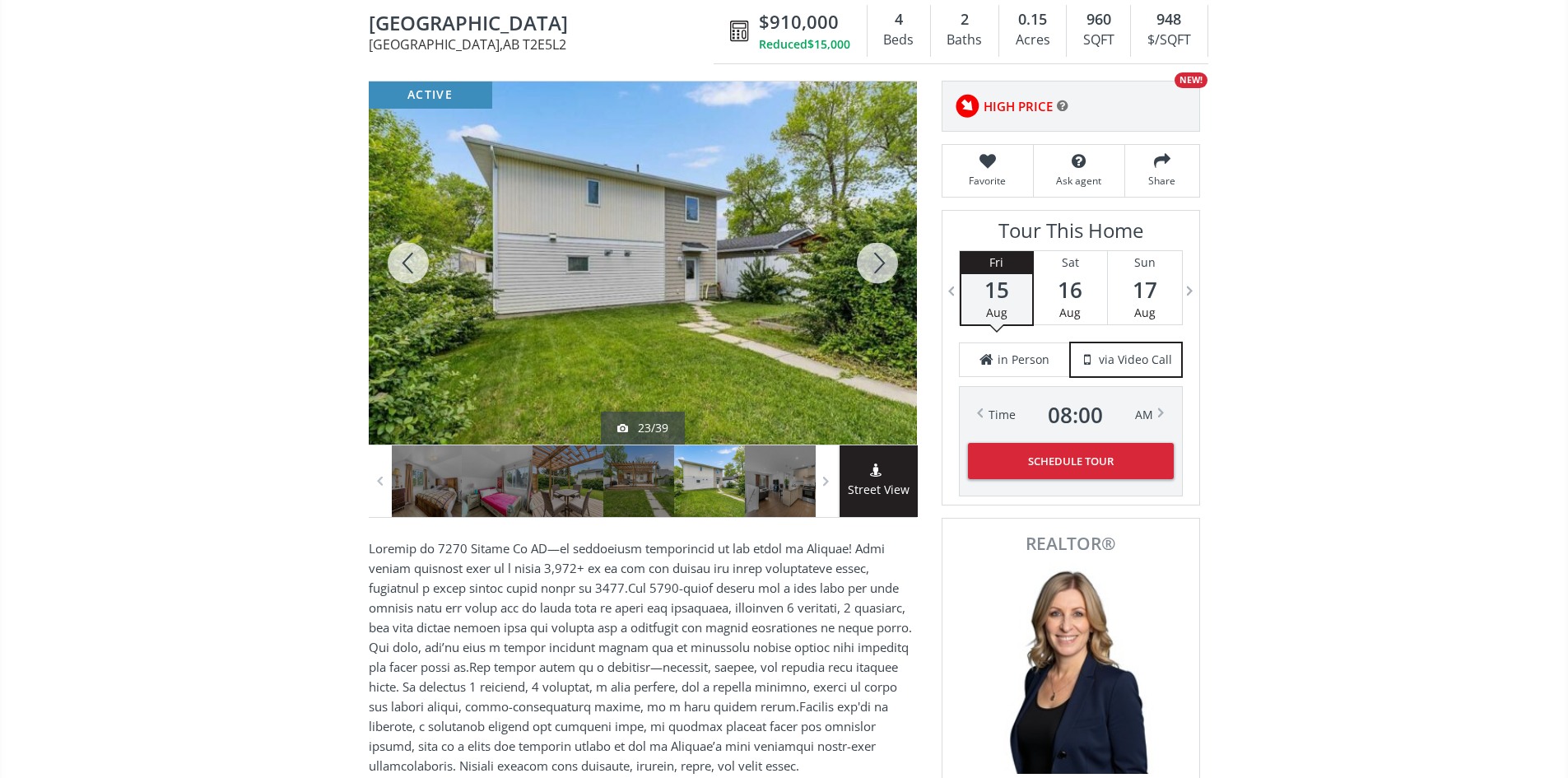
click at [882, 260] on div at bounding box center [877, 262] width 79 height 363
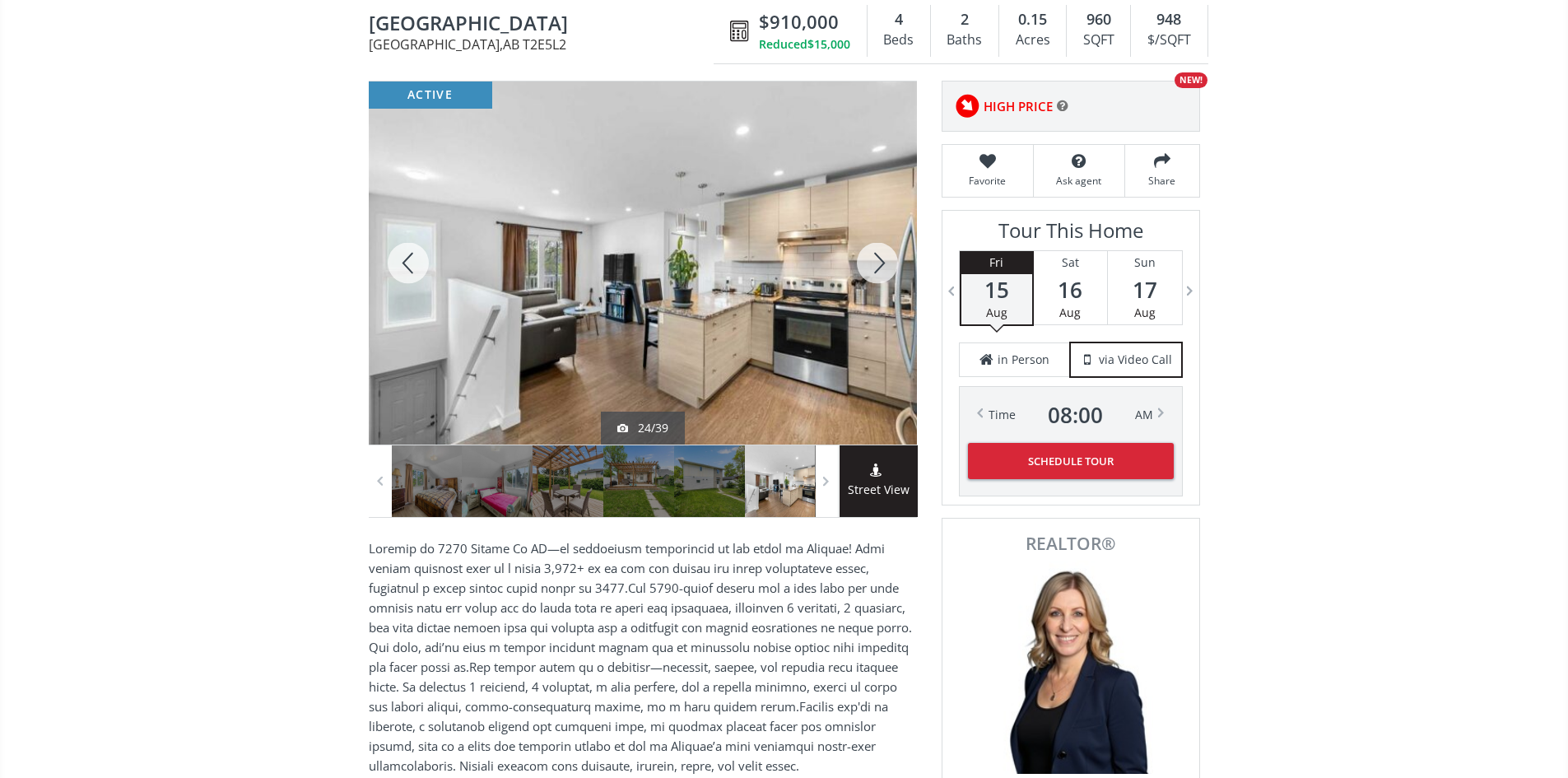
click at [885, 257] on div at bounding box center [877, 262] width 79 height 363
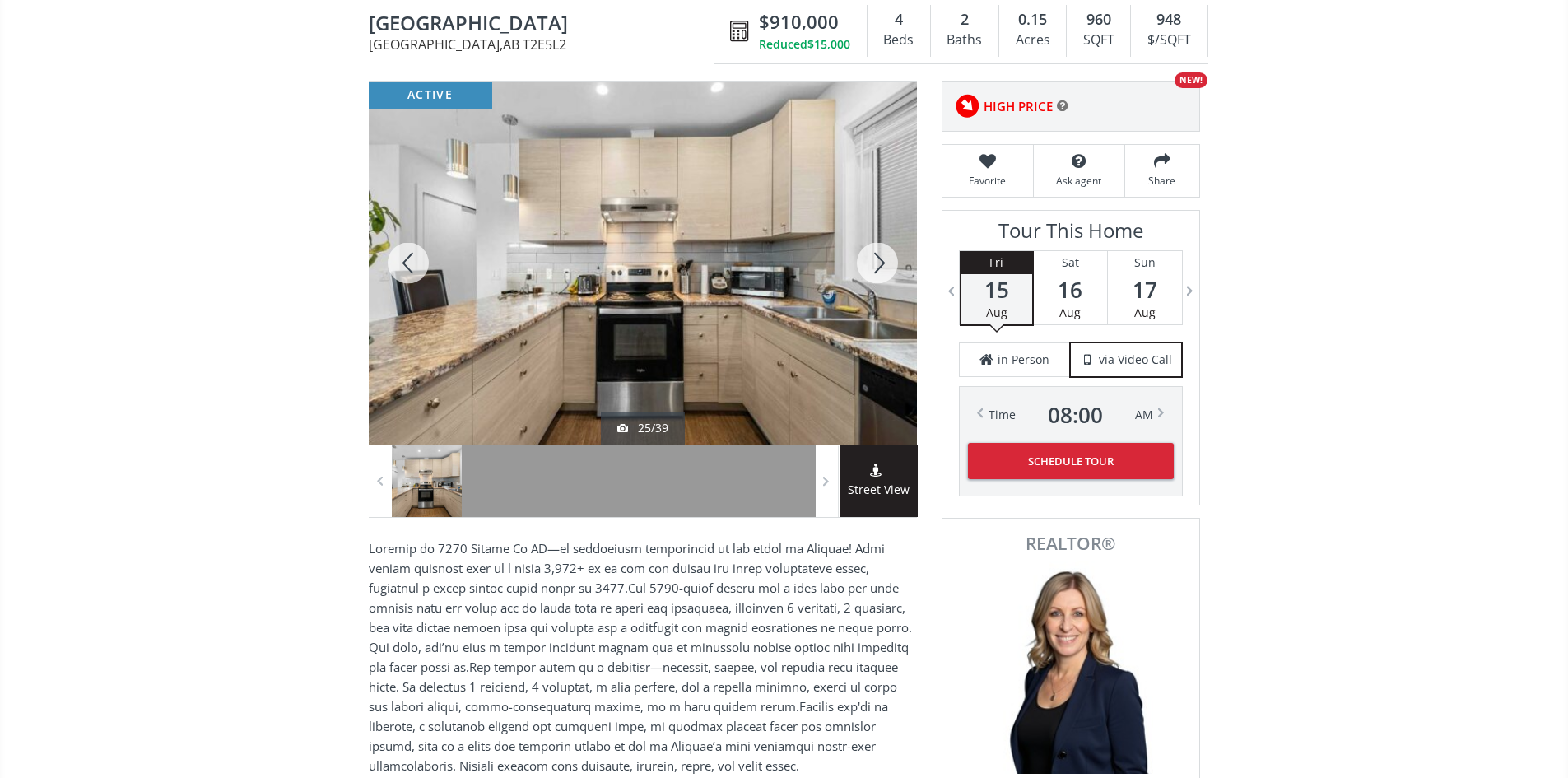
click at [885, 257] on div at bounding box center [877, 262] width 79 height 363
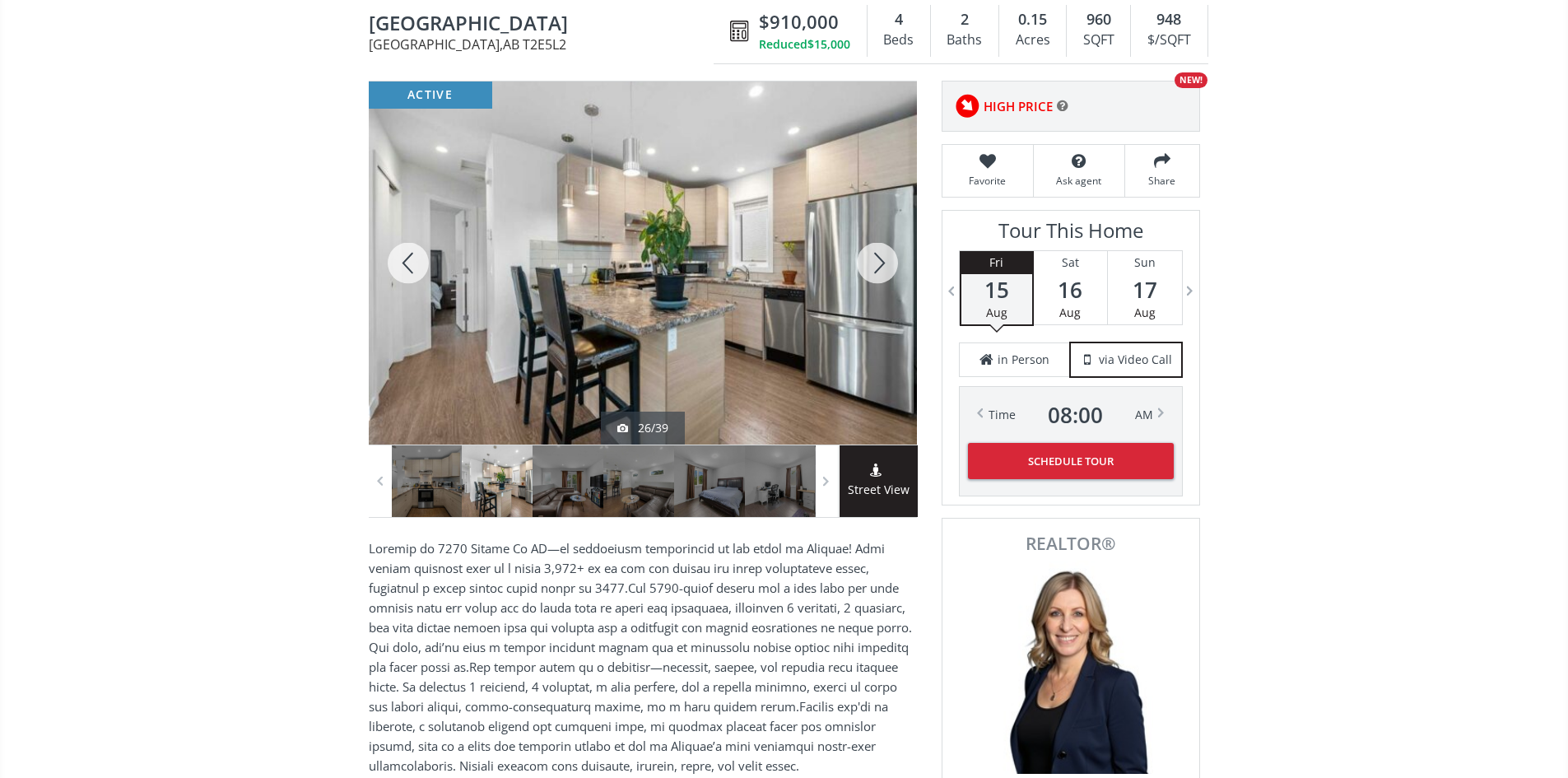
click at [877, 260] on div at bounding box center [877, 262] width 79 height 363
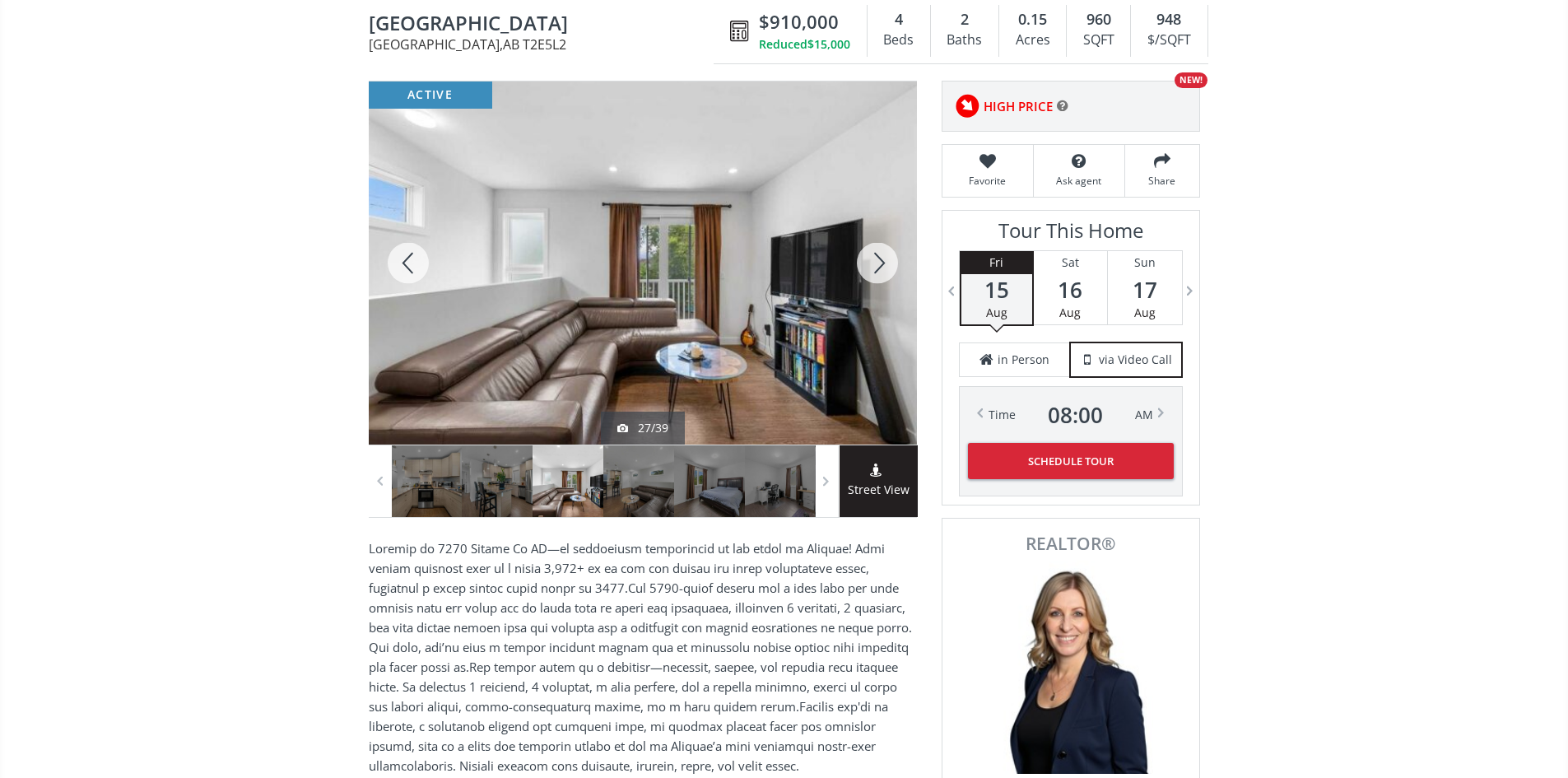
click at [877, 260] on div at bounding box center [877, 262] width 79 height 363
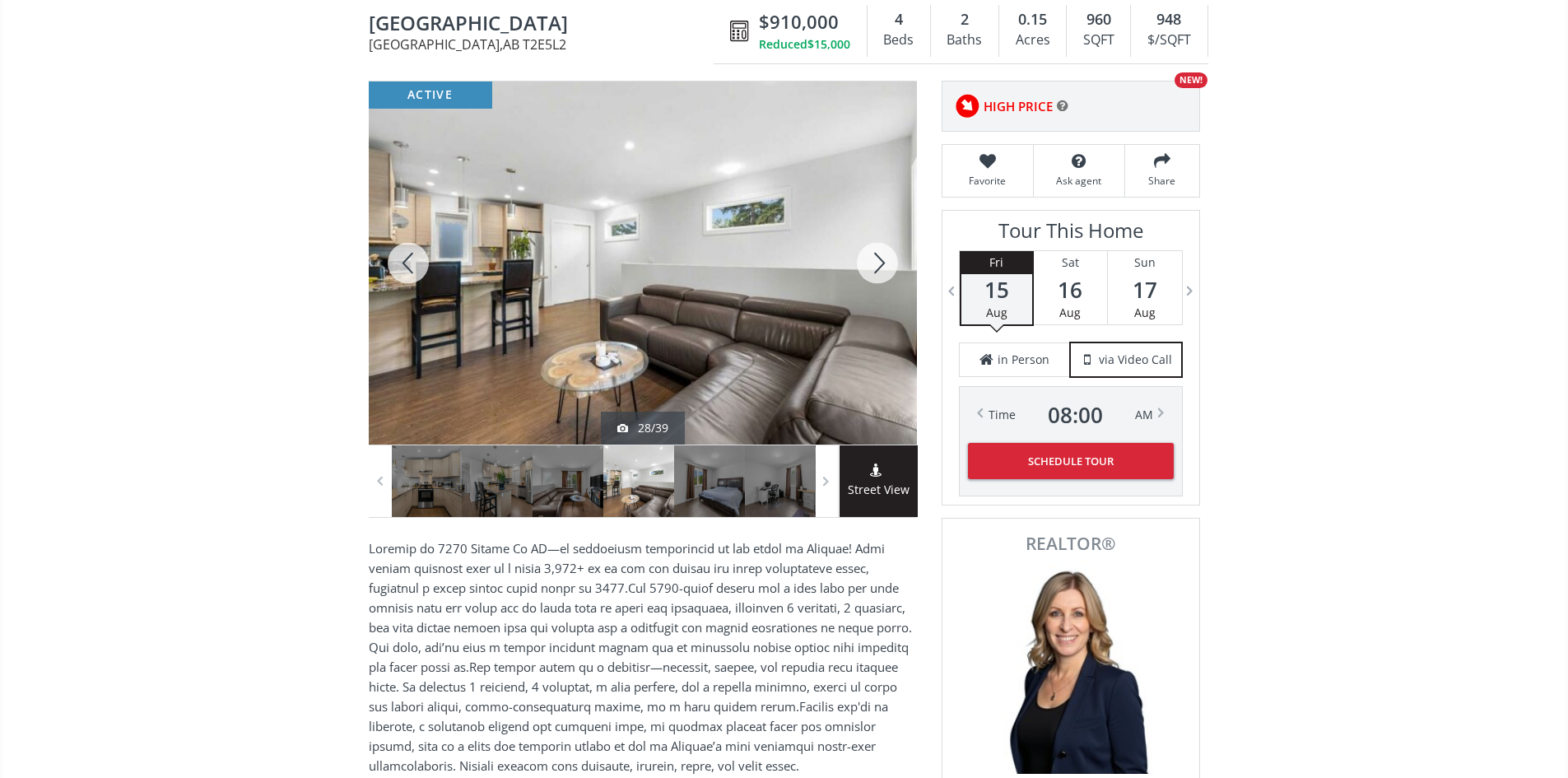
click at [877, 260] on div at bounding box center [877, 262] width 79 height 363
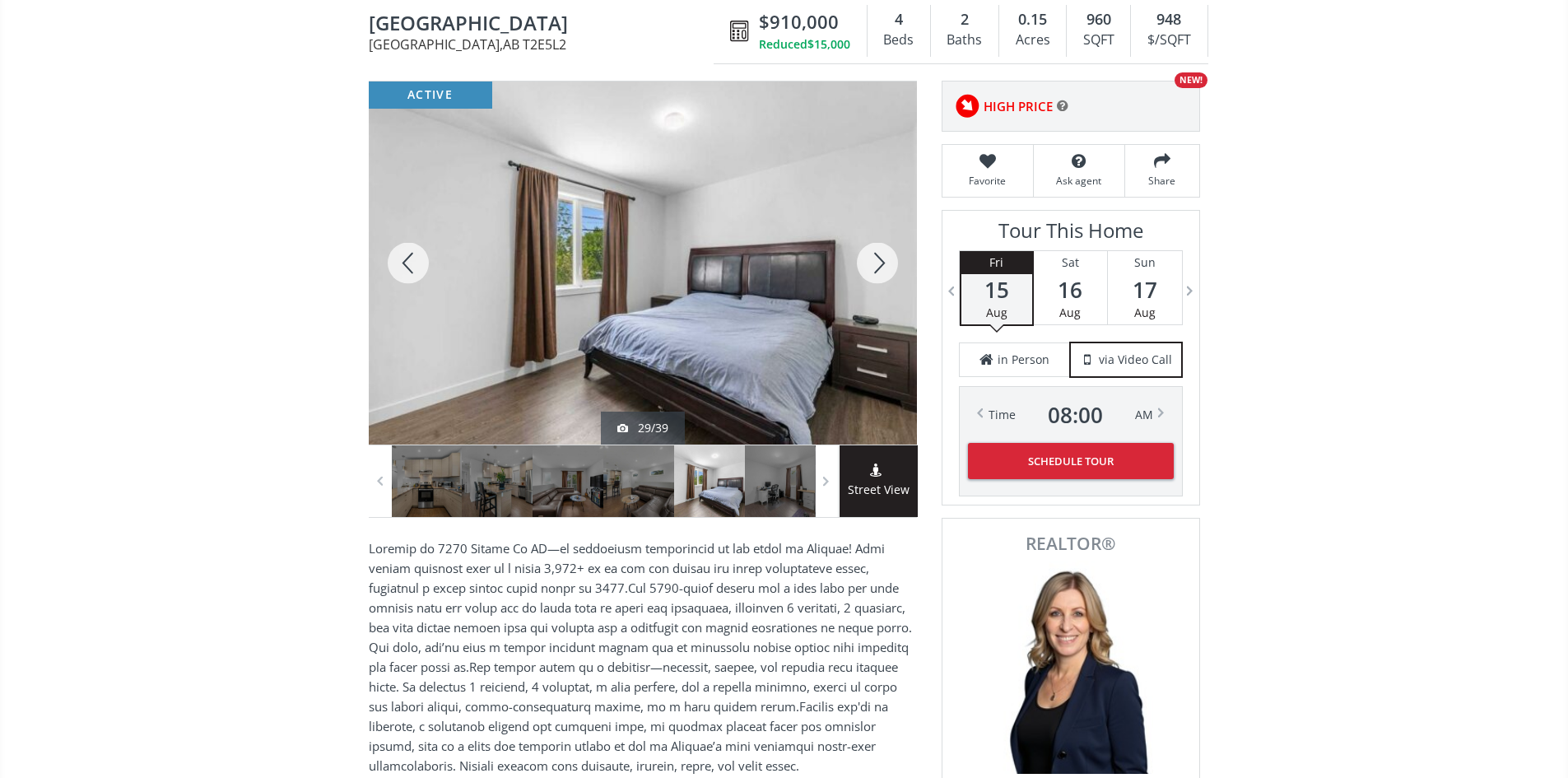
click at [877, 260] on div at bounding box center [877, 262] width 79 height 363
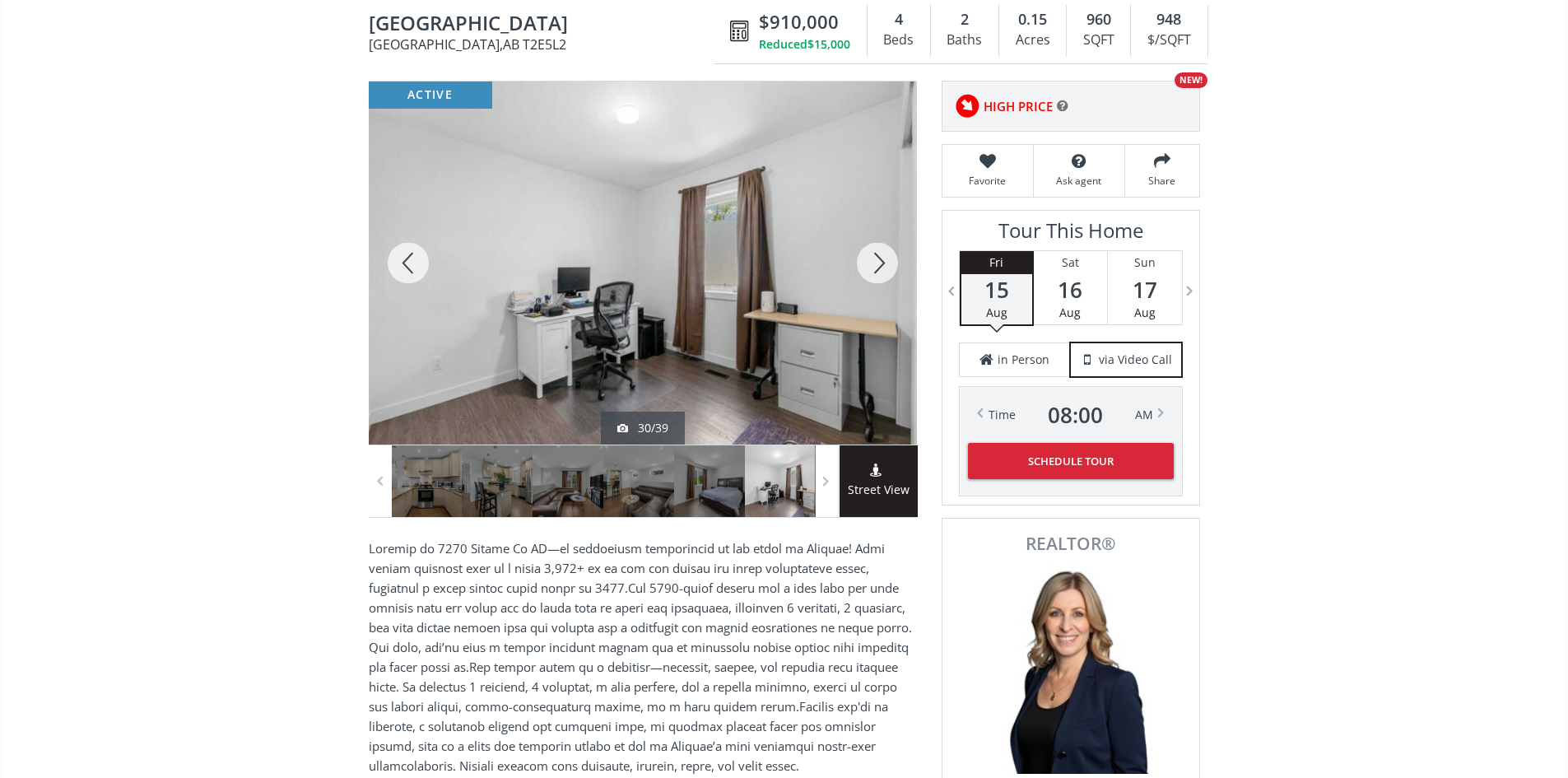
click at [877, 260] on div at bounding box center [877, 262] width 79 height 363
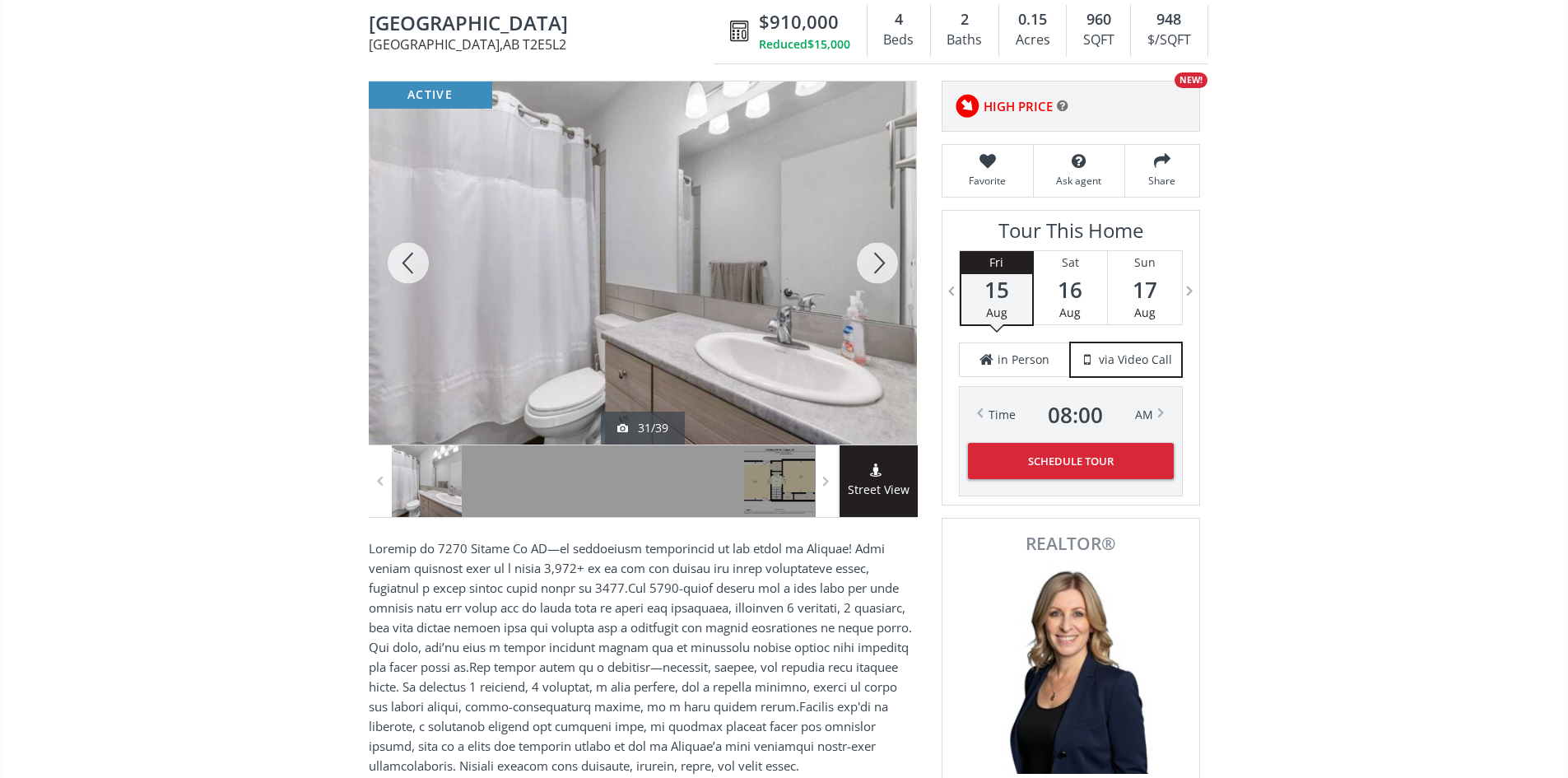
click at [877, 260] on div at bounding box center [877, 262] width 79 height 363
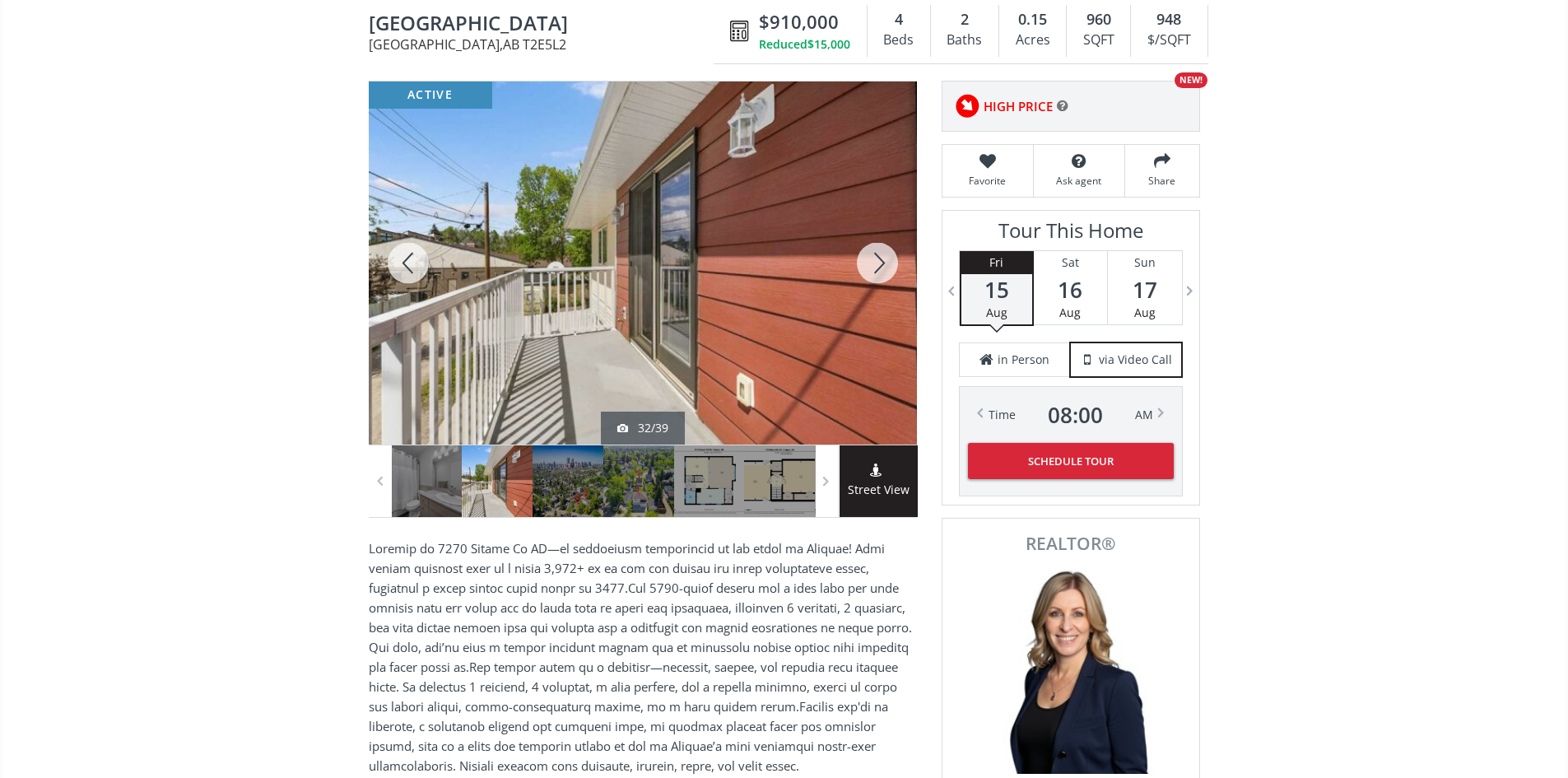
click at [877, 260] on div at bounding box center [877, 262] width 79 height 363
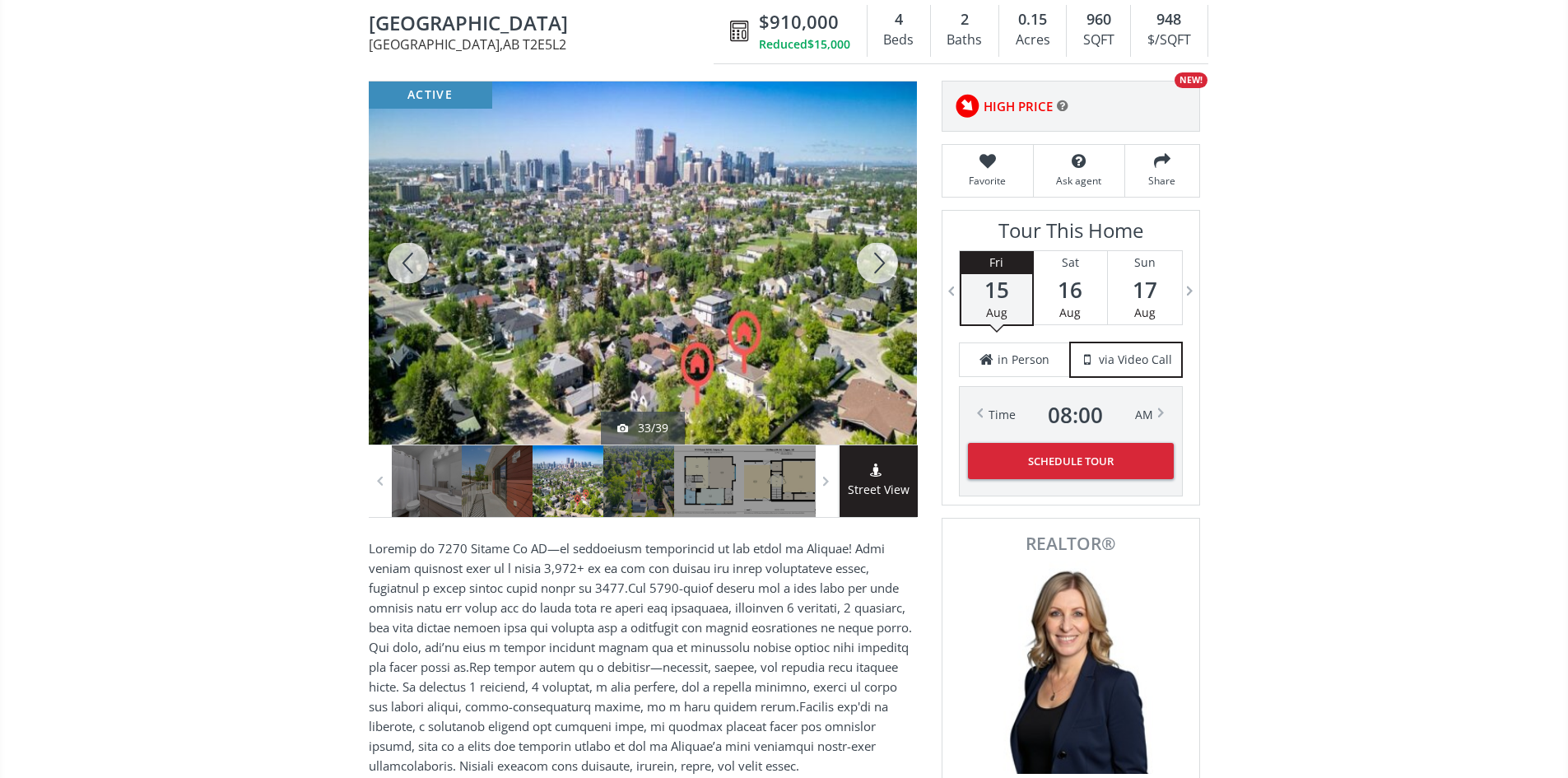
click at [877, 260] on div at bounding box center [877, 262] width 79 height 363
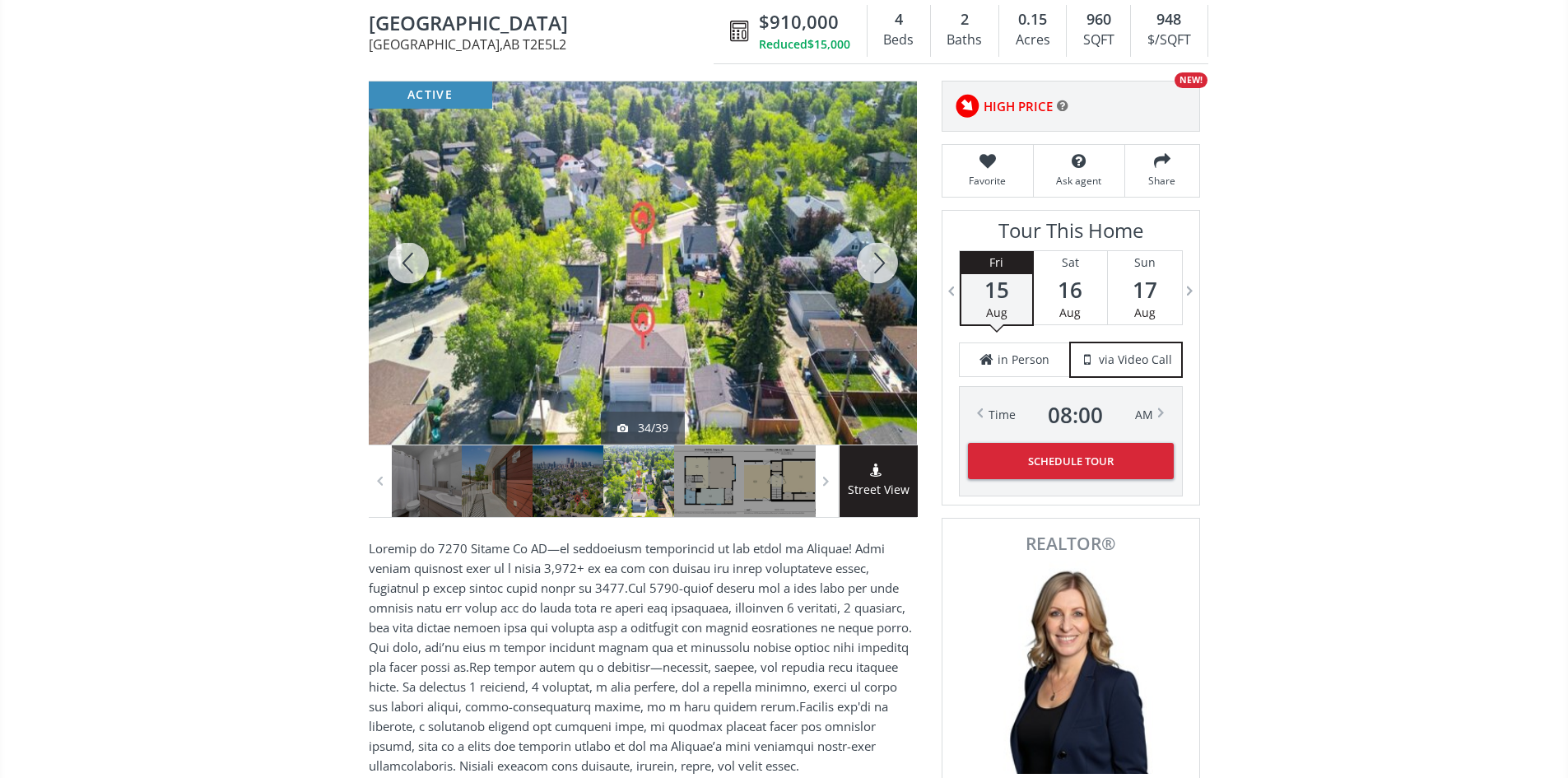
click at [877, 260] on div at bounding box center [877, 262] width 79 height 363
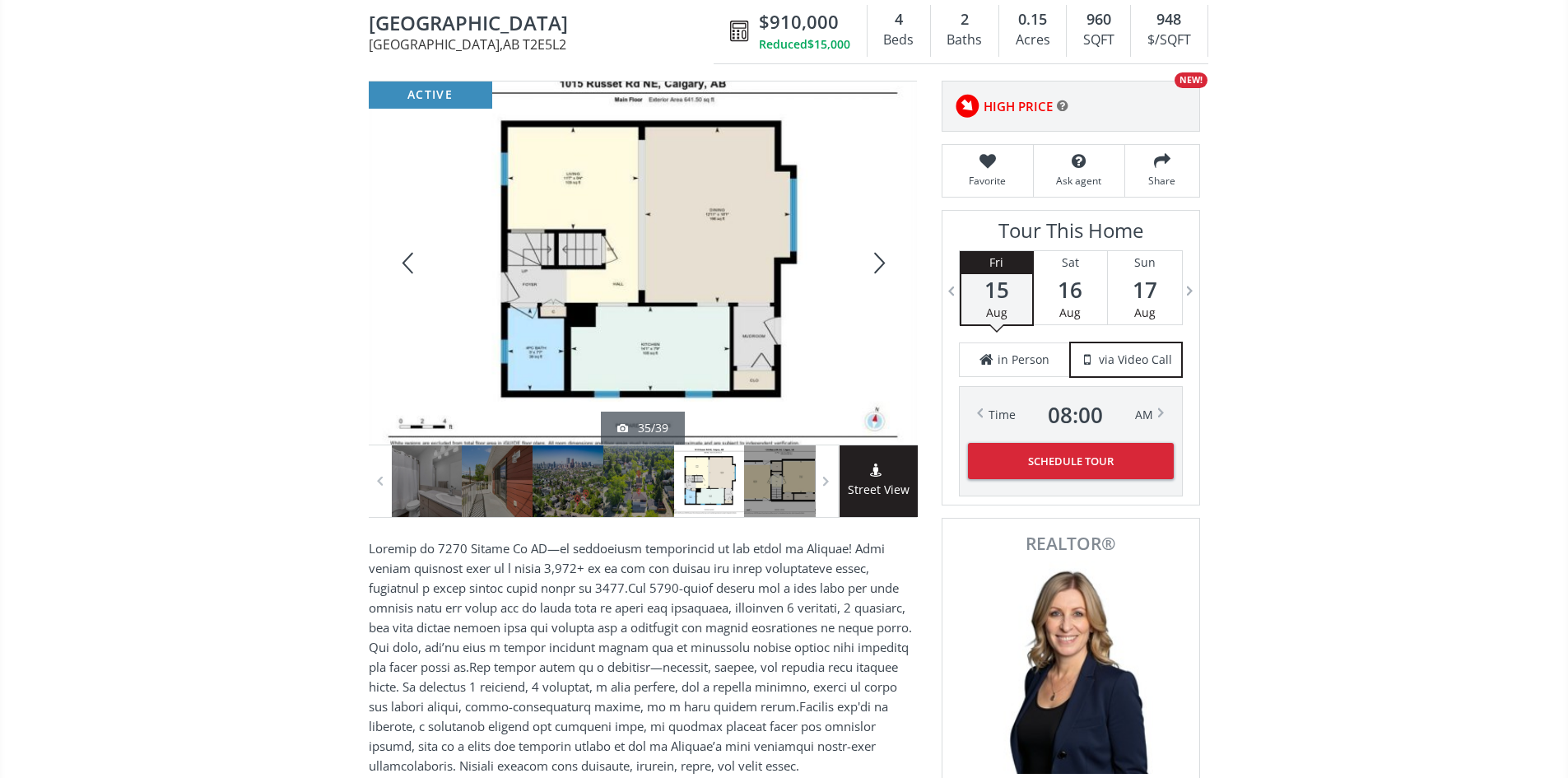
click at [877, 260] on div at bounding box center [877, 262] width 79 height 363
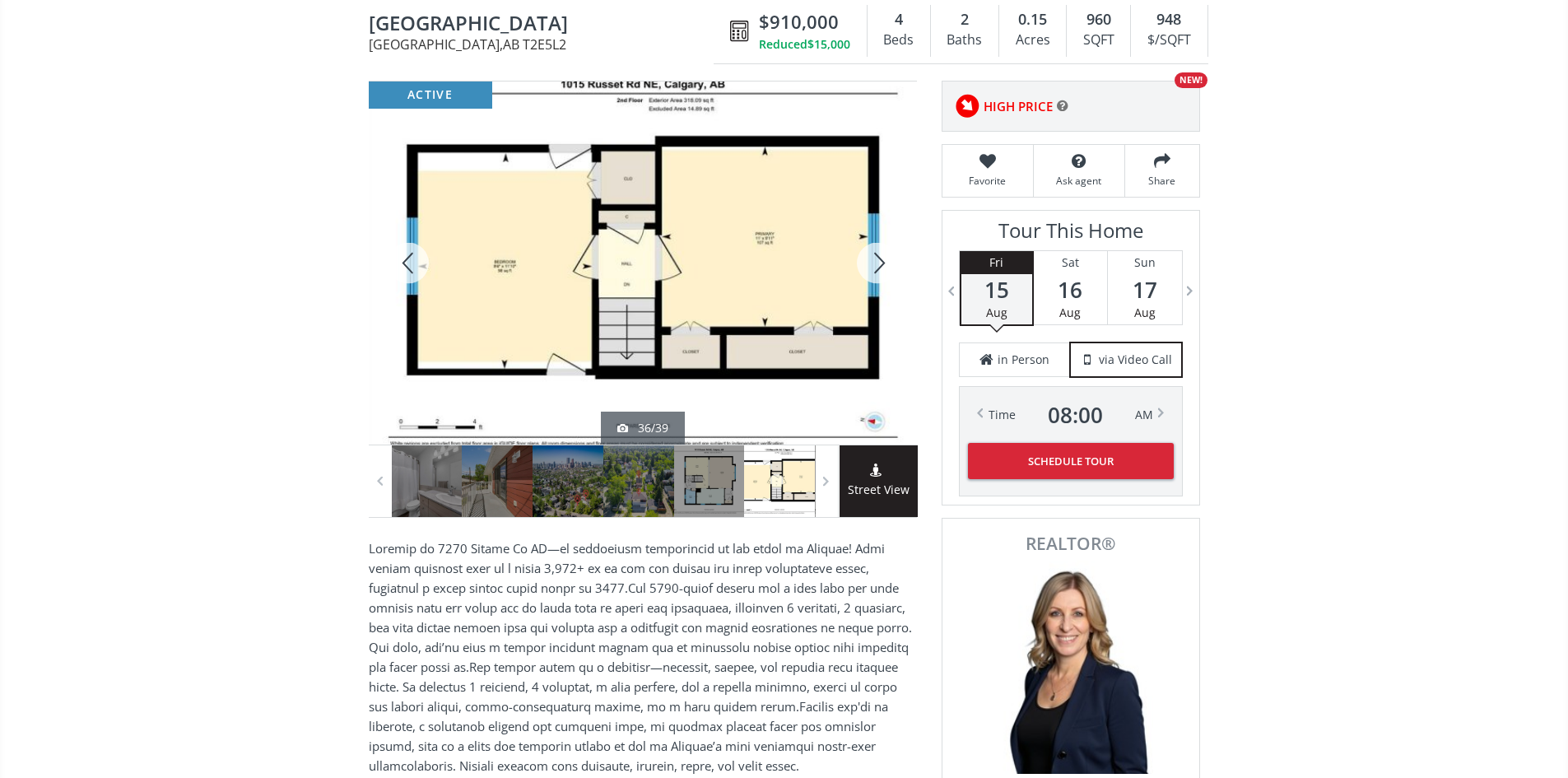
click at [877, 260] on div at bounding box center [877, 262] width 79 height 363
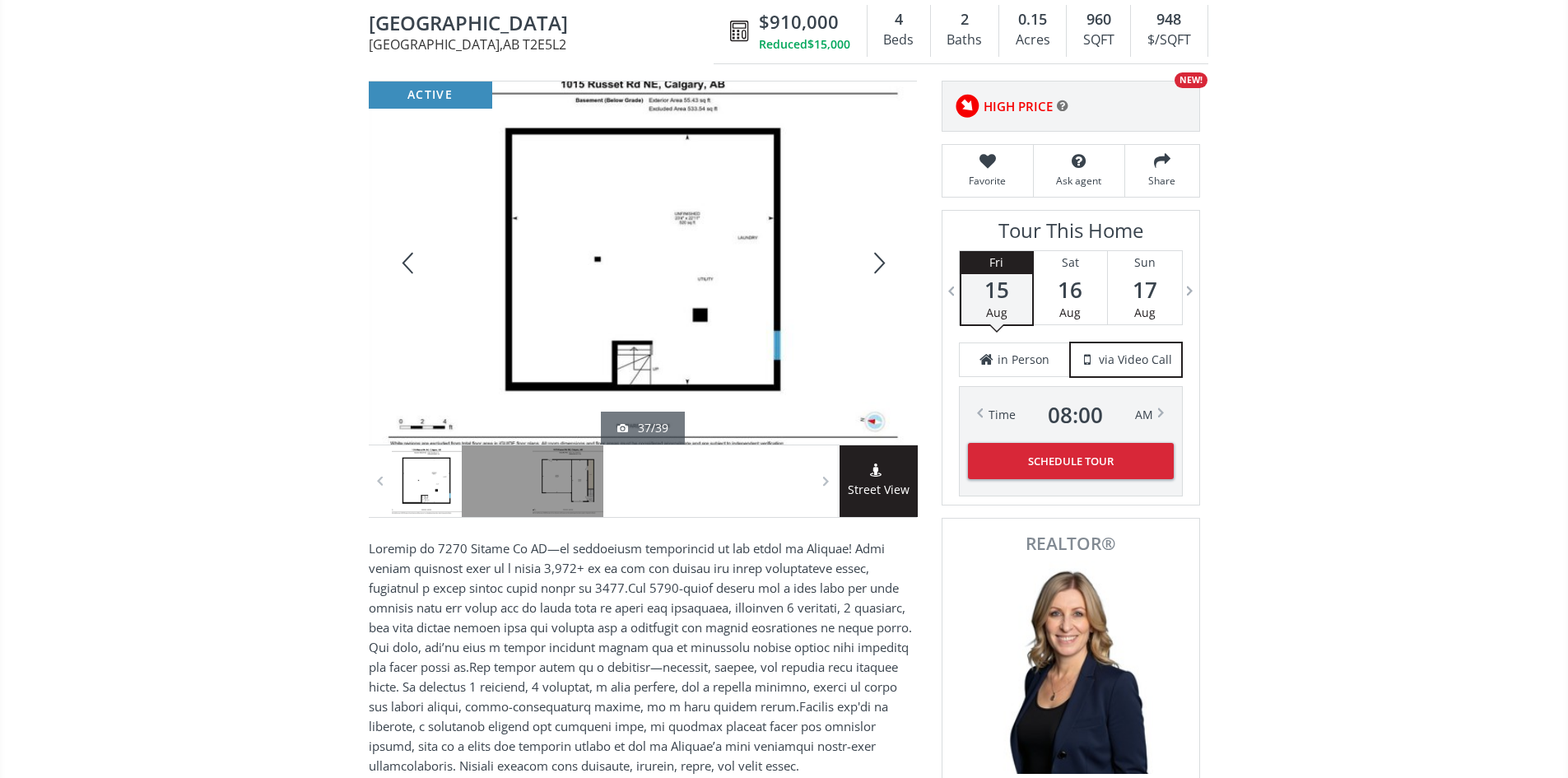
click at [877, 260] on div at bounding box center [877, 262] width 79 height 363
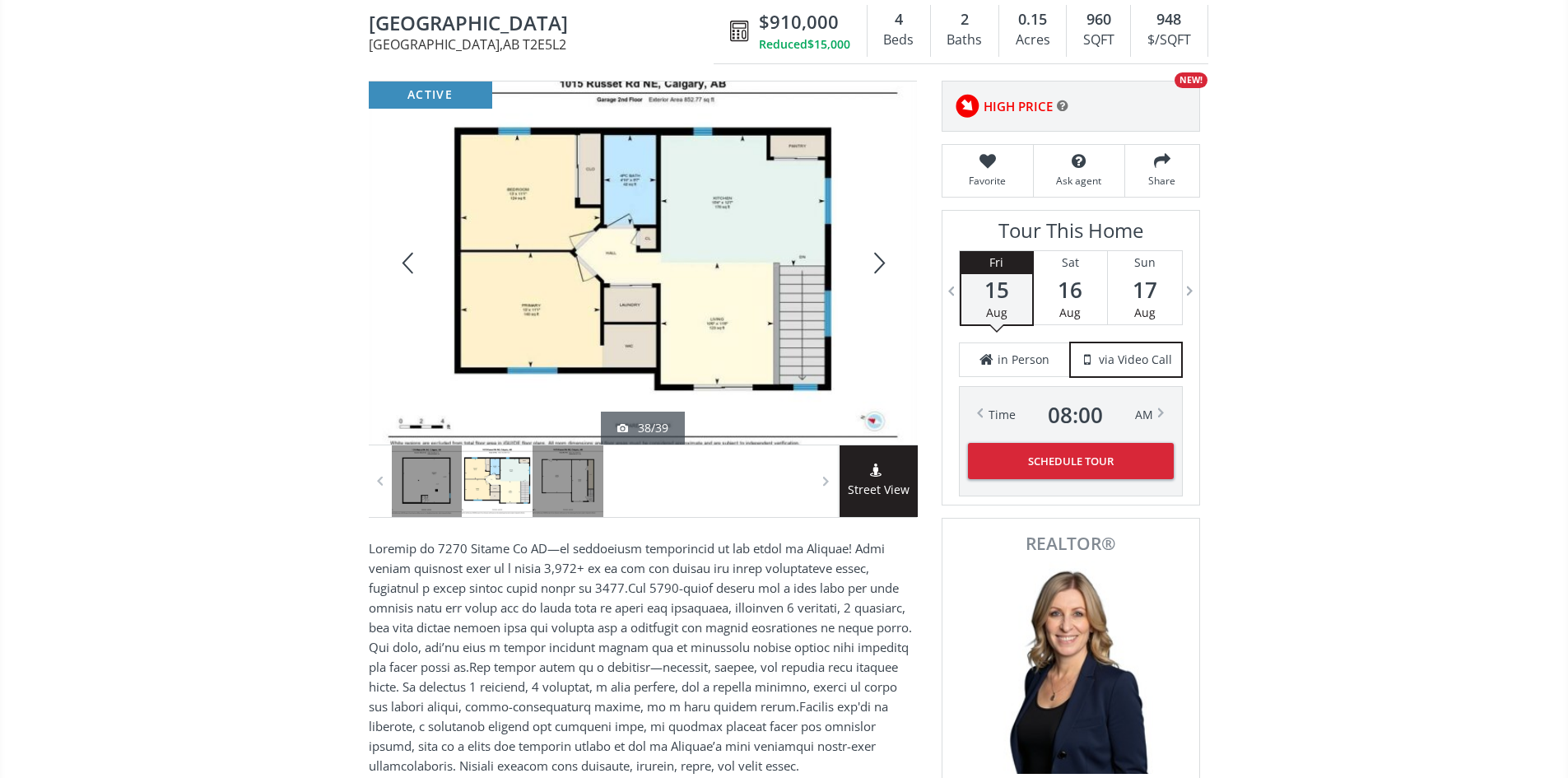
click at [877, 260] on div at bounding box center [877, 262] width 79 height 363
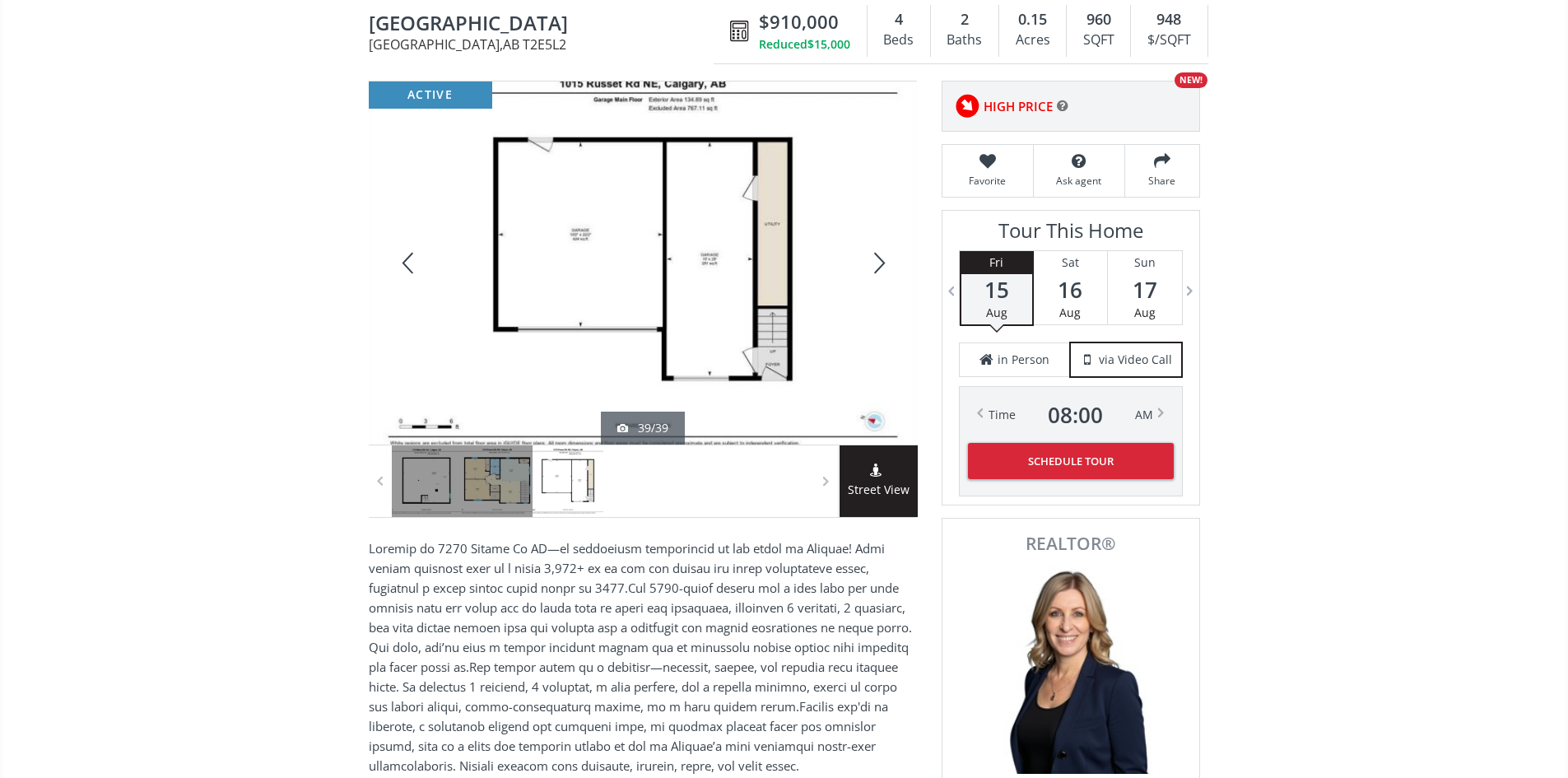
click at [877, 260] on div at bounding box center [877, 262] width 79 height 363
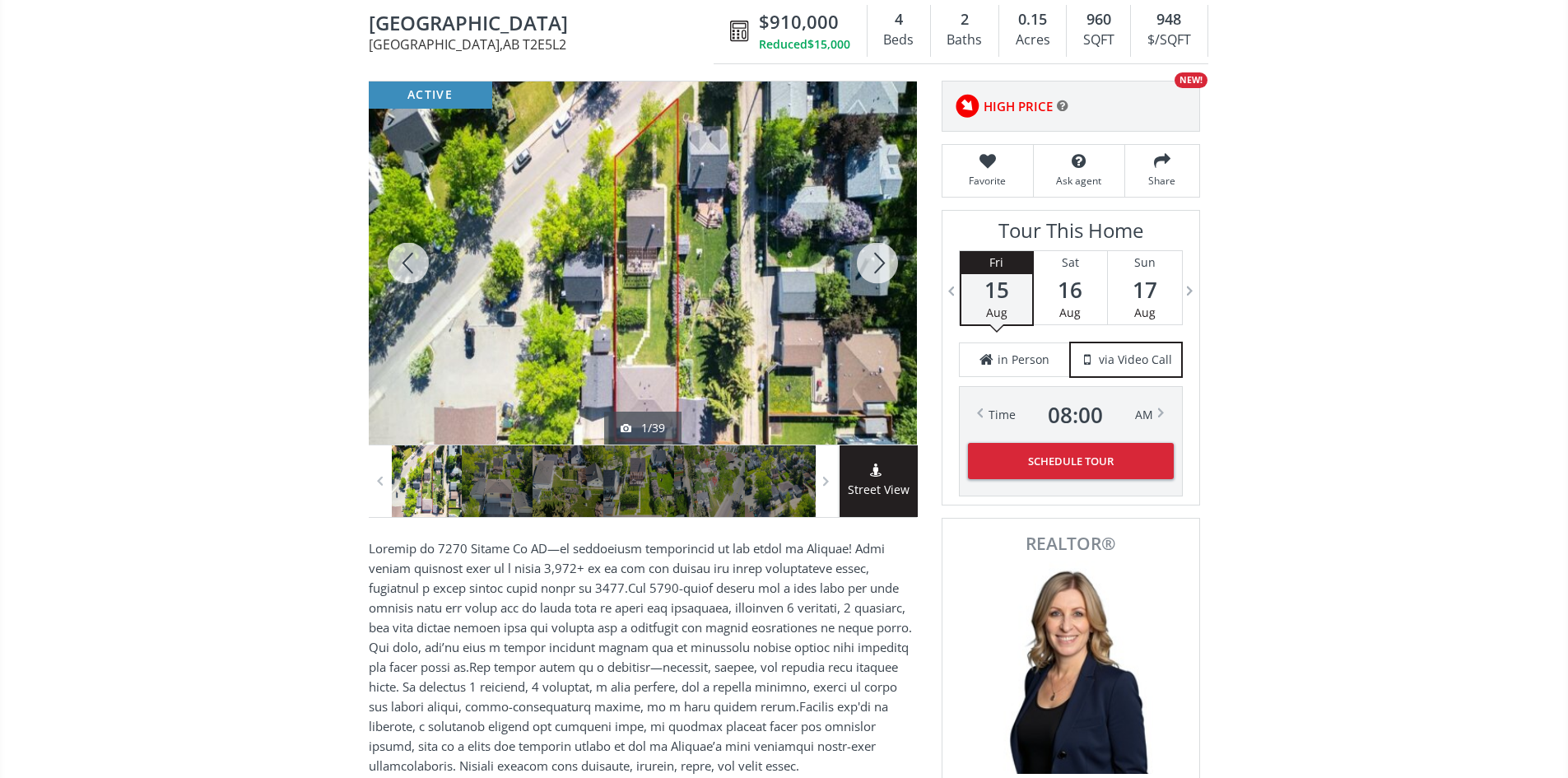
click at [877, 260] on div at bounding box center [877, 262] width 79 height 363
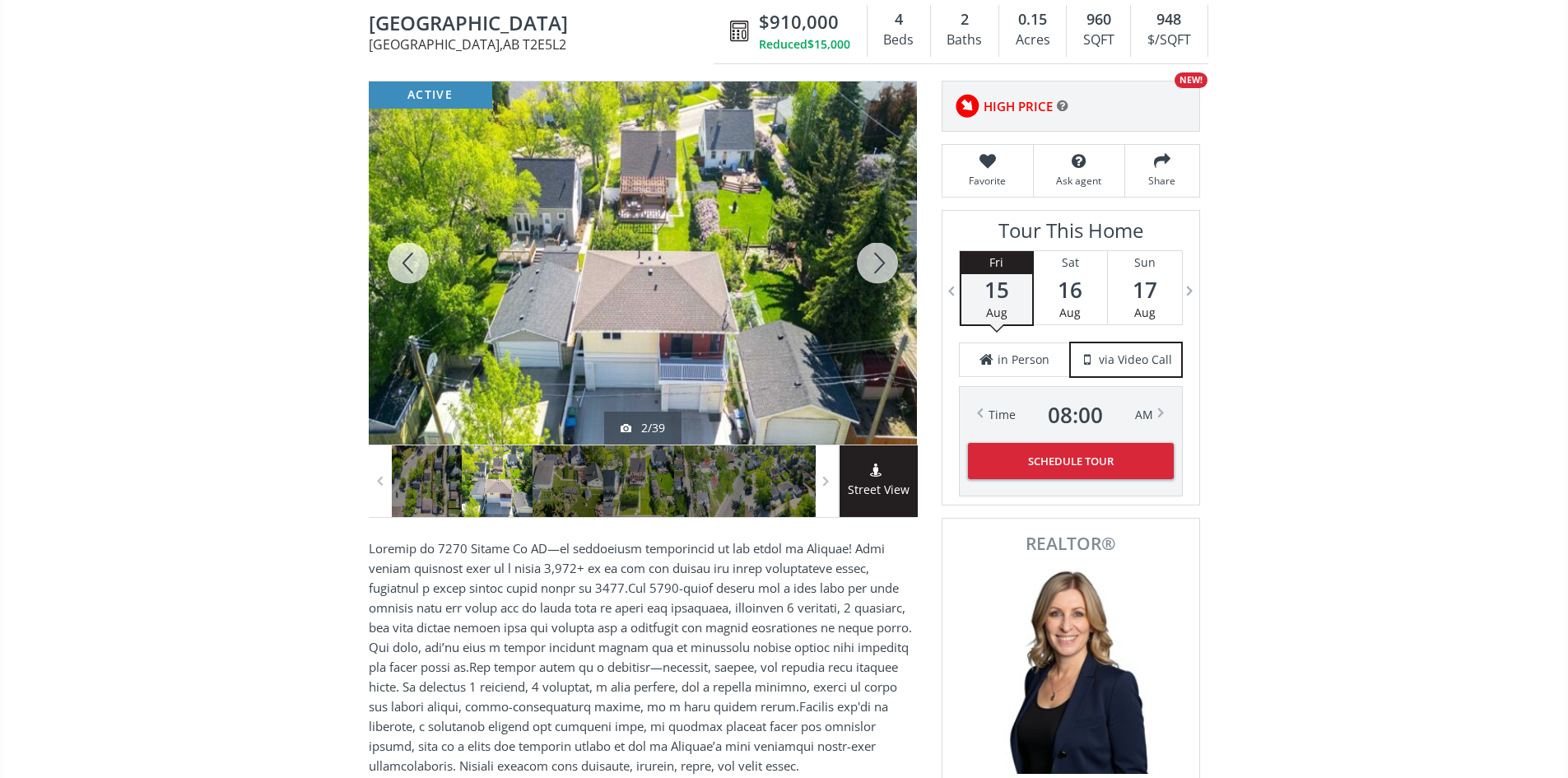
click at [877, 260] on div at bounding box center [877, 262] width 79 height 363
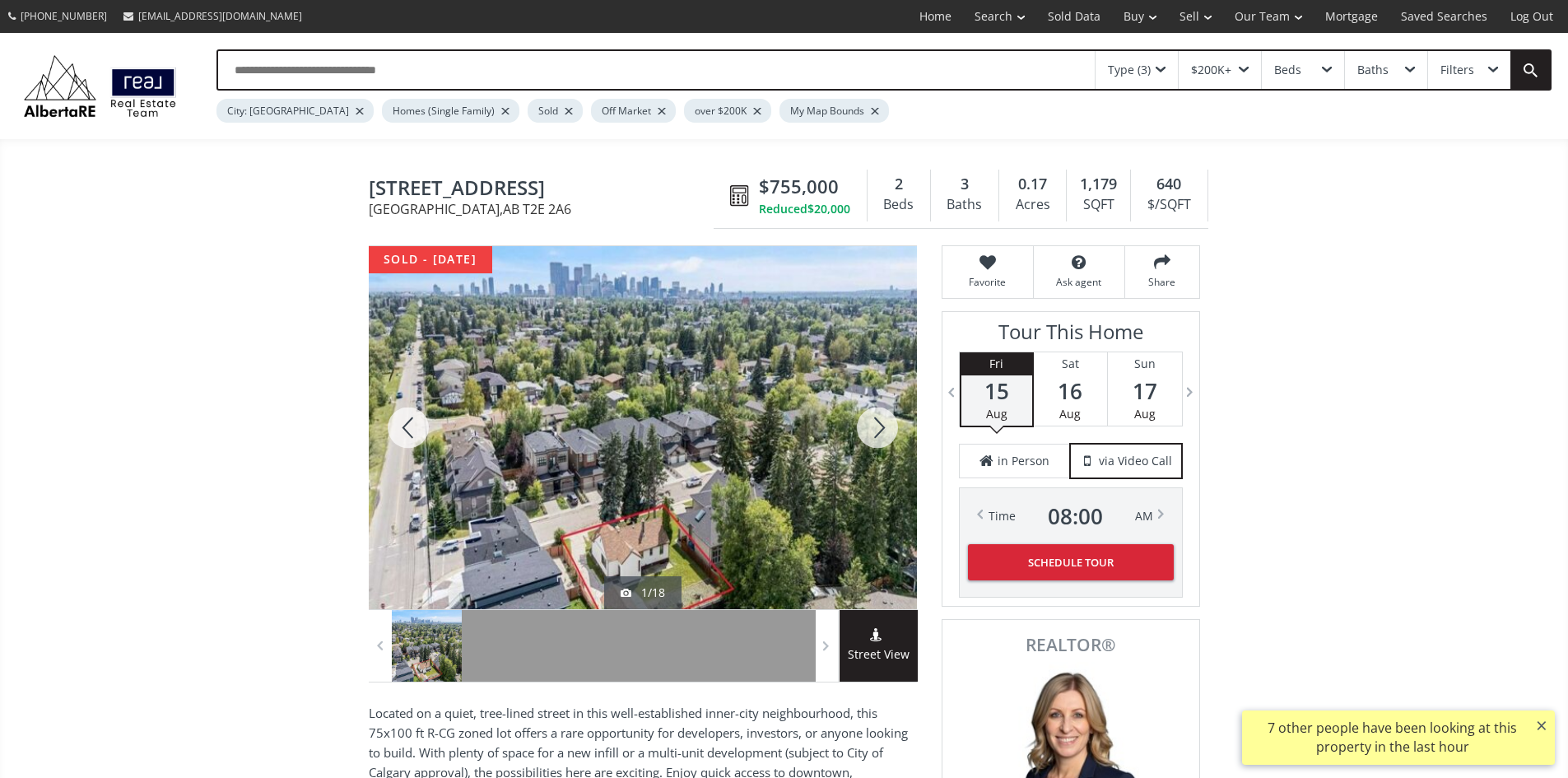
click at [881, 435] on div at bounding box center [877, 427] width 79 height 363
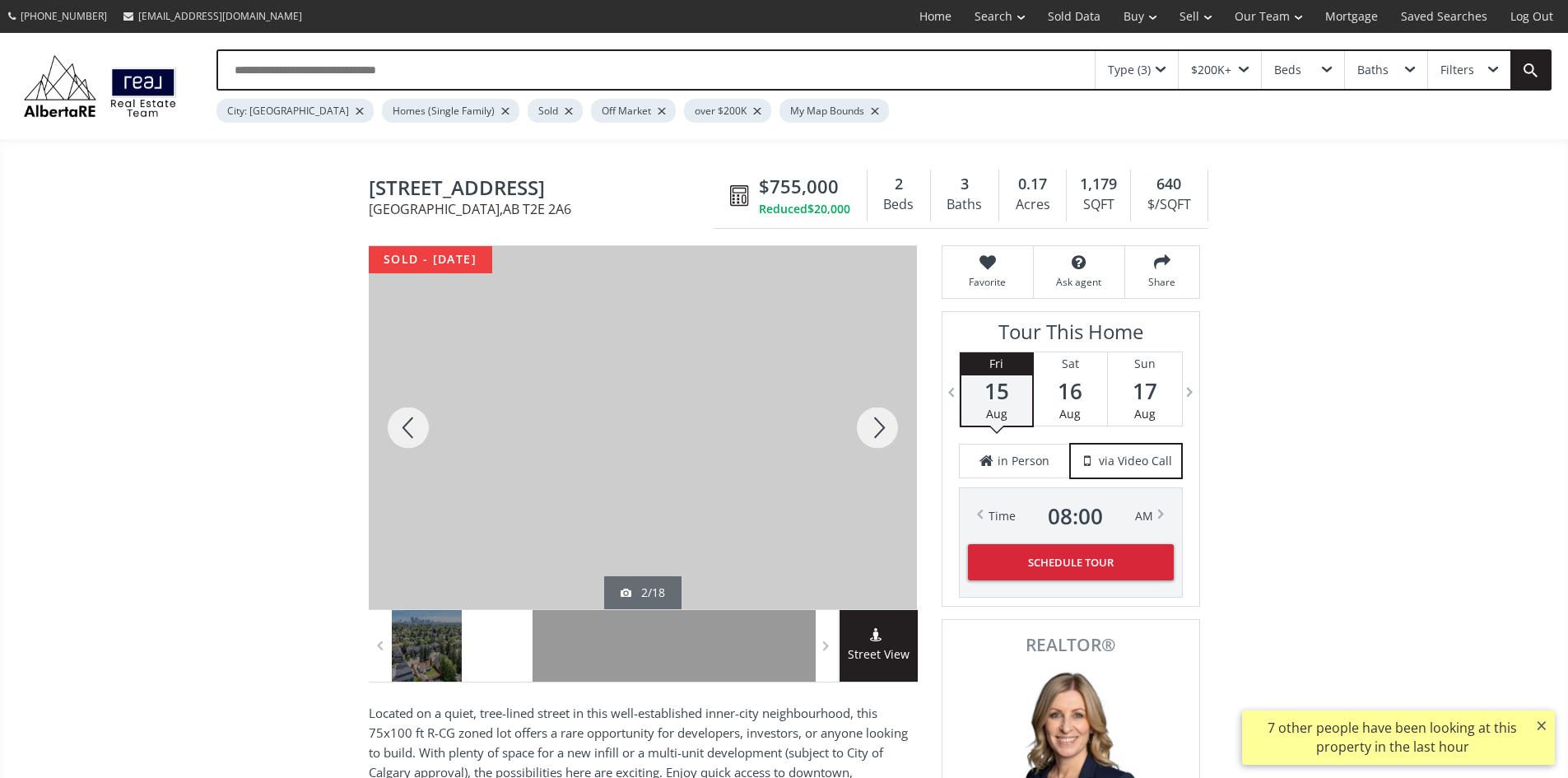
click at [881, 435] on div at bounding box center [877, 427] width 79 height 363
click at [880, 435] on div at bounding box center [877, 427] width 79 height 363
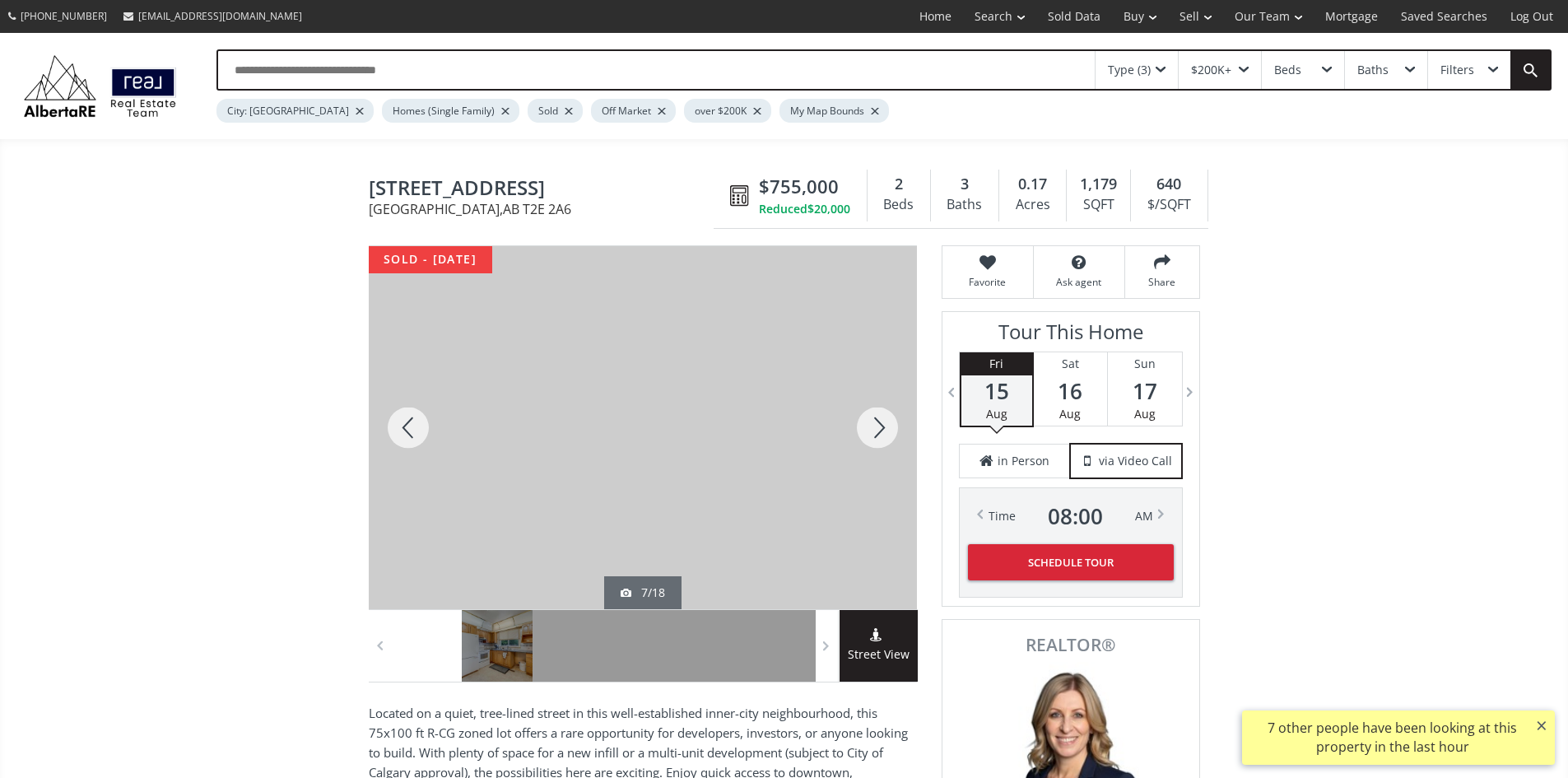
click at [880, 435] on div at bounding box center [877, 427] width 79 height 363
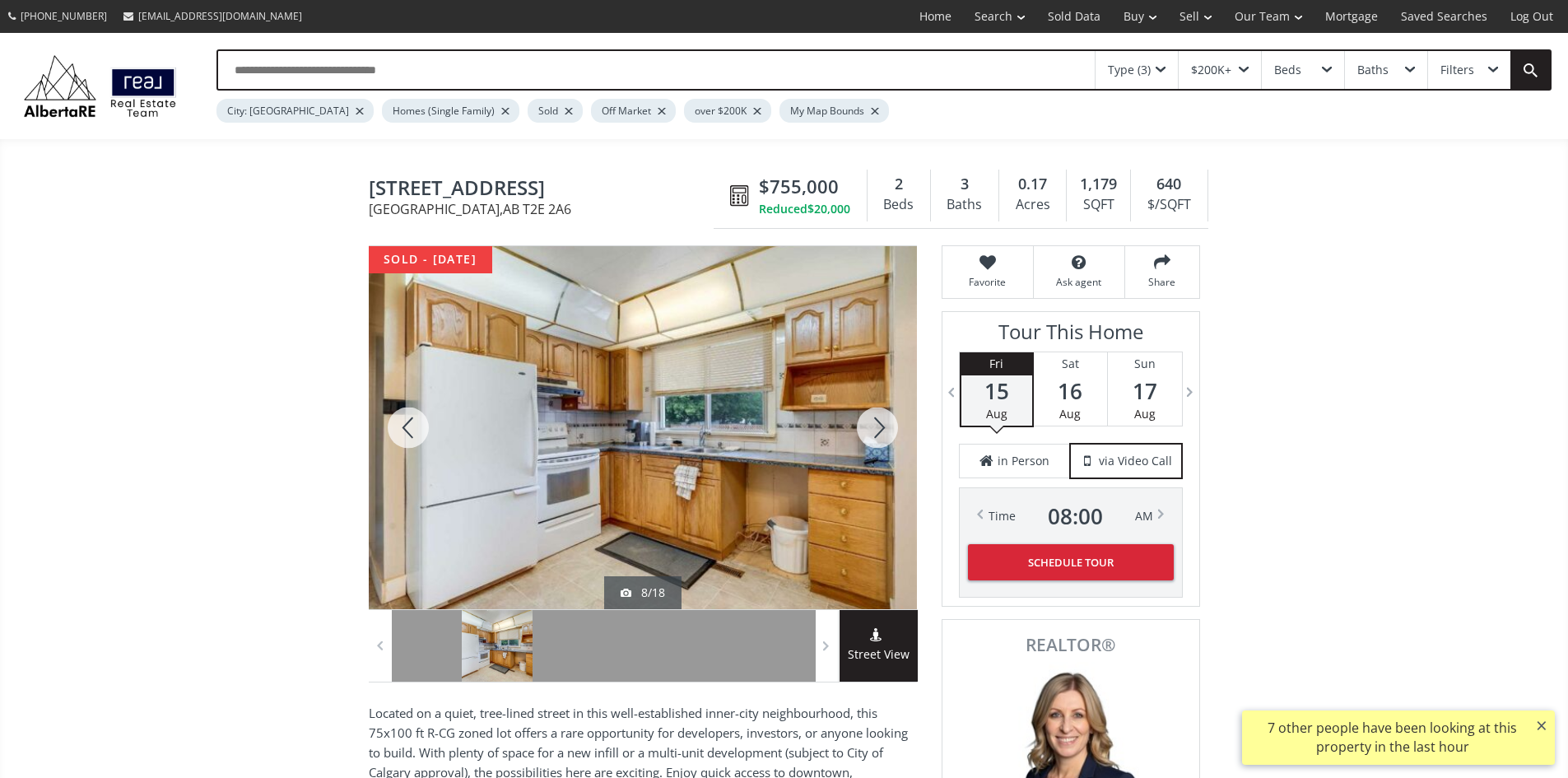
click at [880, 435] on div at bounding box center [877, 427] width 79 height 363
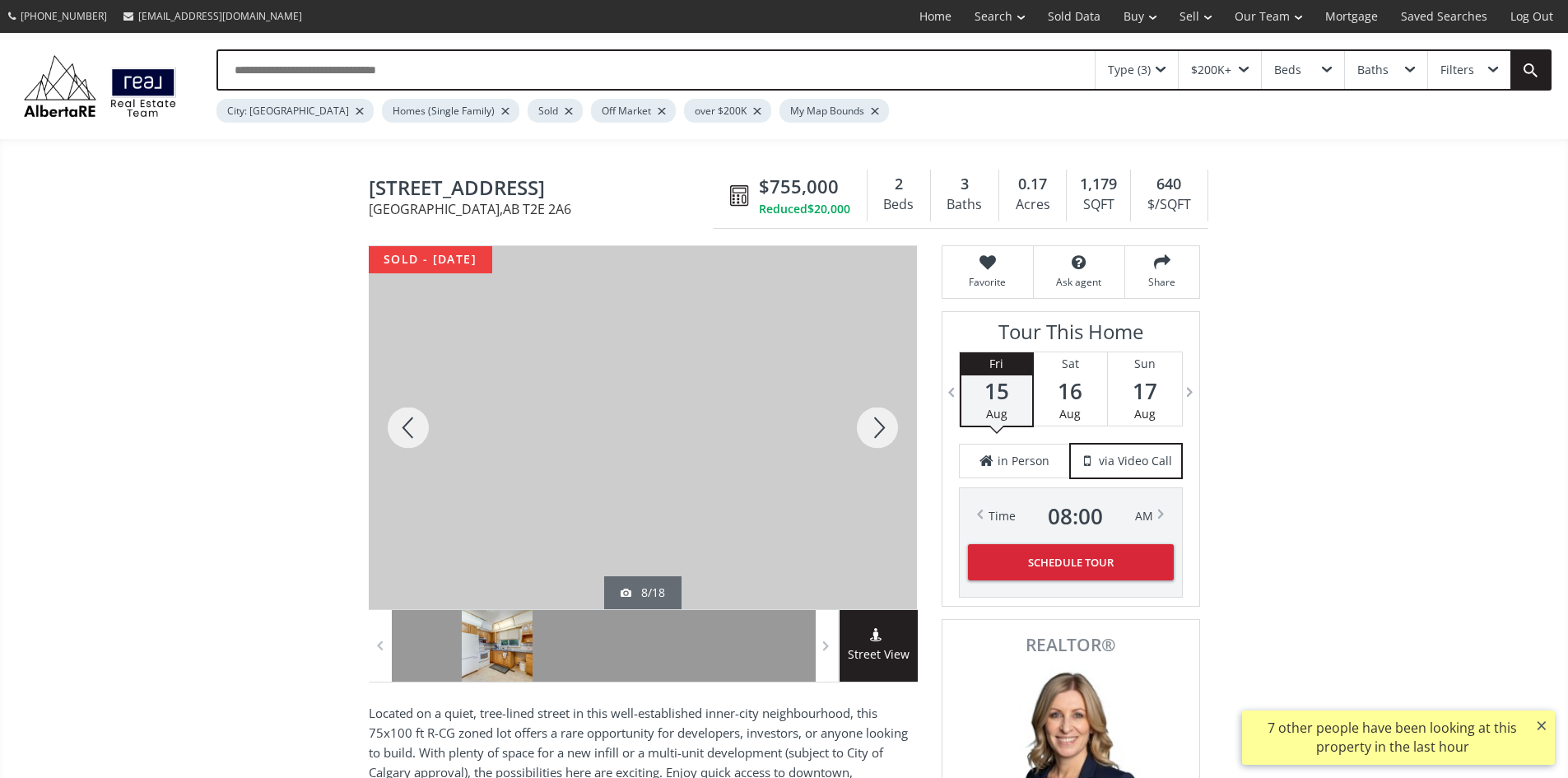
click at [880, 435] on div at bounding box center [877, 427] width 79 height 363
click at [407, 437] on div at bounding box center [408, 427] width 79 height 363
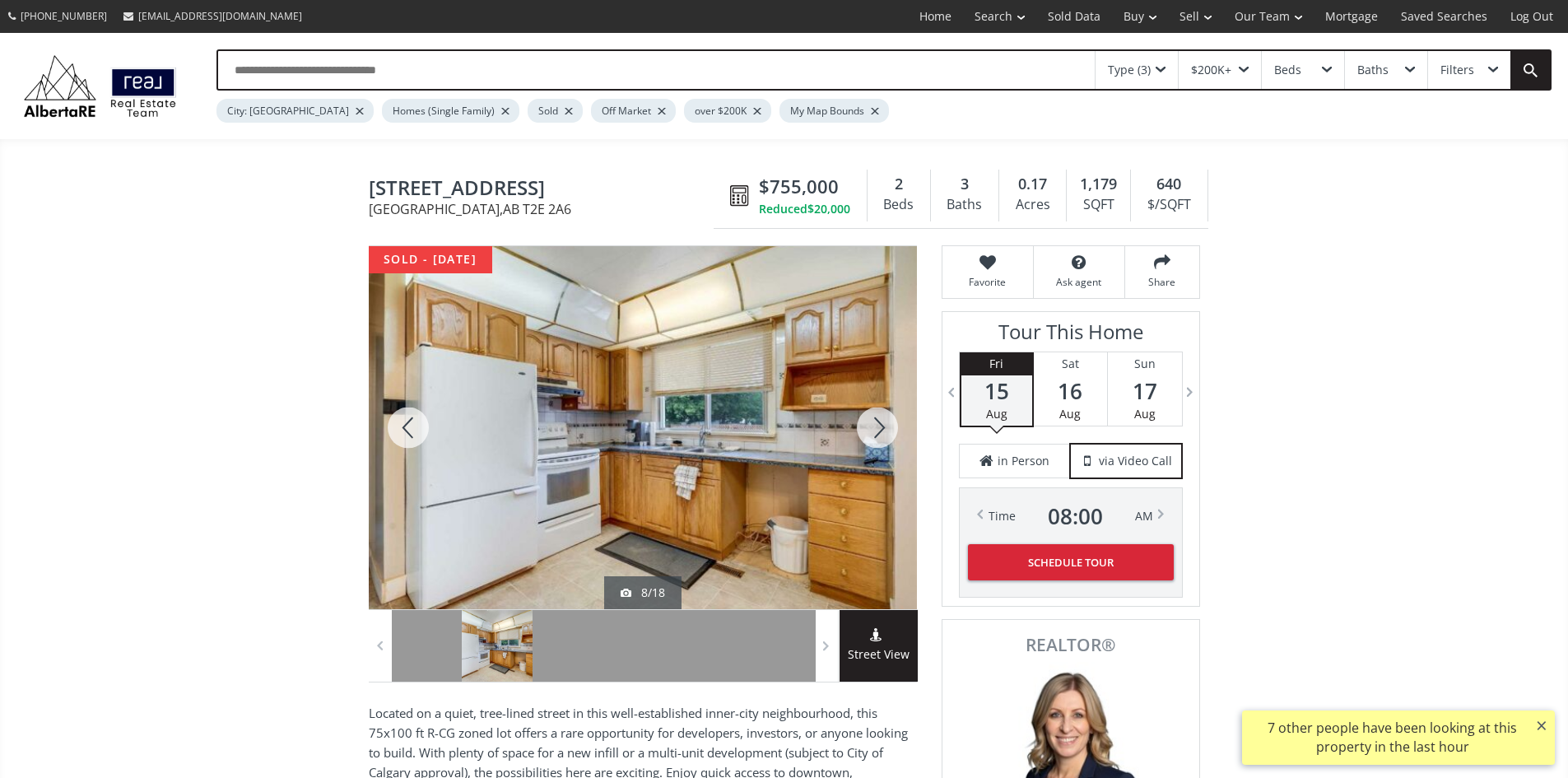
click at [869, 430] on div at bounding box center [877, 427] width 79 height 363
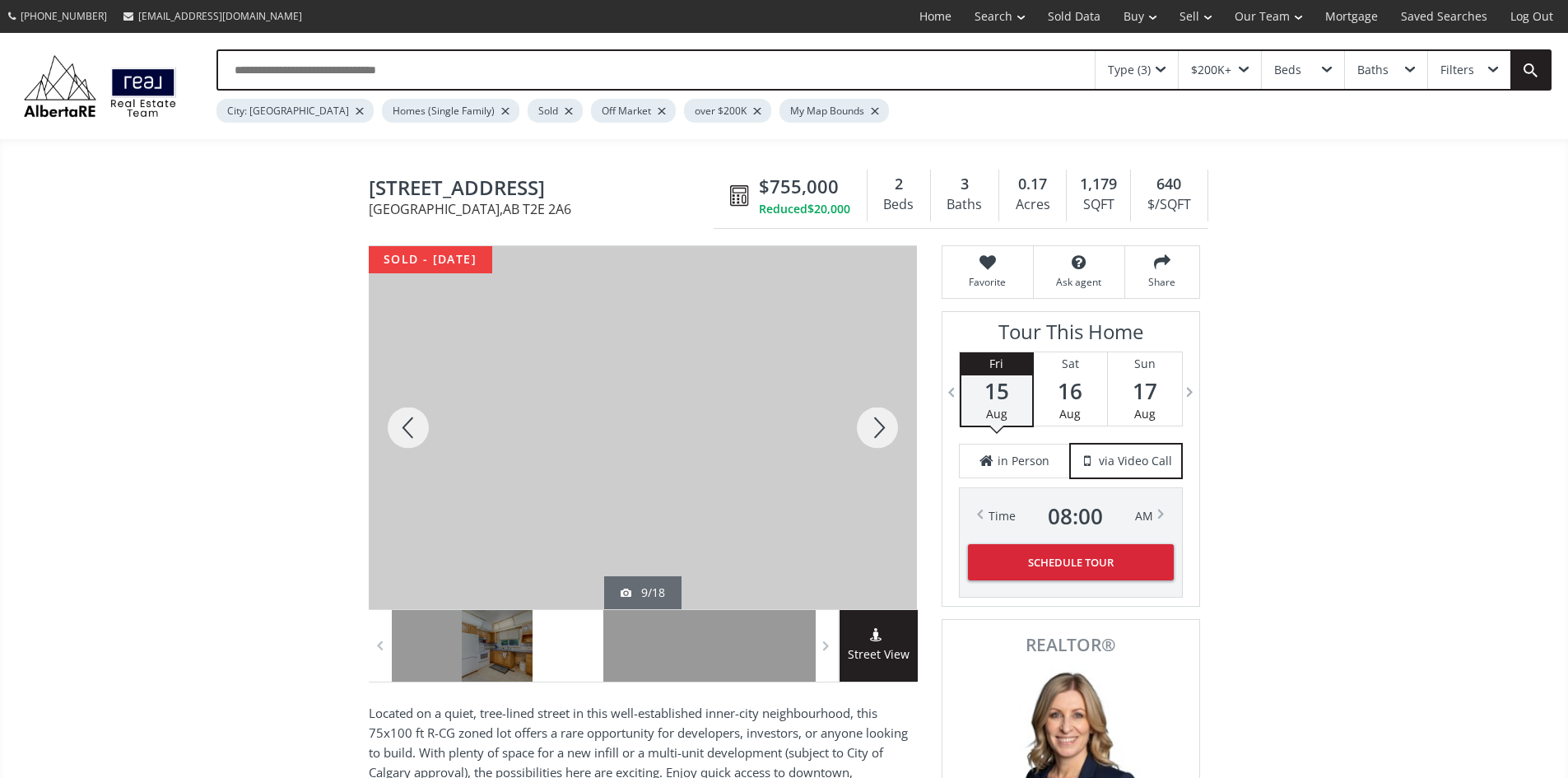
click at [869, 430] on div at bounding box center [877, 427] width 79 height 363
click at [871, 430] on div at bounding box center [877, 427] width 79 height 363
click at [871, 431] on div at bounding box center [877, 427] width 79 height 363
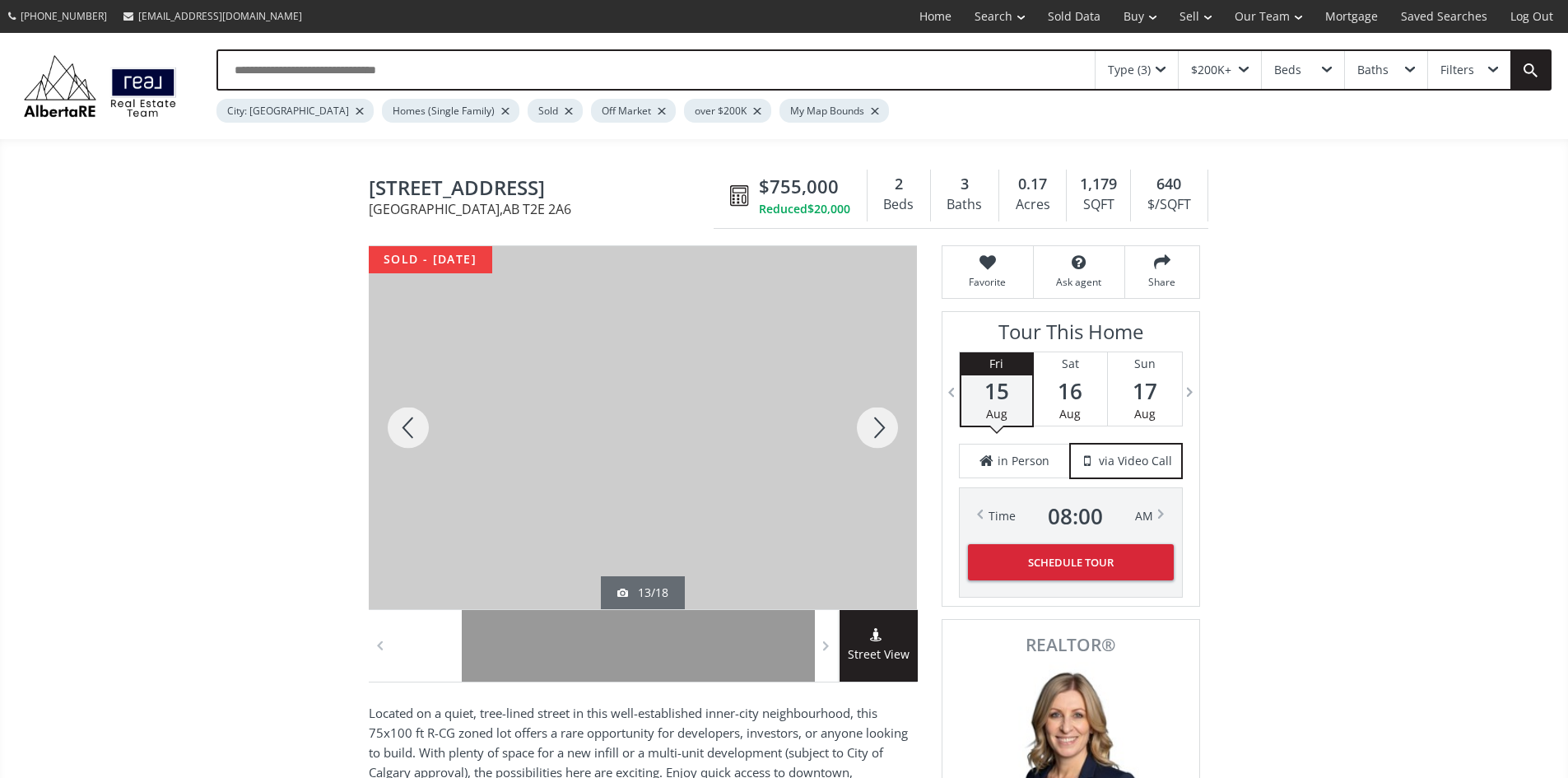
click at [871, 433] on div at bounding box center [877, 427] width 79 height 363
click at [858, 633] on div "Street View" at bounding box center [878, 645] width 78 height 71
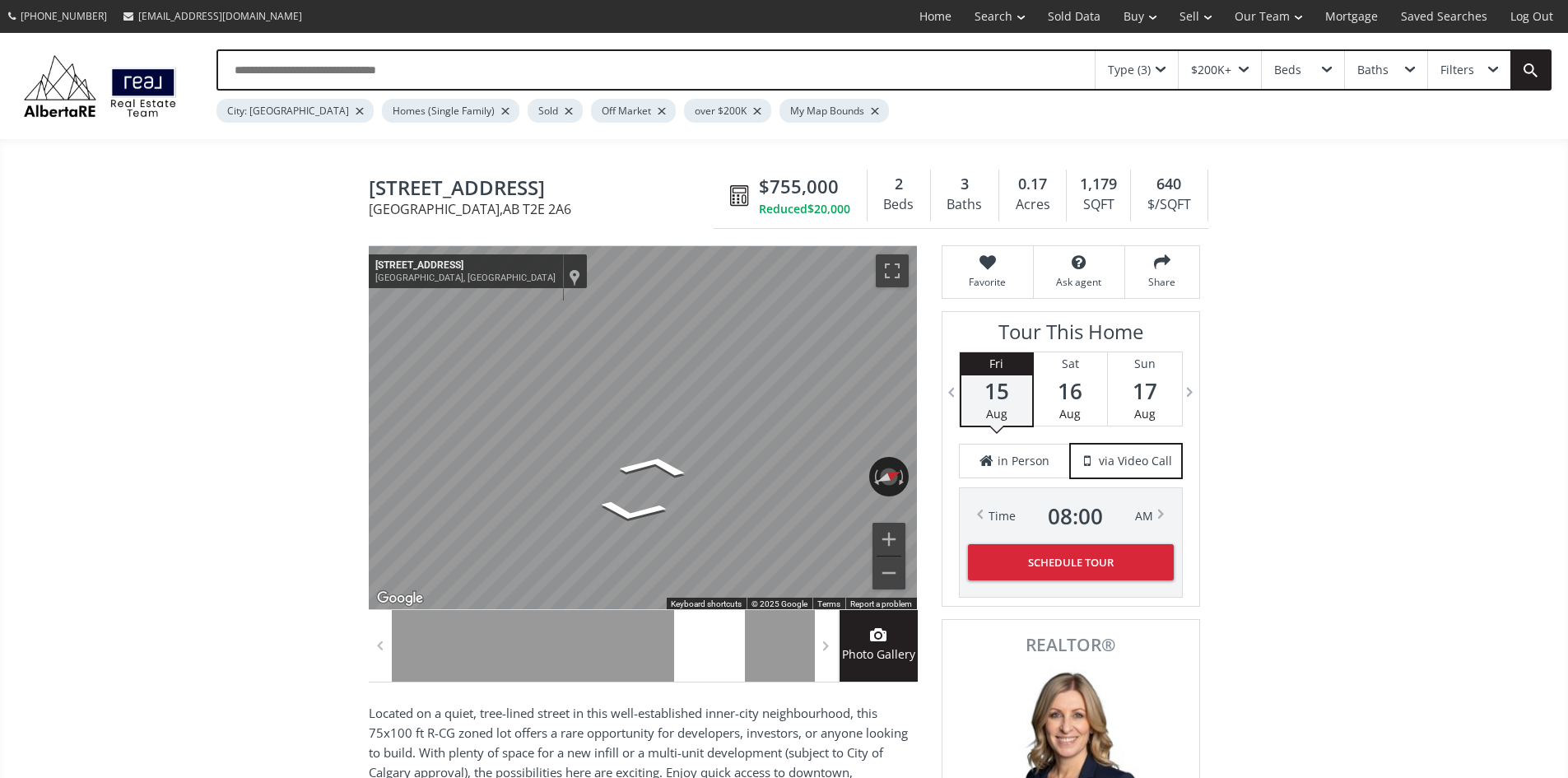
click at [499, 670] on div at bounding box center [497, 645] width 71 height 71
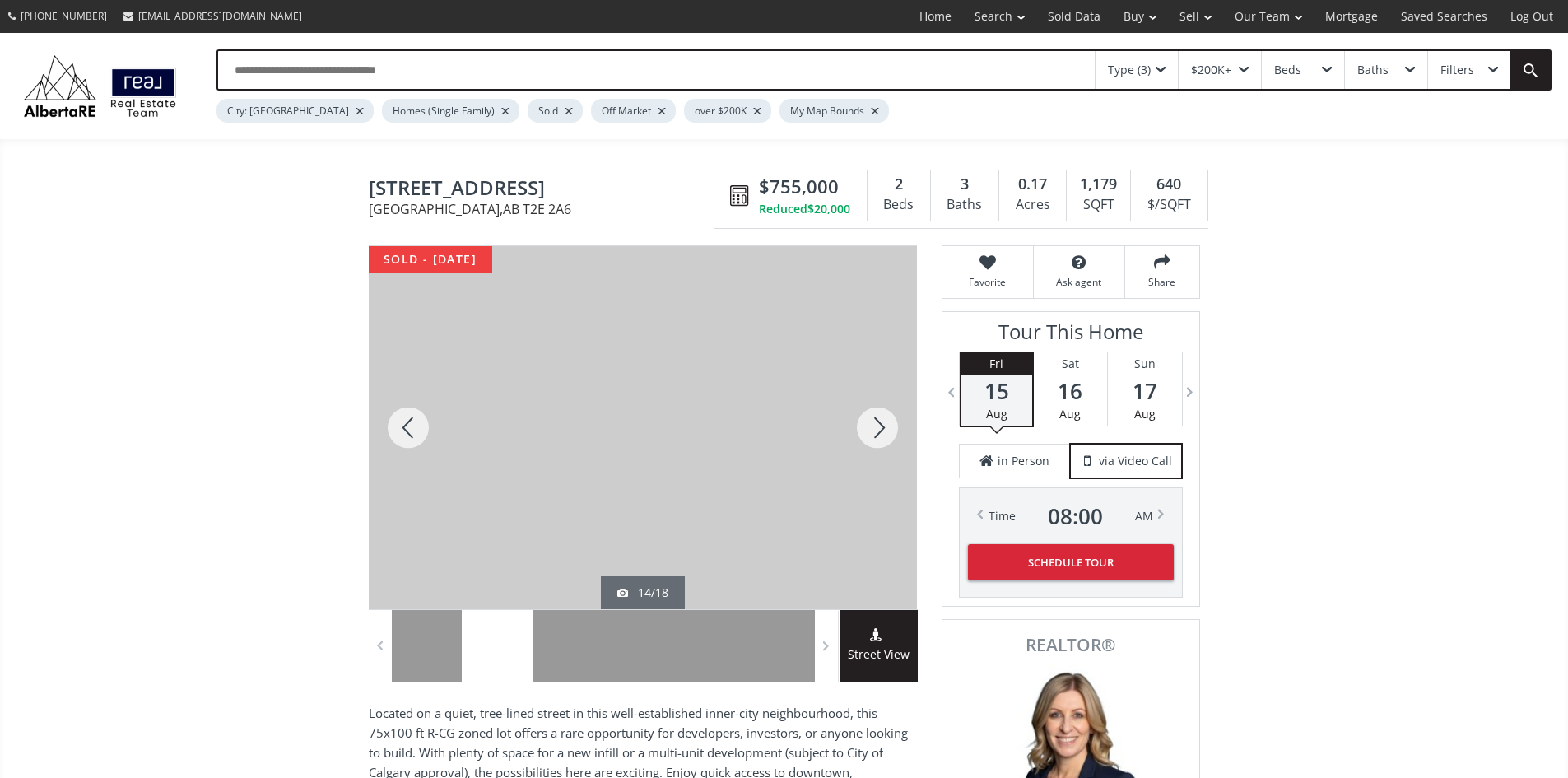
drag, startPoint x: 704, startPoint y: 545, endPoint x: 709, endPoint y: 502, distance: 43.3
click at [709, 502] on div at bounding box center [657, 427] width 548 height 363
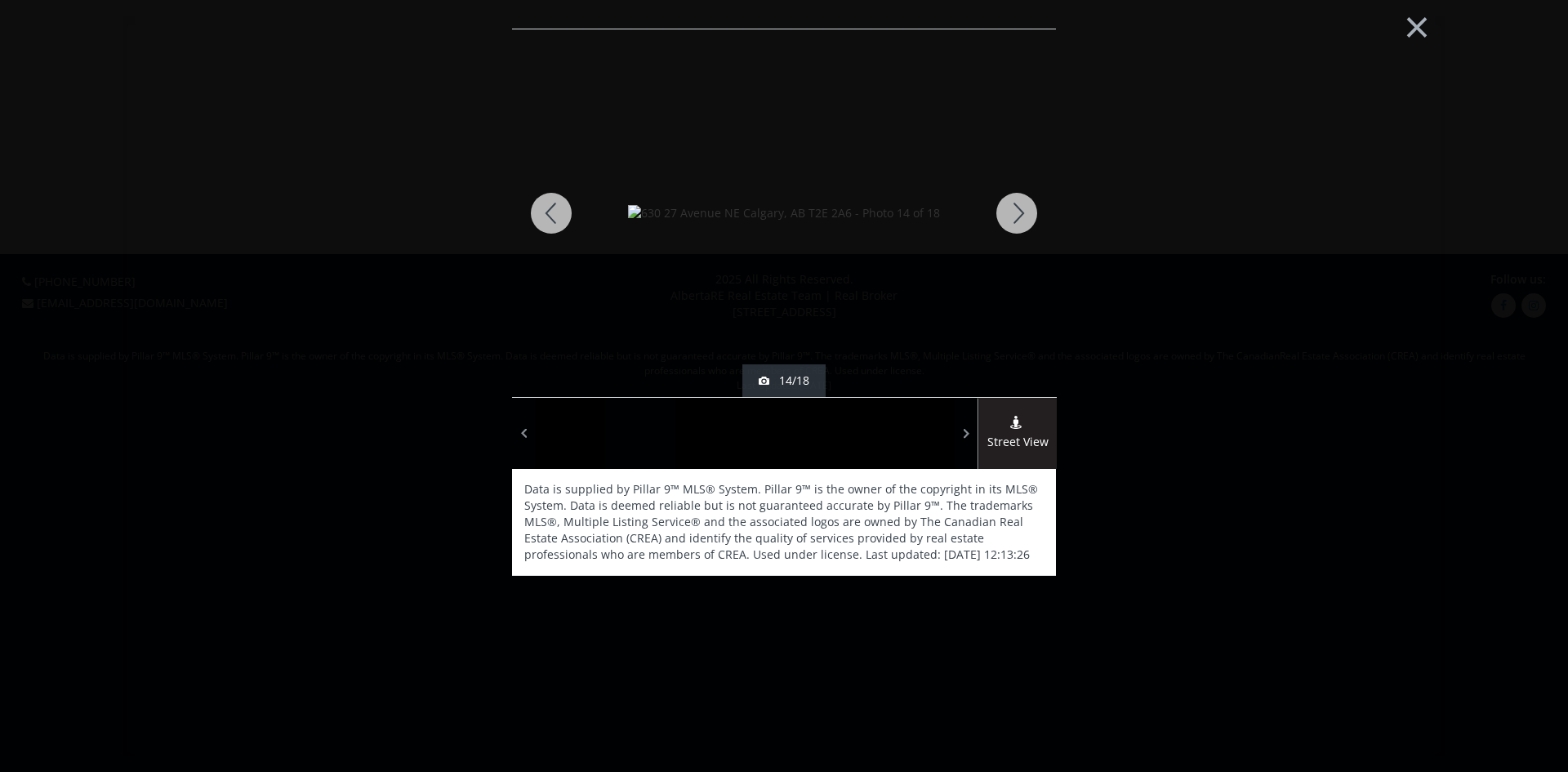
click at [1005, 208] on div at bounding box center [1016, 213] width 78 height 367
click at [1041, 204] on div at bounding box center [1016, 213] width 78 height 367
click at [1044, 206] on div at bounding box center [1016, 213] width 78 height 367
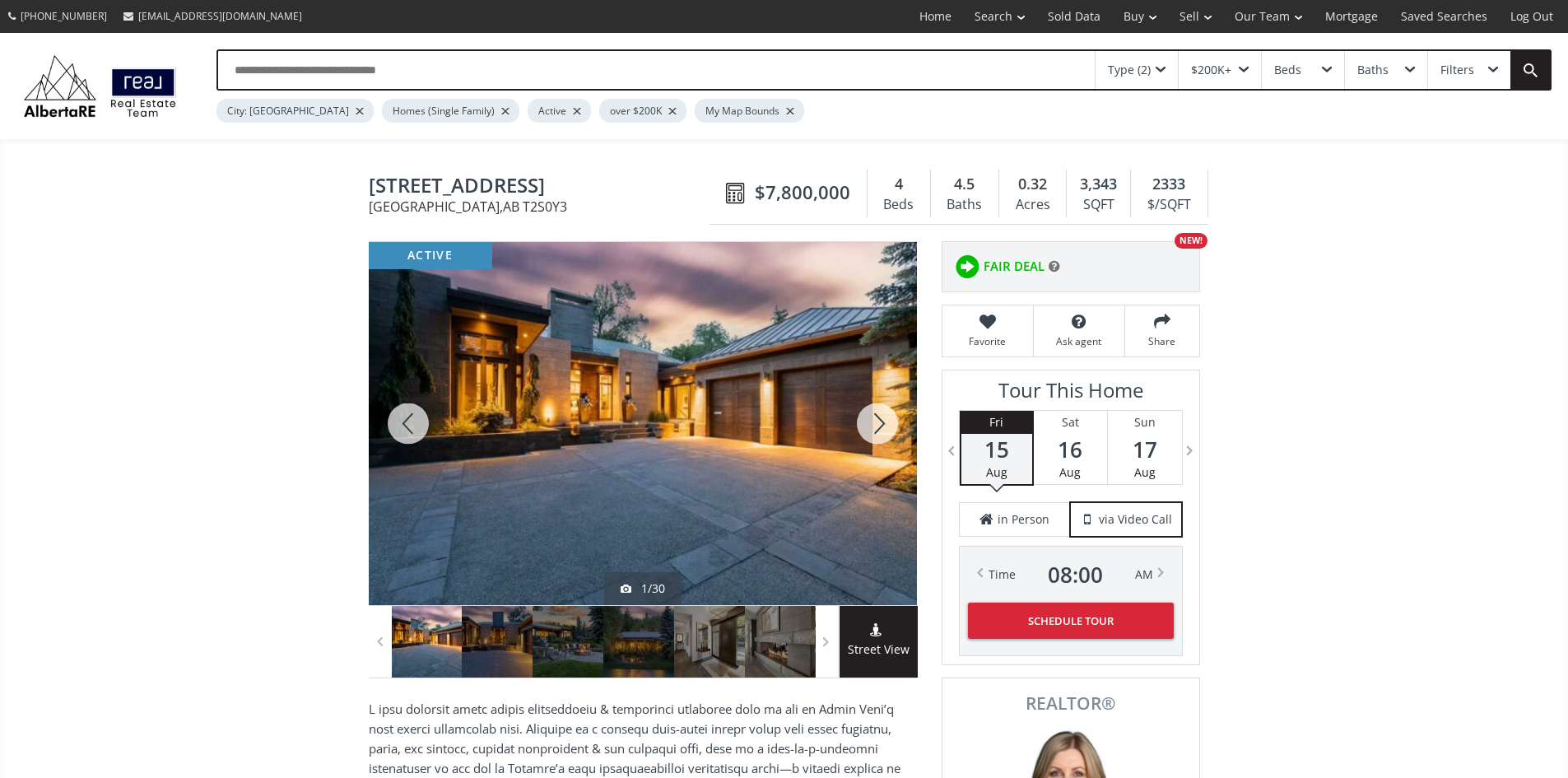
click at [876, 436] on div at bounding box center [877, 423] width 79 height 363
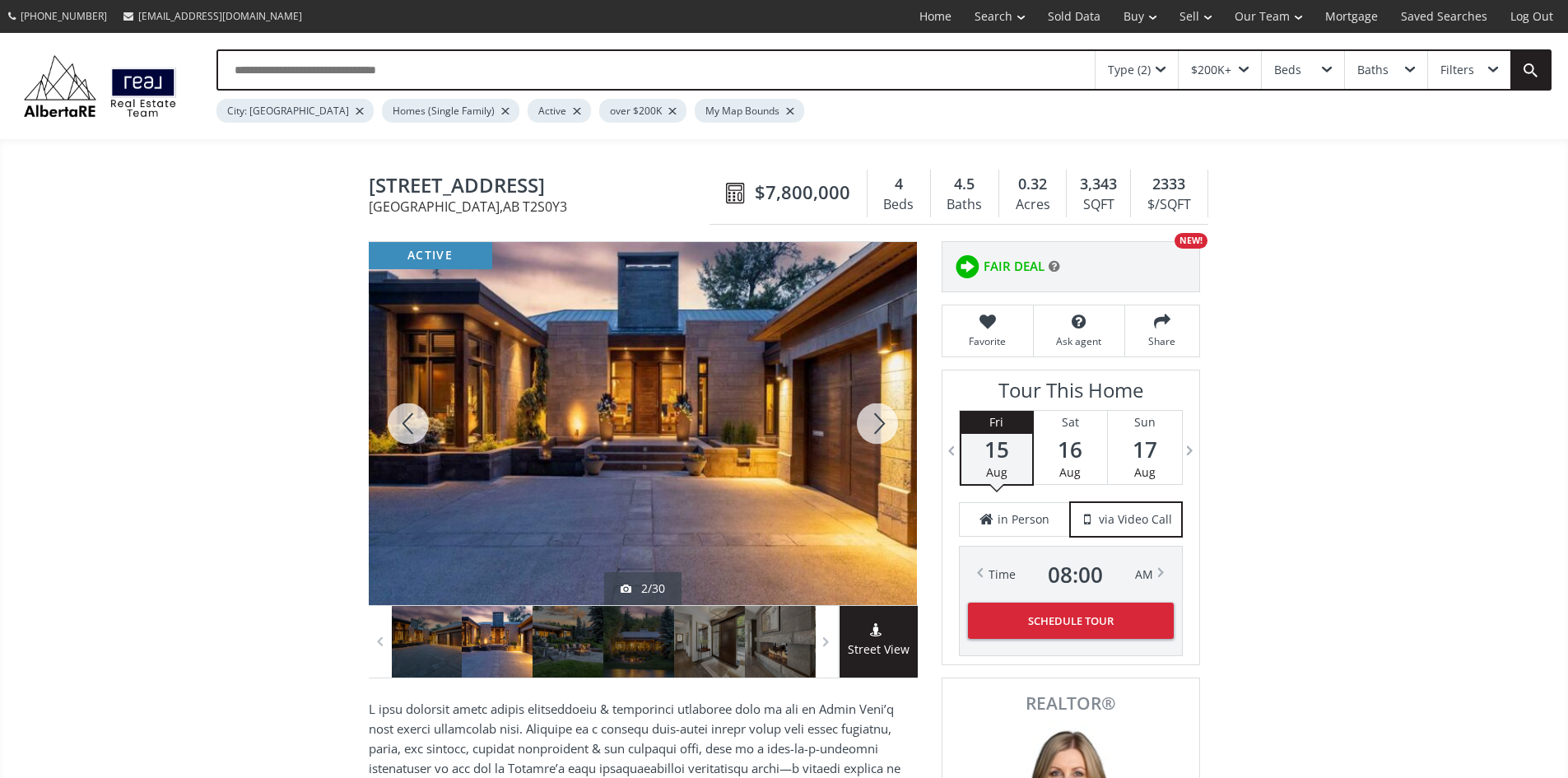
click at [876, 436] on div at bounding box center [877, 423] width 79 height 363
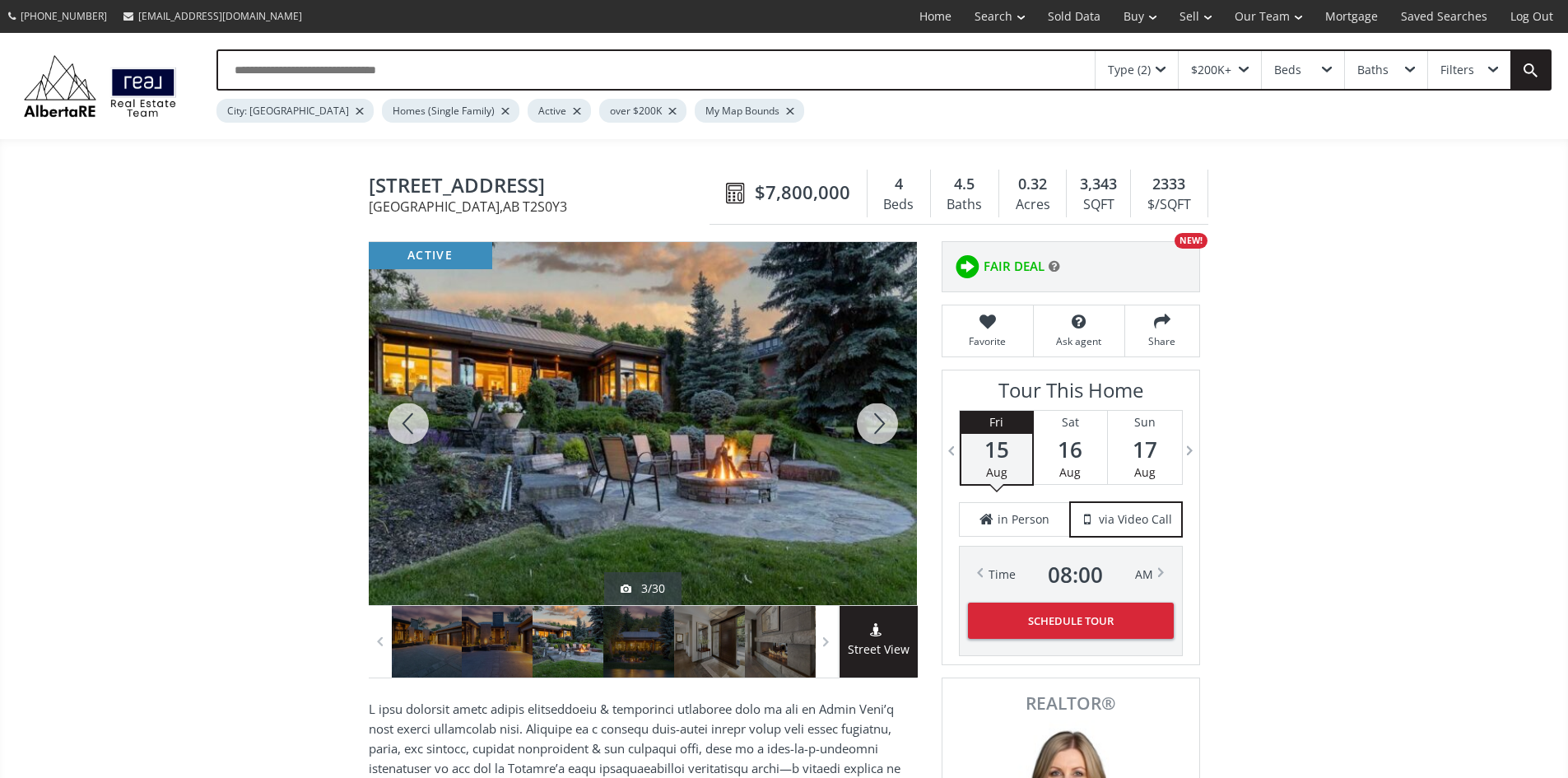
click at [876, 436] on div at bounding box center [877, 423] width 79 height 363
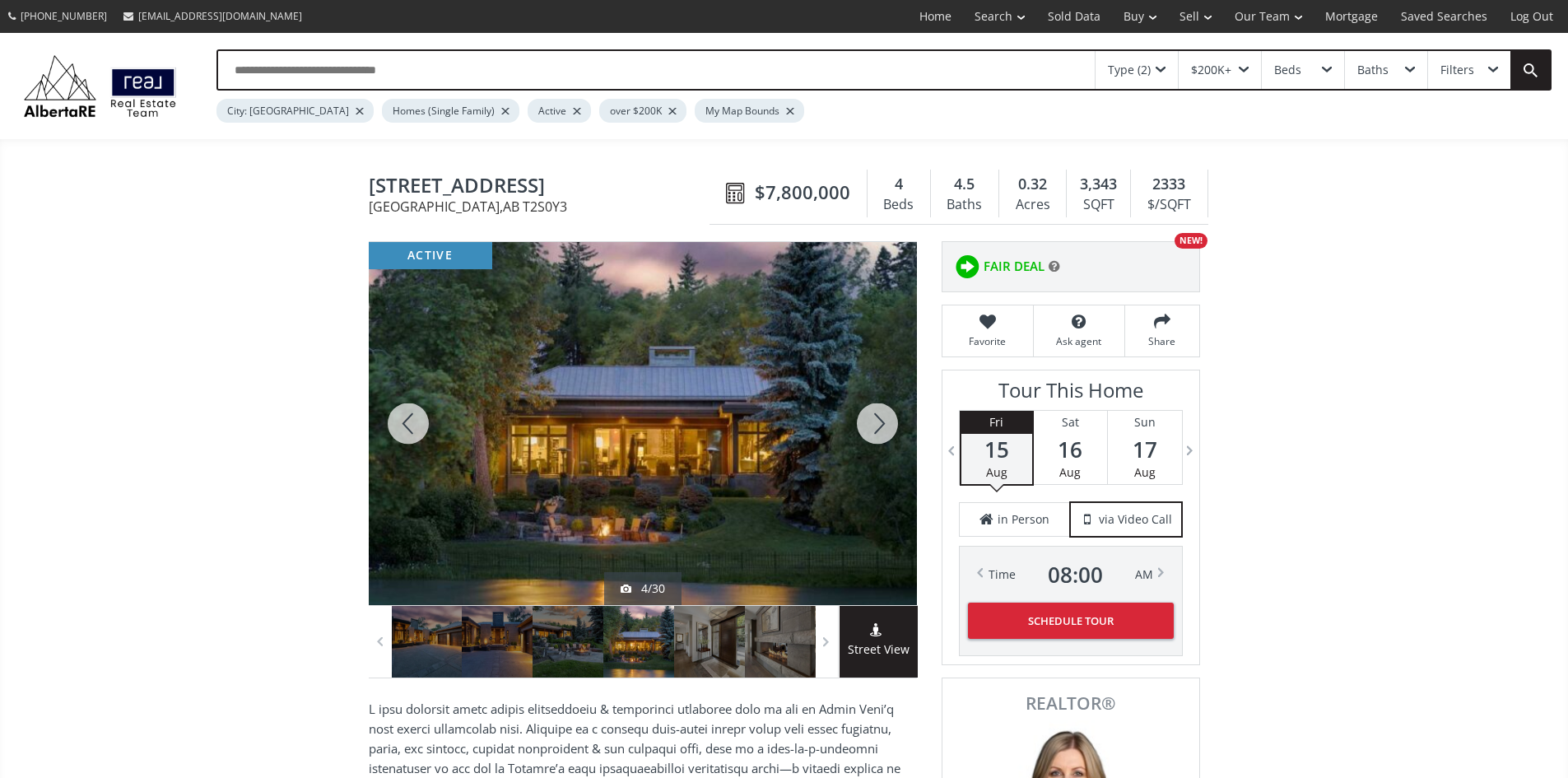
click at [876, 436] on div at bounding box center [877, 423] width 79 height 363
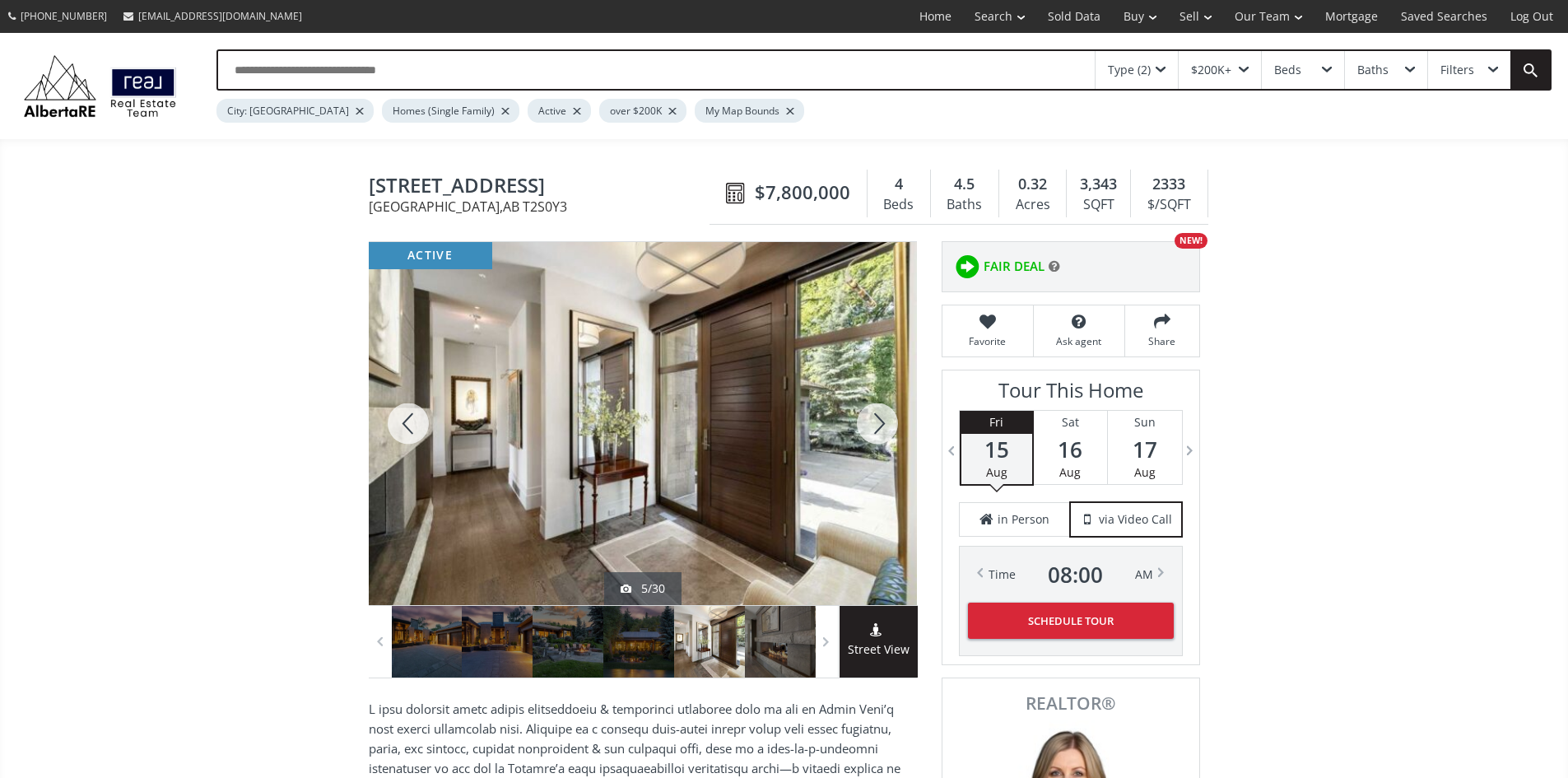
click at [876, 436] on div at bounding box center [877, 423] width 79 height 363
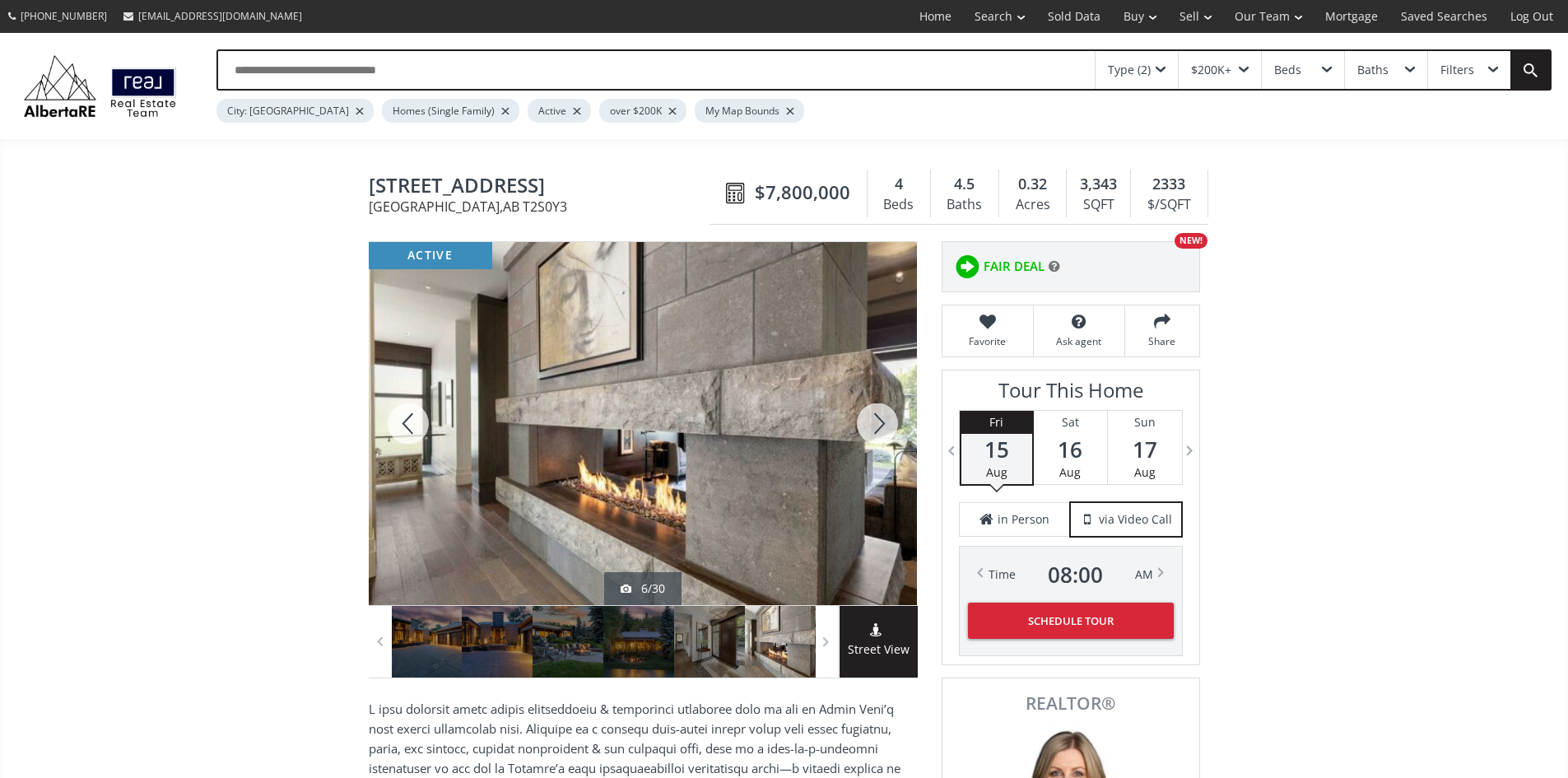
click at [876, 436] on div at bounding box center [877, 423] width 79 height 363
